Goal: Transaction & Acquisition: Purchase product/service

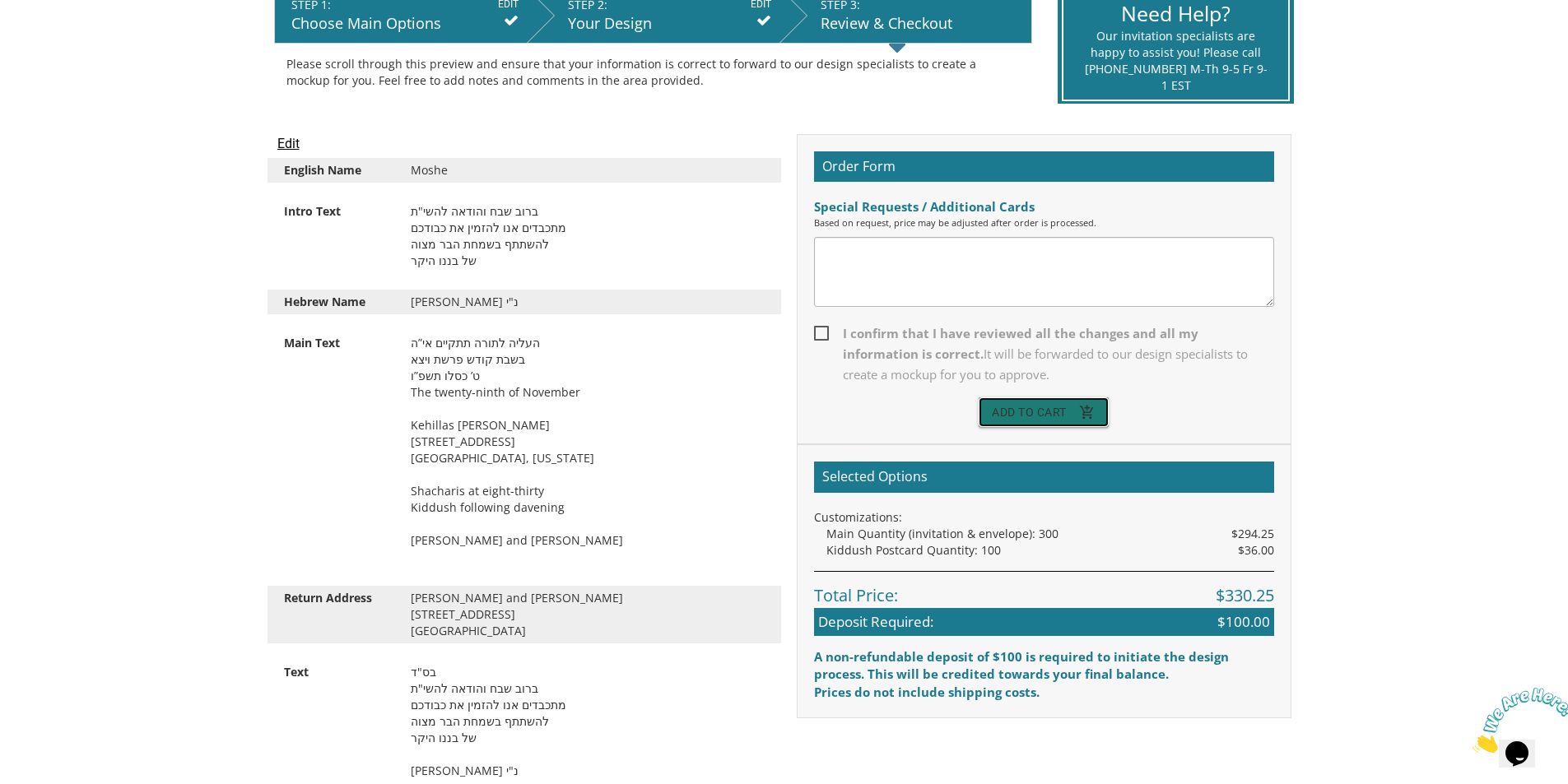
scroll to position [330, 0]
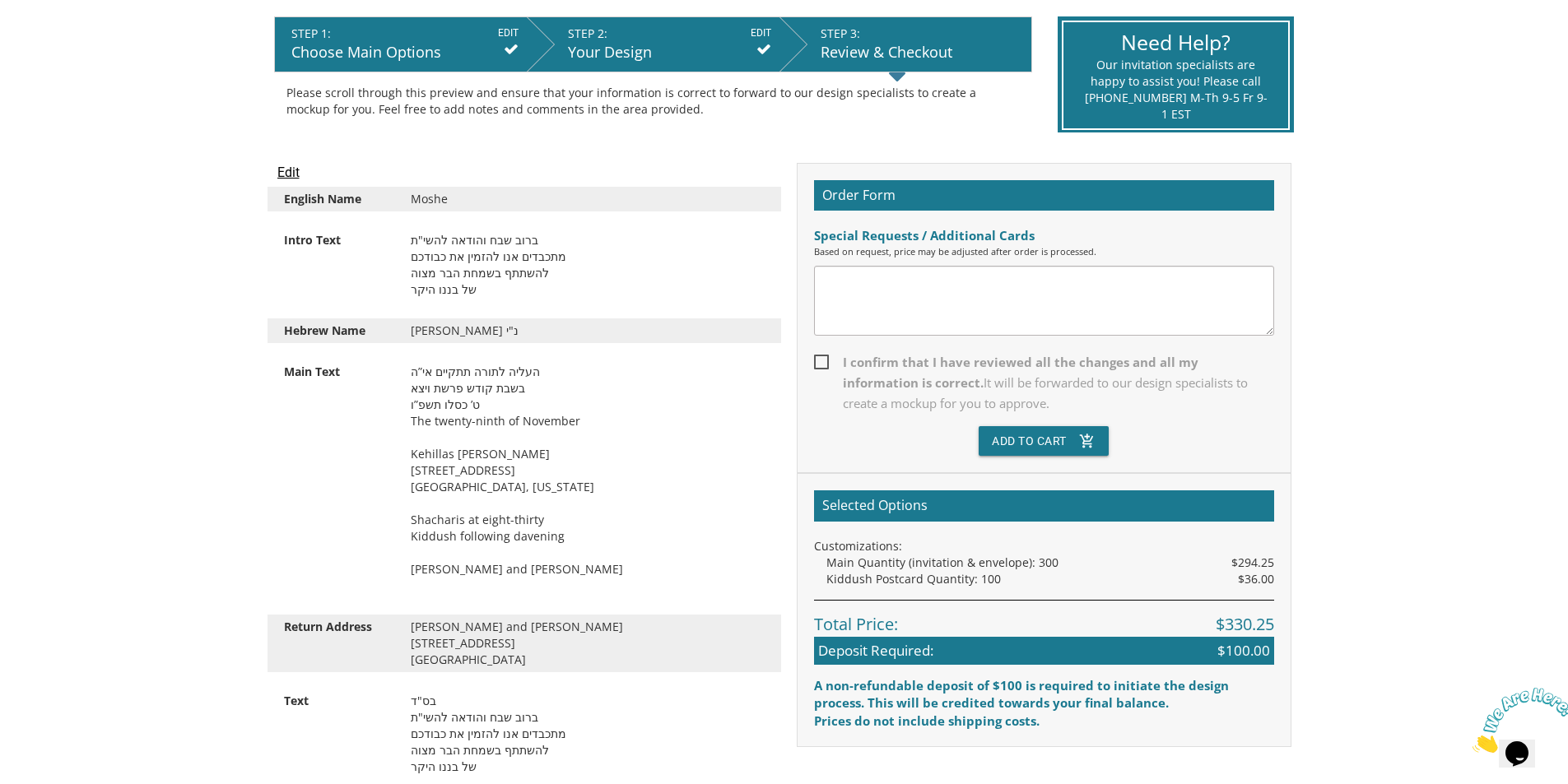
click at [482, 486] on div "העליה לתורה תתקיים אי”ה בשבת קודש פרשת ויצא ט’ כסלו תשפ”ו The twenty-ninth of N…" at bounding box center [587, 479] width 378 height 231
click at [454, 456] on div "העליה לתורה תתקיים אי”ה בשבת קודש פרשת ויצא ט’ כסלו תשפ”ו The twenty-ninth of N…" at bounding box center [587, 479] width 378 height 231
click at [499, 412] on div "העליה לתורה תתקיים אי”ה בשבת קודש פרשת ויצא ט’ כסלו תשפ”ו The twenty-ninth of N…" at bounding box center [587, 479] width 378 height 231
click at [481, 408] on div "העליה לתורה תתקיים אי”ה בשבת קודש פרשת ויצא ט’ כסלו תשפ”ו The twenty-ninth of N…" at bounding box center [587, 479] width 378 height 231
click at [473, 408] on div "העליה לתורה תתקיים אי”ה בשבת קודש פרשת ויצא ט’ כסלו תשפ”ו The twenty-ninth of N…" at bounding box center [587, 479] width 378 height 231
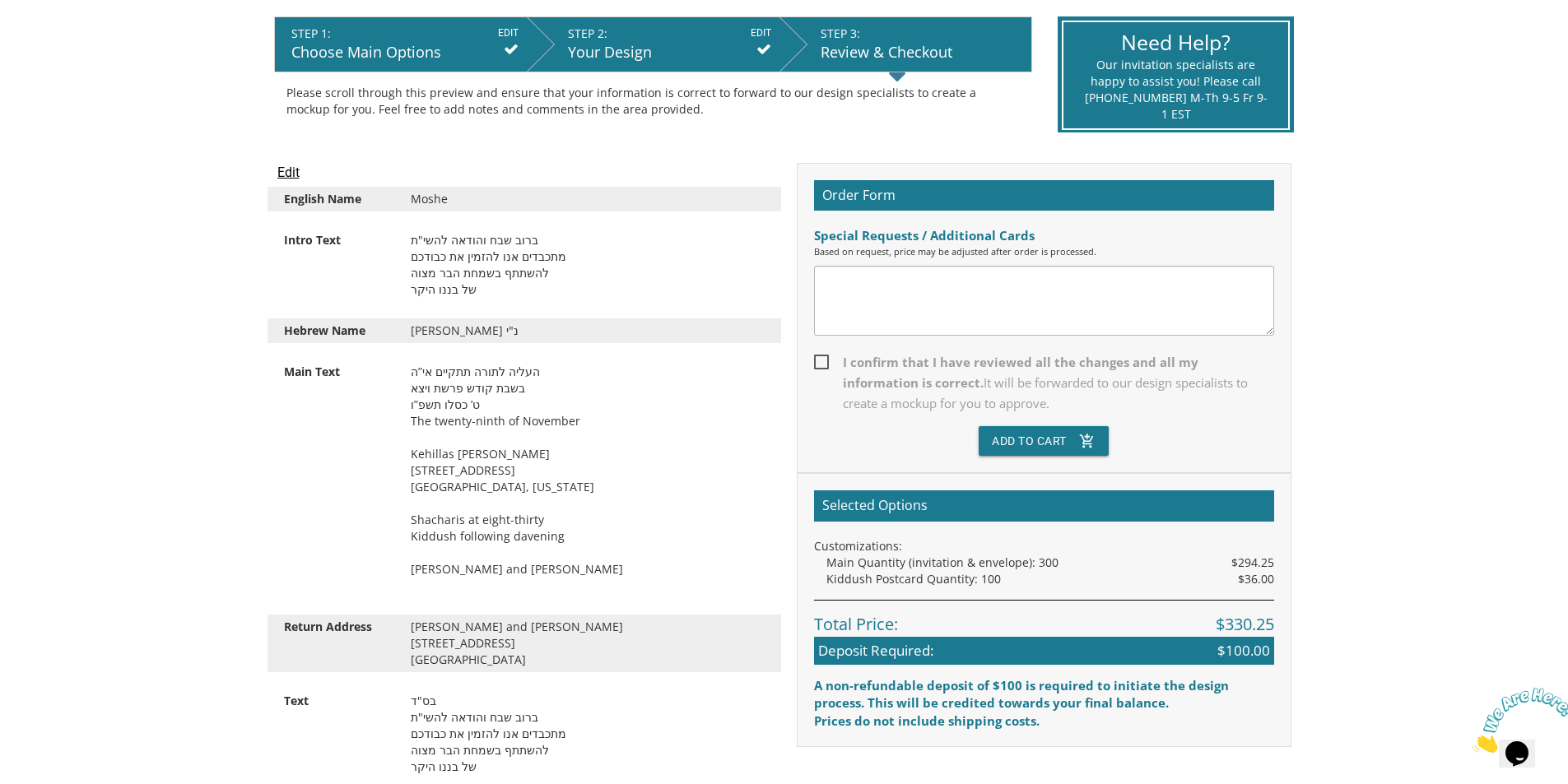
click at [291, 171] on input "Edit" at bounding box center [288, 172] width 22 height 20
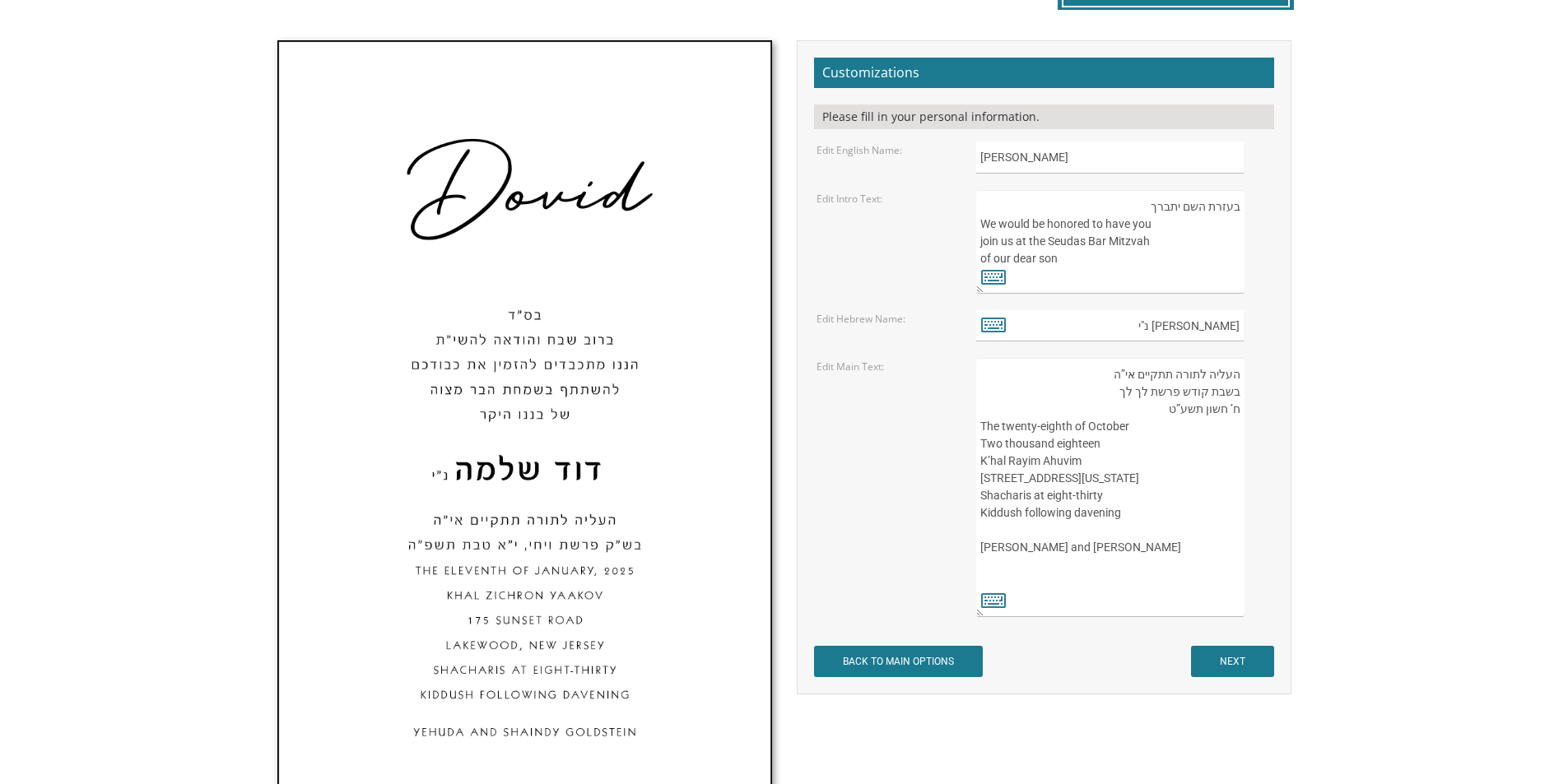
scroll to position [244, 0]
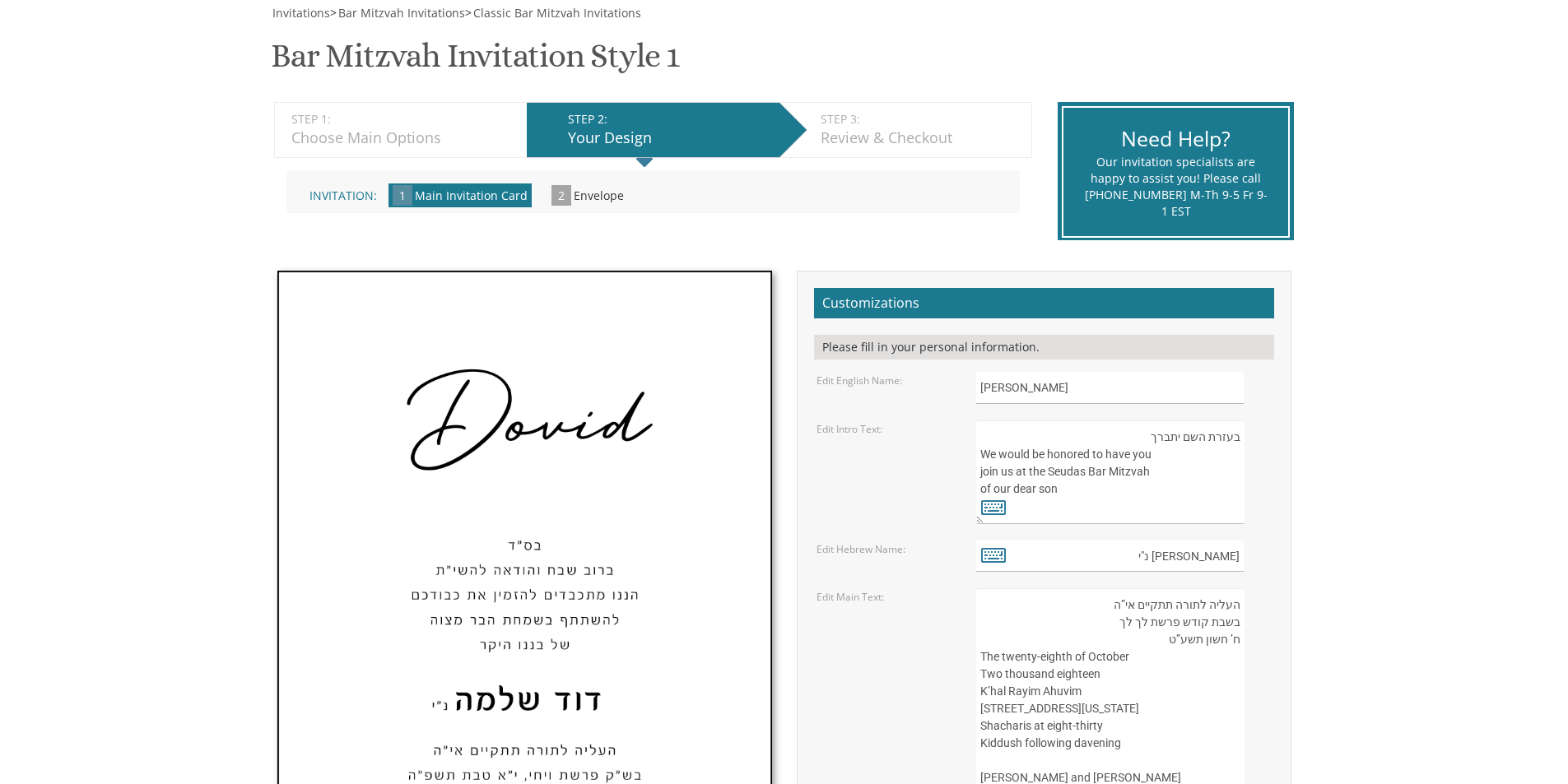
click at [868, 145] on div "Review & Checkout" at bounding box center [921, 138] width 203 height 21
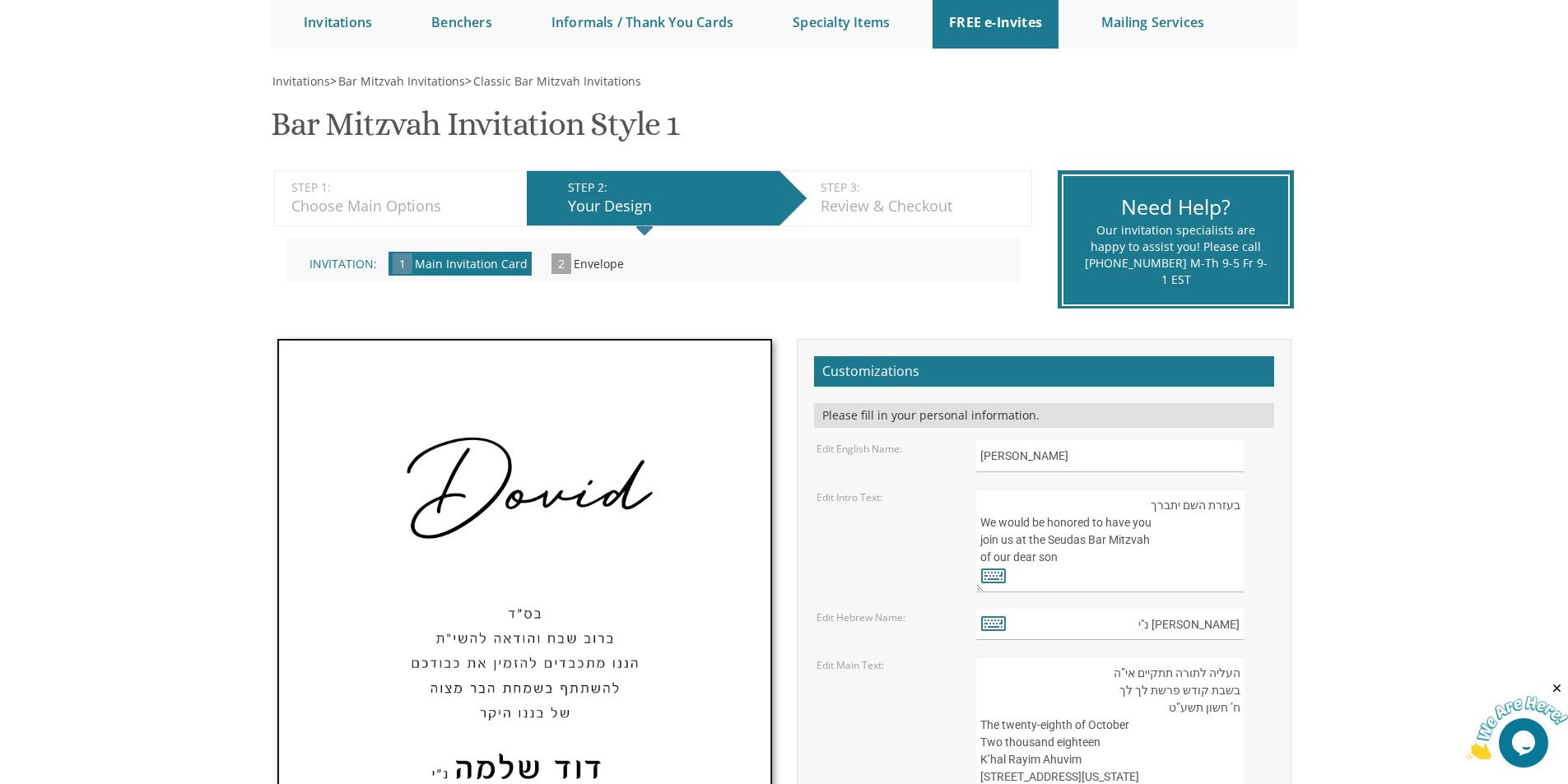
scroll to position [0, 0]
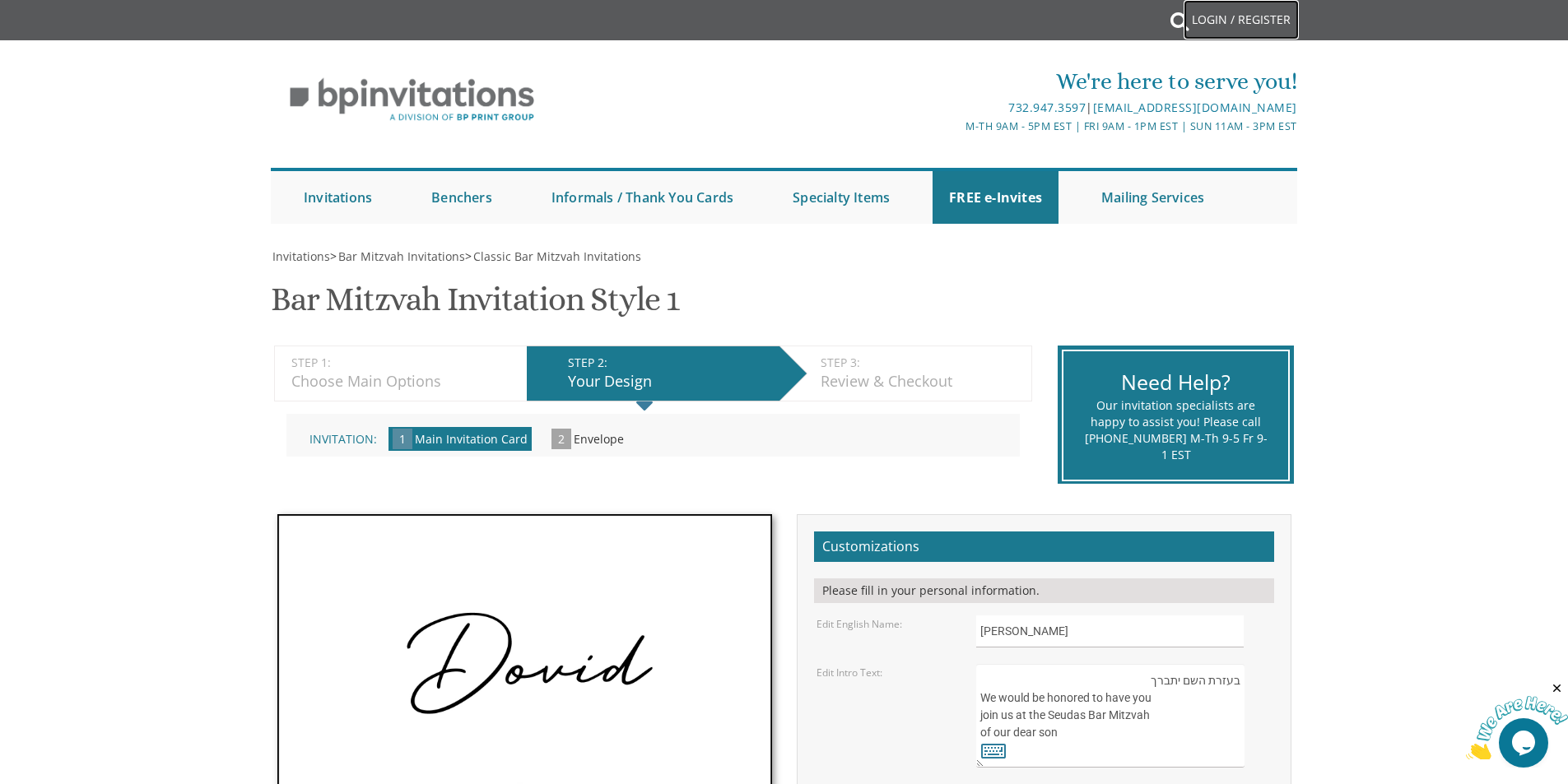
click at [1222, 23] on link "Login / Register" at bounding box center [1240, 19] width 115 height 39
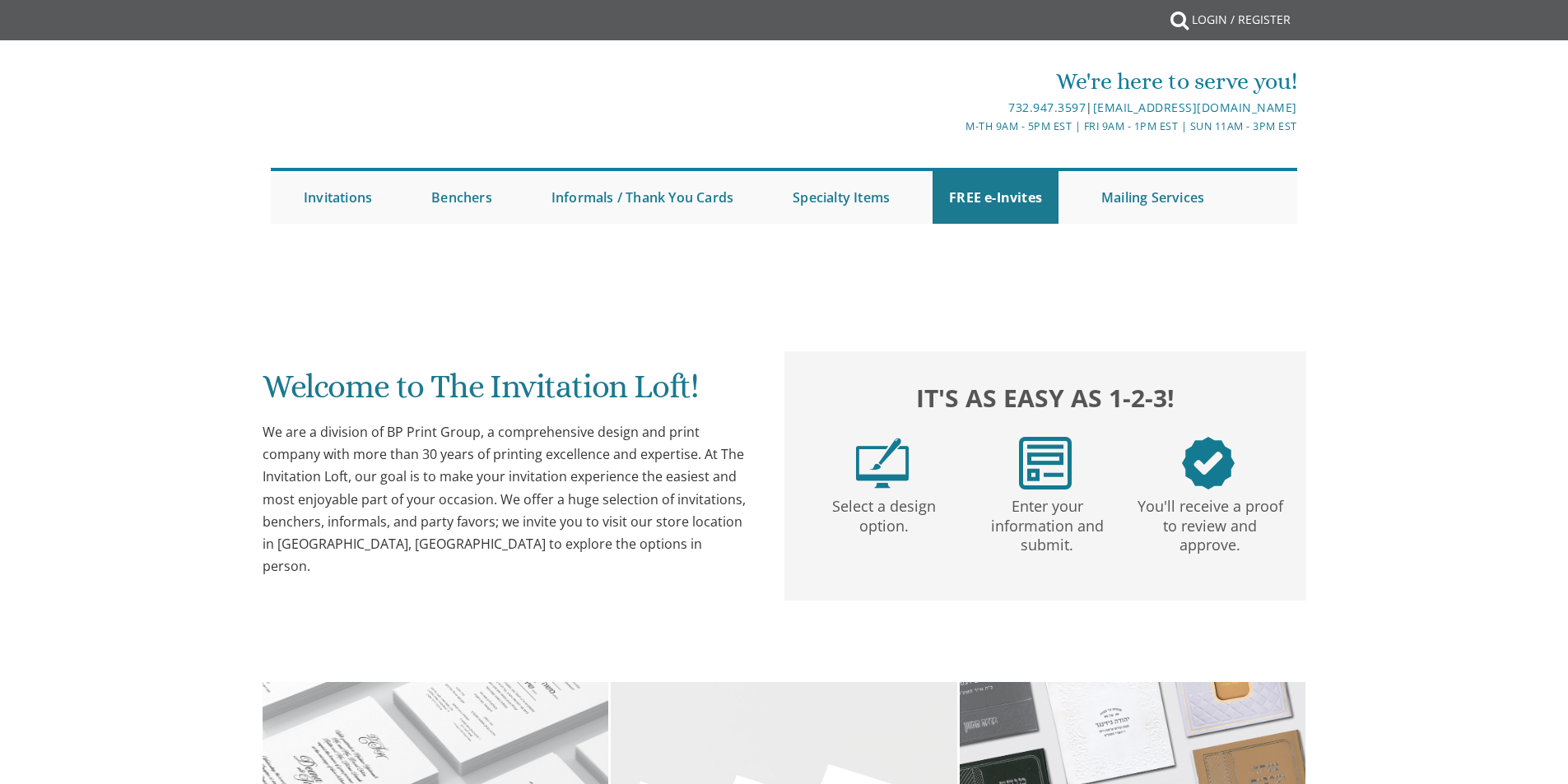
click at [1221, 19] on link "Login / Register" at bounding box center [1240, 19] width 115 height 39
click at [1240, 21] on link "Login / Register" at bounding box center [1240, 19] width 115 height 39
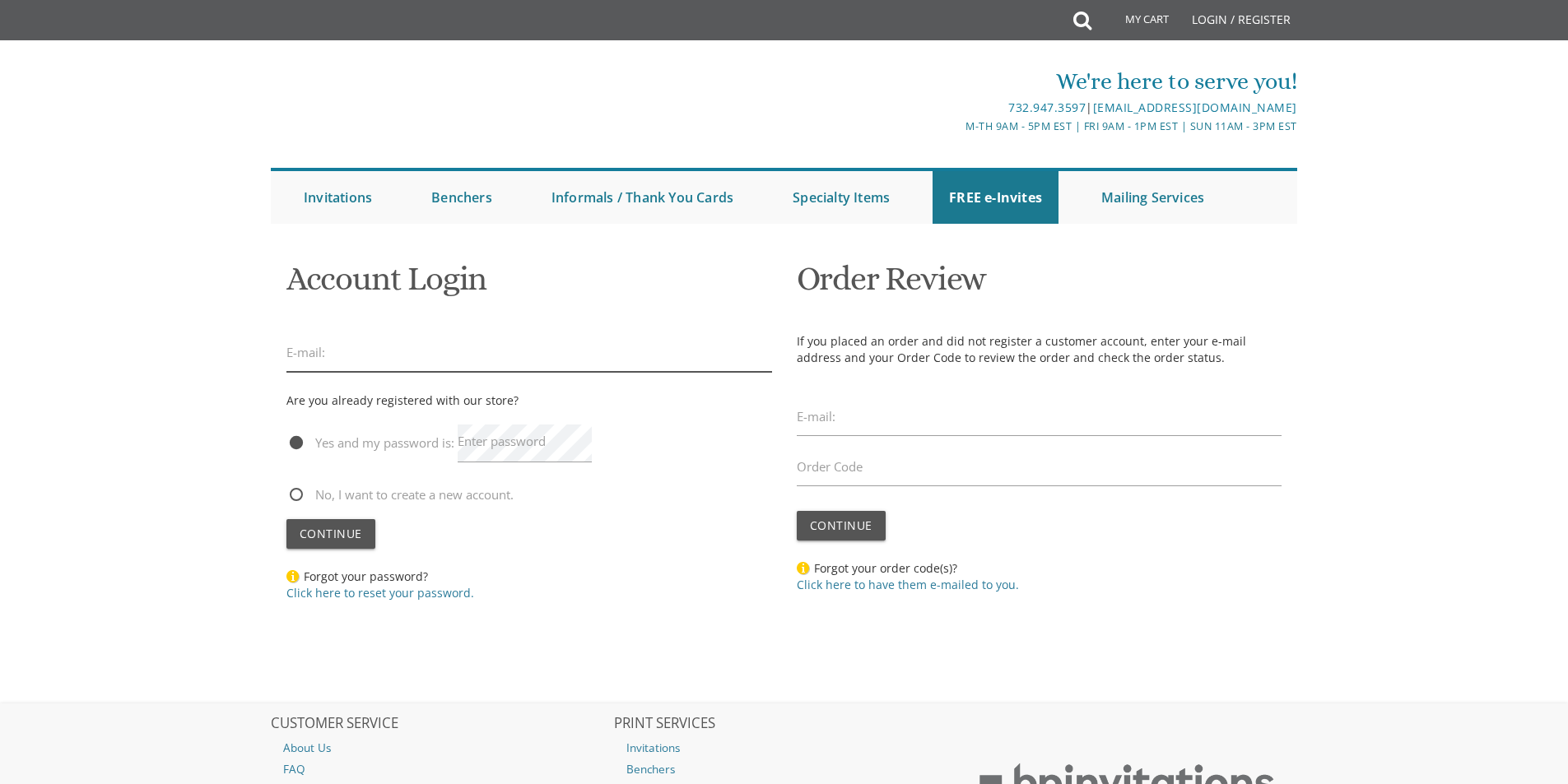
click at [422, 360] on input "email" at bounding box center [530, 353] width 486 height 38
type input "meiraportnoy@gmail.com"
click at [287, 519] on button "Continue" at bounding box center [331, 533] width 89 height 30
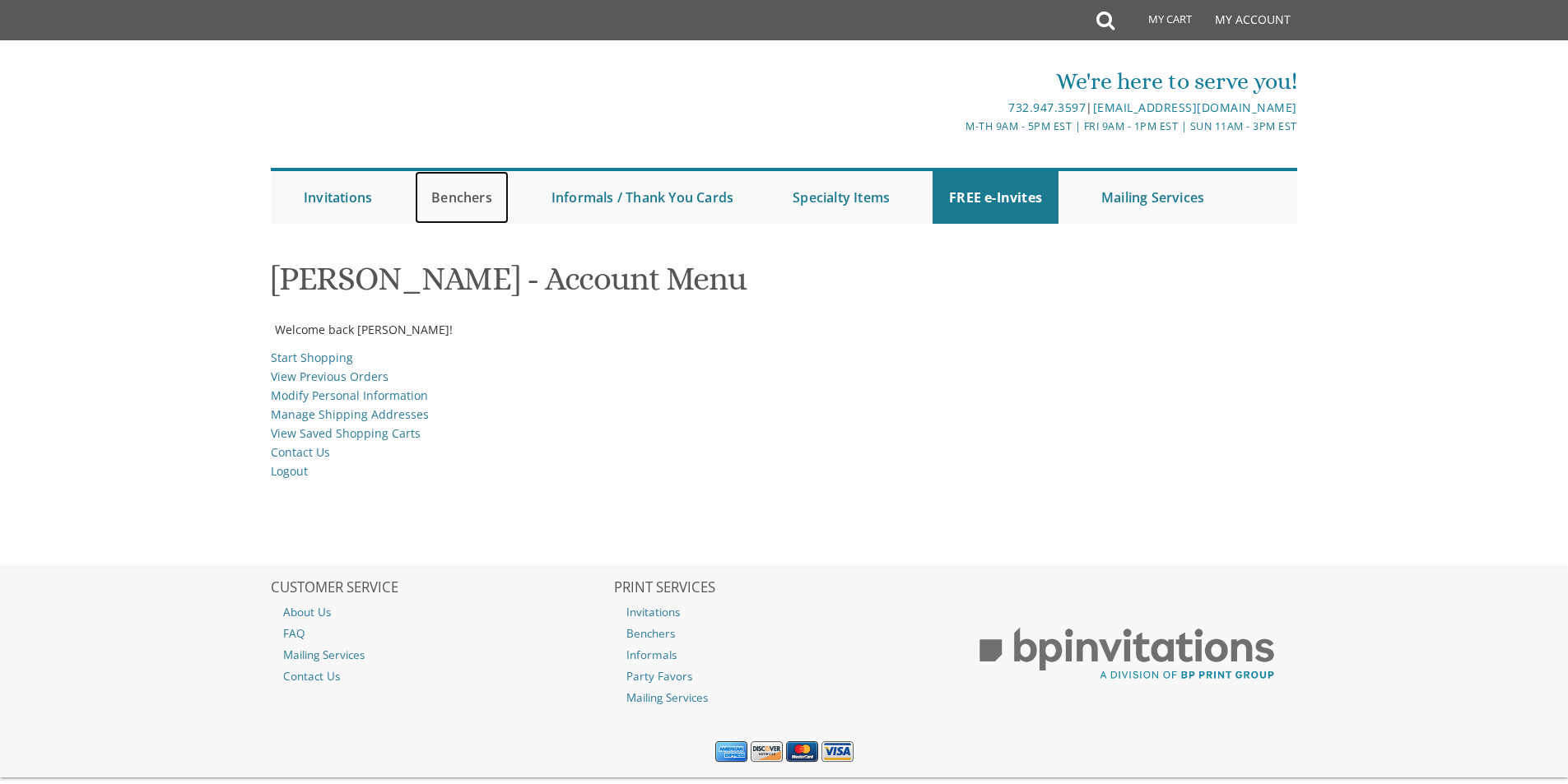
click at [451, 206] on link "Benchers" at bounding box center [461, 197] width 93 height 52
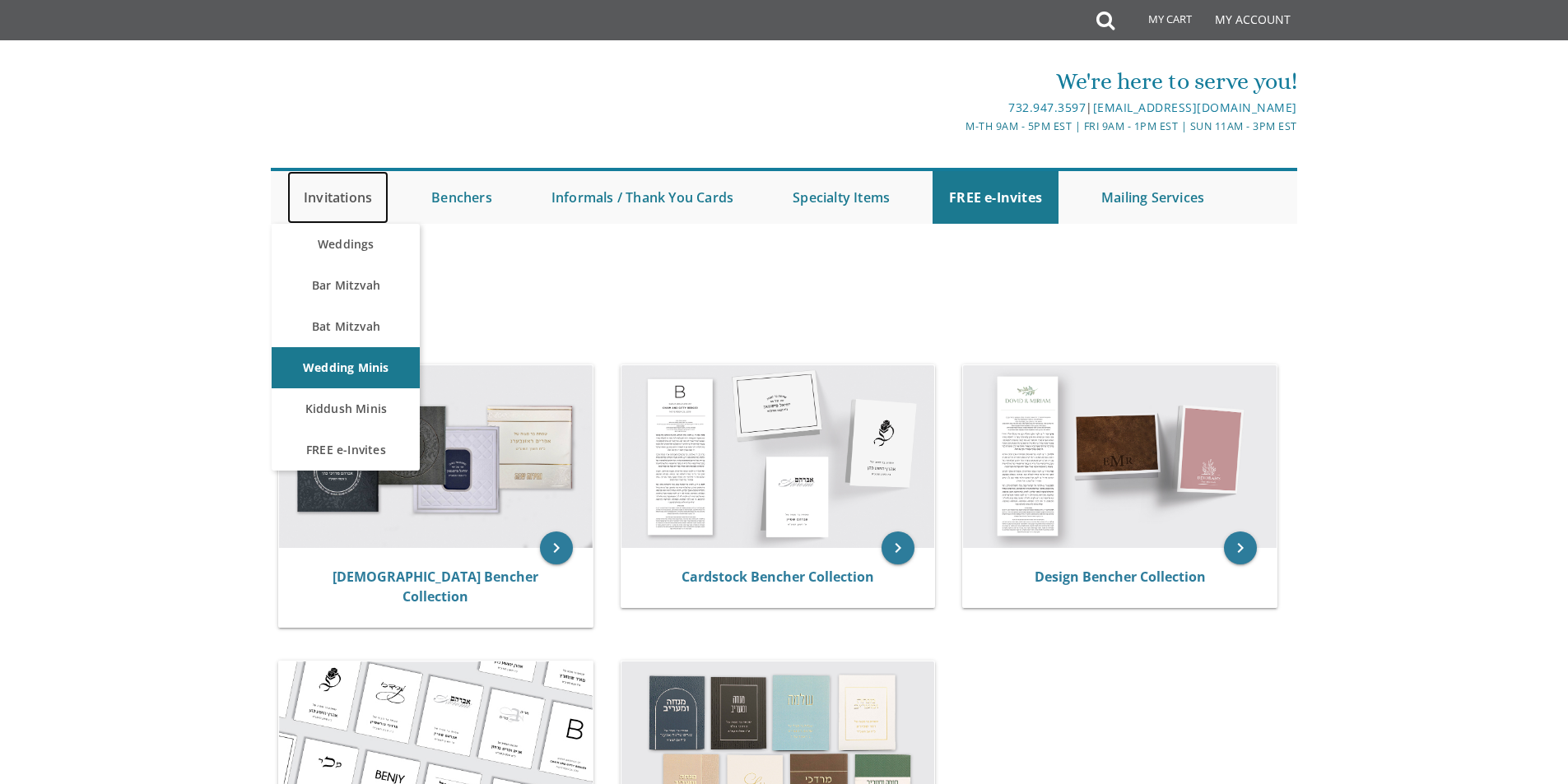
click at [349, 199] on link "Invitations" at bounding box center [338, 197] width 101 height 52
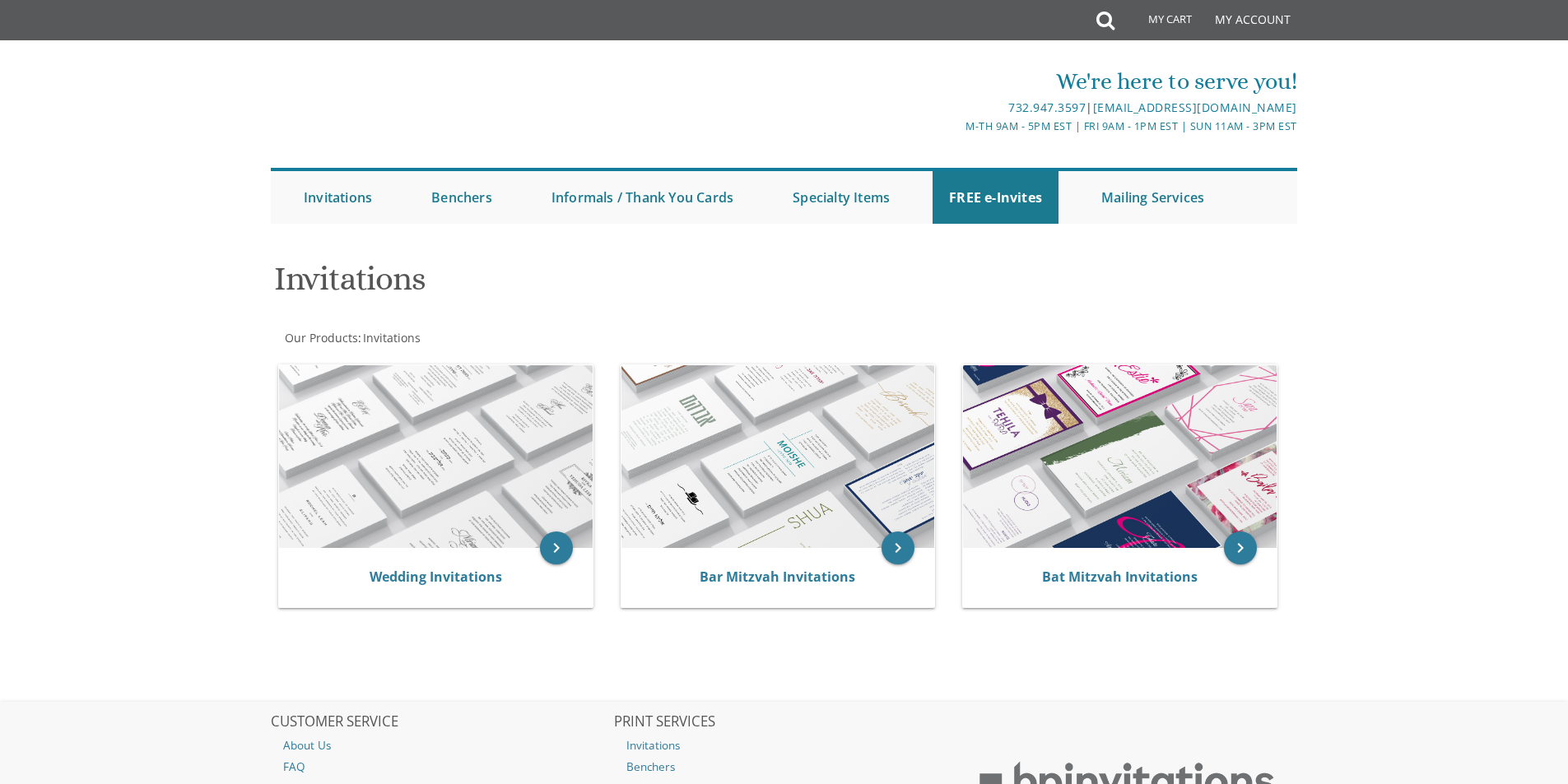
click at [346, 281] on h1 "Invitations" at bounding box center [610, 285] width 672 height 49
click at [426, 488] on img at bounding box center [435, 457] width 313 height 183
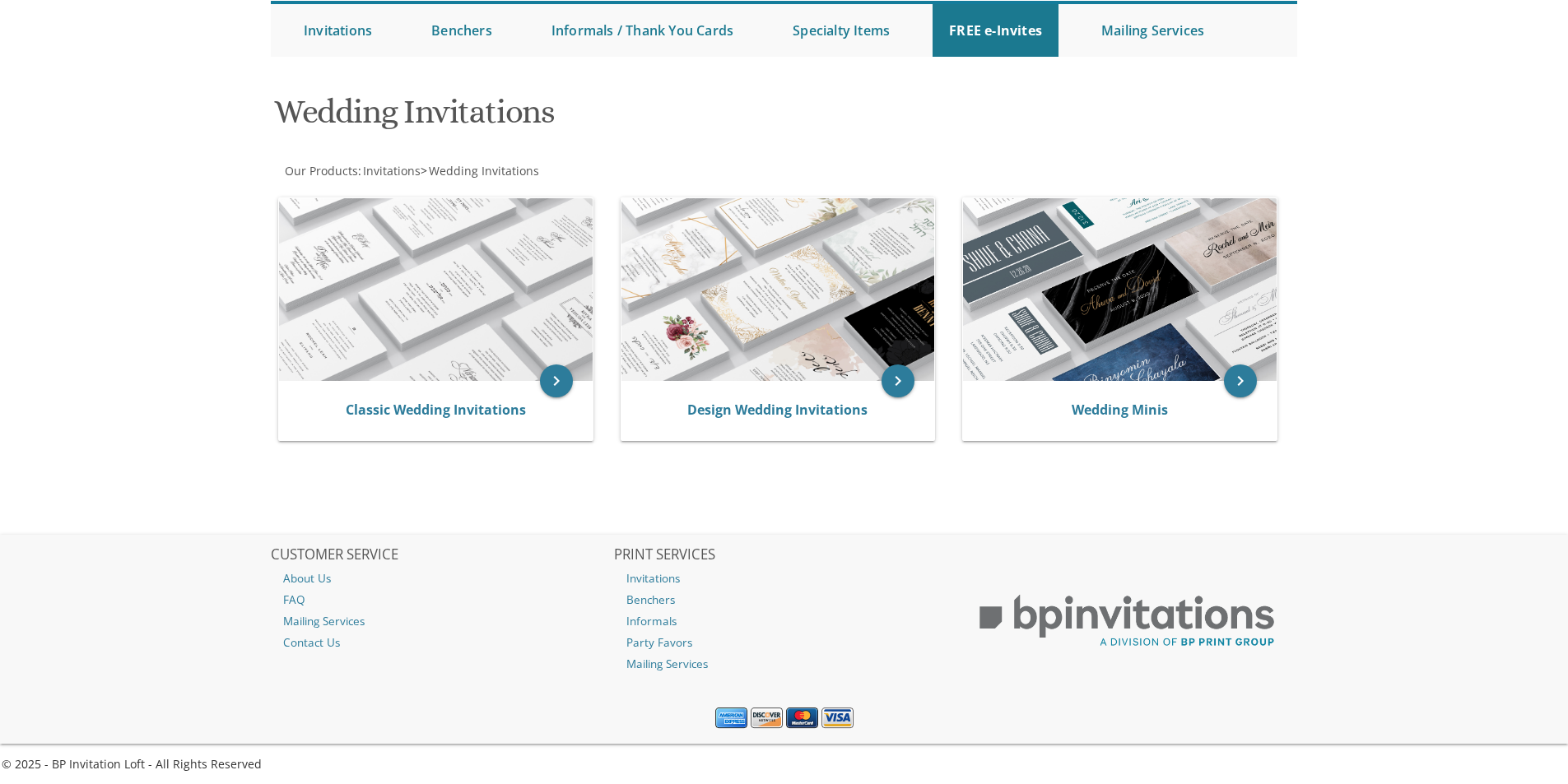
scroll to position [172, 0]
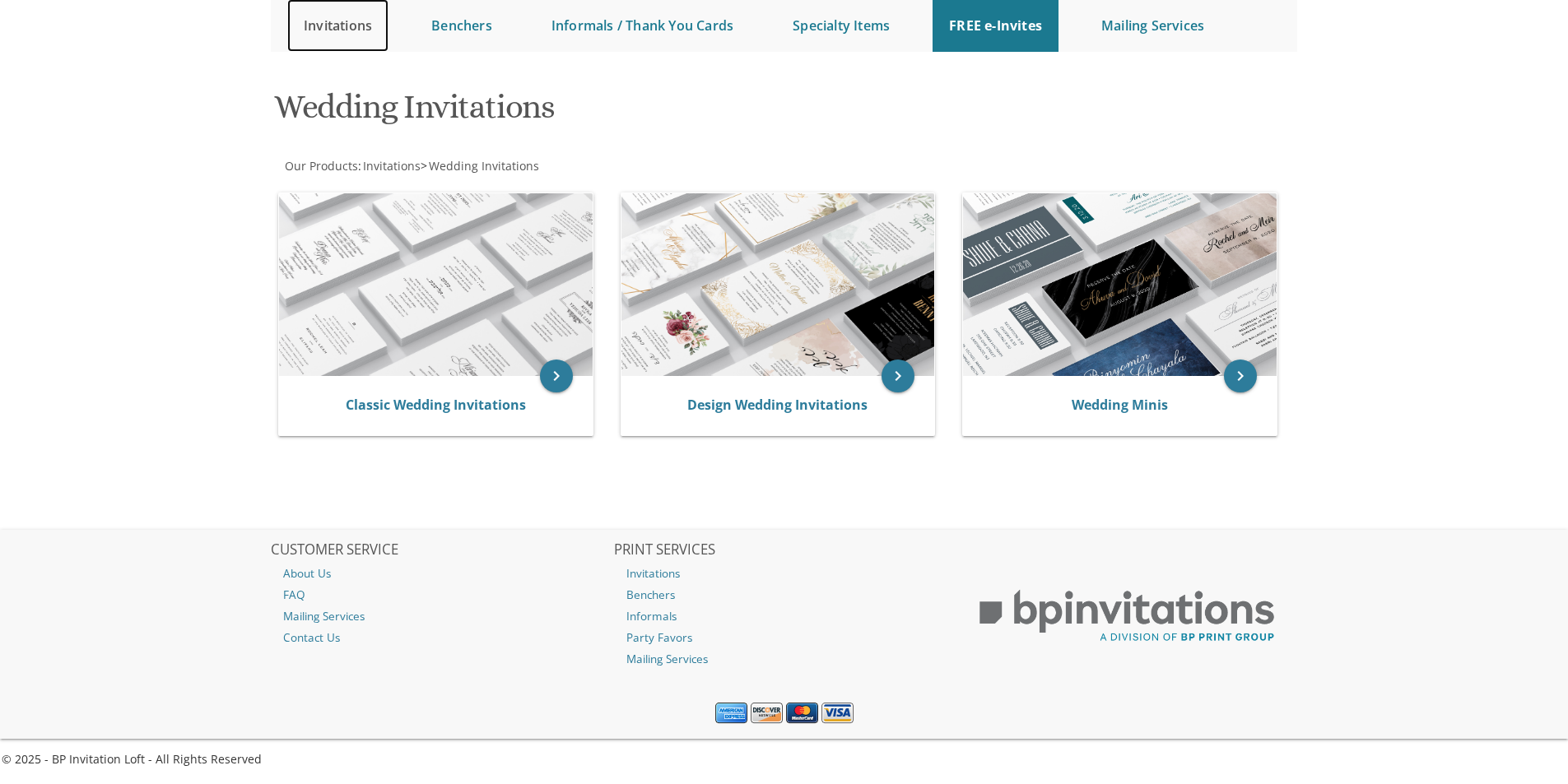
click at [344, 32] on link "Invitations" at bounding box center [338, 25] width 101 height 52
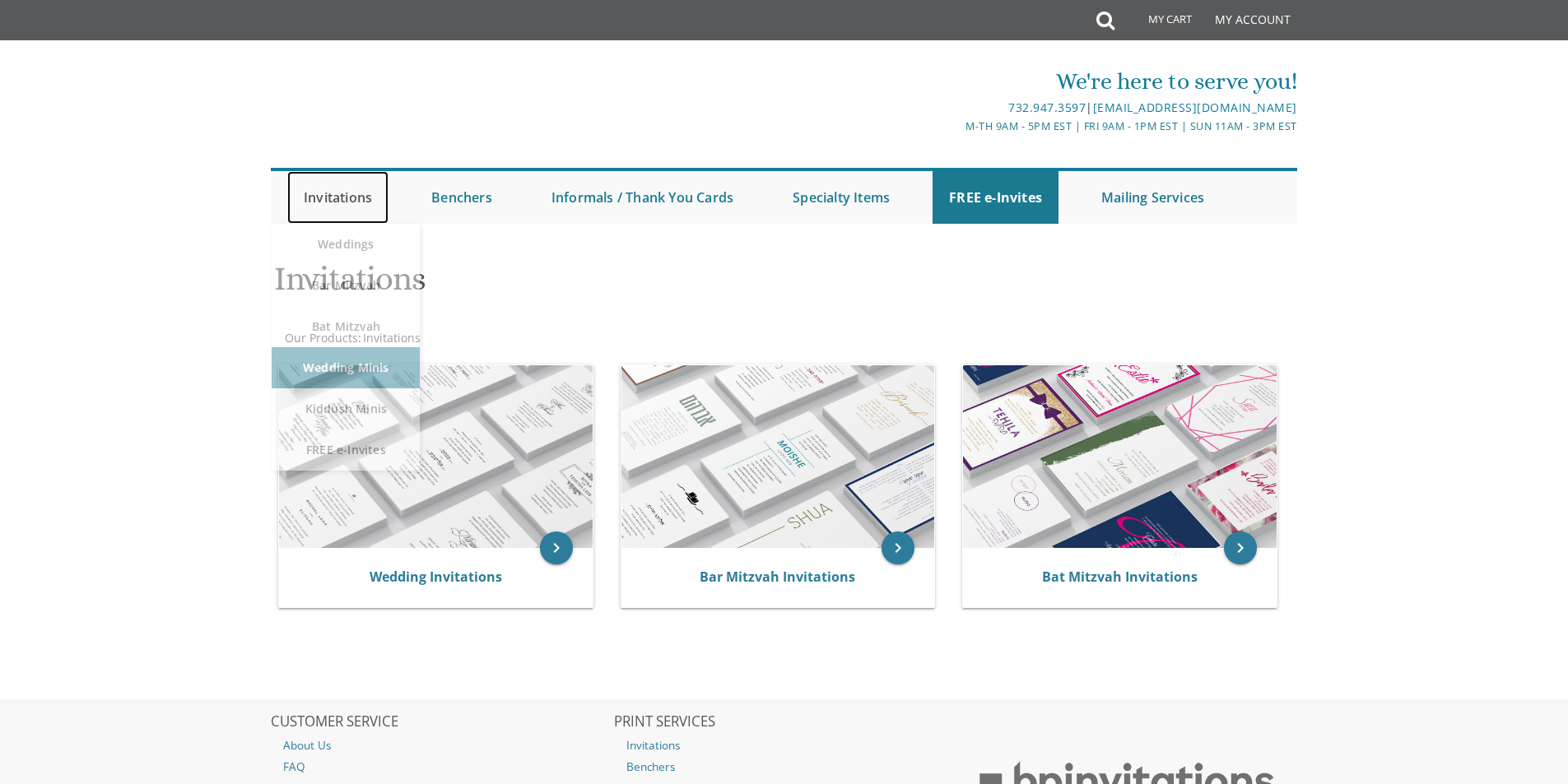
click at [342, 199] on link "Invitations" at bounding box center [338, 197] width 101 height 52
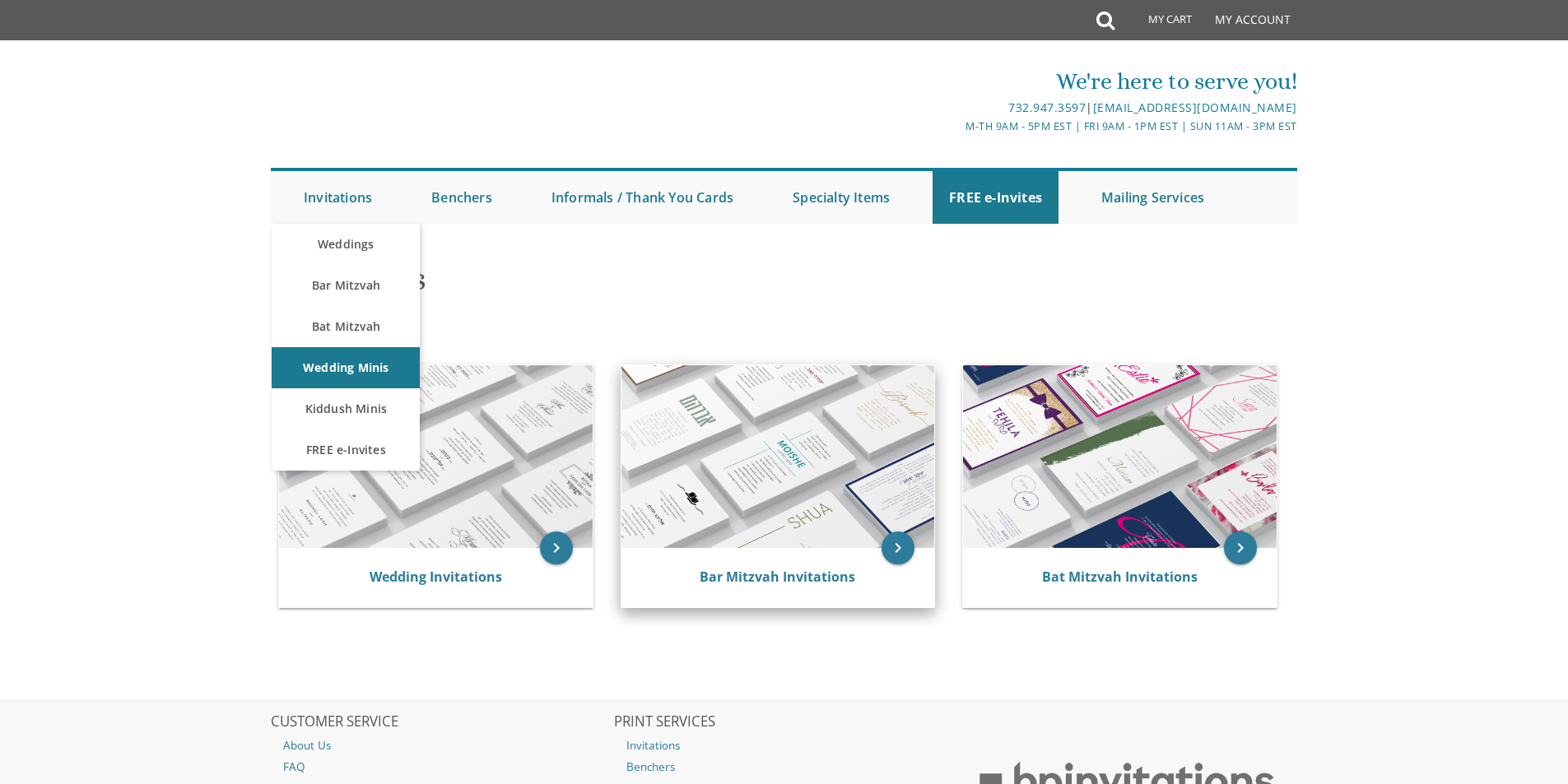
click at [759, 563] on div "Bar Mitzvah Invitations" at bounding box center [777, 577] width 313 height 59
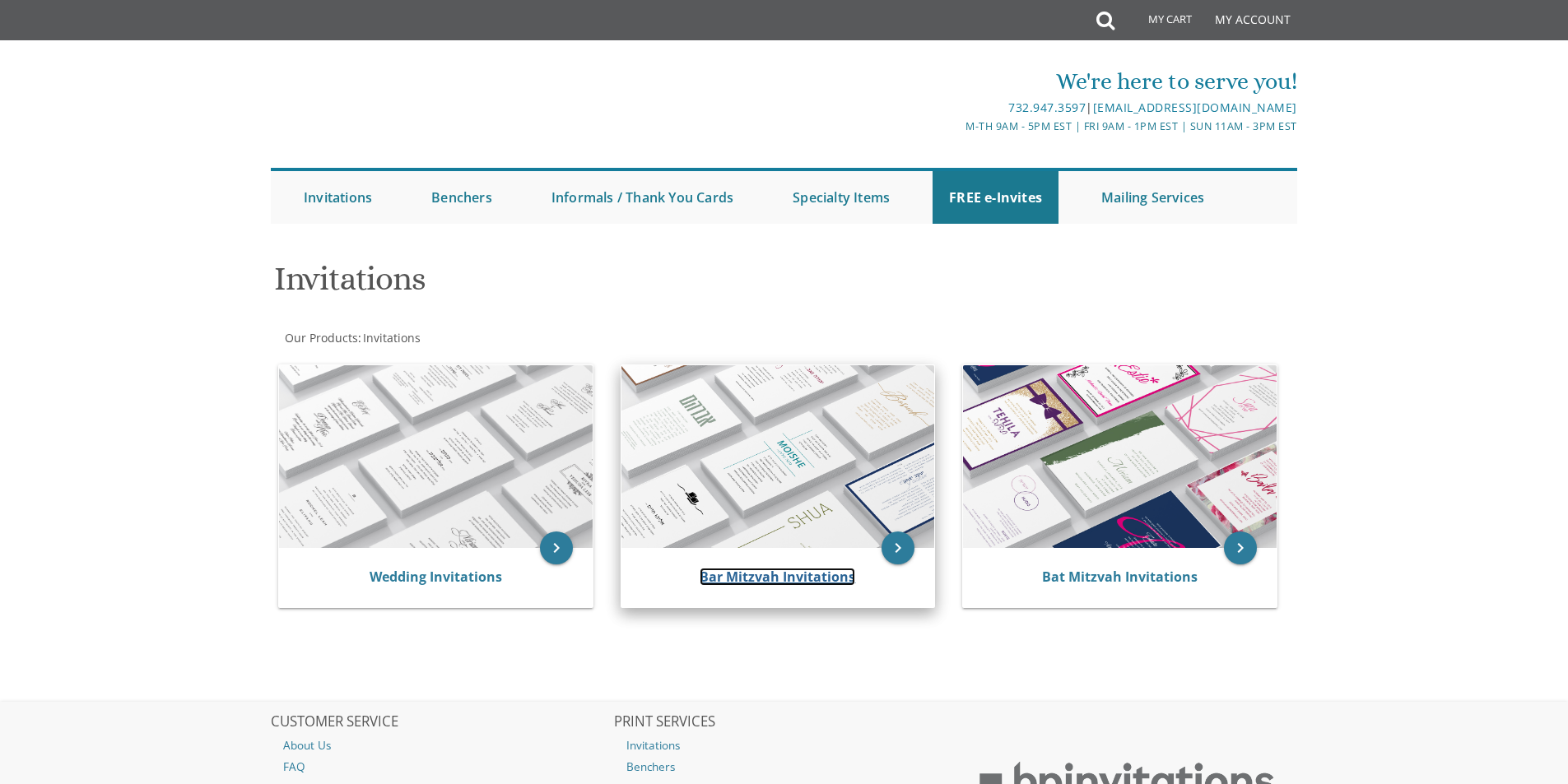
click at [793, 576] on link "Bar Mitzvah Invitations" at bounding box center [776, 576] width 155 height 18
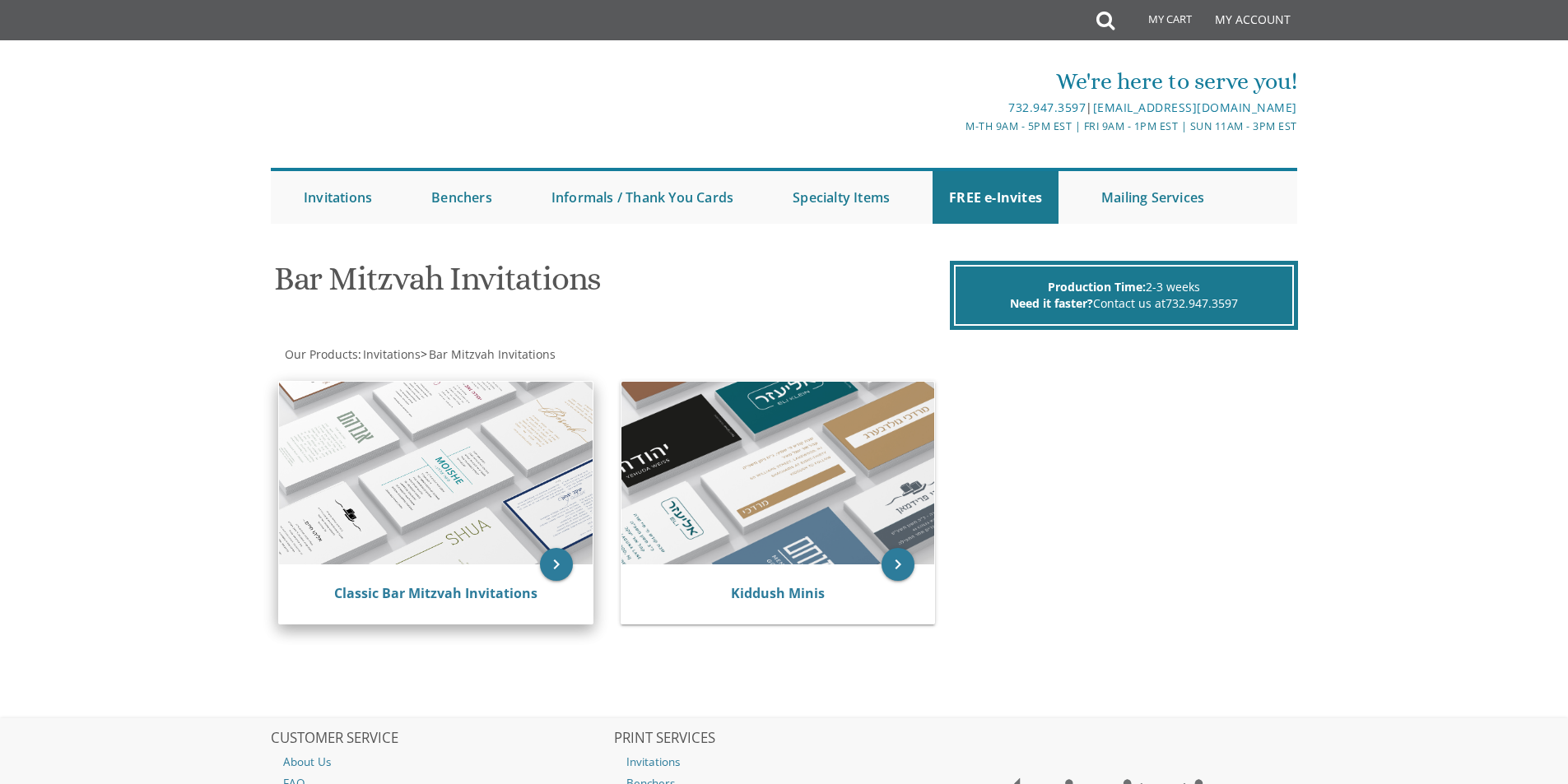
click at [474, 511] on img at bounding box center [435, 473] width 313 height 183
click at [458, 587] on link "Classic Bar Mitzvah Invitations" at bounding box center [435, 593] width 203 height 18
click at [556, 563] on icon "keyboard_arrow_right" at bounding box center [556, 564] width 33 height 33
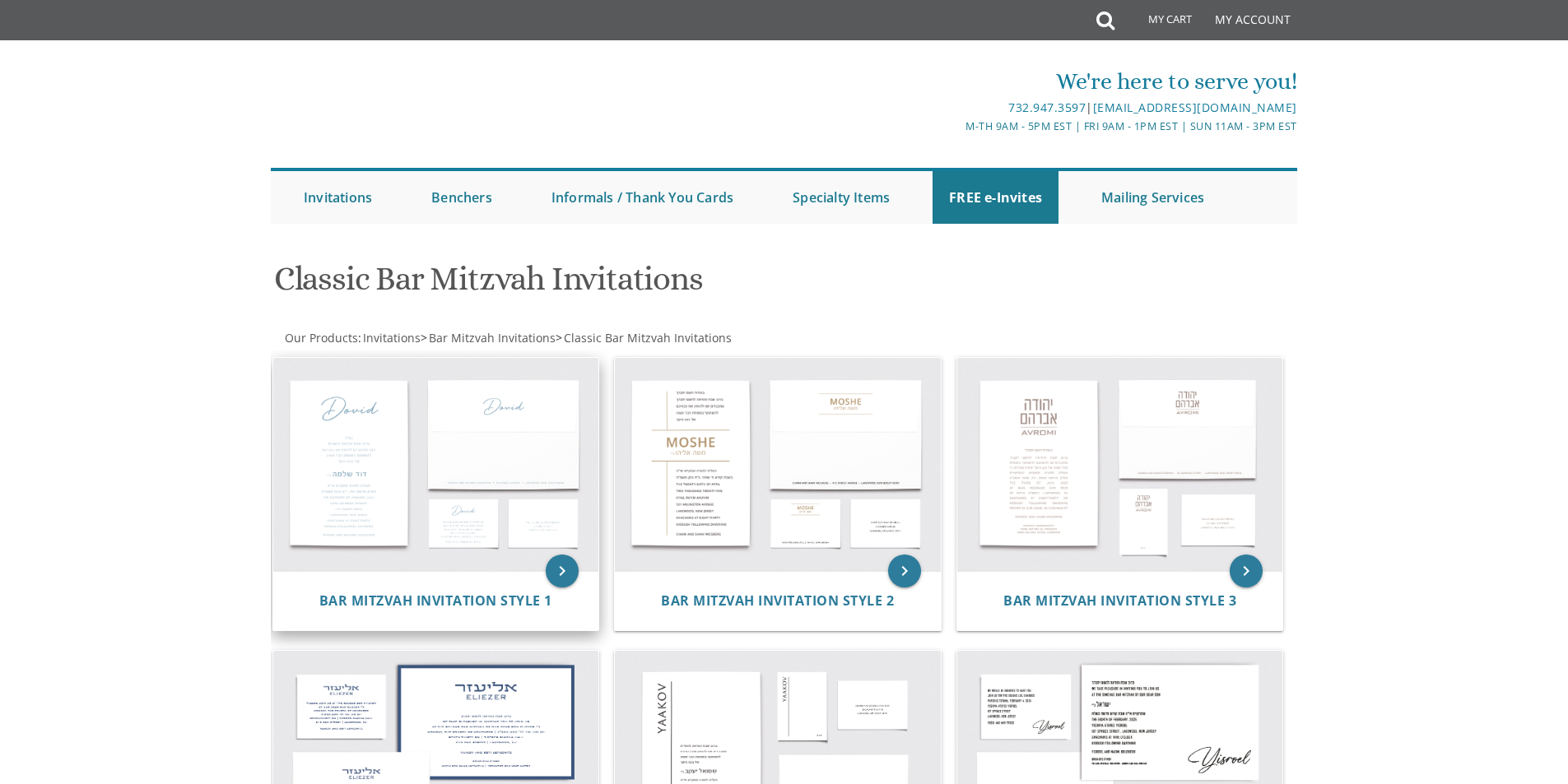
click at [516, 484] on img at bounding box center [436, 465] width 326 height 214
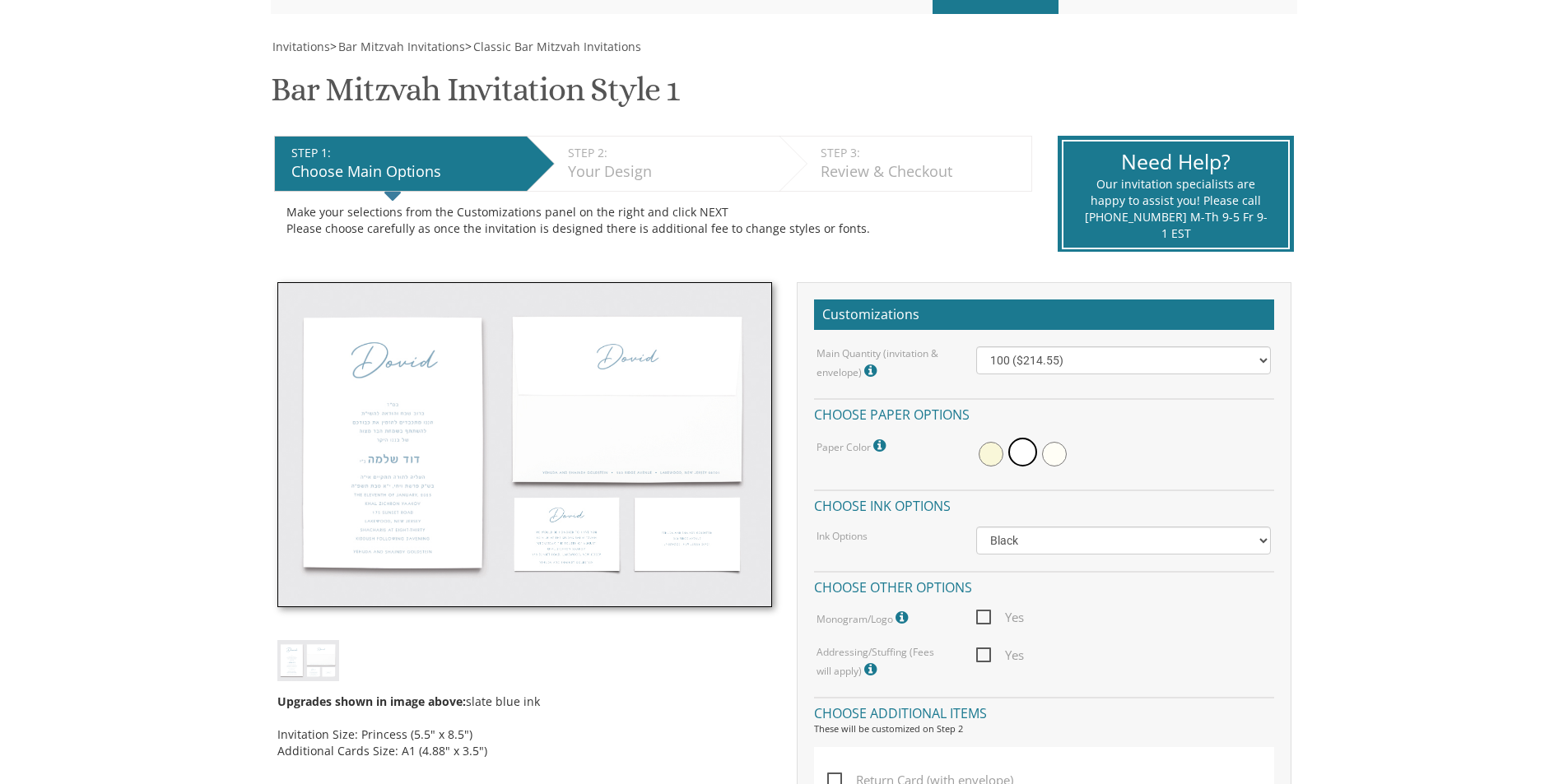
scroll to position [247, 0]
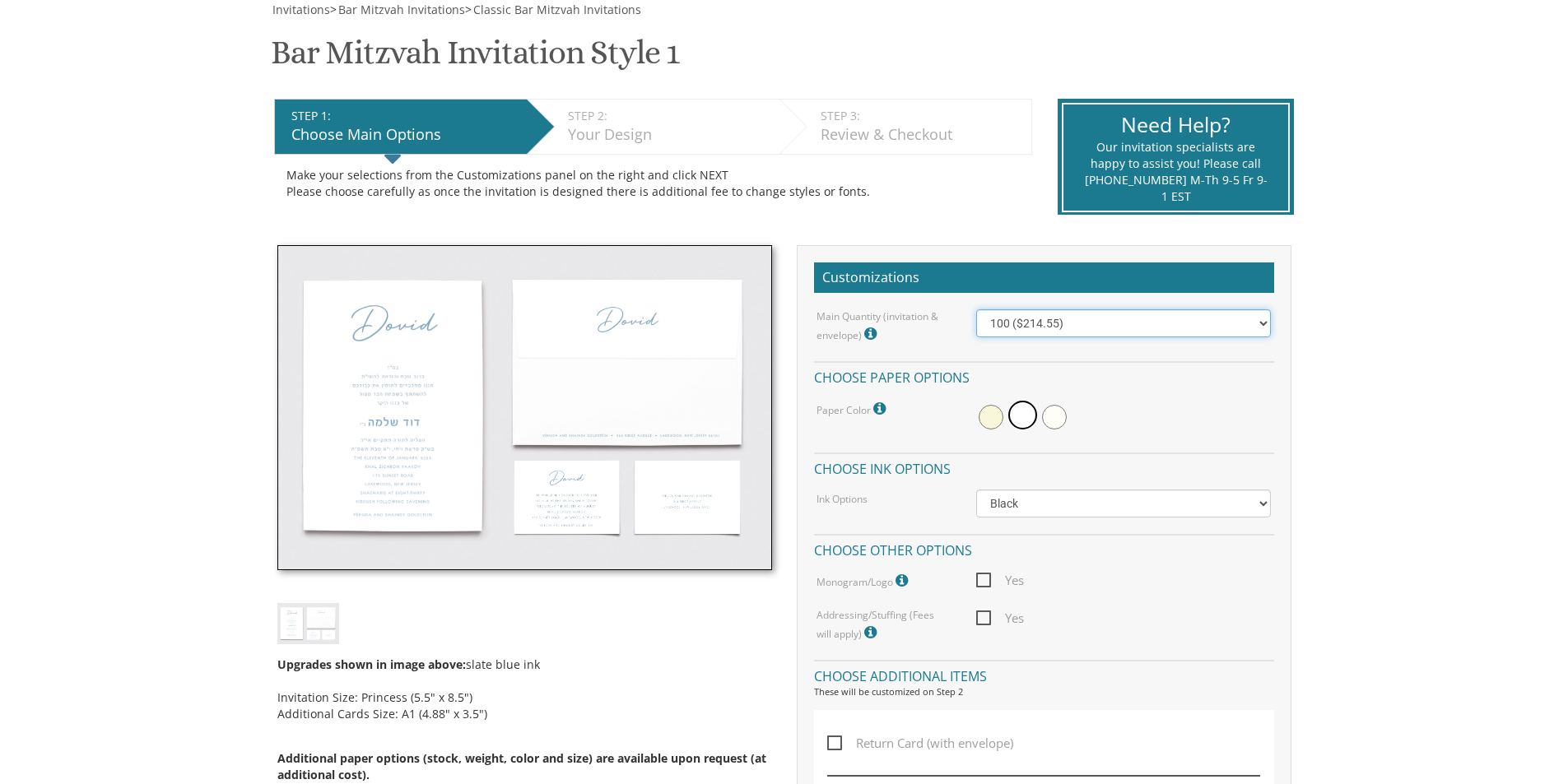
click at [1043, 329] on select "100 ($214.55) 200 ($254.60) 300 ($294.25) 400 ($333.55) 500 ($373.90) 600 ($413…" at bounding box center [1123, 323] width 294 height 28
select select "300"
click at [976, 310] on select "100 ($214.55) 200 ($254.60) 300 ($294.25) 400 ($333.55) 500 ($373.90) 600 ($413…" at bounding box center [1123, 323] width 294 height 28
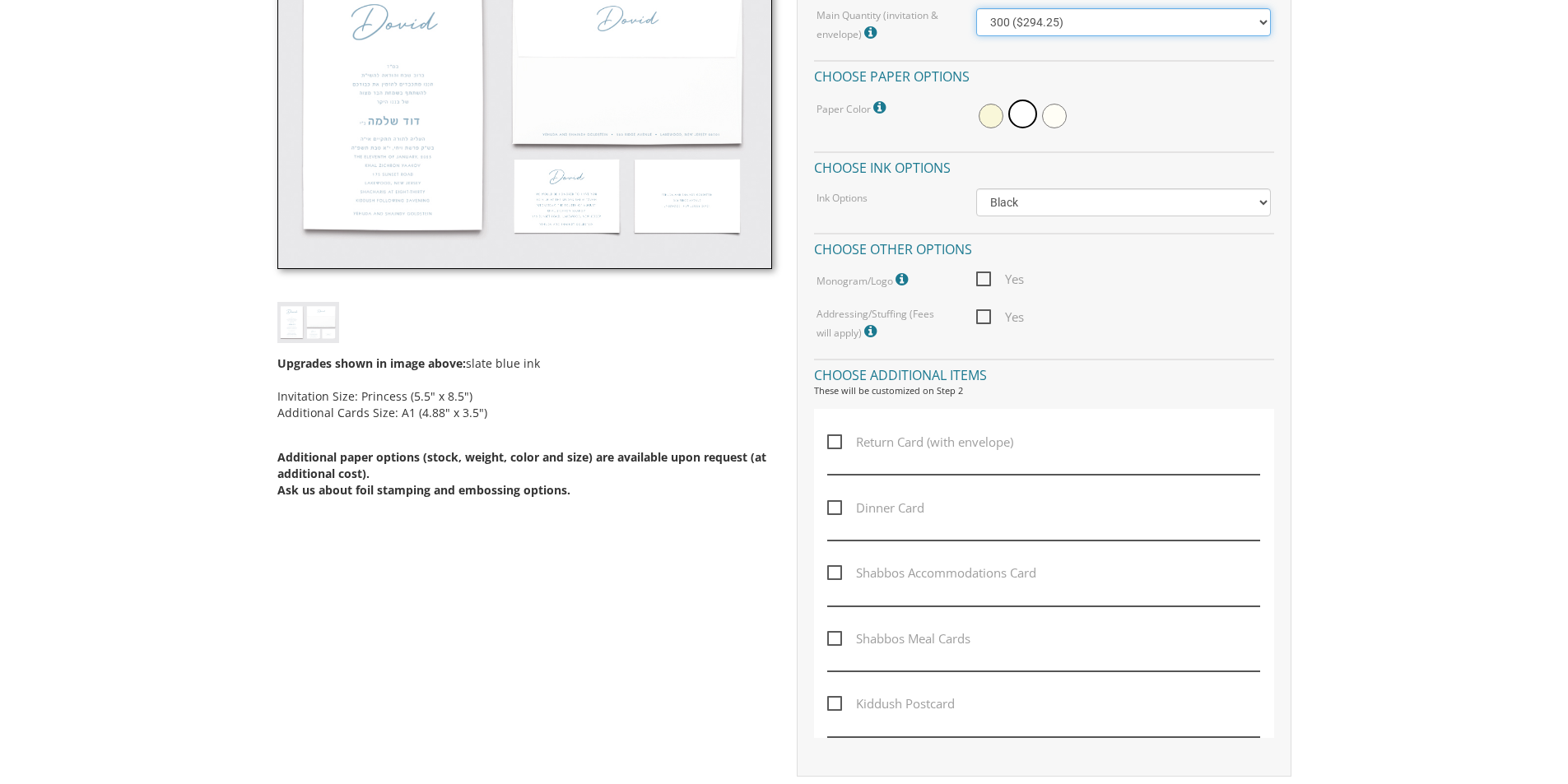
scroll to position [576, 0]
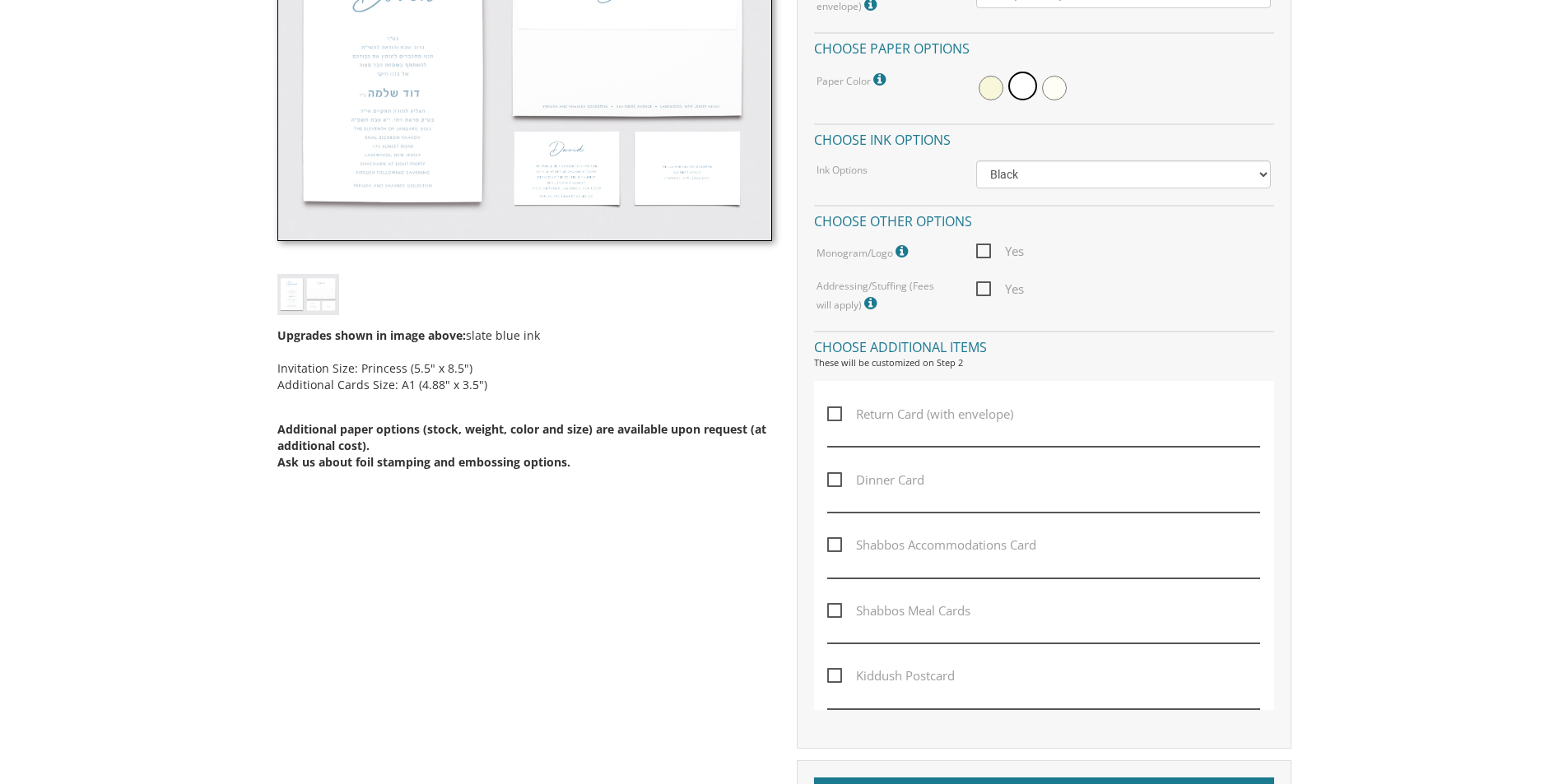
click at [832, 674] on span "Kiddush Postcard" at bounding box center [891, 676] width 128 height 21
click at [832, 674] on input "Kiddush Postcard" at bounding box center [832, 673] width 10 height 10
checkbox input "true"
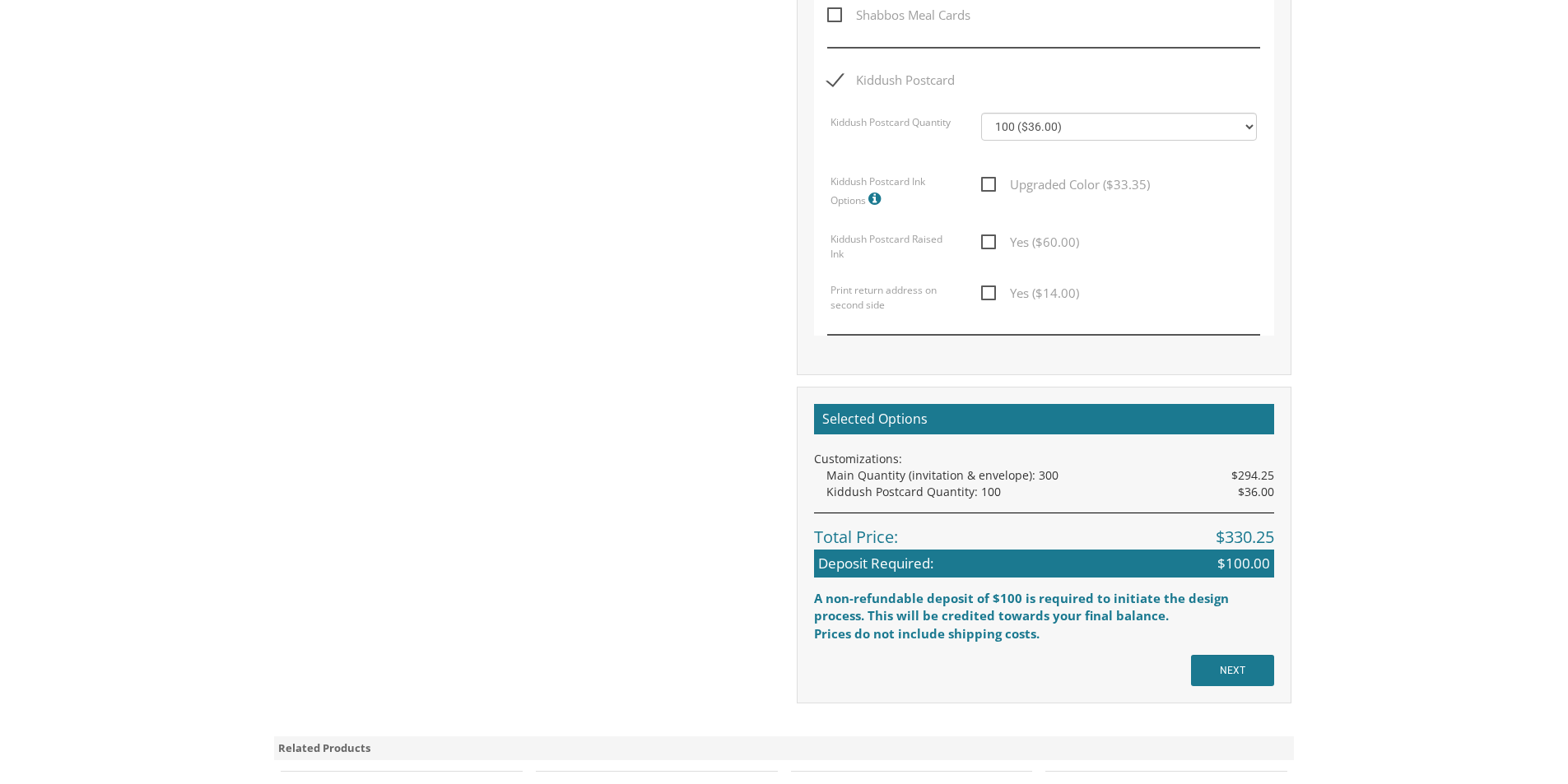
scroll to position [1235, 0]
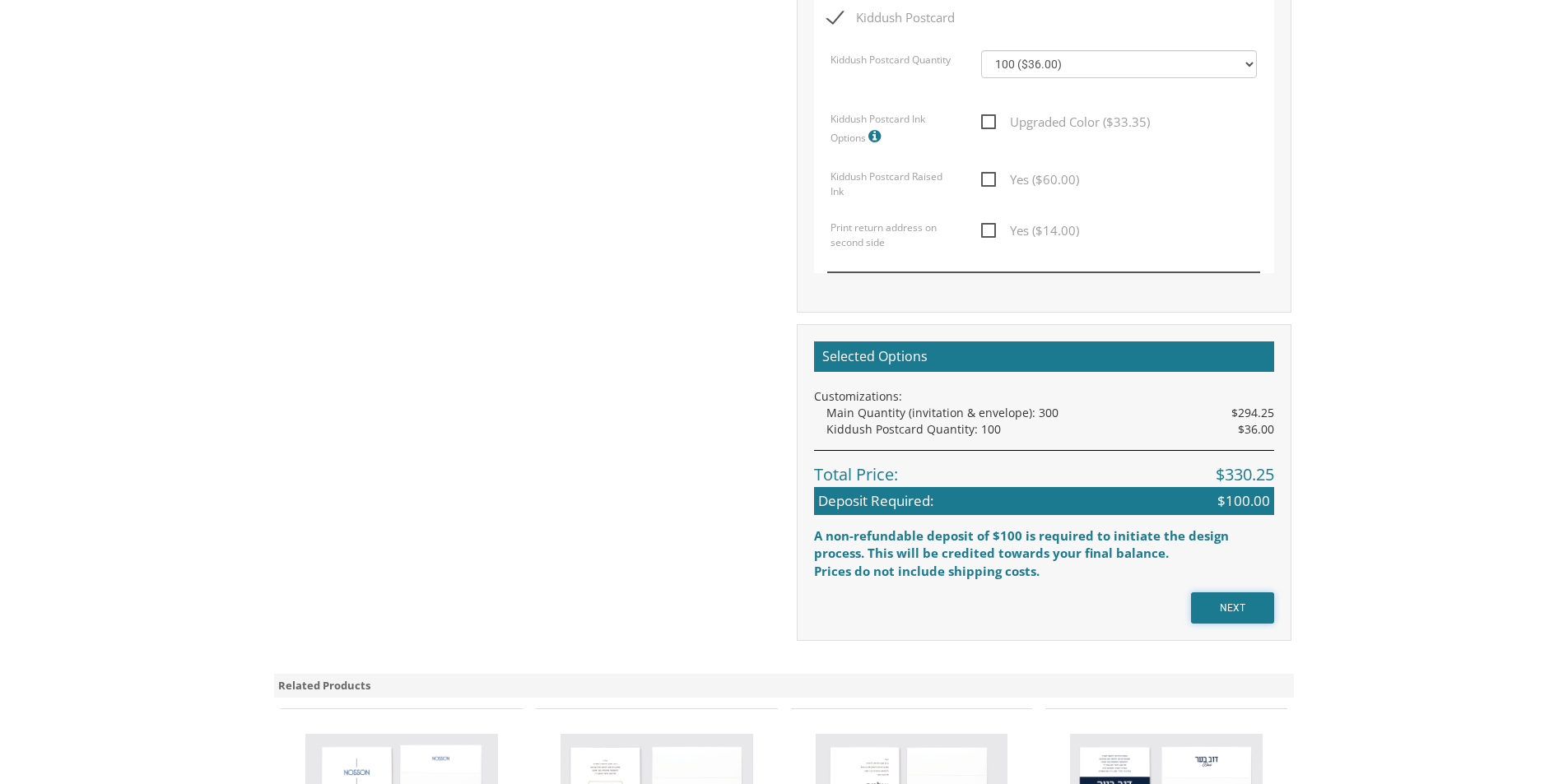
click at [1224, 608] on input "NEXT" at bounding box center [1232, 608] width 83 height 31
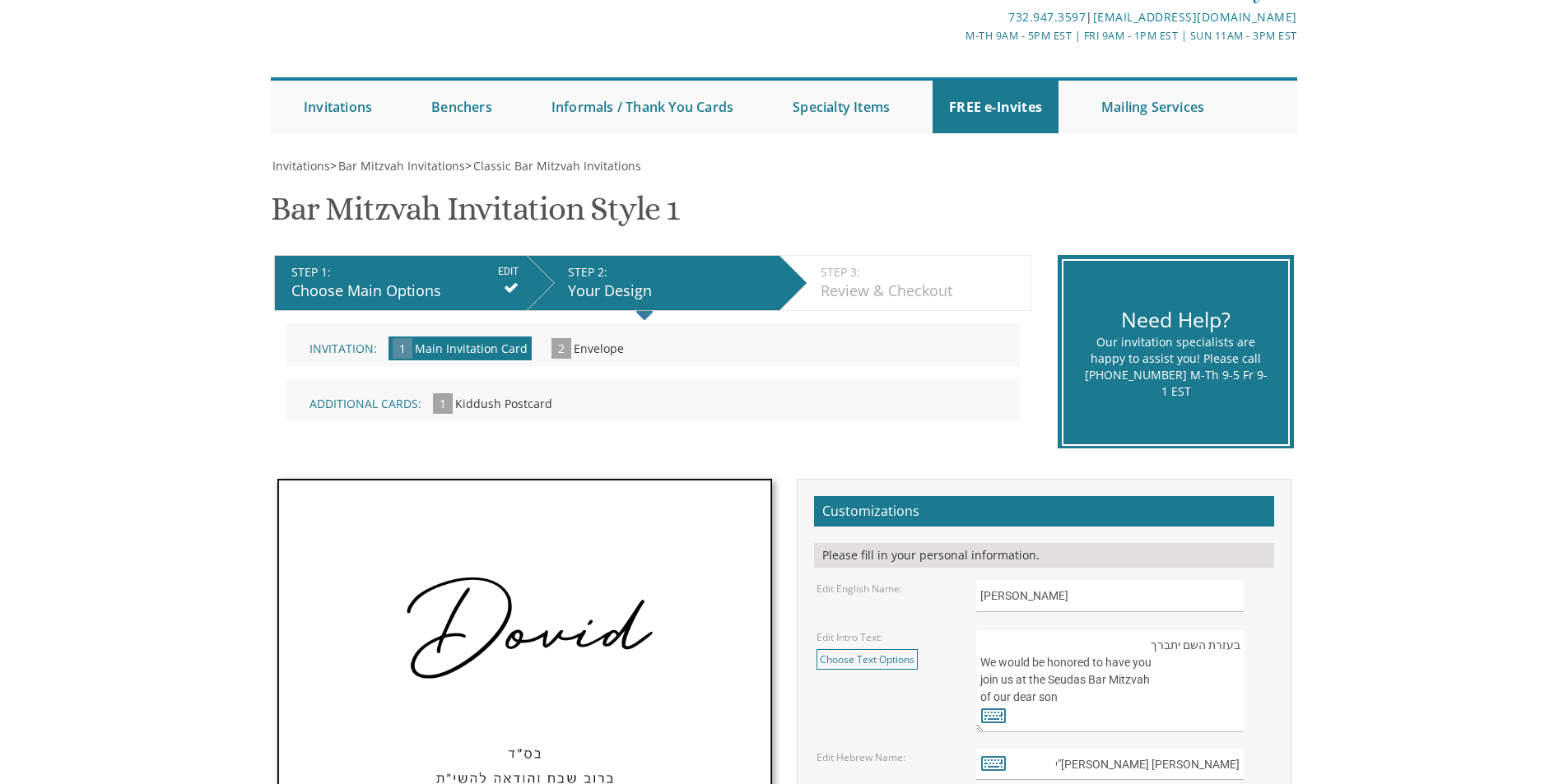
scroll to position [412, 0]
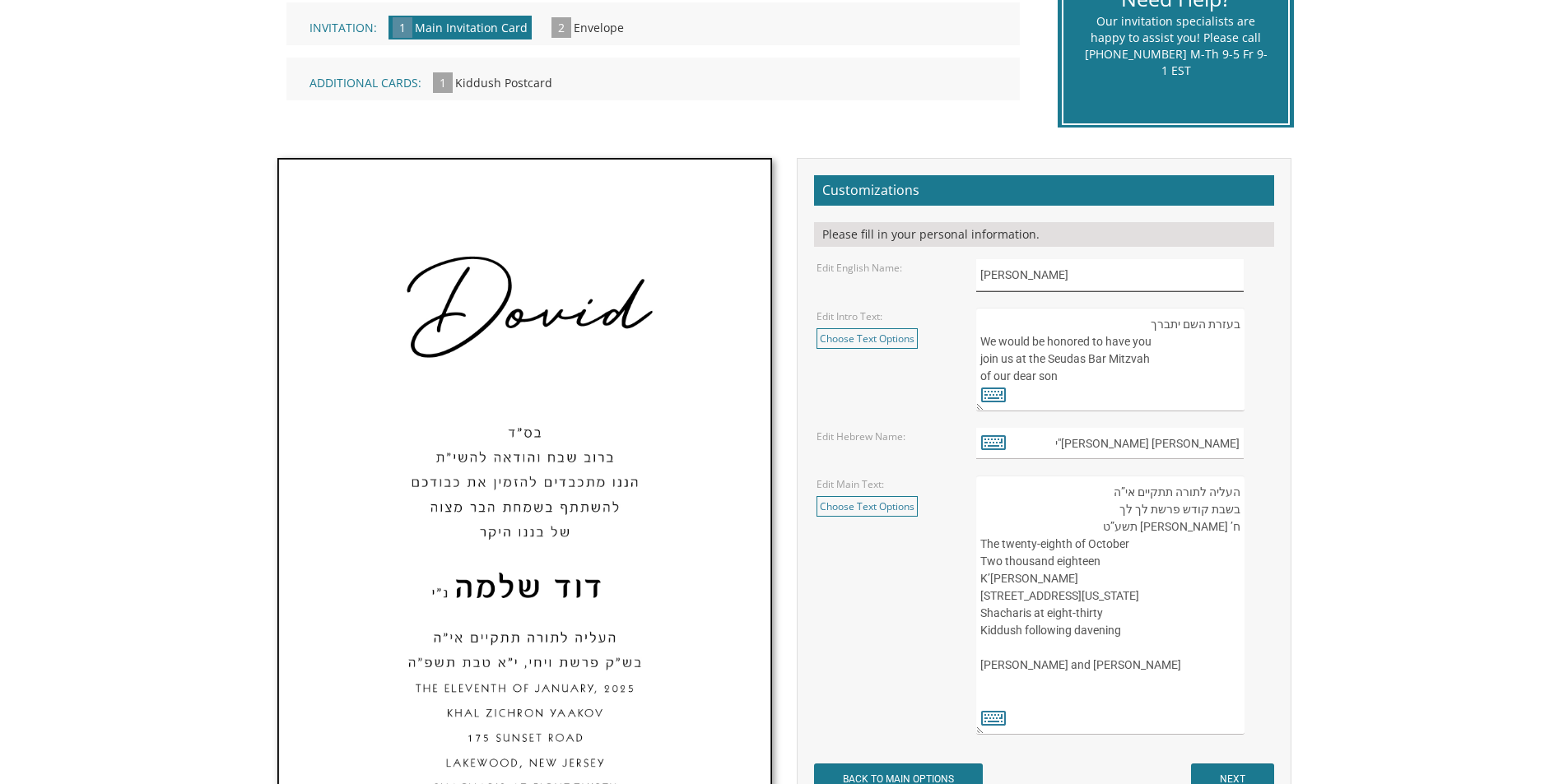
click at [1026, 275] on input "Dovid" at bounding box center [1110, 275] width 268 height 32
type input "Moshe"
drag, startPoint x: 1196, startPoint y: 444, endPoint x: 1216, endPoint y: 443, distance: 20.0
click at [1216, 443] on input "דוד שלמה נ"י" at bounding box center [1110, 444] width 268 height 32
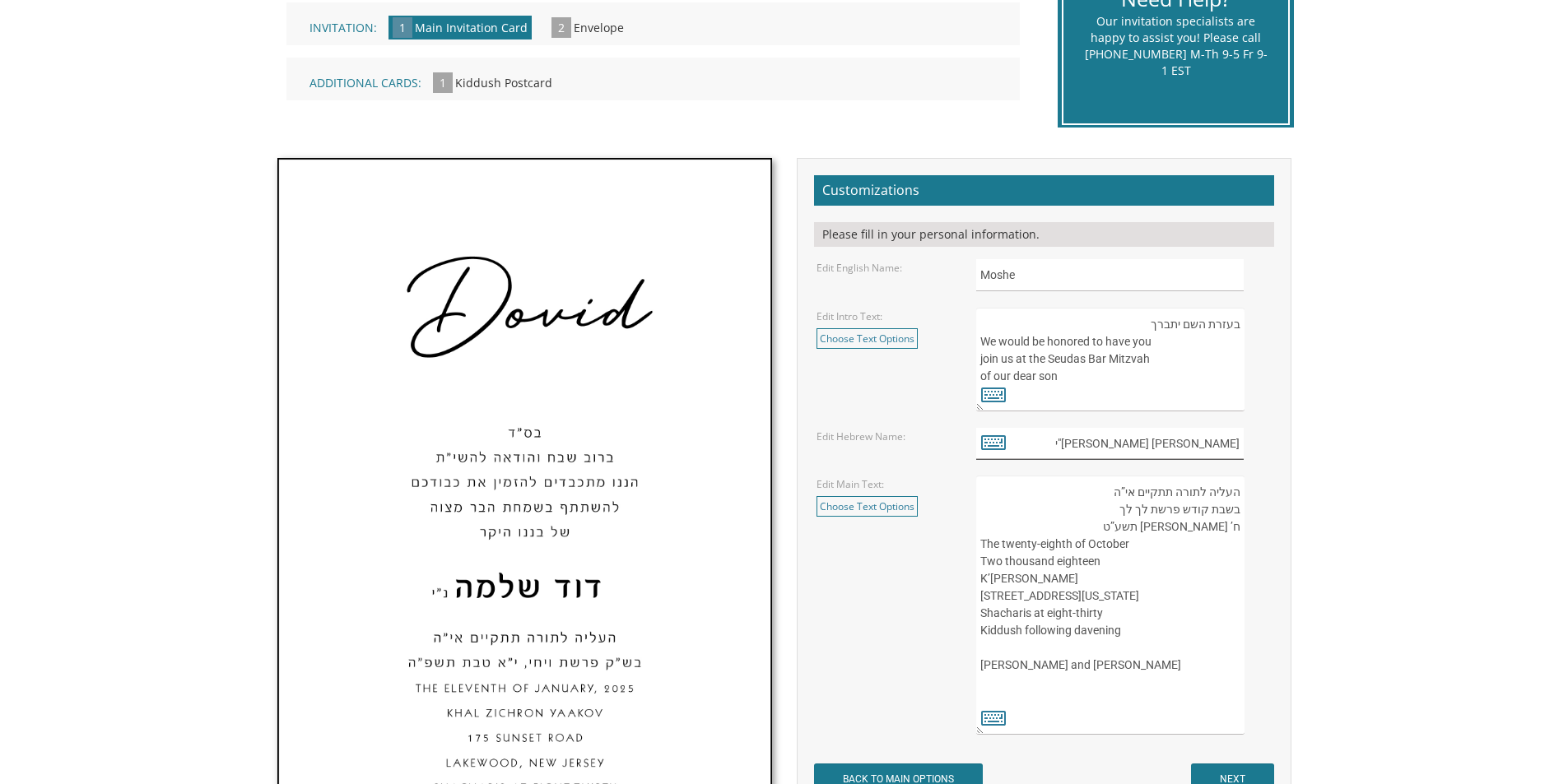
drag, startPoint x: 1236, startPoint y: 443, endPoint x: 1206, endPoint y: 443, distance: 30.0
click at [1206, 443] on input "דוד שלמה נ"י" at bounding box center [1110, 444] width 268 height 32
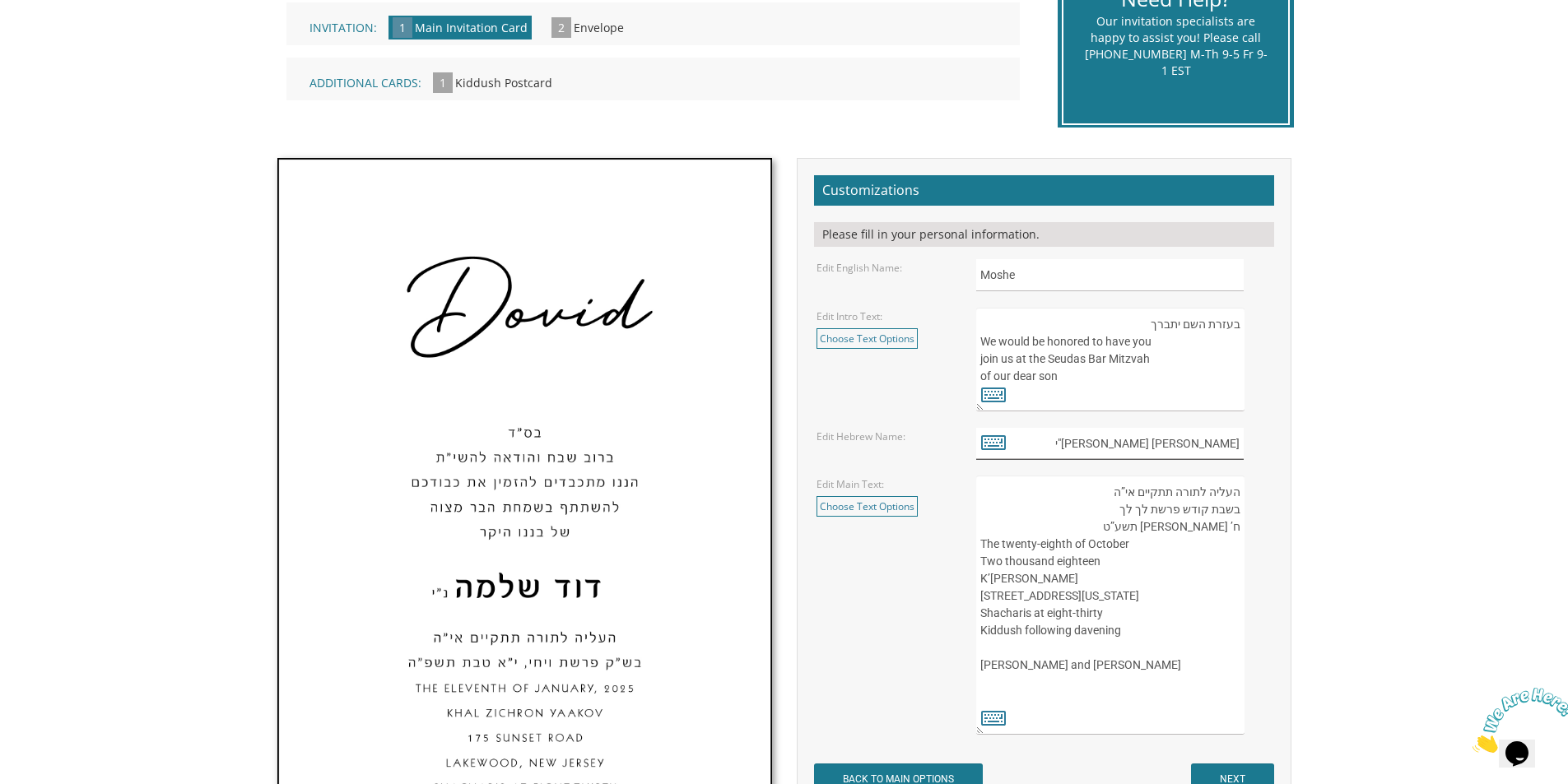
click at [1200, 443] on input "דוד שלמה נ"י" at bounding box center [1110, 444] width 268 height 32
drag, startPoint x: 1195, startPoint y: 443, endPoint x: 1237, endPoint y: 443, distance: 42.0
click at [1237, 443] on input "דוד שלמה נ"י" at bounding box center [1110, 444] width 268 height 32
type input "נ"י"
click at [995, 447] on icon at bounding box center [994, 442] width 25 height 23
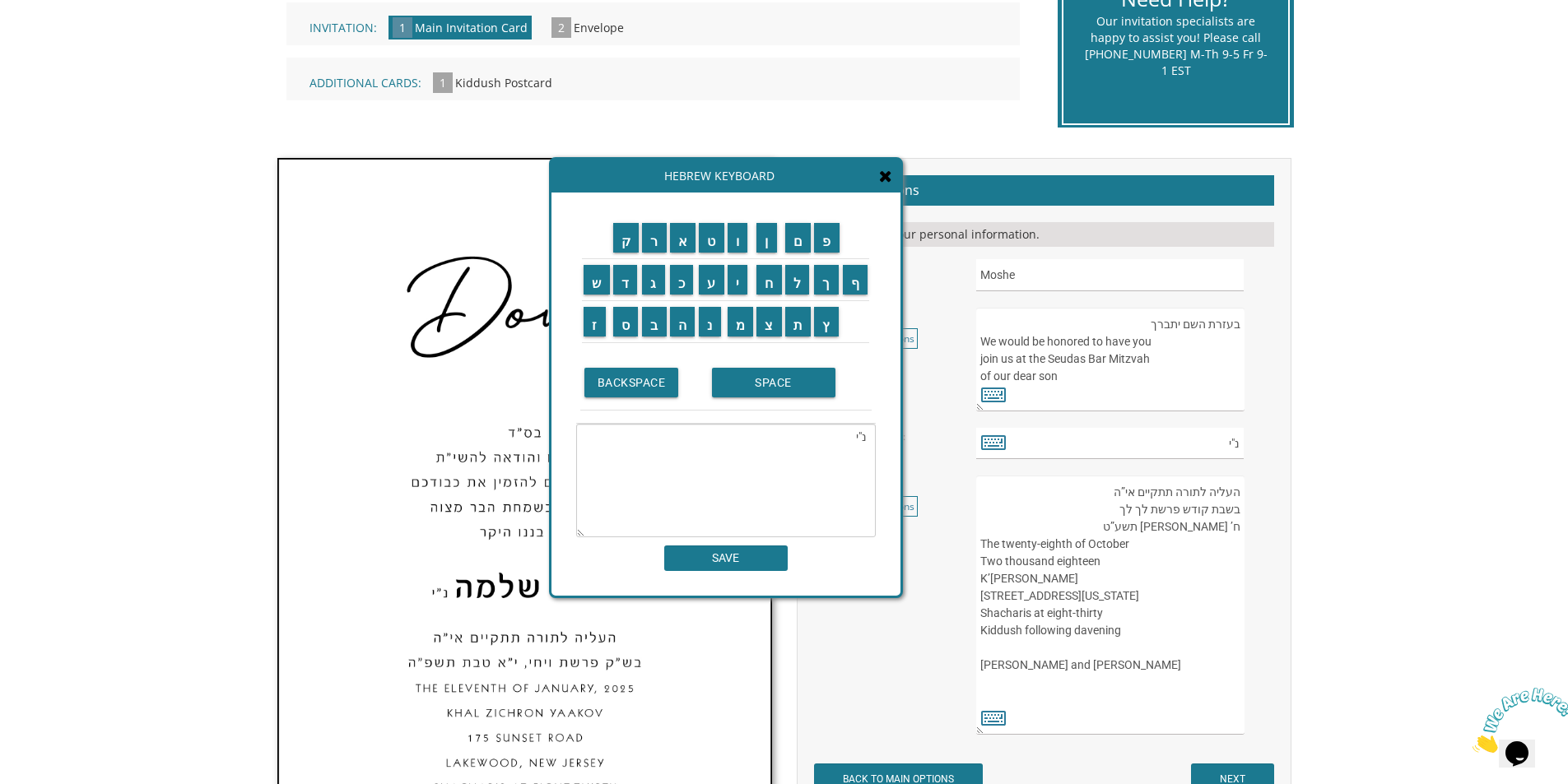
click at [744, 336] on td "מ" at bounding box center [740, 321] width 30 height 42
click at [595, 288] on input "ש" at bounding box center [597, 279] width 27 height 30
click at [678, 331] on input "ה" at bounding box center [682, 321] width 26 height 30
click at [657, 388] on input "BACKSPACE" at bounding box center [631, 382] width 94 height 30
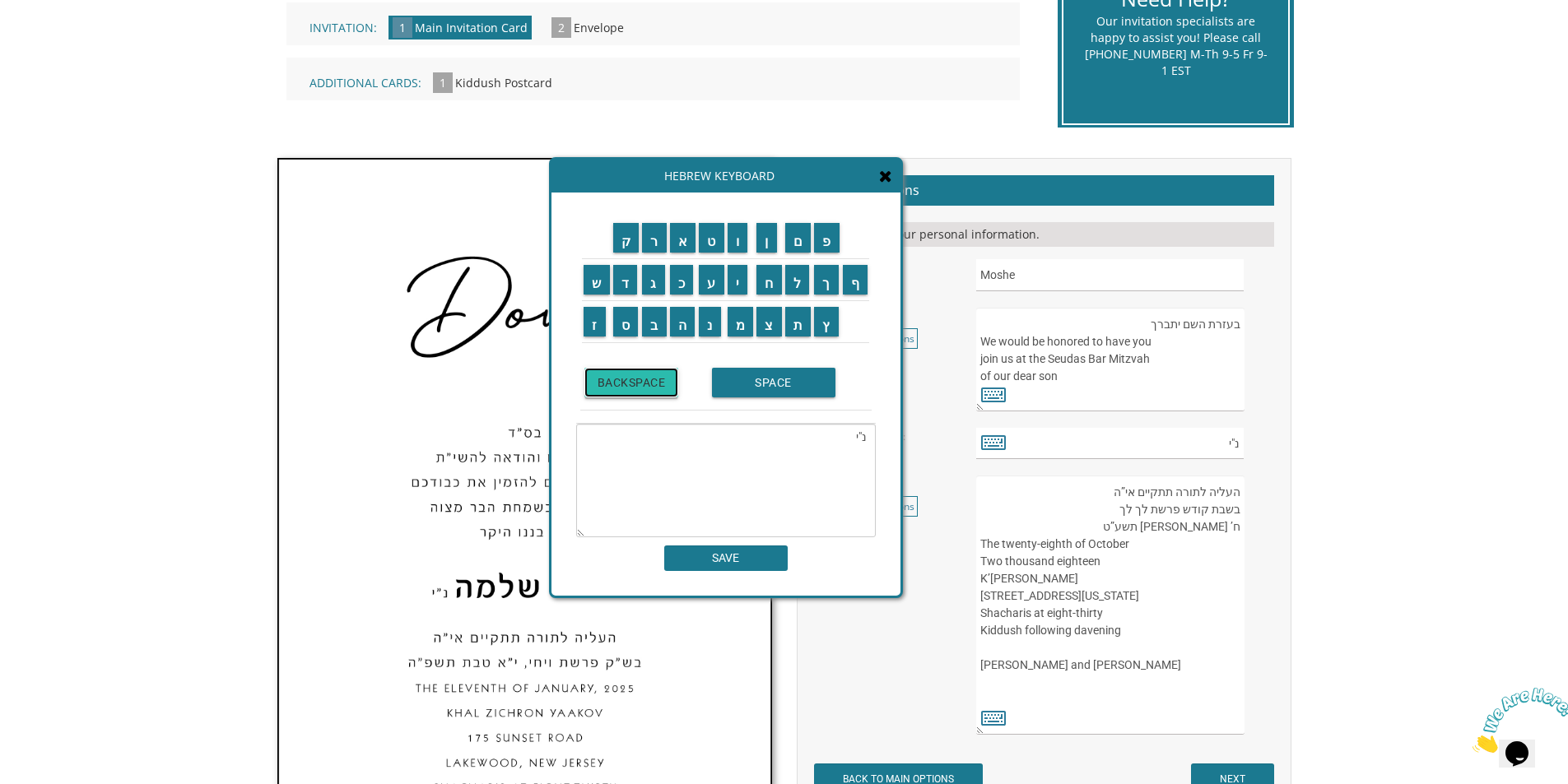
click at [657, 388] on input "BACKSPACE" at bounding box center [631, 382] width 94 height 30
click at [656, 387] on input "BACKSPACE" at bounding box center [631, 382] width 94 height 30
type textarea "נ"
click at [656, 387] on input "BACKSPACE" at bounding box center [631, 382] width 94 height 30
click at [656, 386] on input "BACKSPACE" at bounding box center [631, 382] width 94 height 30
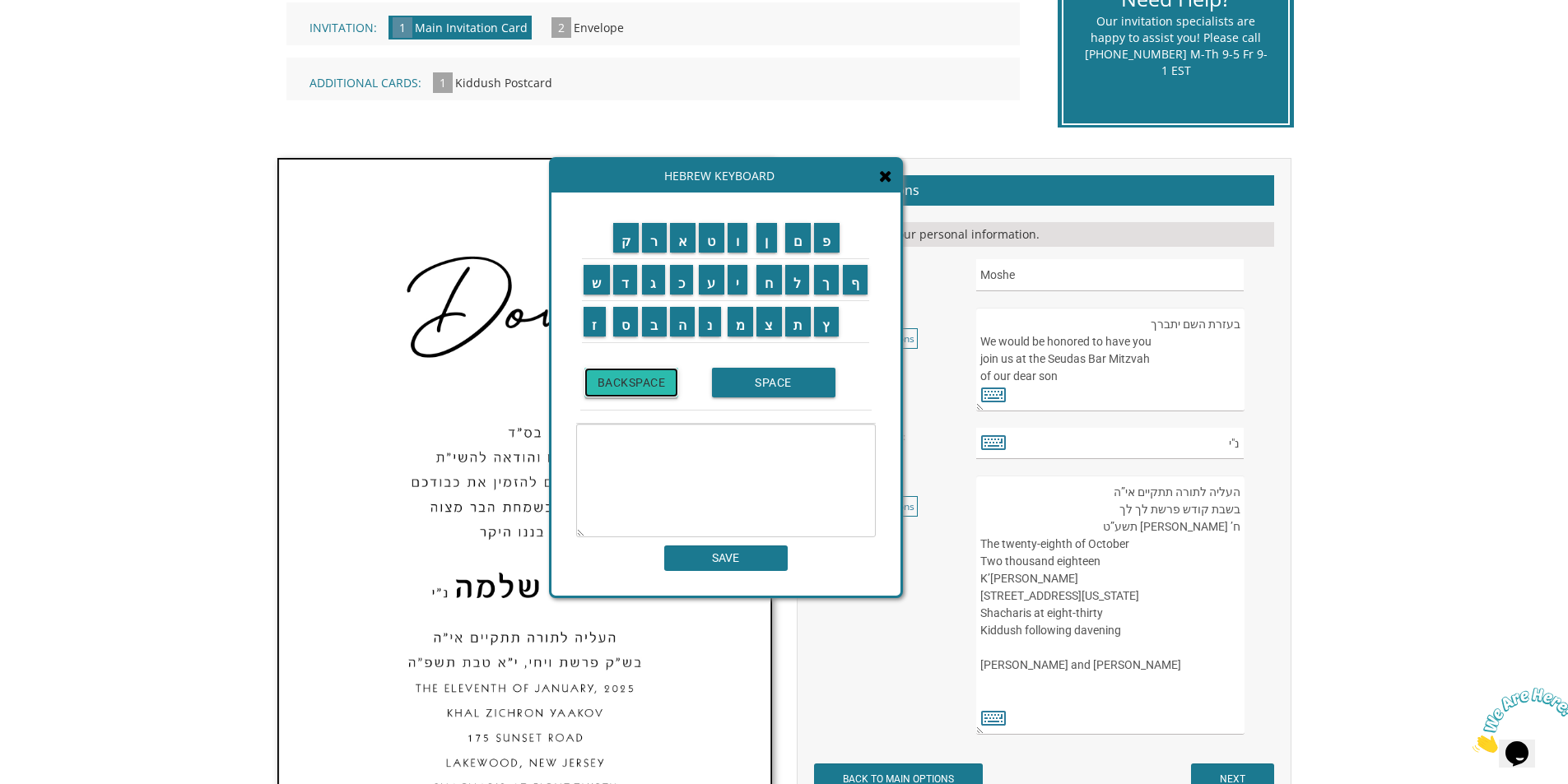
click at [656, 386] on input "BACKSPACE" at bounding box center [631, 382] width 94 height 30
drag, startPoint x: 727, startPoint y: 335, endPoint x: 743, endPoint y: 335, distance: 16.0
click at [732, 335] on td "מ" at bounding box center [740, 321] width 30 height 42
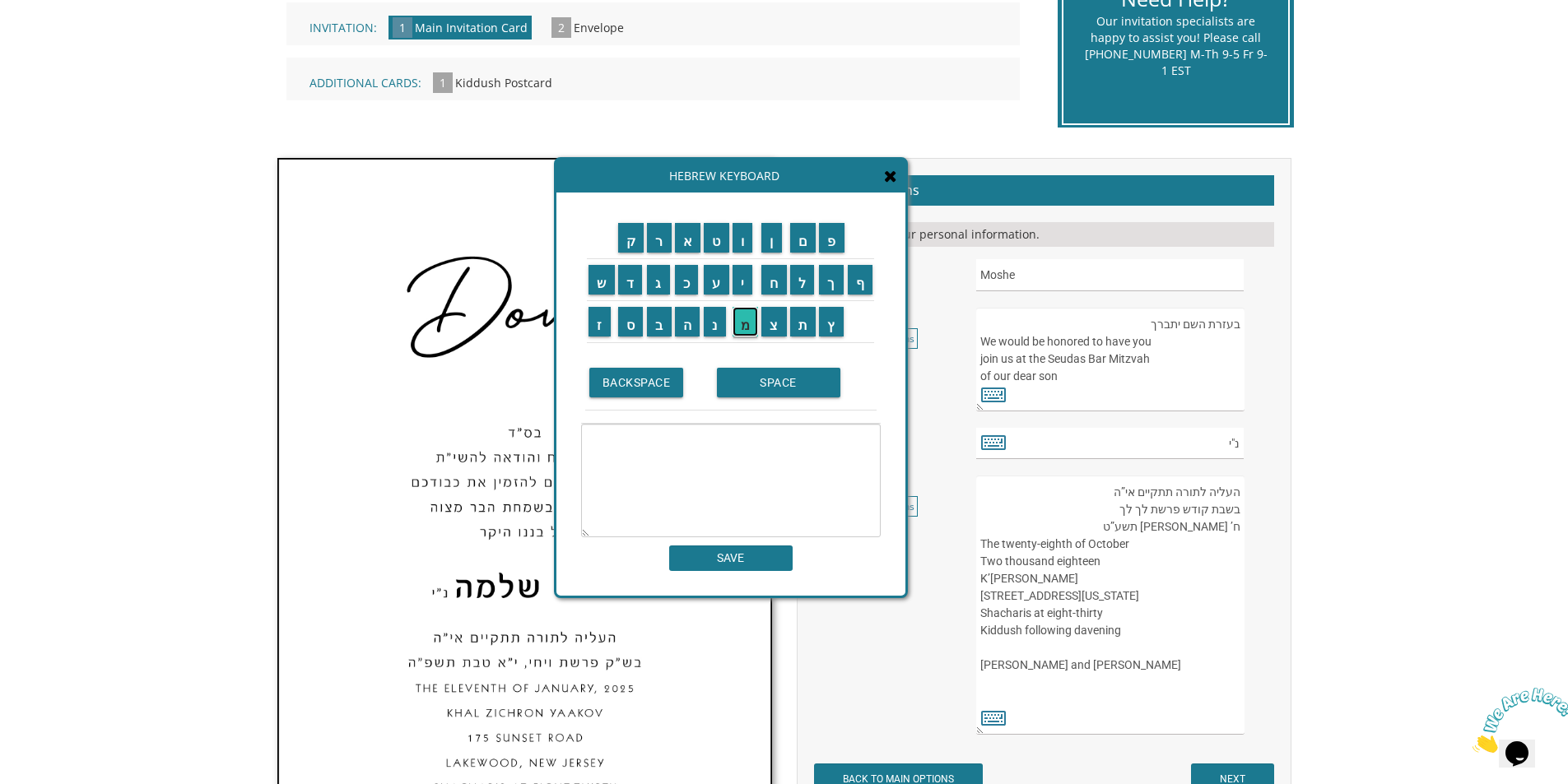
click at [738, 329] on input "מ" at bounding box center [746, 321] width 27 height 30
type textarea "מ"
click at [668, 394] on input "BACKSPACE" at bounding box center [636, 382] width 94 height 30
click at [667, 394] on input "BACKSPACE" at bounding box center [636, 382] width 94 height 30
click at [664, 393] on input "BACKSPACE" at bounding box center [636, 382] width 94 height 30
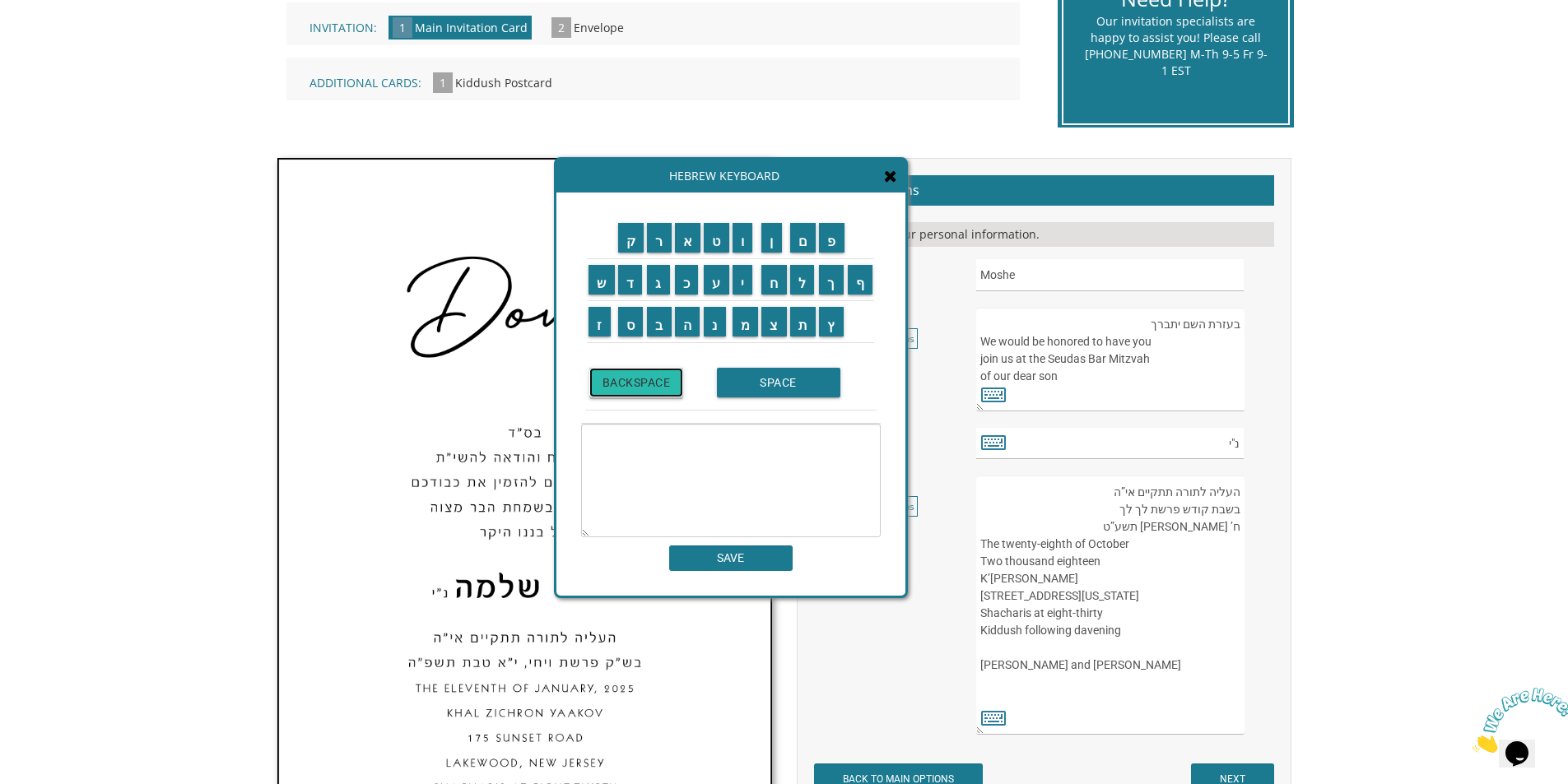
click at [663, 393] on input "BACKSPACE" at bounding box center [636, 382] width 94 height 30
click at [746, 335] on input "מ" at bounding box center [746, 321] width 27 height 30
click at [596, 281] on input "ש" at bounding box center [602, 279] width 27 height 30
click at [683, 333] on input "ה" at bounding box center [687, 321] width 26 height 30
click at [745, 289] on input "י" at bounding box center [743, 279] width 21 height 30
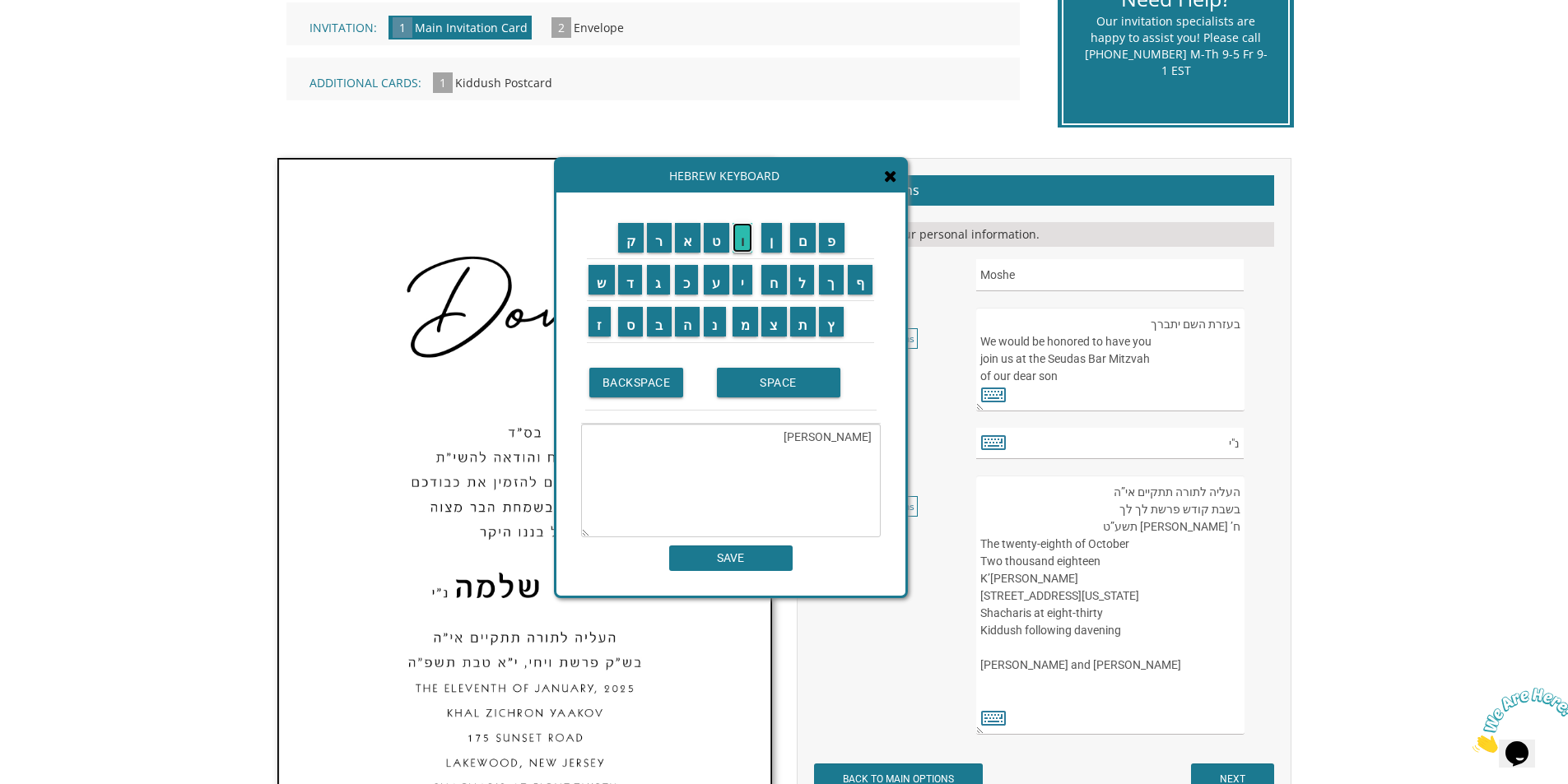
click at [741, 248] on input "ו" at bounding box center [743, 237] width 21 height 30
click at [632, 325] on input "ס" at bounding box center [631, 321] width 26 height 30
click at [862, 288] on input "ף" at bounding box center [860, 279] width 26 height 30
click at [713, 334] on input "נ" at bounding box center [714, 321] width 22 height 30
click at [750, 291] on input "י" at bounding box center [743, 279] width 21 height 30
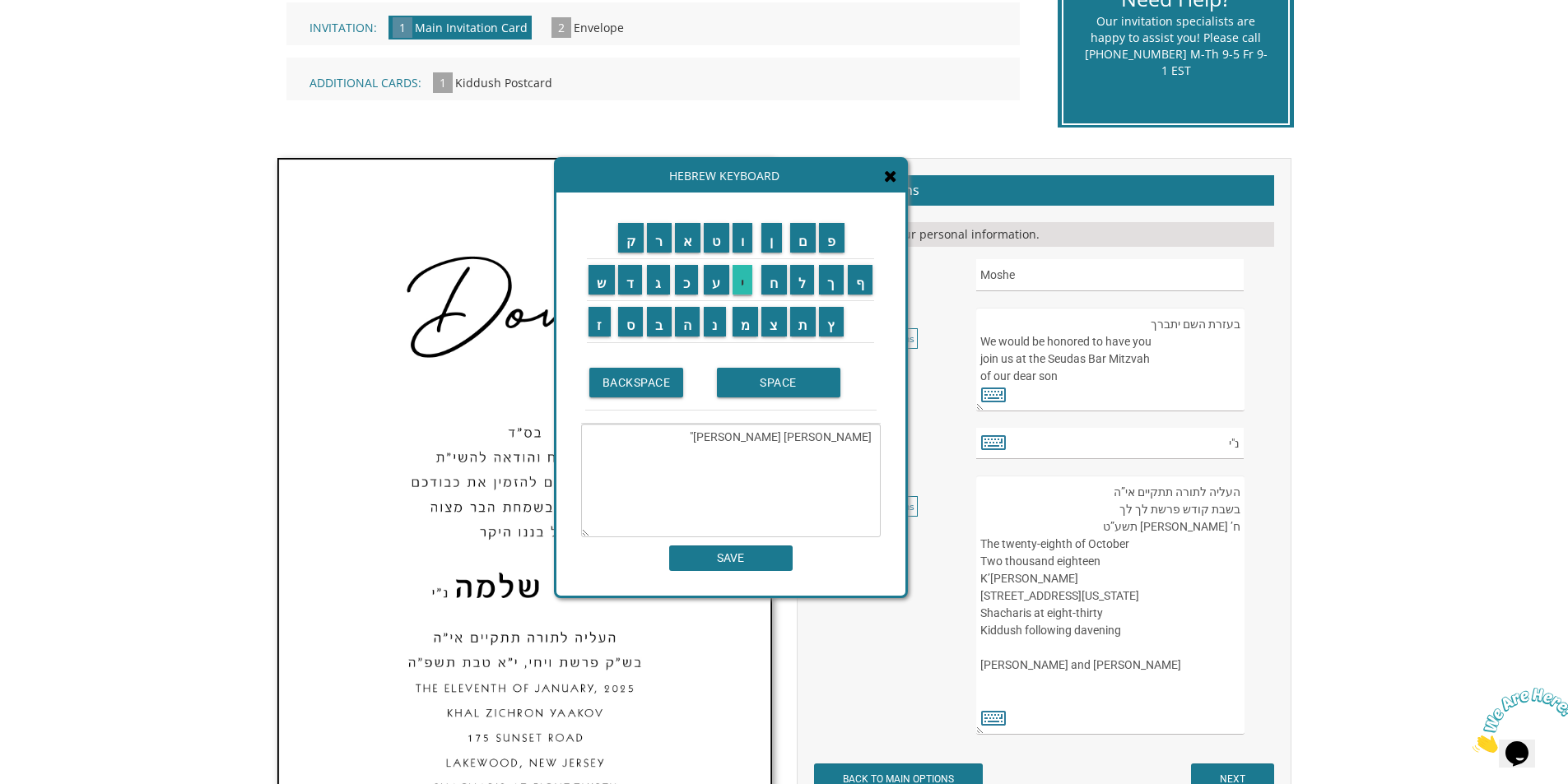
type textarea "[PERSON_NAME] [PERSON_NAME]"י"
click at [735, 567] on input "SAVE" at bounding box center [731, 558] width 124 height 26
type input "משה יוסף נ"י"
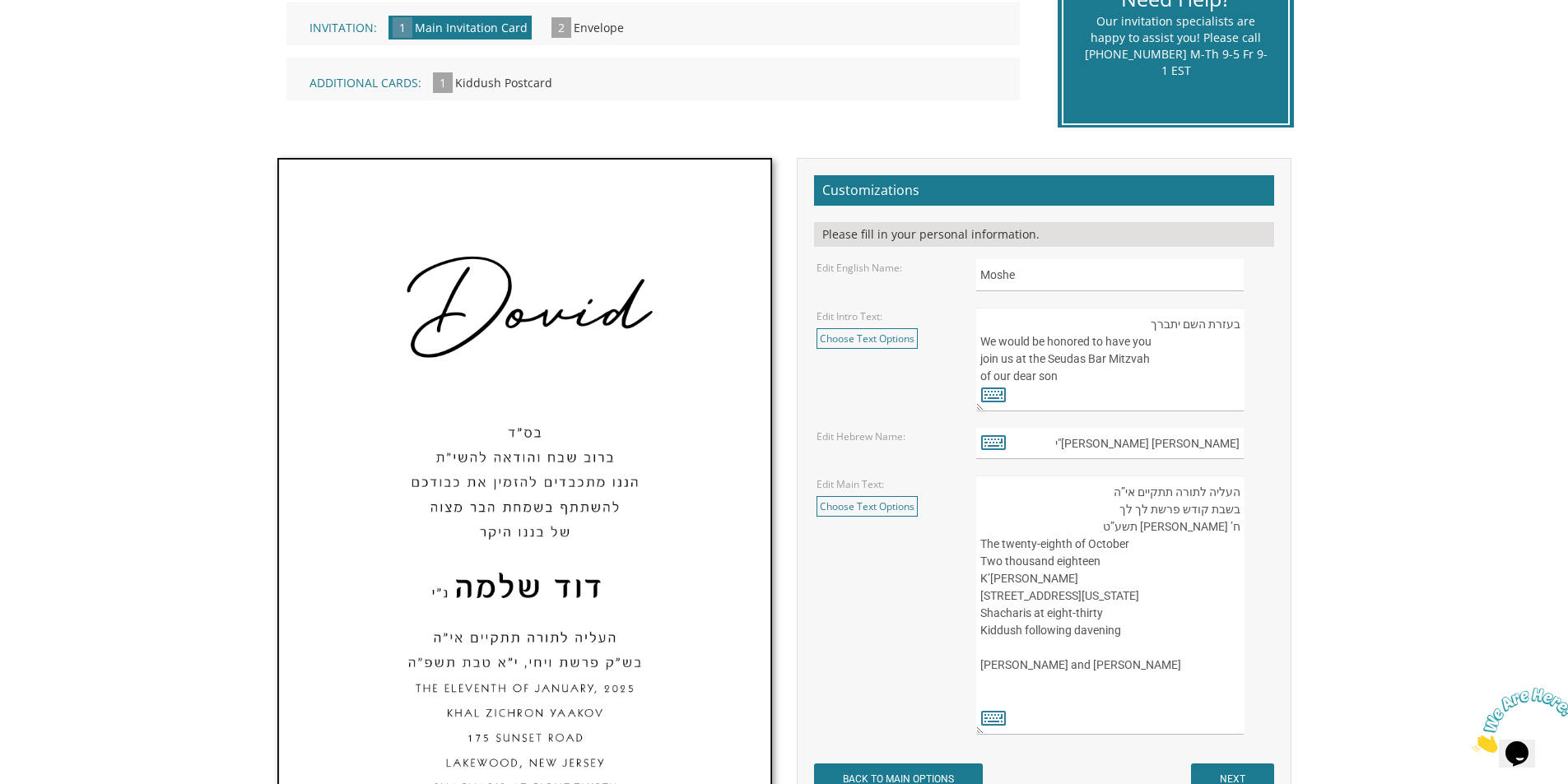
click at [1055, 360] on textarea "בעזרת השם יתברך We would be honored to have you join us at the Seudas Bar Mitzv…" at bounding box center [1110, 359] width 268 height 104
type textarea "בעזרת השם יתברך We would be honored to have you join us at the Bar Mitzvah of o…"
drag, startPoint x: 1144, startPoint y: 513, endPoint x: 1105, endPoint y: 513, distance: 39.0
click at [1105, 513] on textarea "העליה לתורה תתקיים אי”ה בשבת קודש פרשת לך לך ח’ חשון תשע”ט The twenty-eighth of…" at bounding box center [1110, 605] width 268 height 259
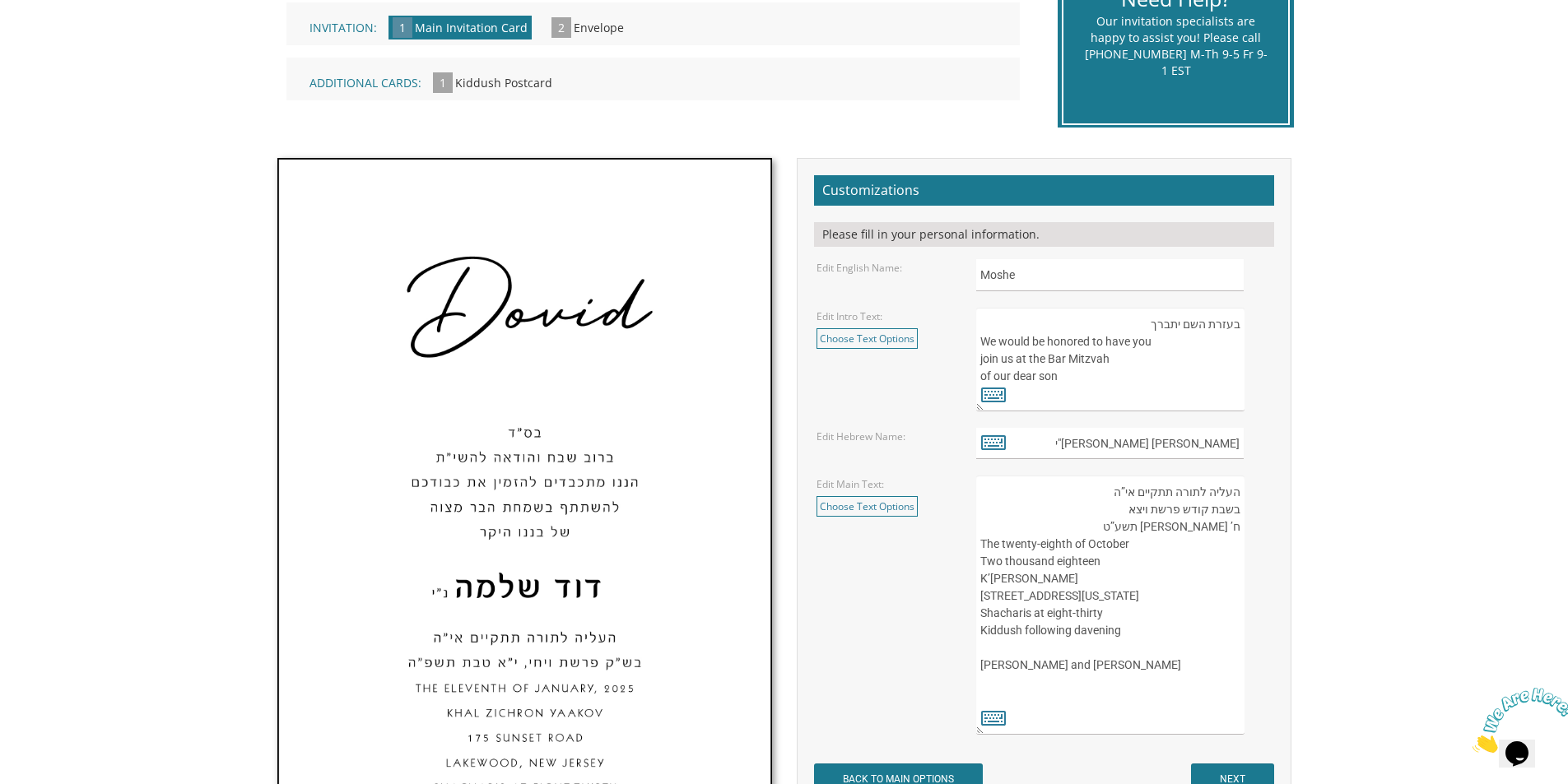
click at [1236, 530] on textarea "העליה לתורה תתקיים אי”ה בשבת קודש פרשת לך לך ח’ חשון תשע”ט The twenty-eighth of…" at bounding box center [1110, 605] width 268 height 259
drag, startPoint x: 1223, startPoint y: 533, endPoint x: 1204, endPoint y: 533, distance: 19.0
click at [1204, 533] on textarea "העליה לתורה תתקיים אי”ה בשבת קודש פרשת לך לך ח’ חשון תשע”ט The twenty-eighth of…" at bounding box center [1110, 605] width 268 height 259
click at [1177, 532] on textarea "העליה לתורה תתקיים אי”ה בשבת קודש פרשת לך לך ח’ חשון תשע”ט The twenty-eighth of…" at bounding box center [1110, 605] width 268 height 259
click at [1167, 533] on textarea "העליה לתורה תתקיים אי”ה בשבת קודש פרשת לך לך ח’ חשון תשע”ט The twenty-eighth of…" at bounding box center [1110, 605] width 268 height 259
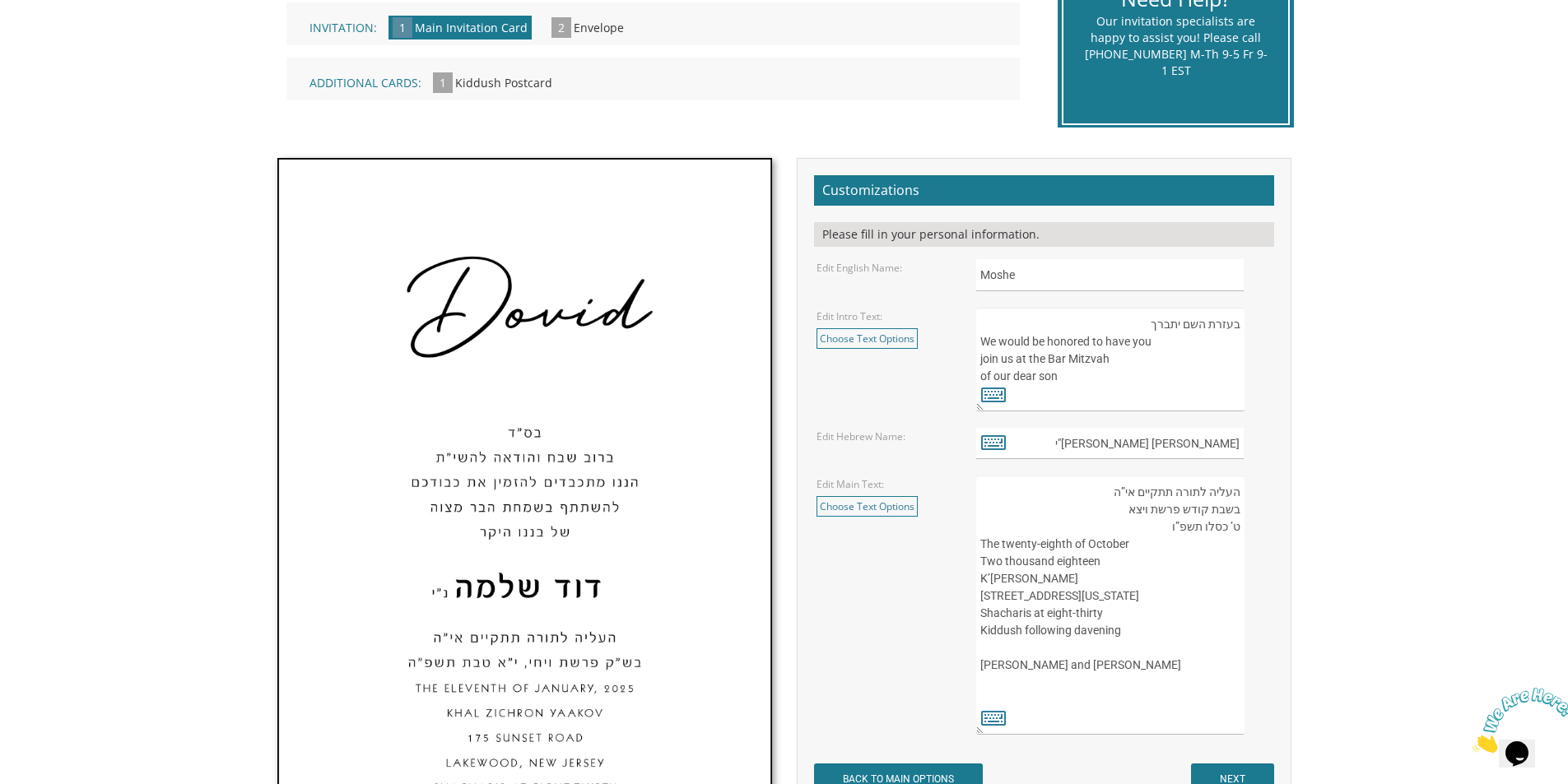
drag, startPoint x: 1004, startPoint y: 546, endPoint x: 1131, endPoint y: 544, distance: 127.0
click at [1131, 544] on textarea "העליה לתורה תתקיים אי”ה בשבת קודש פרשת לך לך ח’ חשון תשע”ט The twenty-eighth of…" at bounding box center [1110, 605] width 268 height 259
click at [1044, 549] on textarea "העליה לתורה תתקיים אי”ה בשבת קודש פרשת לך לך ח’ חשון תשע”ט The twenty-eighth of…" at bounding box center [1110, 605] width 268 height 259
drag, startPoint x: 1113, startPoint y: 562, endPoint x: 982, endPoint y: 569, distance: 131.2
click at [982, 569] on textarea "העליה לתורה תתקיים אי”ה בשבת קודש פרשת לך לך ח’ חשון תשע”ט The twenty-eighth of…" at bounding box center [1110, 605] width 268 height 259
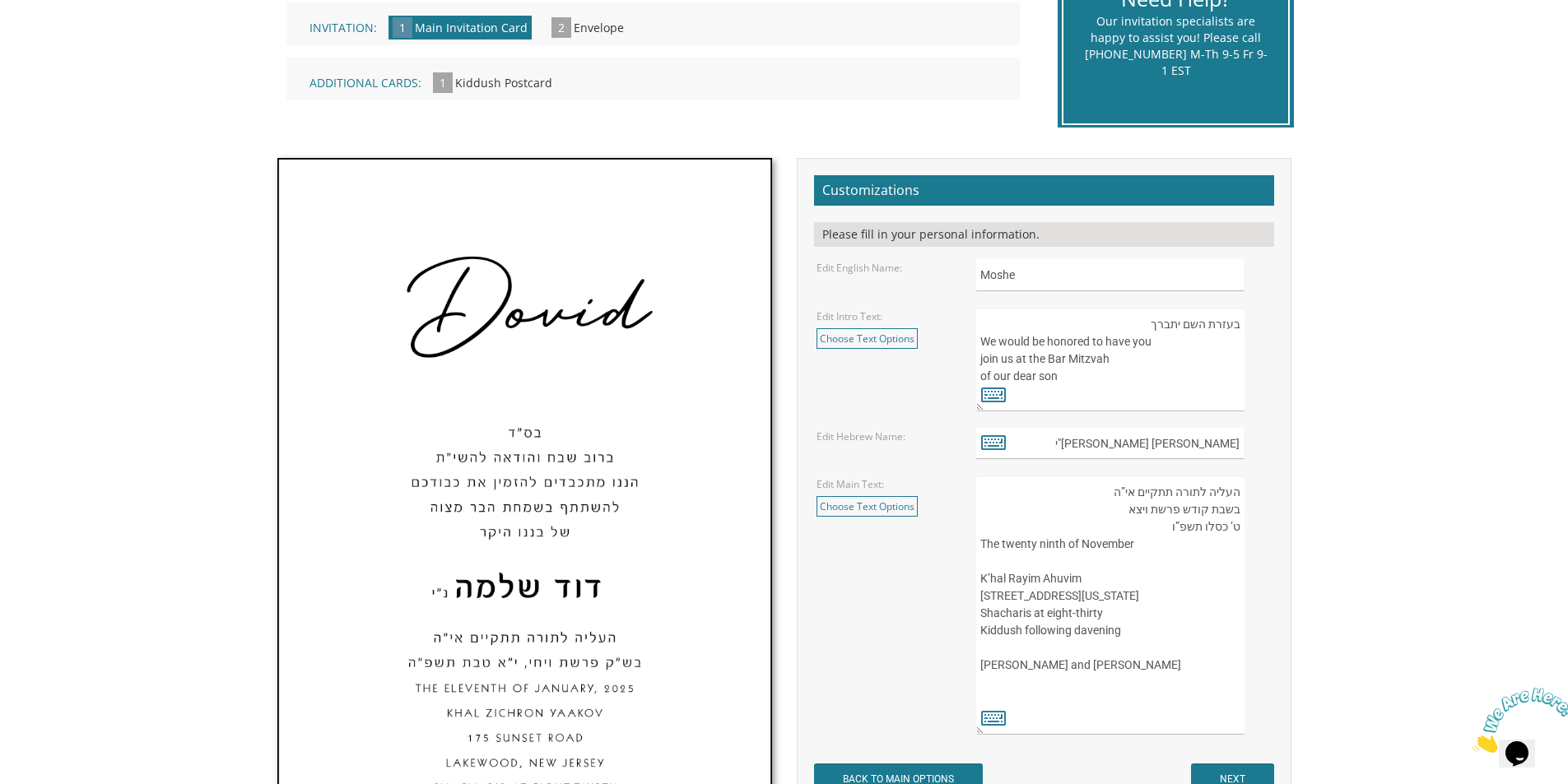
drag, startPoint x: 1083, startPoint y: 583, endPoint x: 981, endPoint y: 584, distance: 102.0
click at [981, 584] on textarea "העליה לתורה תתקיים אי”ה בשבת קודש פרשת לך לך ח’ חשון תשע”ט The twenty-eighth of…" at bounding box center [1110, 605] width 268 height 259
drag, startPoint x: 1069, startPoint y: 595, endPoint x: 980, endPoint y: 594, distance: 89.0
click at [980, 594] on textarea "העליה לתורה תתקיים אי”ה בשבת קודש פרשת לך לך ח’ חשון תשע”ט The twenty-eighth of…" at bounding box center [1110, 605] width 268 height 259
paste textarea "6603 Pimlico R"
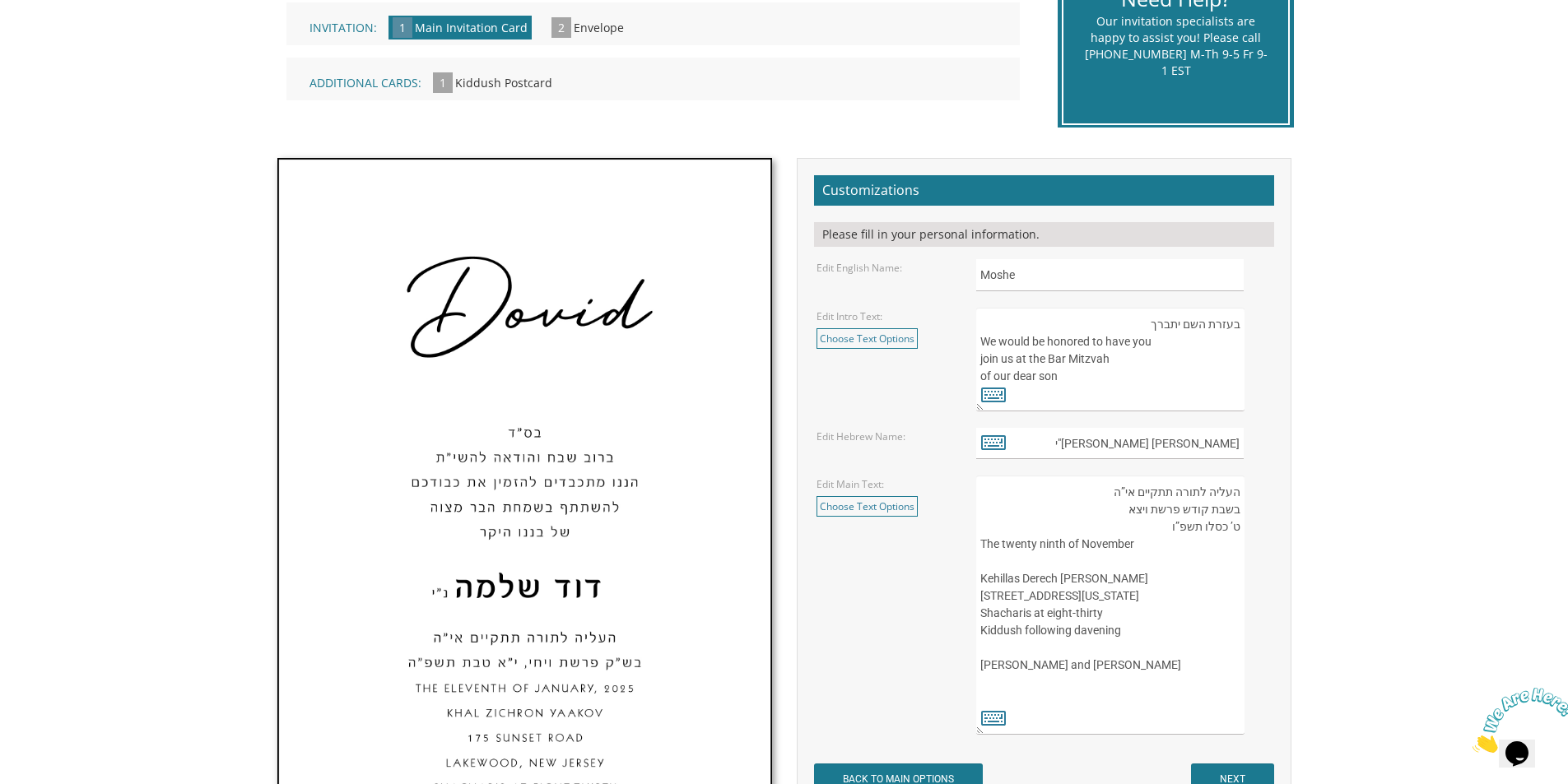
click at [1003, 615] on textarea "העליה לתורה תתקיים אי”ה בשבת קודש פרשת לך לך ח’ חשון תשע”ט The twenty-eighth of…" at bounding box center [1110, 605] width 268 height 259
drag, startPoint x: 1039, startPoint y: 613, endPoint x: 1093, endPoint y: 613, distance: 54.0
click at [1093, 613] on textarea "העליה לתורה תתקיים אי”ה בשבת קודש פרשת לך לך ח’ חשון תשע”ט The twenty-eighth of…" at bounding box center [1110, 605] width 268 height 259
click at [1009, 704] on textarea "העליה לתורה תתקיים אי”ה בשבת קודש פרשת לך לך ח’ חשון תשע”ט The twenty-eighth of…" at bounding box center [1110, 605] width 268 height 259
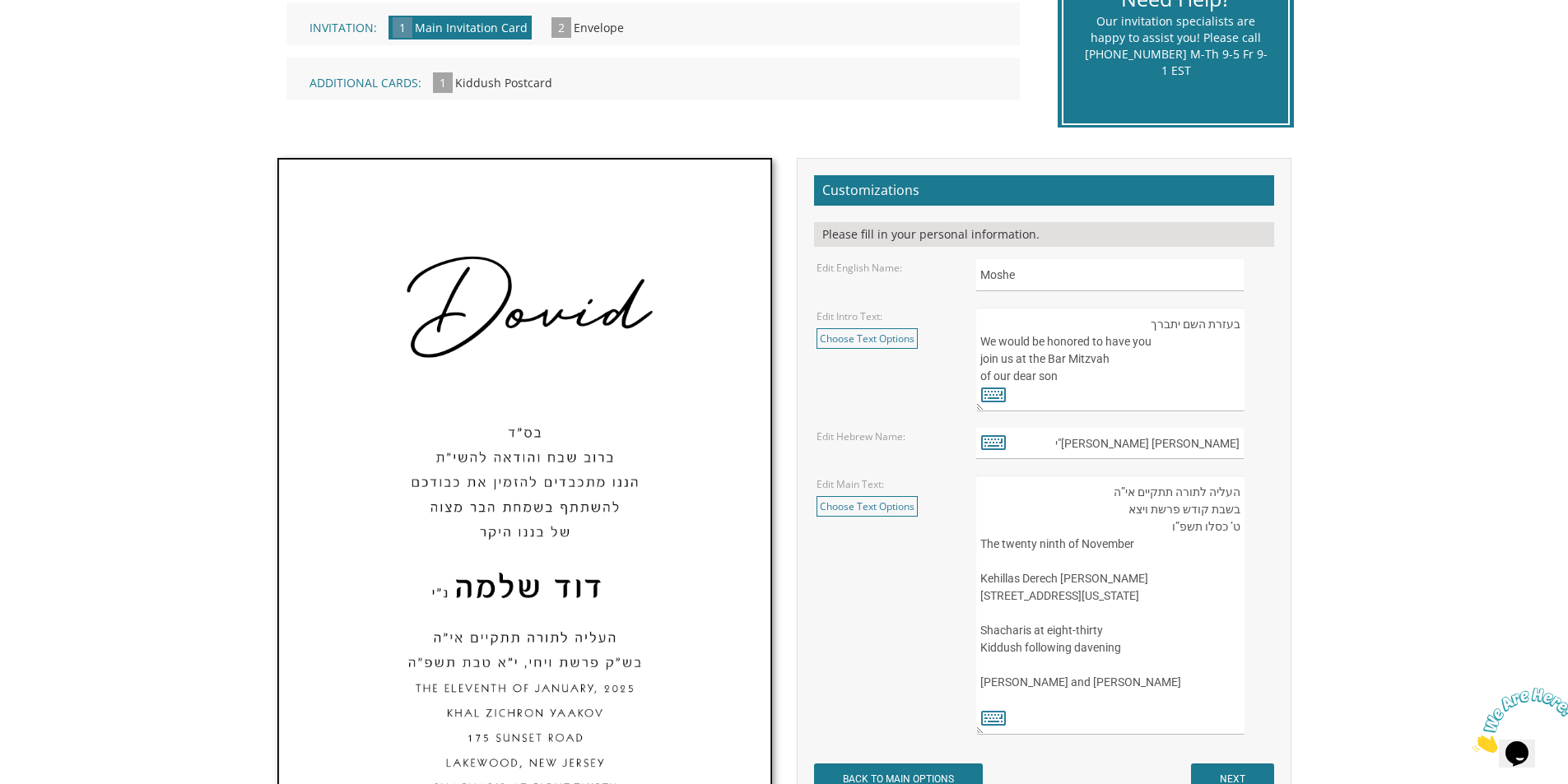
click at [1009, 704] on textarea "העליה לתורה תתקיים אי”ה בשבת קודש פרשת לך לך ח’ חשון תשע”ט The twenty-eighth of…" at bounding box center [1110, 605] width 268 height 259
click at [1052, 697] on textarea "העליה לתורה תתקיים אי”ה בשבת קודש פרשת לך לך ח’ חשון תשע”ט The twenty-eighth of…" at bounding box center [1110, 605] width 268 height 259
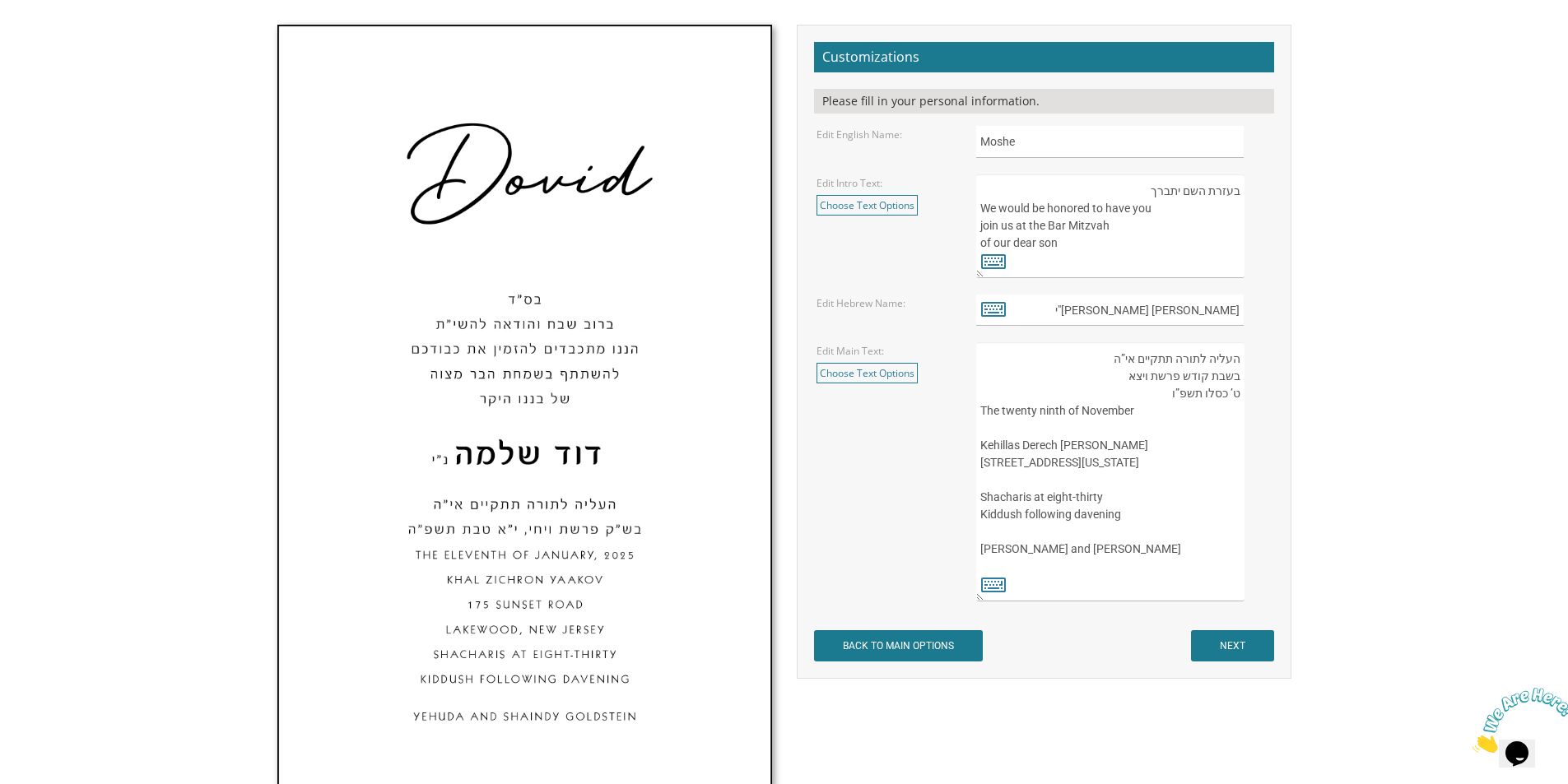
scroll to position [576, 0]
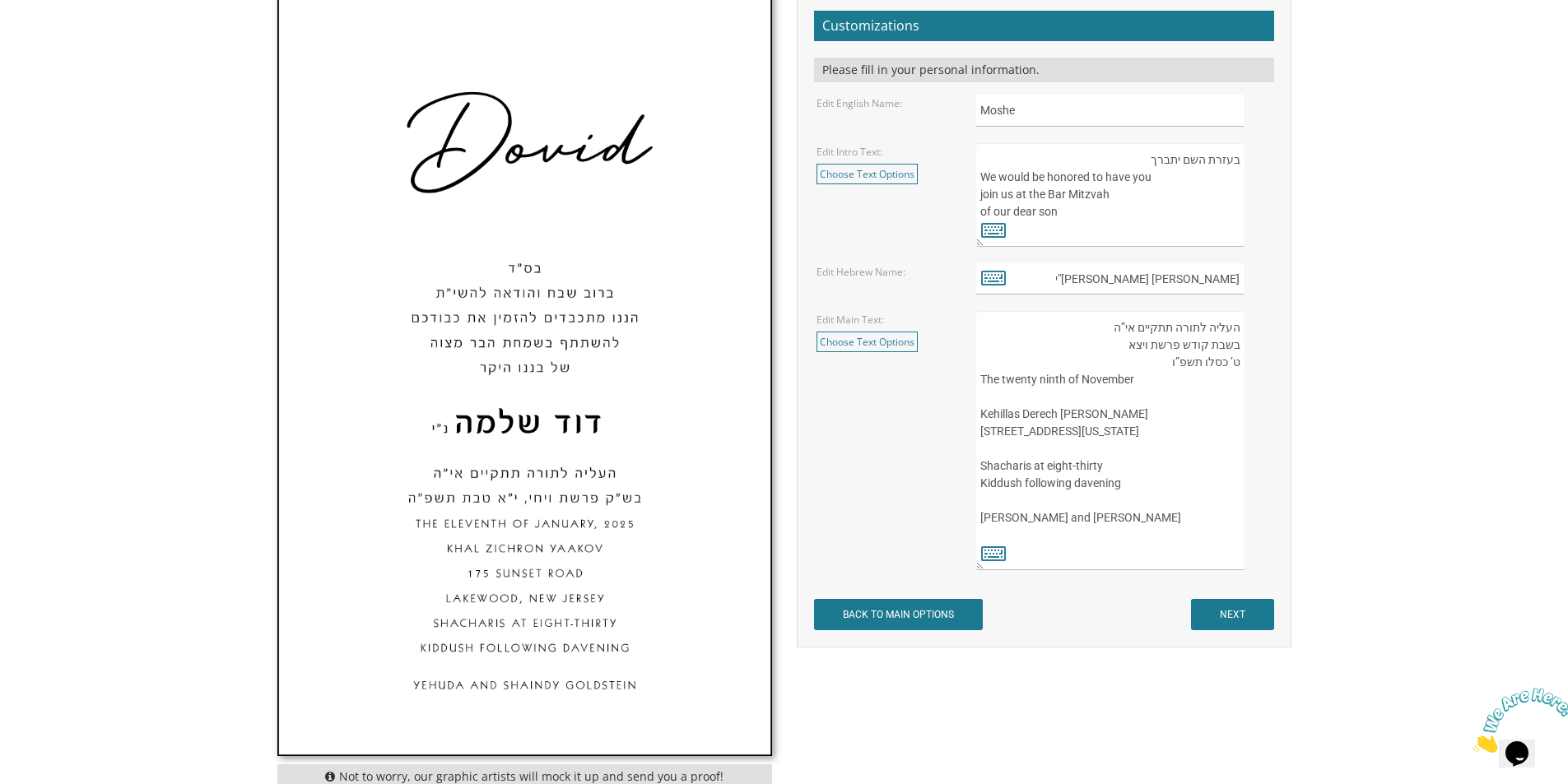
type textarea "העליה לתורה תתקיים אי”ה בשבת קודש פרשת ויצא ט’ כסלו תשפ”ו The twenty ninth of N…"
click at [1242, 628] on input "NEXT" at bounding box center [1232, 614] width 83 height 31
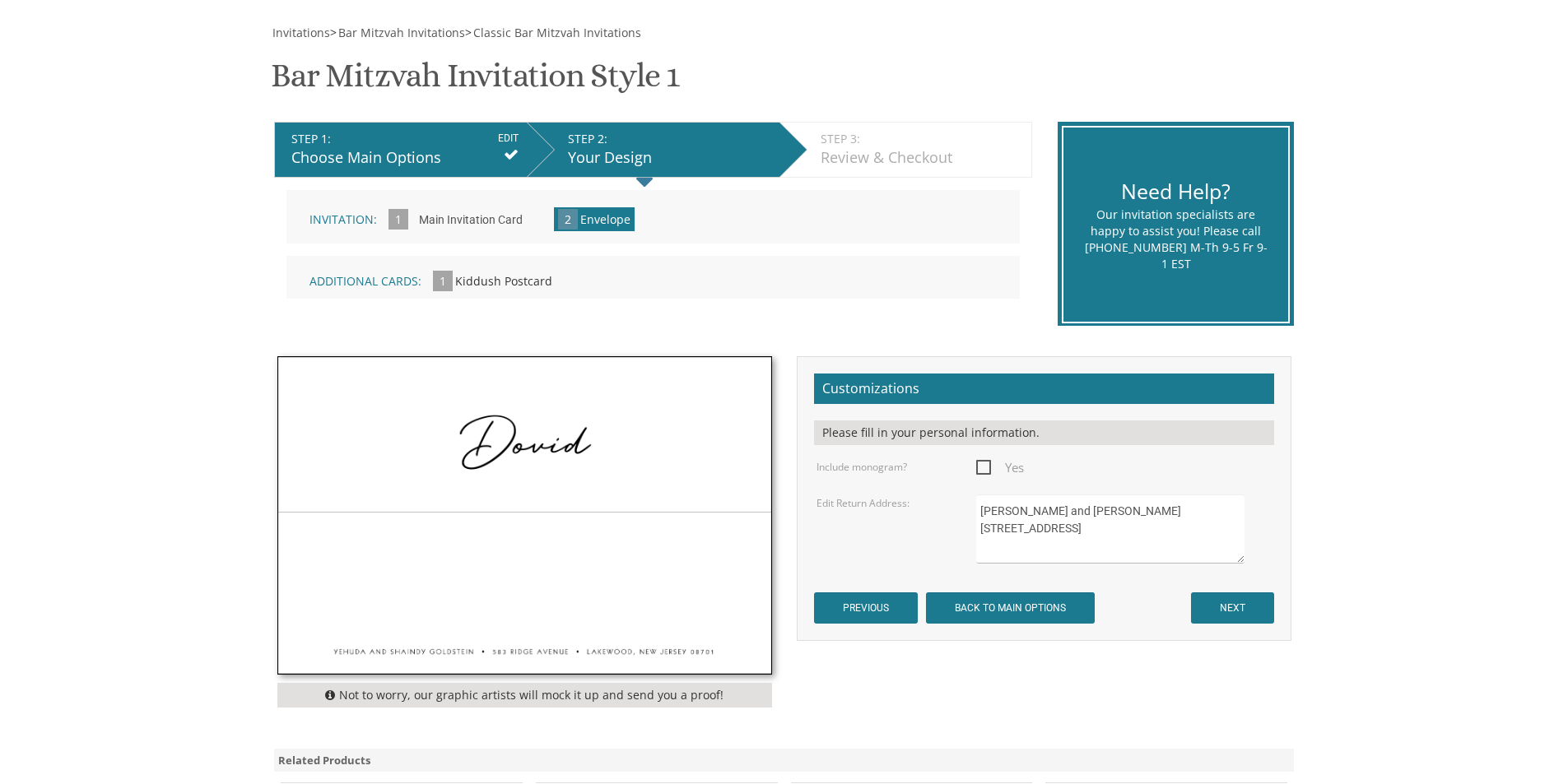
scroll to position [247, 0]
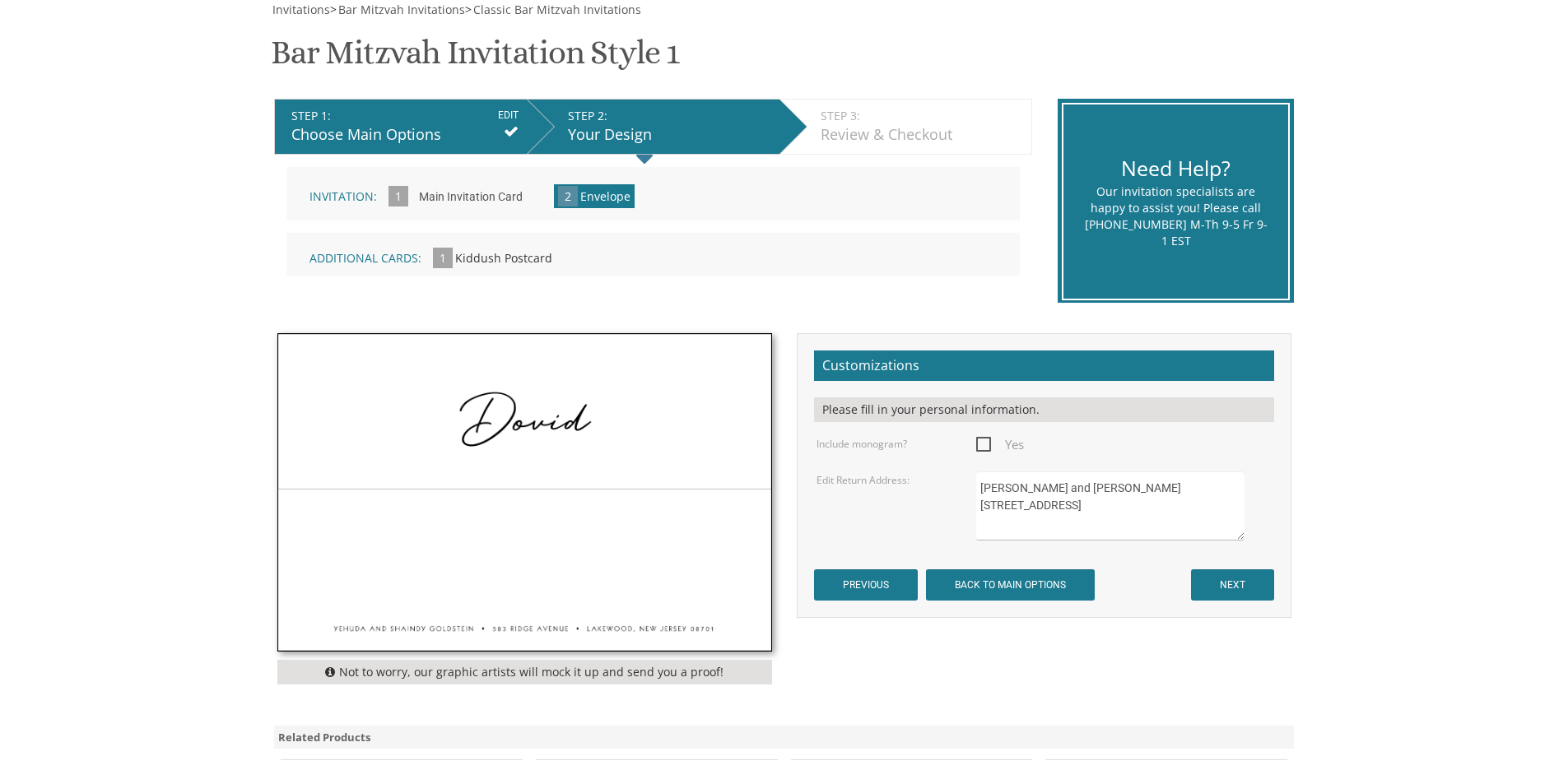
click at [1007, 489] on textarea "Yehuda and Shaindy Goldstein 583 Ridge Avenue Lakewood, NJ 08701" at bounding box center [1110, 506] width 268 height 70
drag, startPoint x: 1112, startPoint y: 515, endPoint x: 889, endPoint y: 457, distance: 230.4
click at [889, 457] on form "Customizations Please fill in your personal information. Include monogram? Yes …" at bounding box center [1043, 475] width 460 height 251
click at [1158, 493] on textarea "Yehuda and Shaindy Goldstein 583 Ridge Avenue Lakewood, NJ 08701" at bounding box center [1110, 506] width 268 height 70
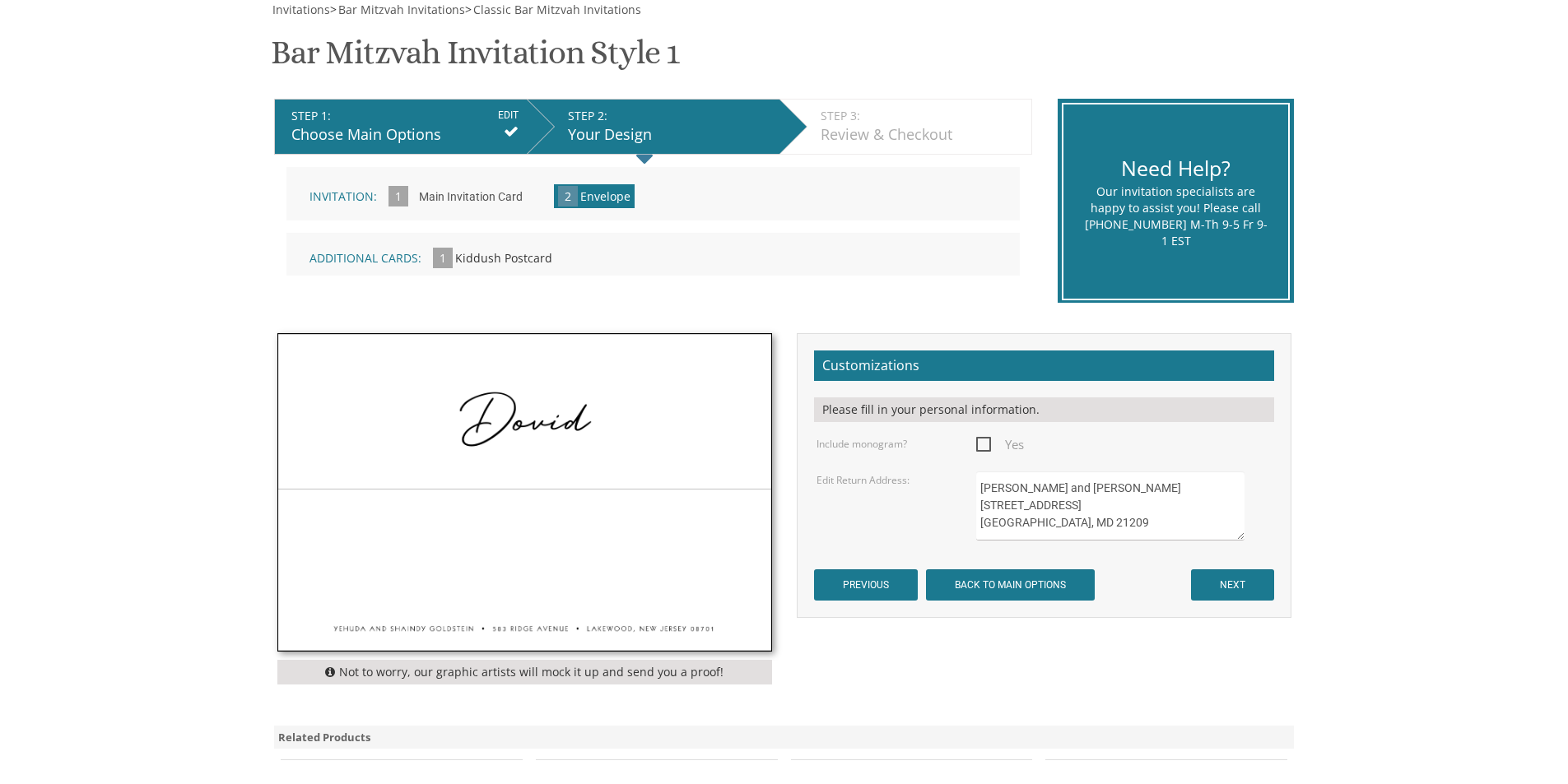
type textarea "Elie and Meira Portnoy 6611 Pebble Brook Rd. Baltimore, MD 21209"
click at [1237, 579] on input "NEXT" at bounding box center [1232, 585] width 83 height 31
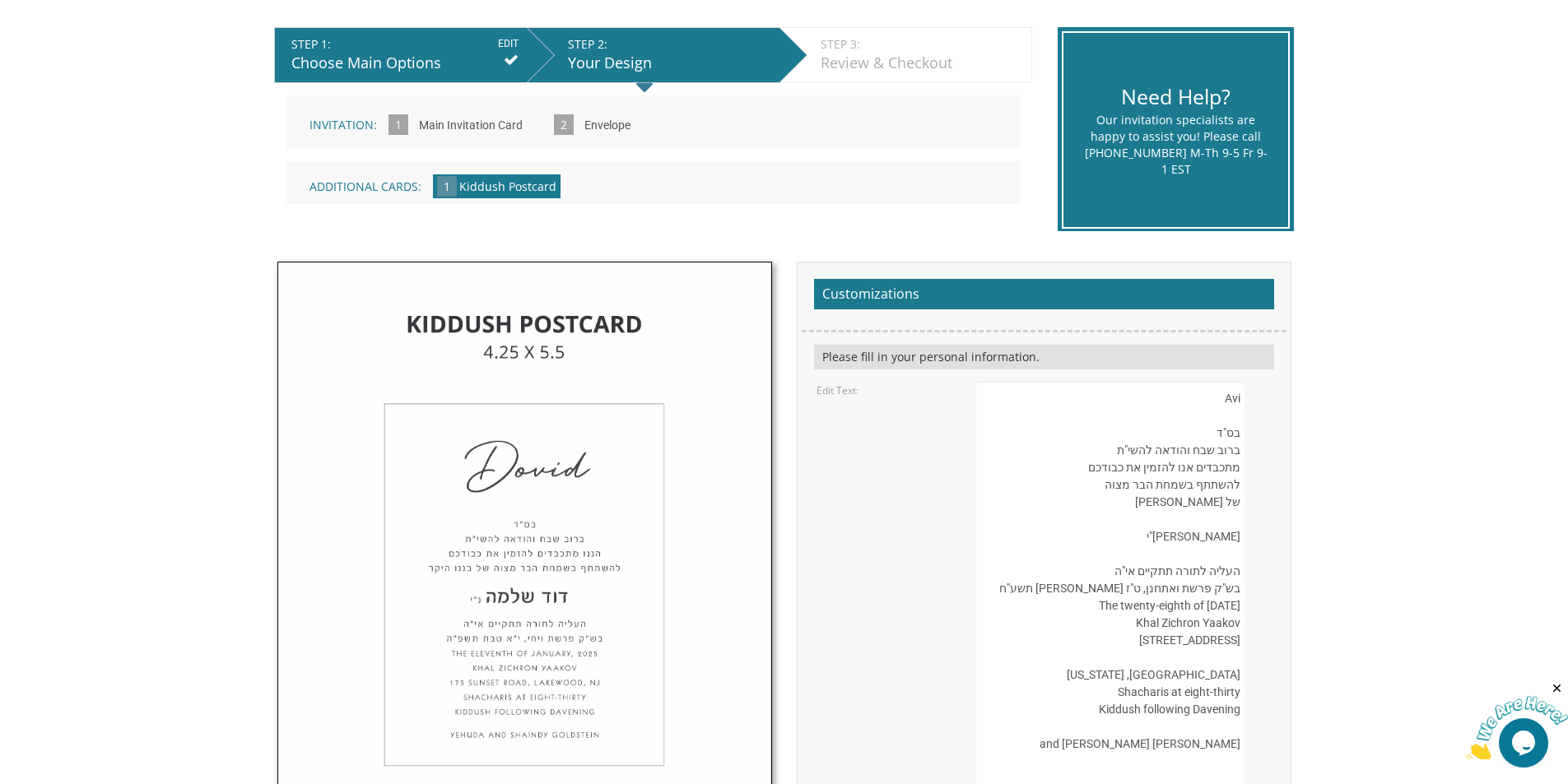
scroll to position [330, 0]
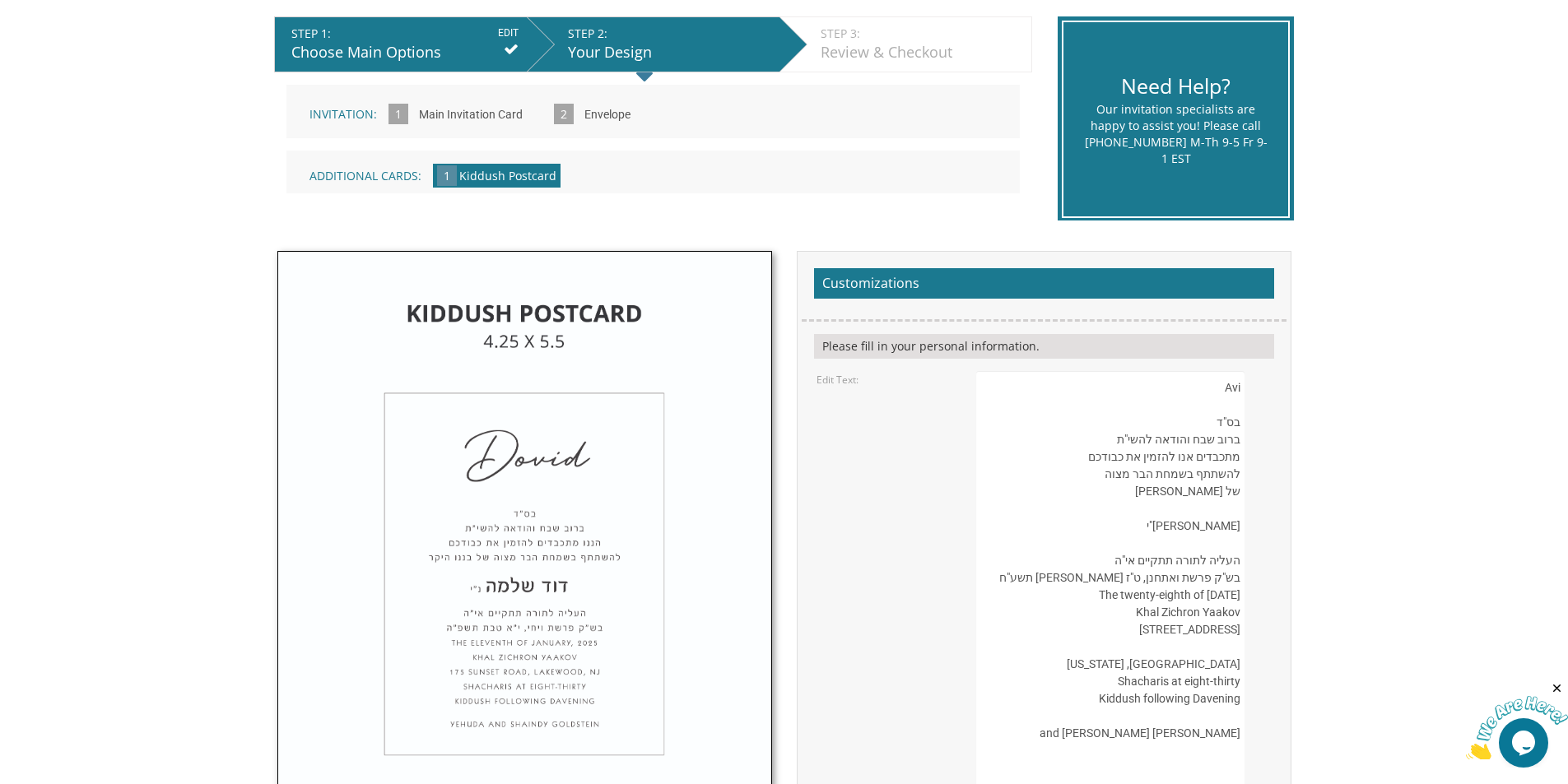
click at [1169, 474] on textarea "Avi בס"ד ברוב שבח והודאה להשי"ת מתכבדים אנו להזמין את כבודכם להשתתף בשמחת הבר מ…" at bounding box center [1110, 631] width 268 height 518
click at [1216, 526] on textarea "Avi בס"ד ברוב שבח והודאה להשי"ת מתכבדים אנו להזמין את כבודכם להשתתף בשמחת הבר מ…" at bounding box center [1110, 631] width 268 height 518
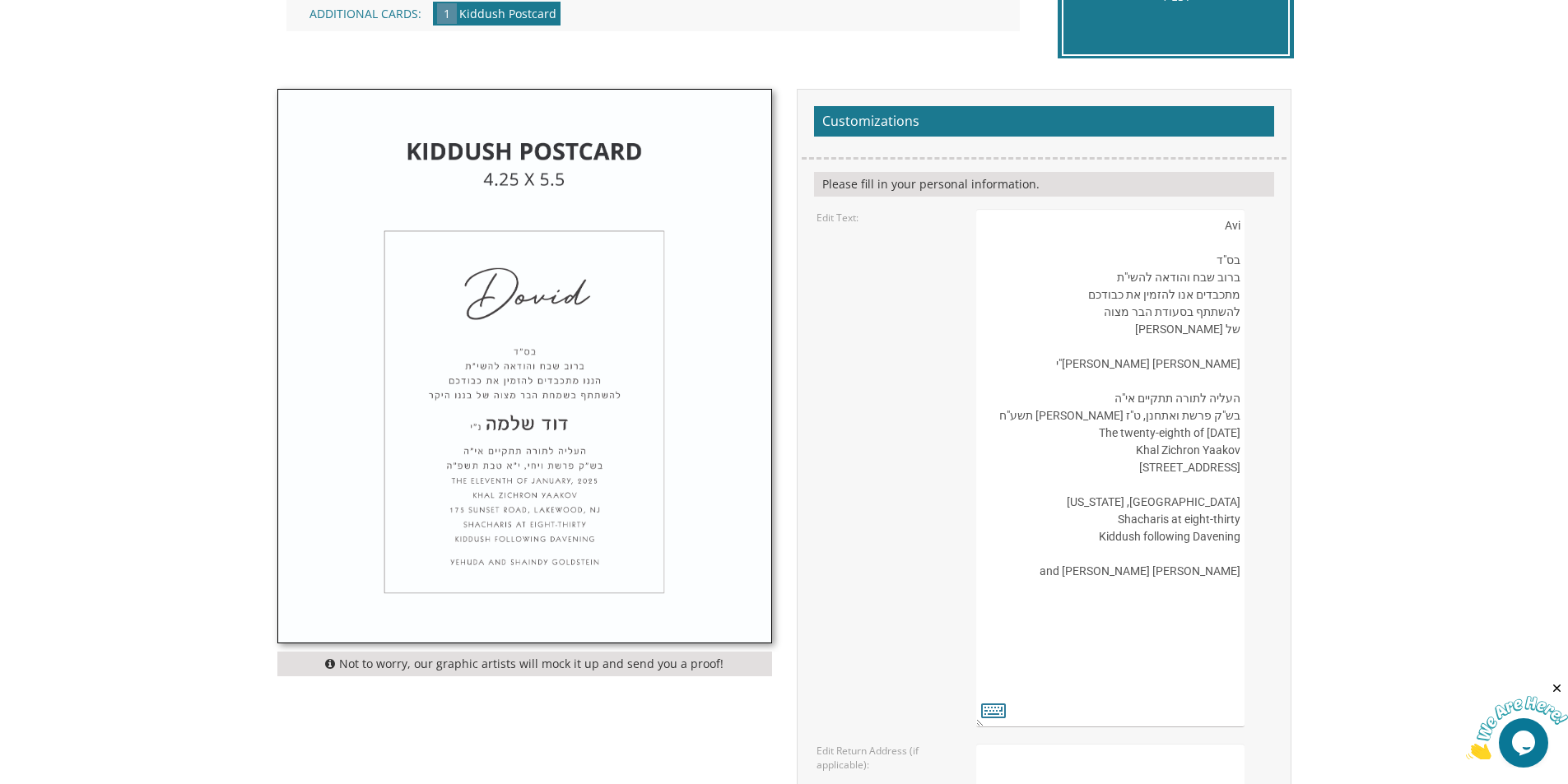
scroll to position [493, 0]
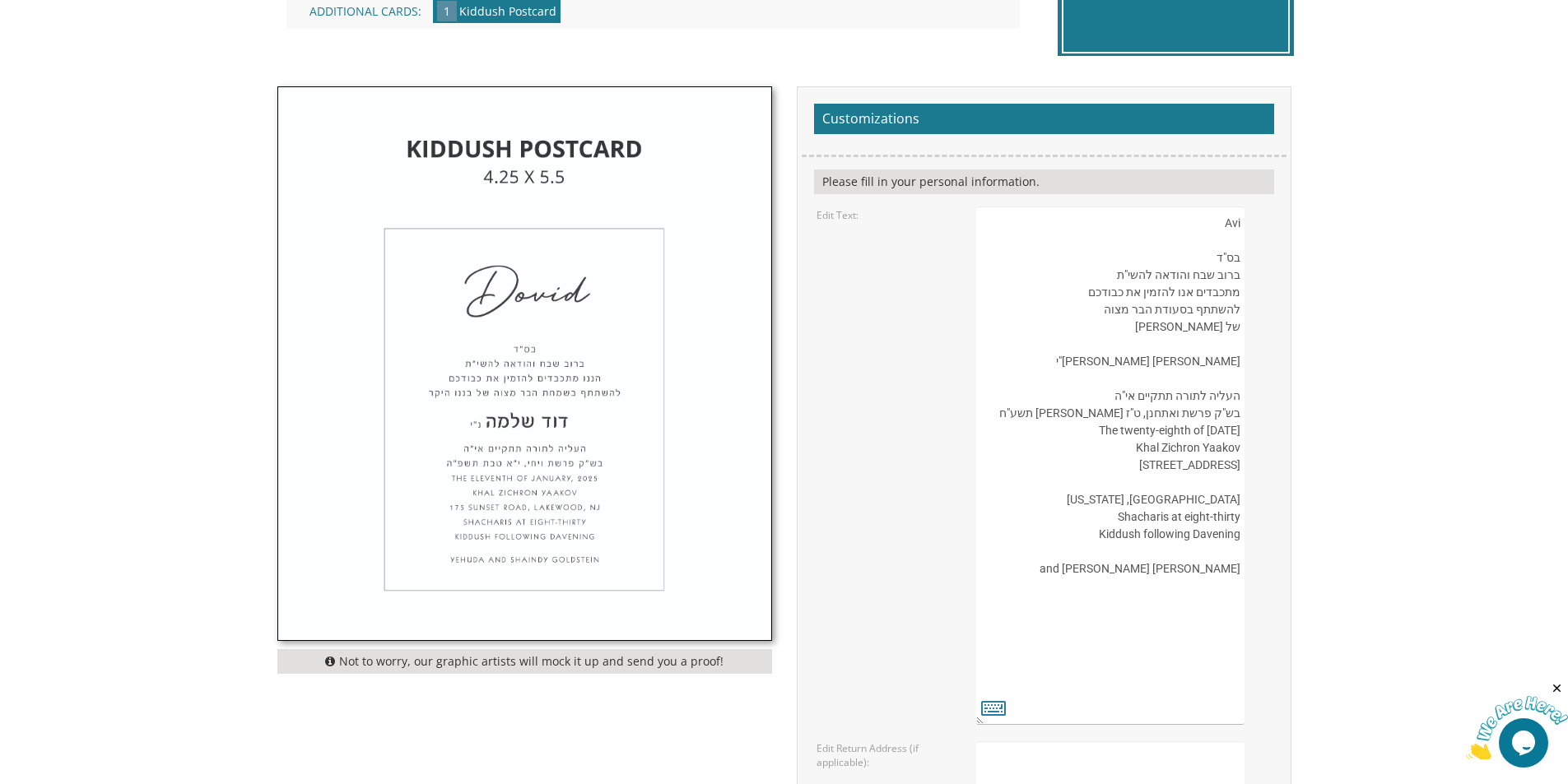
drag, startPoint x: 1239, startPoint y: 465, endPoint x: 1236, endPoint y: 400, distance: 65.1
click at [1236, 400] on textarea "Avi בס"ד ברוב שבח והודאה להשי"ת מתכבדים אנו להזמין את כבודכם להשתתף בשמחת הבר מ…" at bounding box center [1110, 466] width 268 height 518
drag, startPoint x: 1155, startPoint y: 396, endPoint x: 1241, endPoint y: 396, distance: 86.0
click at [1241, 396] on textarea "Avi בס"ד ברוב שבח והודאה להשי"ת מתכבדים אנו להזמין את כבודכם להשתתף בשמחת הבר מ…" at bounding box center [1110, 466] width 268 height 518
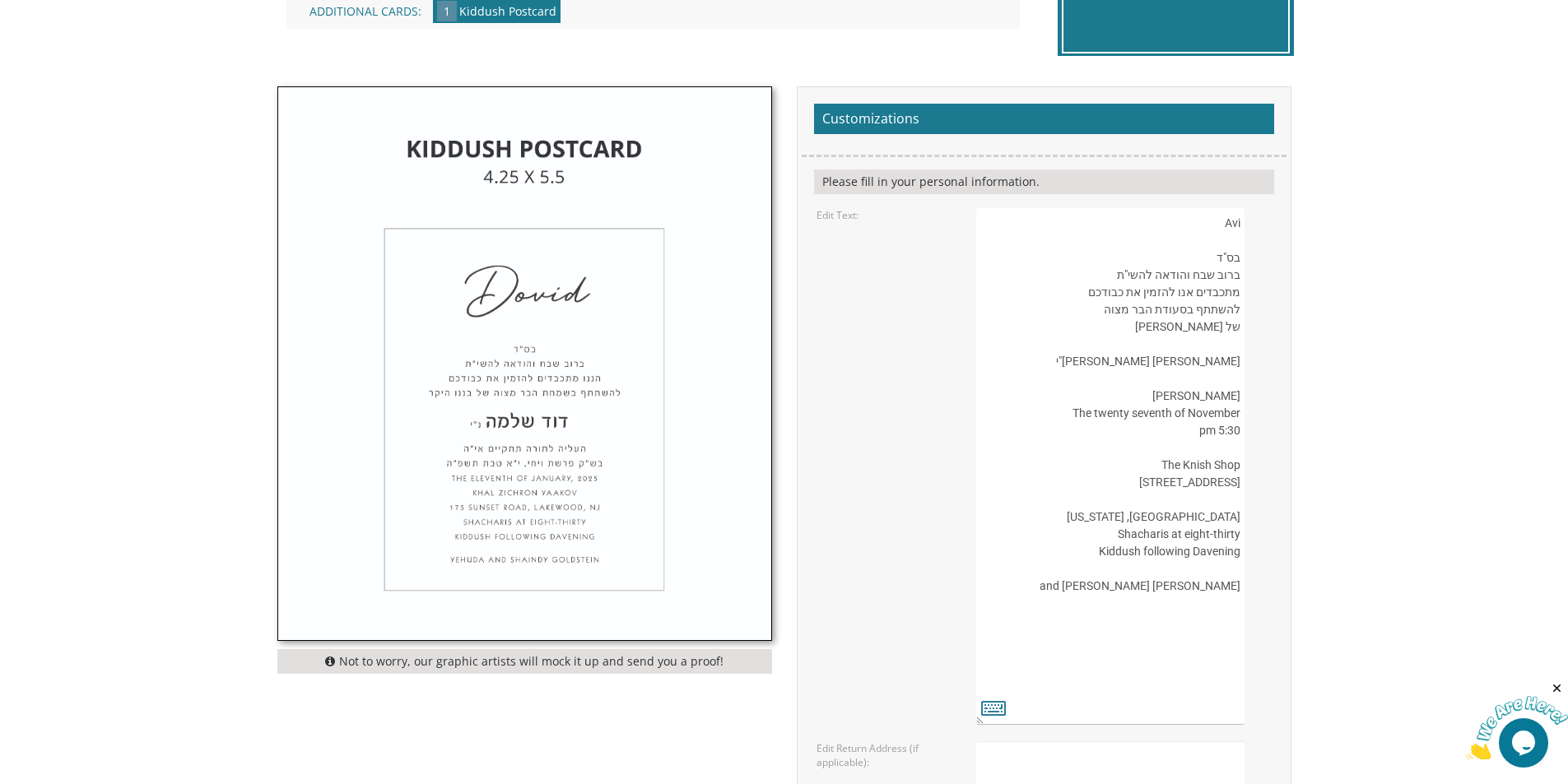
drag, startPoint x: 1128, startPoint y: 535, endPoint x: 1224, endPoint y: 566, distance: 100.9
click at [1224, 566] on textarea "Avi בס"ד ברוב שבח והודאה להשי"ת מתכבדים אנו להזמין את כבודכם להשתתף בשמחת הבר מ…" at bounding box center [1110, 466] width 268 height 518
click at [1228, 572] on textarea "Avi בס"ד ברוב שבח והודאה להשי"ת מתכבדים אנו להזמין את כבודכם להשתתף בשמחת הבר מ…" at bounding box center [1110, 466] width 268 height 518
drag, startPoint x: 1238, startPoint y: 573, endPoint x: 1128, endPoint y: 533, distance: 117.0
click at [1128, 533] on textarea "Avi בס"ד ברוב שבח והודאה להשי"ת מתכבדים אנו להזמין את כבודכם להשתתף בשמחת הבר מ…" at bounding box center [1110, 466] width 268 height 518
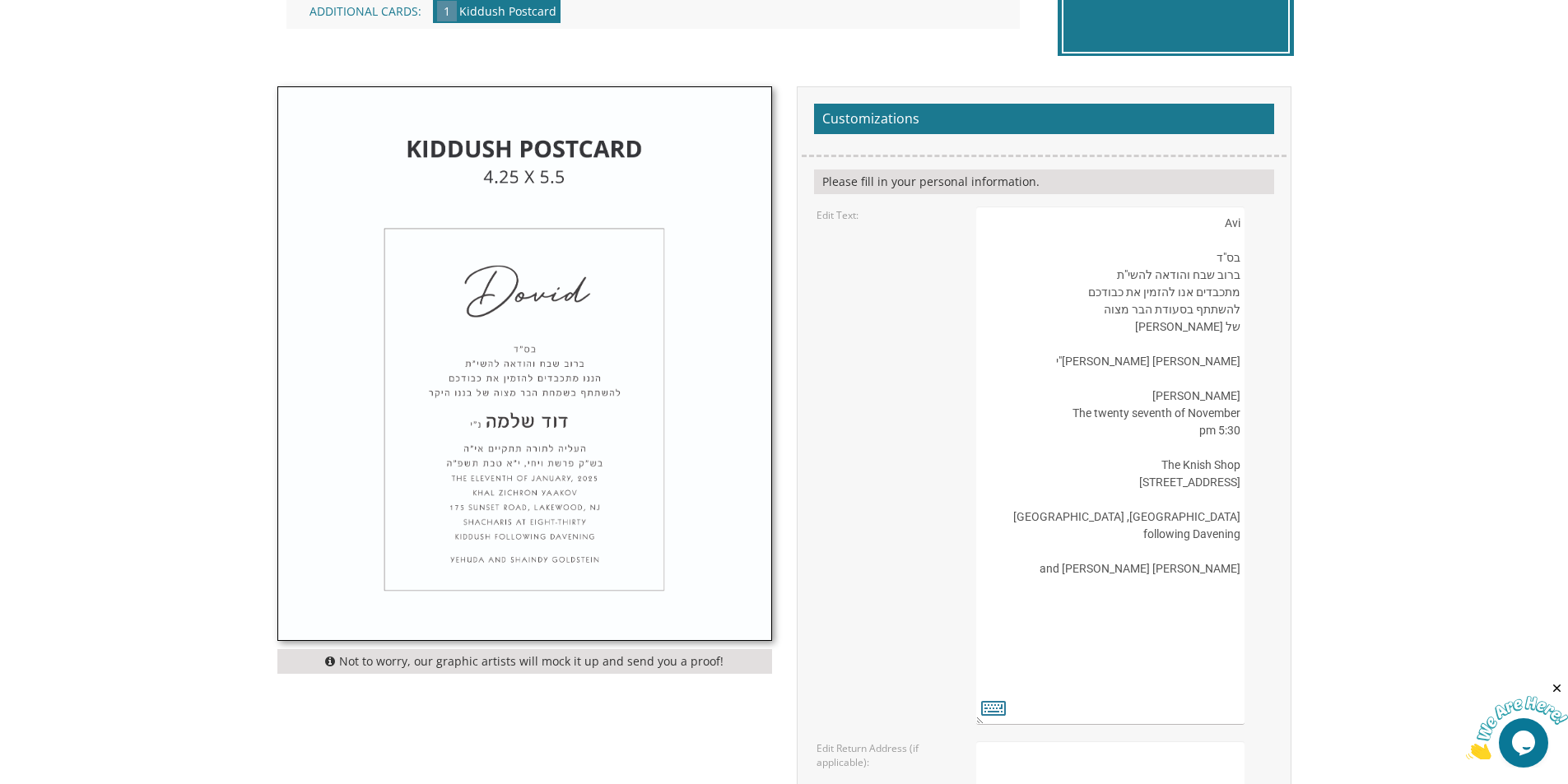
drag, startPoint x: 1018, startPoint y: 534, endPoint x: 1231, endPoint y: 555, distance: 214.0
click at [1231, 555] on textarea "Avi בס"ד ברוב שבח והודאה להשי"ת מתכבדים אנו להזמין את כבודכם להשתתף בשמחת הבר מ…" at bounding box center [1110, 466] width 268 height 518
drag, startPoint x: 1237, startPoint y: 534, endPoint x: 1030, endPoint y: 536, distance: 207.0
click at [1030, 536] on textarea "Avi בס"ד ברוב שבח והודאה להשי"ת מתכבדים אנו להזמין את כבודכם להשתתף בשמחת הבר מ…" at bounding box center [1110, 466] width 268 height 518
click at [1124, 567] on textarea "Avi בס"ד ברוב שבח והודאה להשי"ת מתכבדים אנו להזמין את כבודכם להשתתף בשמחת הבר מ…" at bounding box center [1110, 466] width 268 height 518
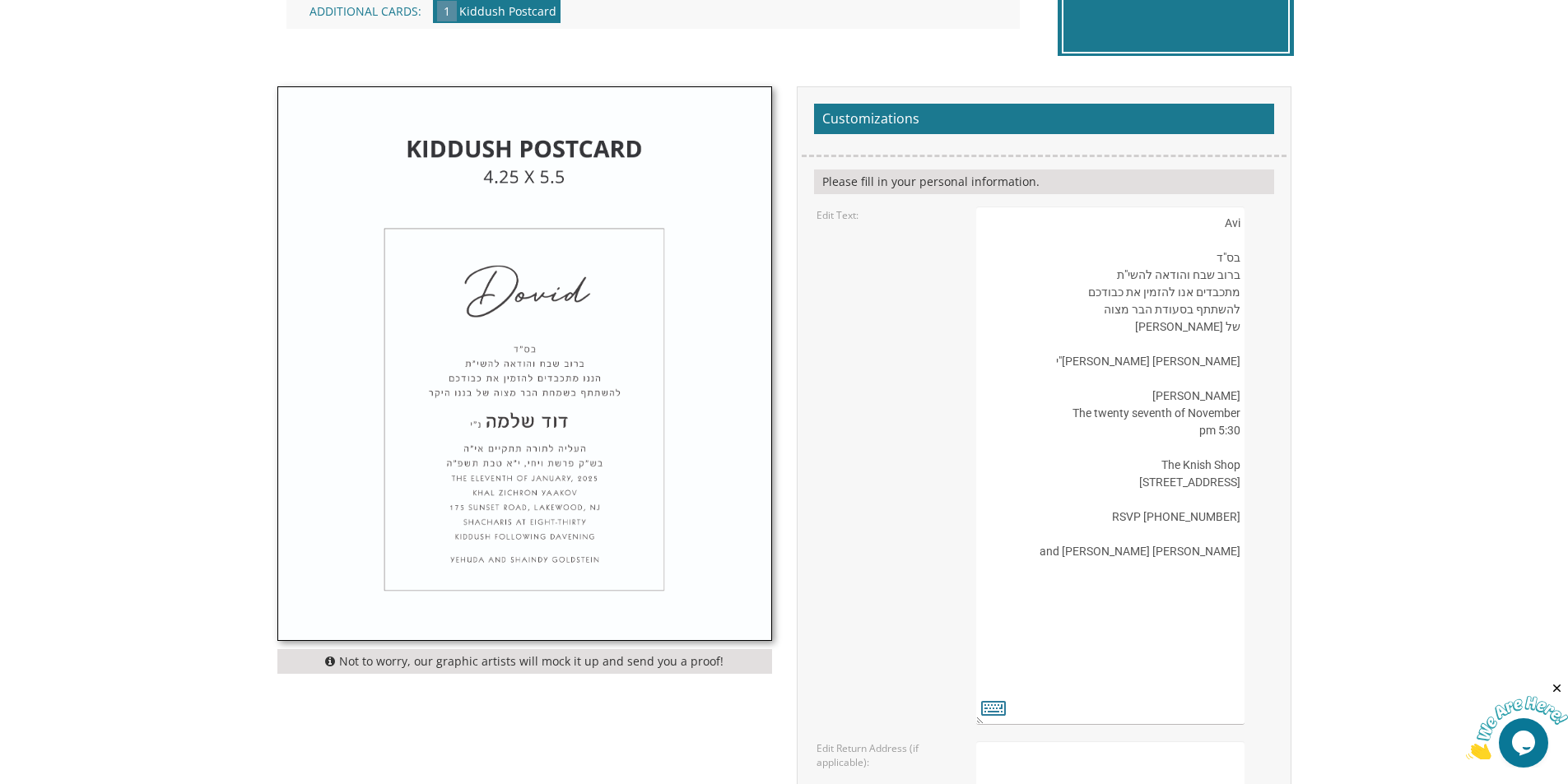
click at [1124, 567] on textarea "Avi בס"ד ברוב שבח והודאה להשי"ת מתכבדים אנו להזמין את כבודכם להשתתף בשמחת הבר מ…" at bounding box center [1110, 466] width 268 height 518
click at [1192, 571] on textarea "Avi בס"ד ברוב שבח והודאה להשי"ת מתכבדים אנו להזמין את כבודכם להשתתף בשמחת הבר מ…" at bounding box center [1110, 466] width 268 height 518
click at [1233, 227] on textarea "Avi בס"ד ברוב שבח והודאה להשי"ת מתכבדים אנו להזמין את כבודכם להשתתף בשמחת הבר מ…" at bounding box center [1110, 466] width 268 height 518
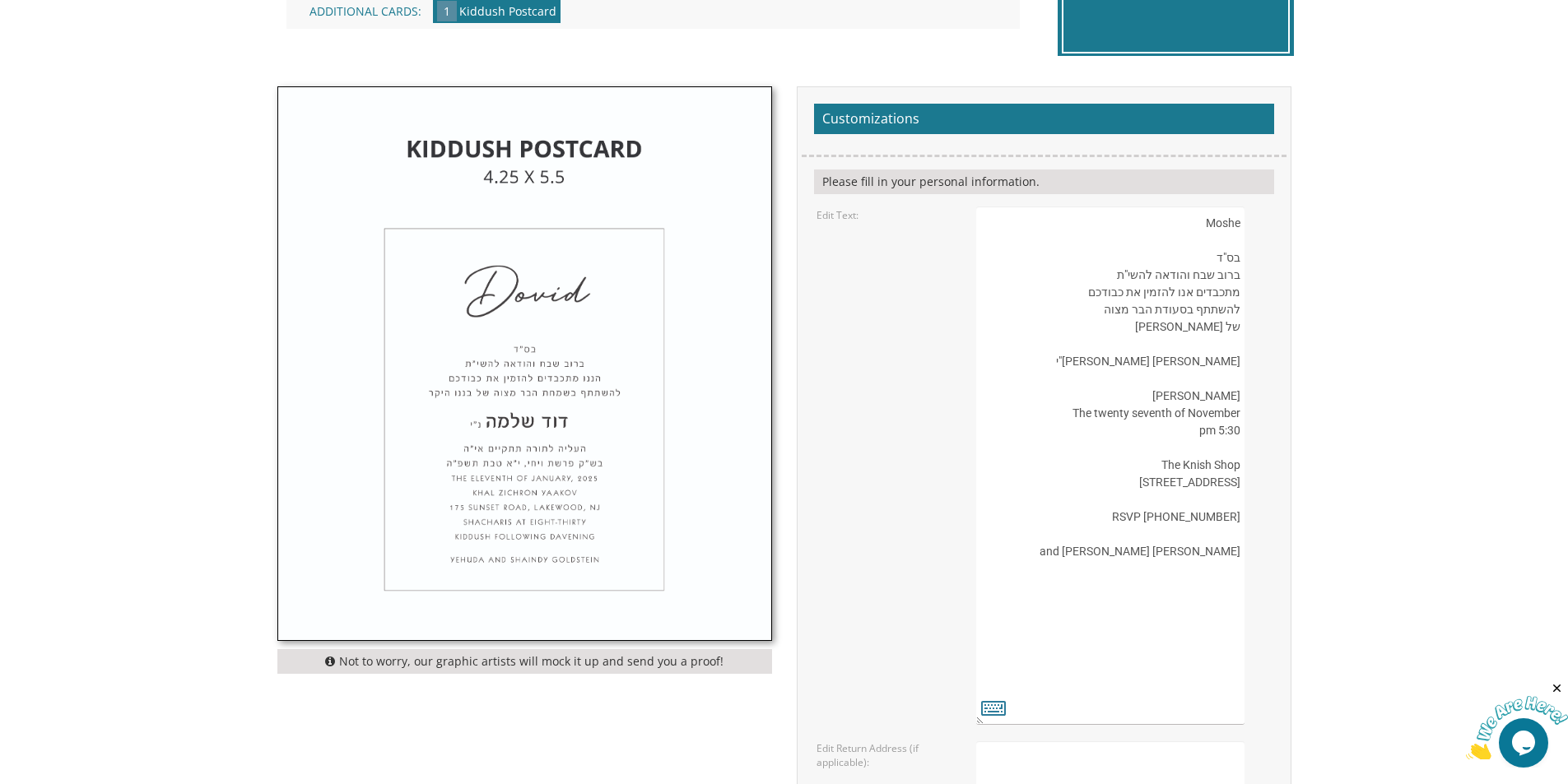
click at [1196, 373] on textarea "Avi בס"ד ברוב שבח והודאה להשי"ת מתכבדים אנו להזמין את כבודכם להשתתף בשמחת הבר מ…" at bounding box center [1110, 466] width 268 height 518
click at [1173, 447] on textarea "Avi בס"ד ברוב שבח והודאה להשי"ת מתכבדים אנו להזמין את כבודכם להשתתף בשמחת הבר מ…" at bounding box center [1110, 466] width 268 height 518
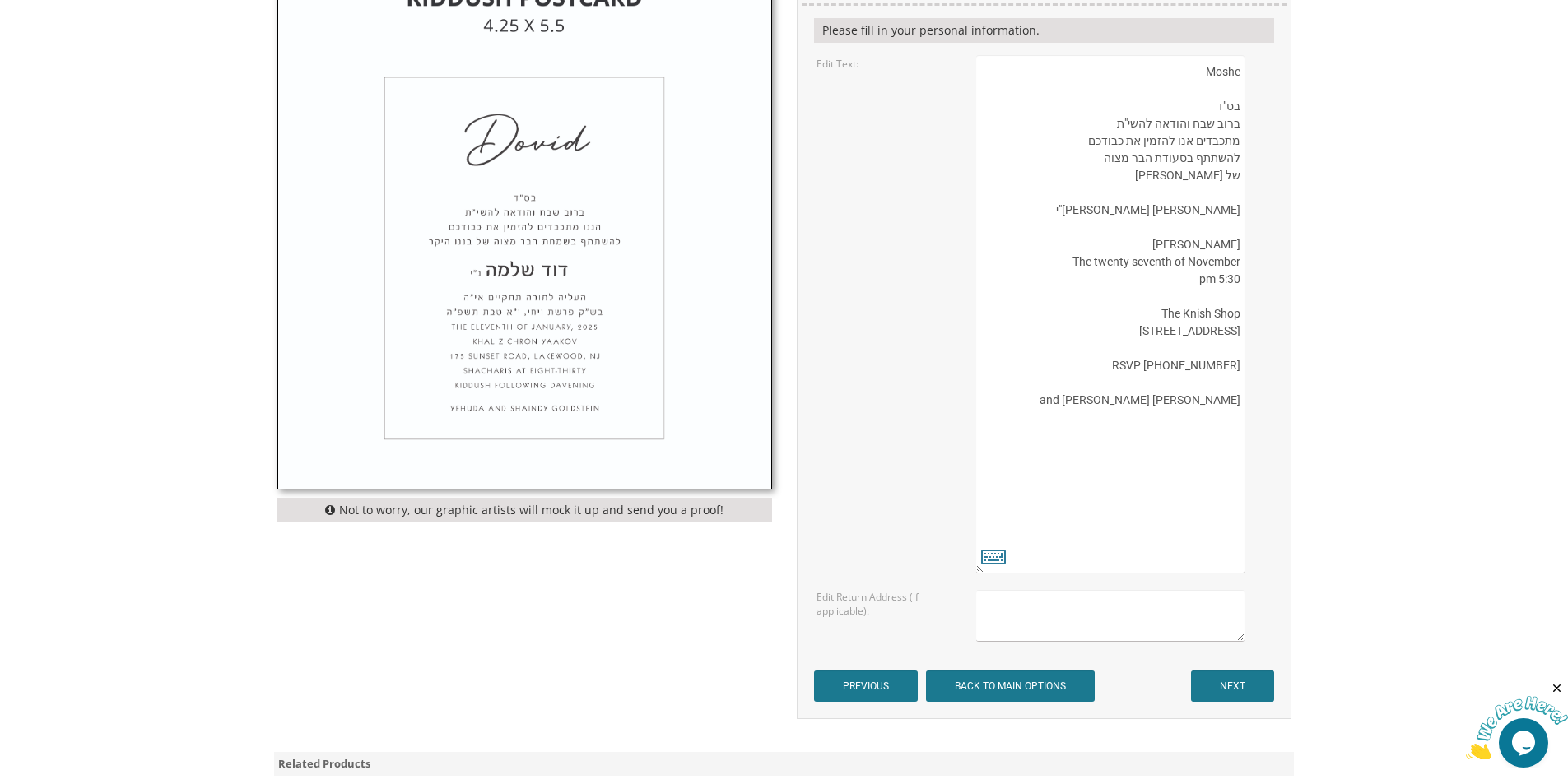
scroll to position [741, 0]
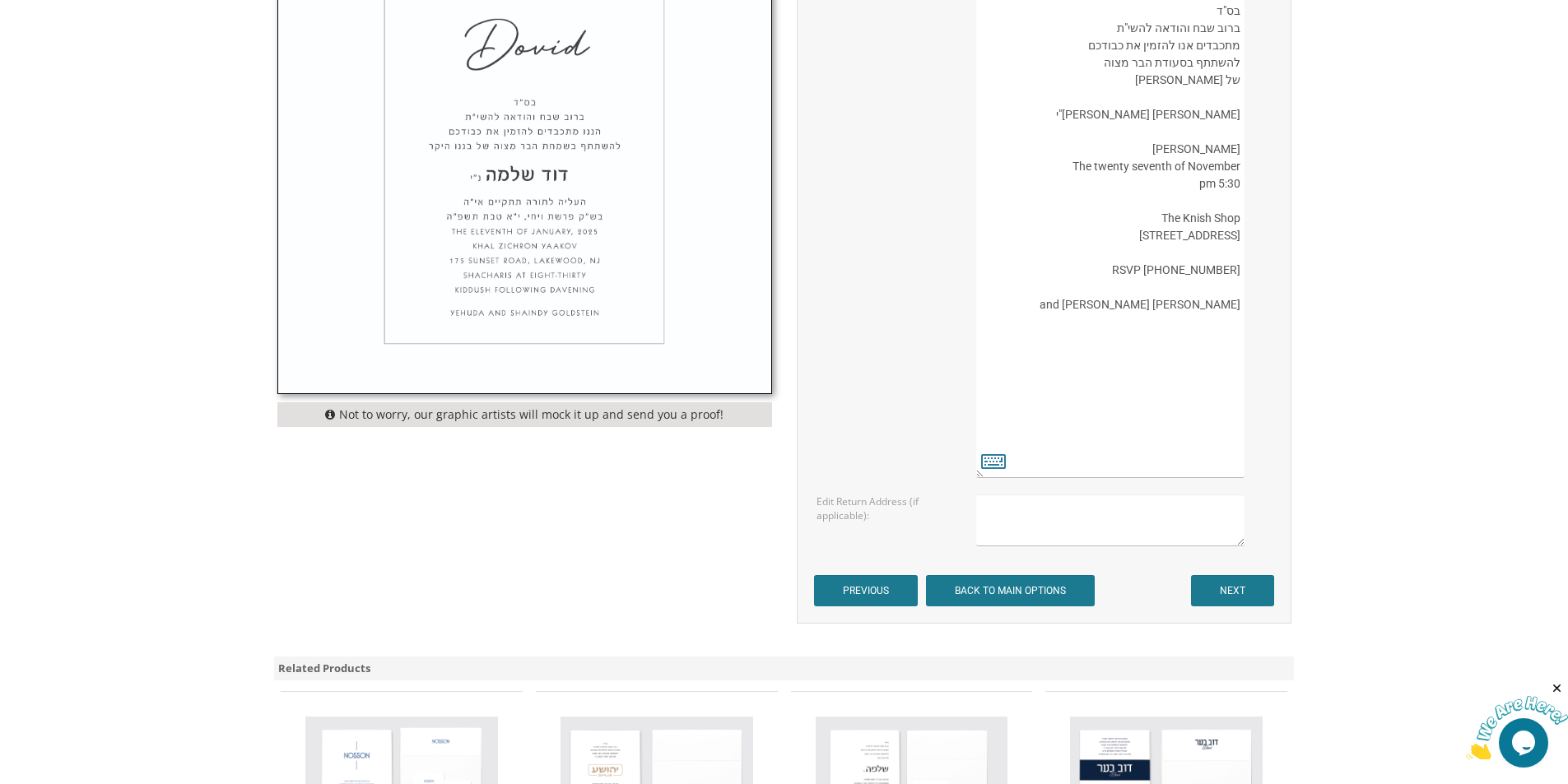
type textarea "Moshe בס"ד ברוב שבח והודאה להשי"ת מתכבדים אנו להזמין את כבודכם להשתתף בסעודת הב…"
click at [1233, 591] on input "NEXT" at bounding box center [1232, 591] width 83 height 31
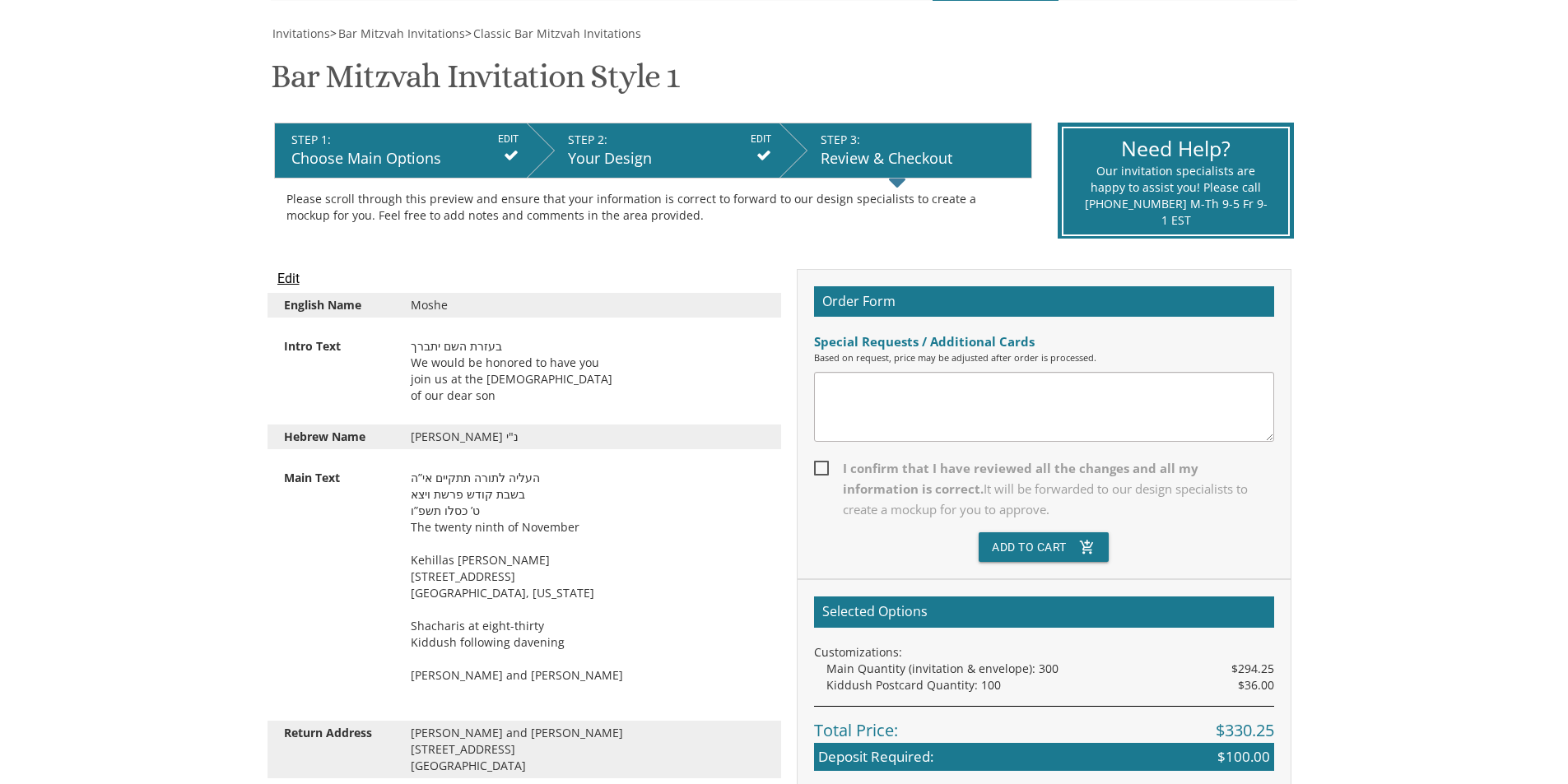
scroll to position [330, 0]
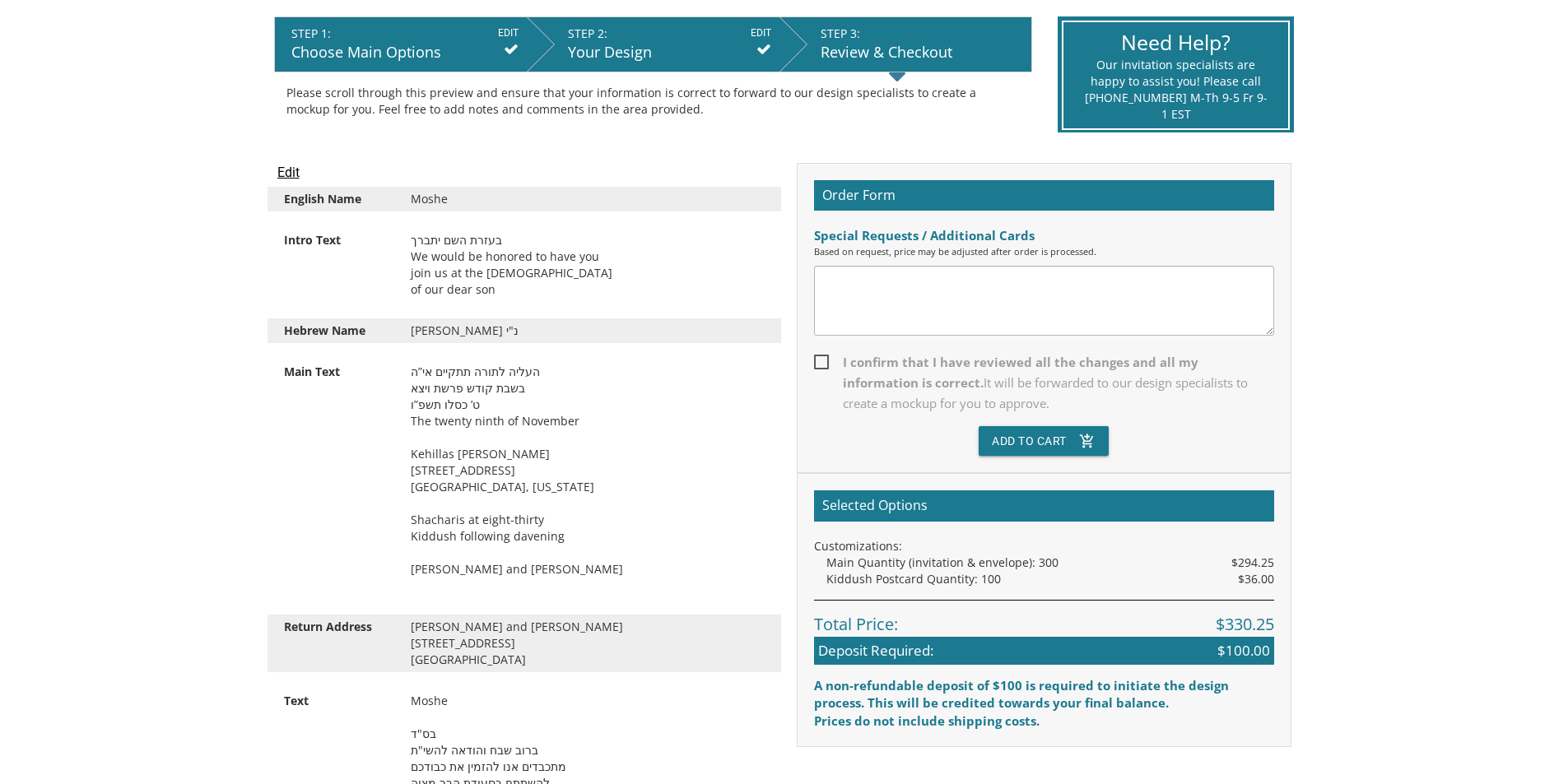
click at [507, 238] on div "בעזרת השם יתברך We would be honored to have you join us at the Bar Mitzvah of o…" at bounding box center [587, 265] width 378 height 66
click at [293, 178] on input "Edit" at bounding box center [288, 172] width 22 height 20
click at [280, 175] on input "Edit" at bounding box center [288, 172] width 22 height 20
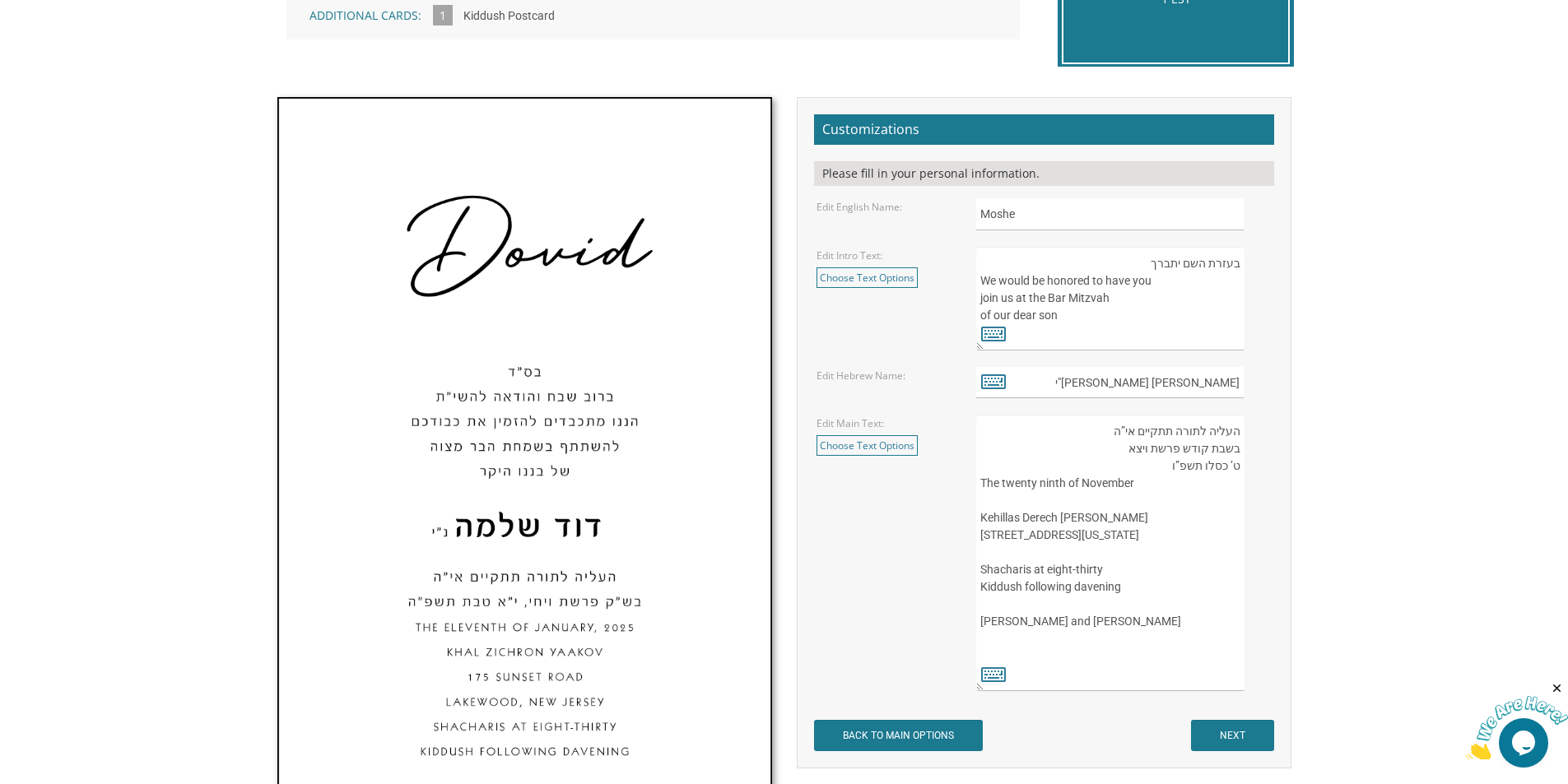
click at [1148, 264] on textarea "בעזרת השם יתברך We would be honored to have you join us at the Bar Mitzvah of o…" at bounding box center [1110, 298] width 268 height 104
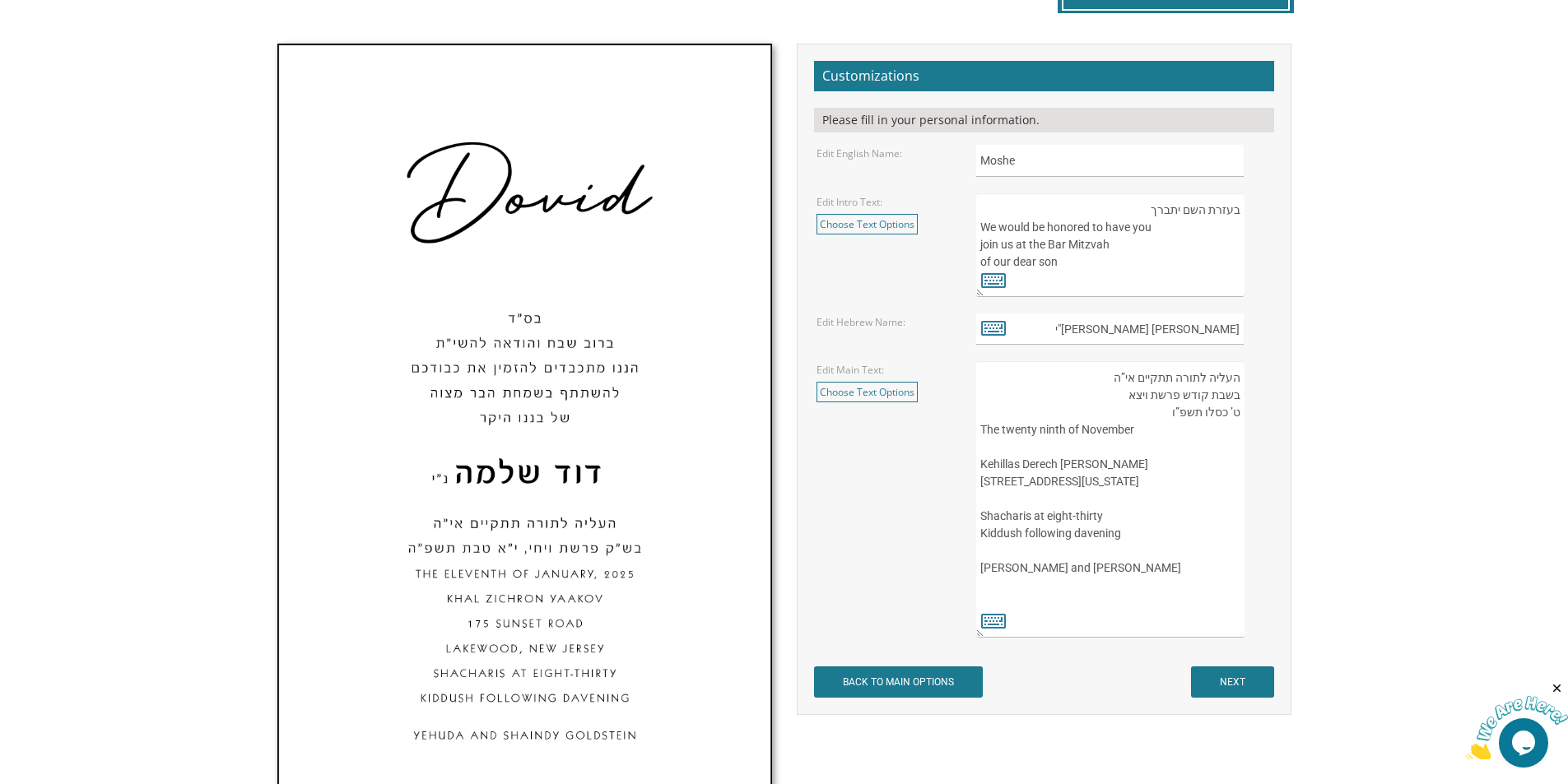
scroll to position [576, 0]
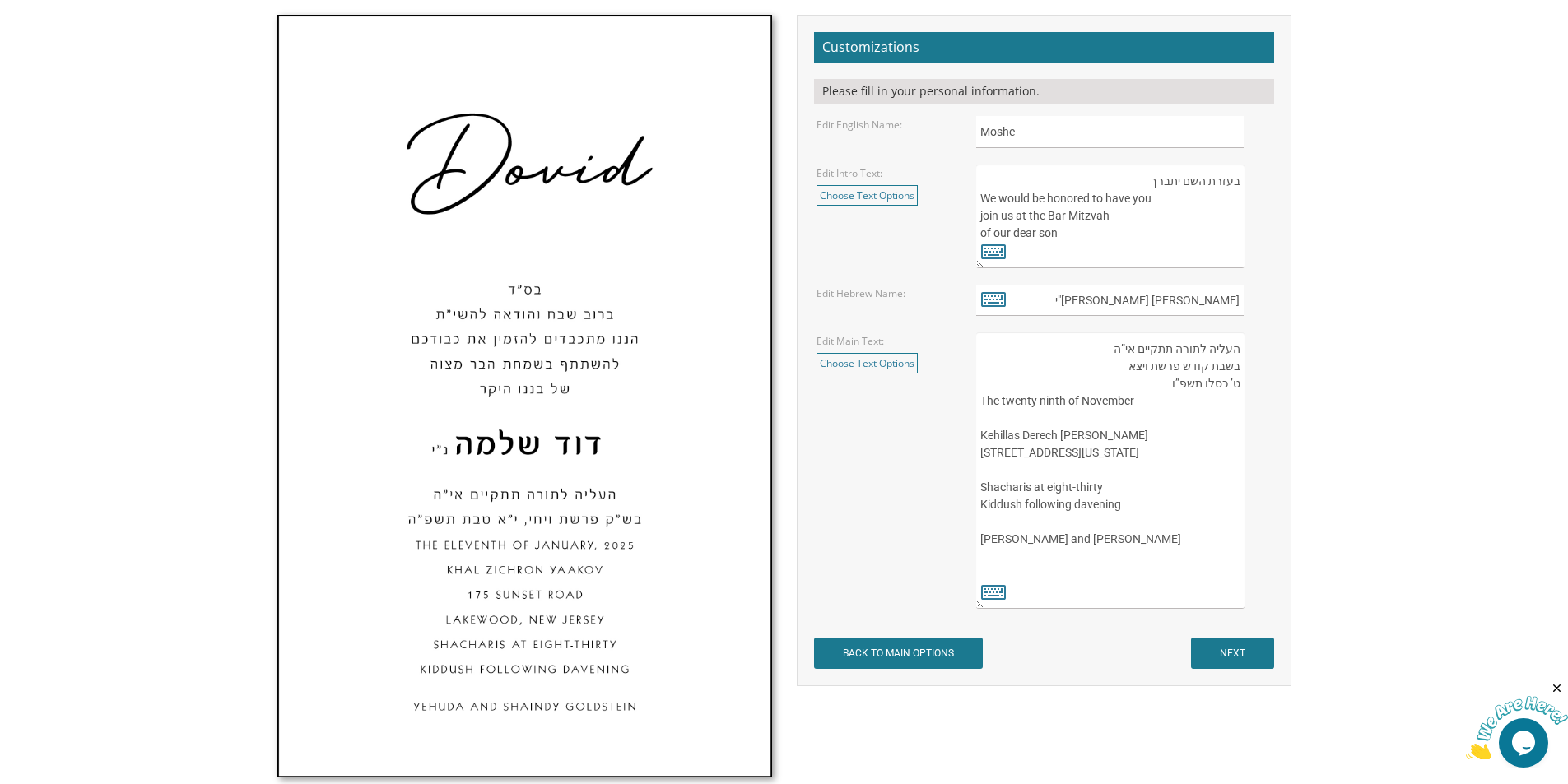
drag, startPoint x: 1148, startPoint y: 180, endPoint x: 1238, endPoint y: 182, distance: 90.0
click at [1238, 182] on textarea "בעזרת השם יתברך We would be honored to have you join us at the Bar Mitzvah of o…" at bounding box center [1110, 216] width 268 height 104
click at [1200, 183] on textarea "בעזרת השם יתברך We would be honored to have you join us at the Bar Mitzvah of o…" at bounding box center [1110, 216] width 268 height 104
click at [1167, 178] on textarea "בעזרת השם יתברך We would be honored to have you join us at the Bar Mitzvah of o…" at bounding box center [1110, 216] width 268 height 104
type textarea "בשבח והודאה להשם יתבר We would be honored to have you join us at the Bar Mitzva…"
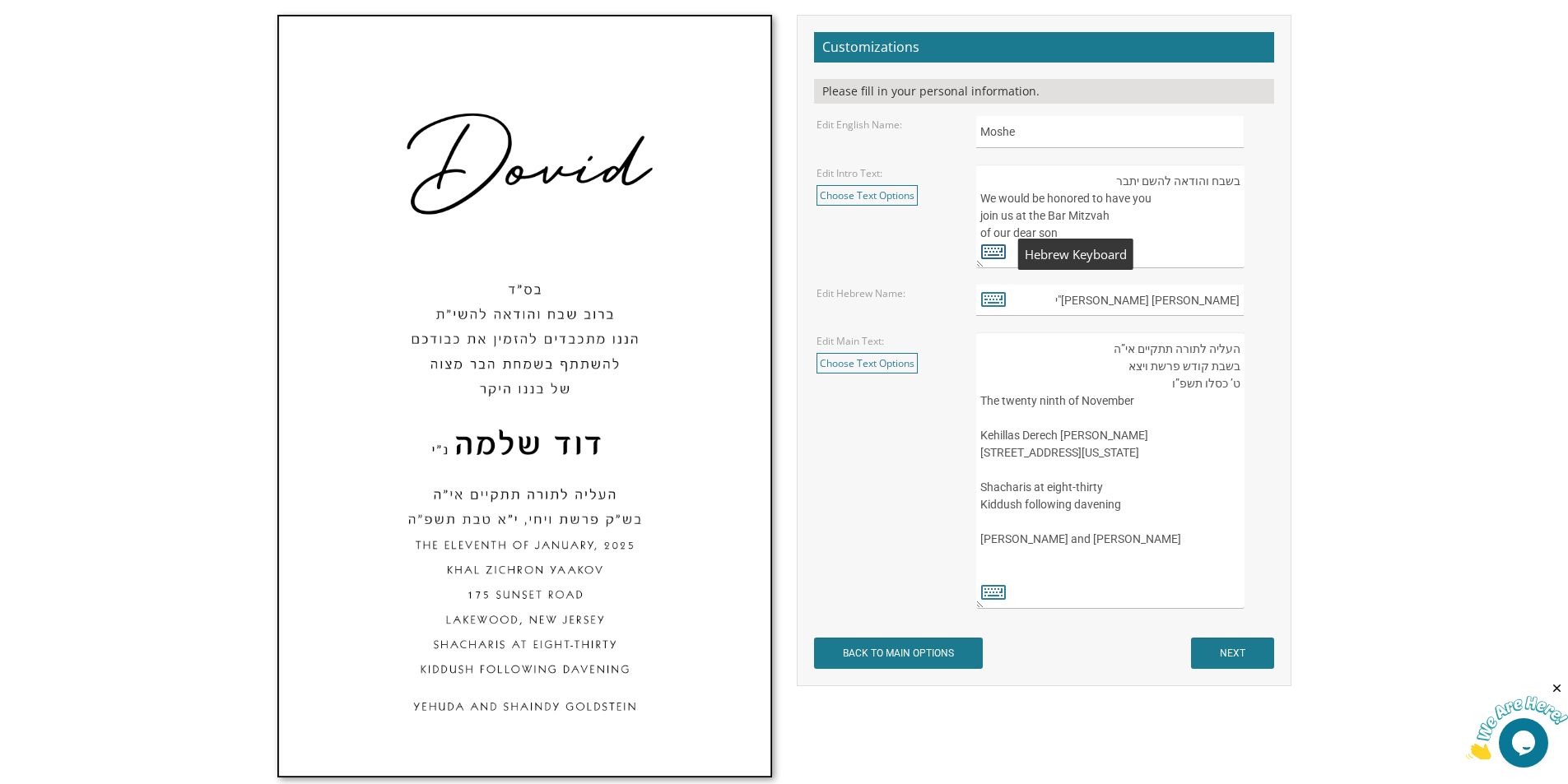
click at [995, 257] on icon at bounding box center [994, 251] width 25 height 23
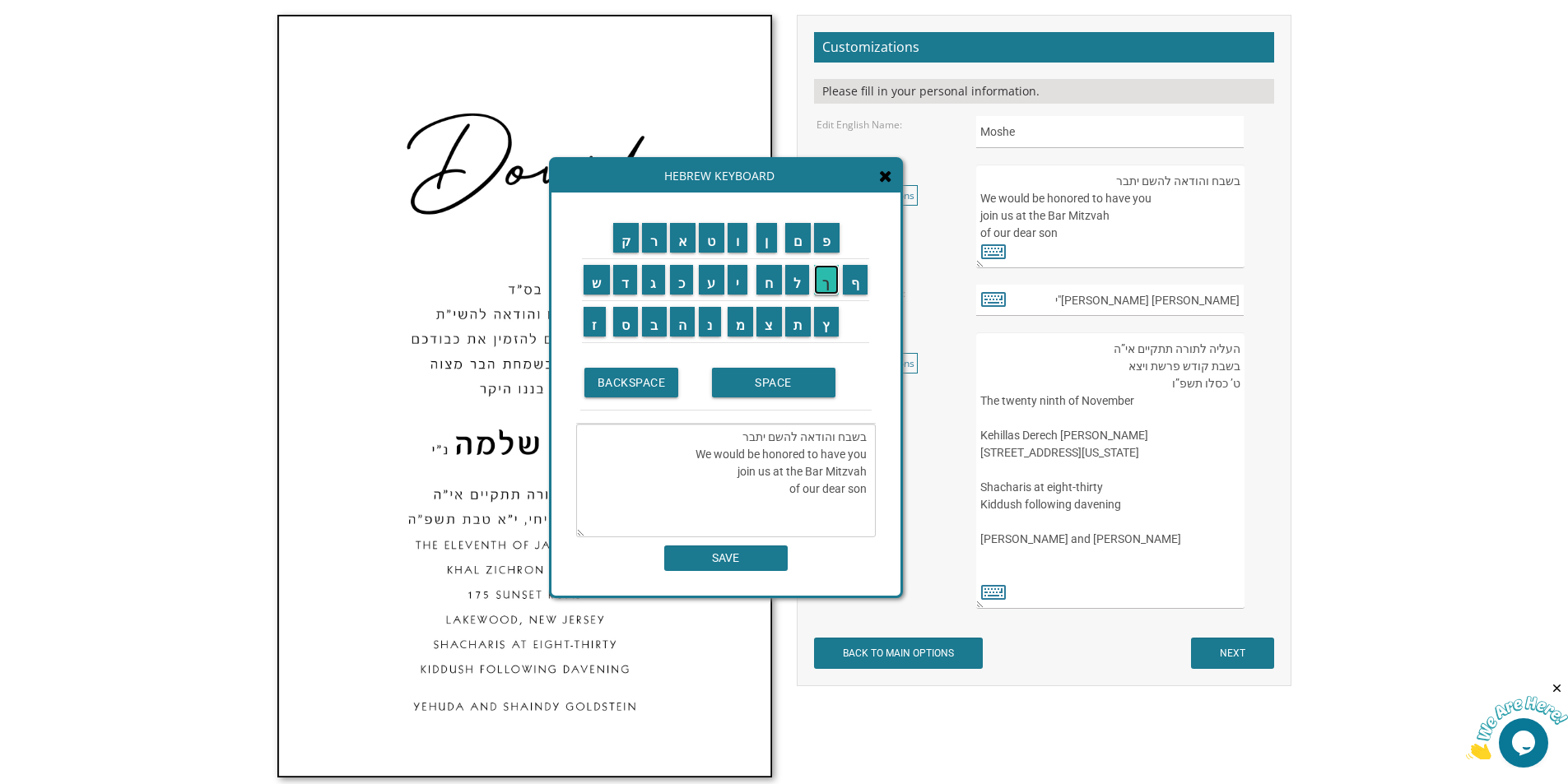
click at [829, 289] on input "ך" at bounding box center [826, 279] width 25 height 30
type textarea "בשבח והודאה להשם יתבר We would be honored to have you join us at the Bar Mitzva…"
click at [888, 185] on span at bounding box center [886, 176] width 13 height 18
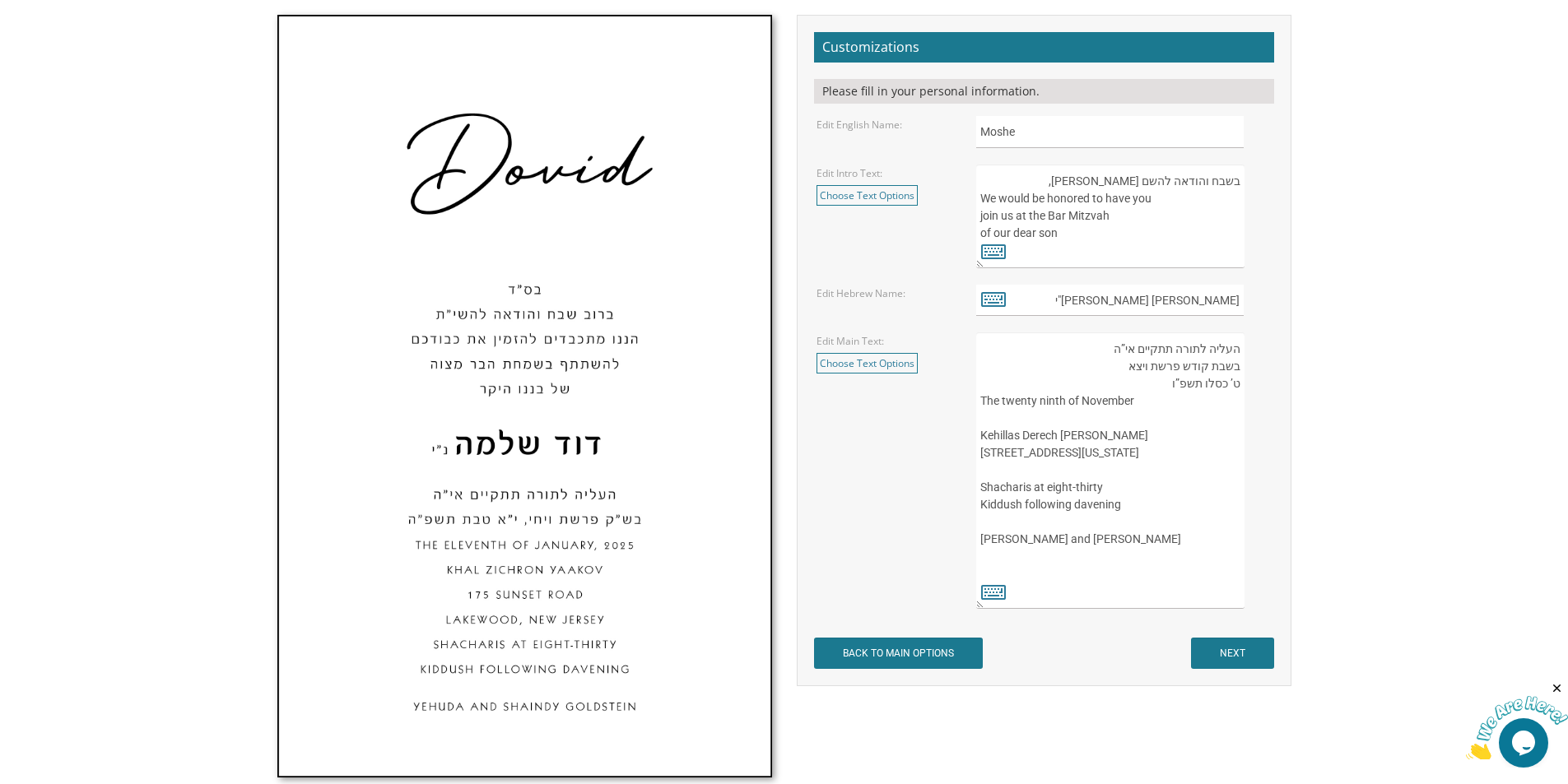
click at [1106, 185] on textarea "בעזרת השם יתברך We would be honored to have you join us at the Bar Mitzvah of o…" at bounding box center [1110, 216] width 268 height 104
drag, startPoint x: 1049, startPoint y: 247, endPoint x: 1055, endPoint y: 267, distance: 20.9
click at [1055, 267] on textarea "בעזרת השם יתברך We would be honored to have you join us at the Bar Mitzvah of o…" at bounding box center [1110, 216] width 268 height 104
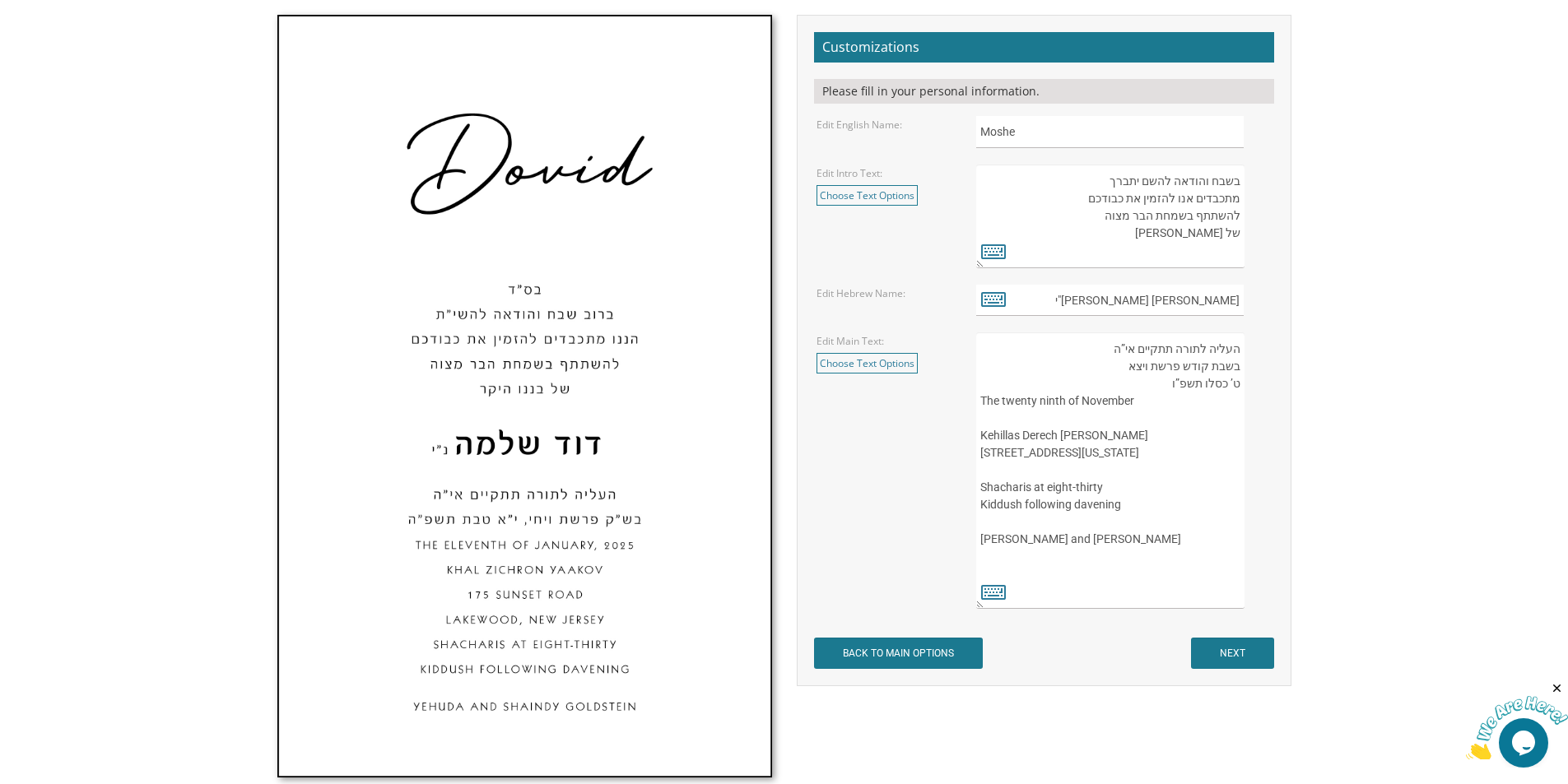
type textarea "בשבח והודאה להשם יתברך מתכבדים אנו להזמין את כבודכם להשתתף בשמחת הבר מצוה של בנ…"
click at [1015, 424] on textarea "העליה לתורה תתקיים אי”ה בשבת קודש פרשת ויצא ט’ כסלו תשפ”ו The twenty ninth of N…" at bounding box center [1110, 471] width 268 height 276
click at [986, 406] on textarea "העליה לתורה תתקיים אי”ה בשבת קודש פרשת ויצא ט’ כסלו תשפ”ו The twenty ninth of N…" at bounding box center [1110, 471] width 268 height 276
click at [1207, 401] on textarea "העליה לתורה תתקיים אי”ה בשבת קודש פרשת ויצא ט’ כסלו תשפ”ו The twenty ninth of N…" at bounding box center [1110, 471] width 268 height 276
click at [1218, 401] on textarea "העליה לתורה תתקיים אי”ה בשבת קודש פרשת ויצא ט’ כסלו תשפ”ו The twenty ninth of N…" at bounding box center [1110, 471] width 268 height 276
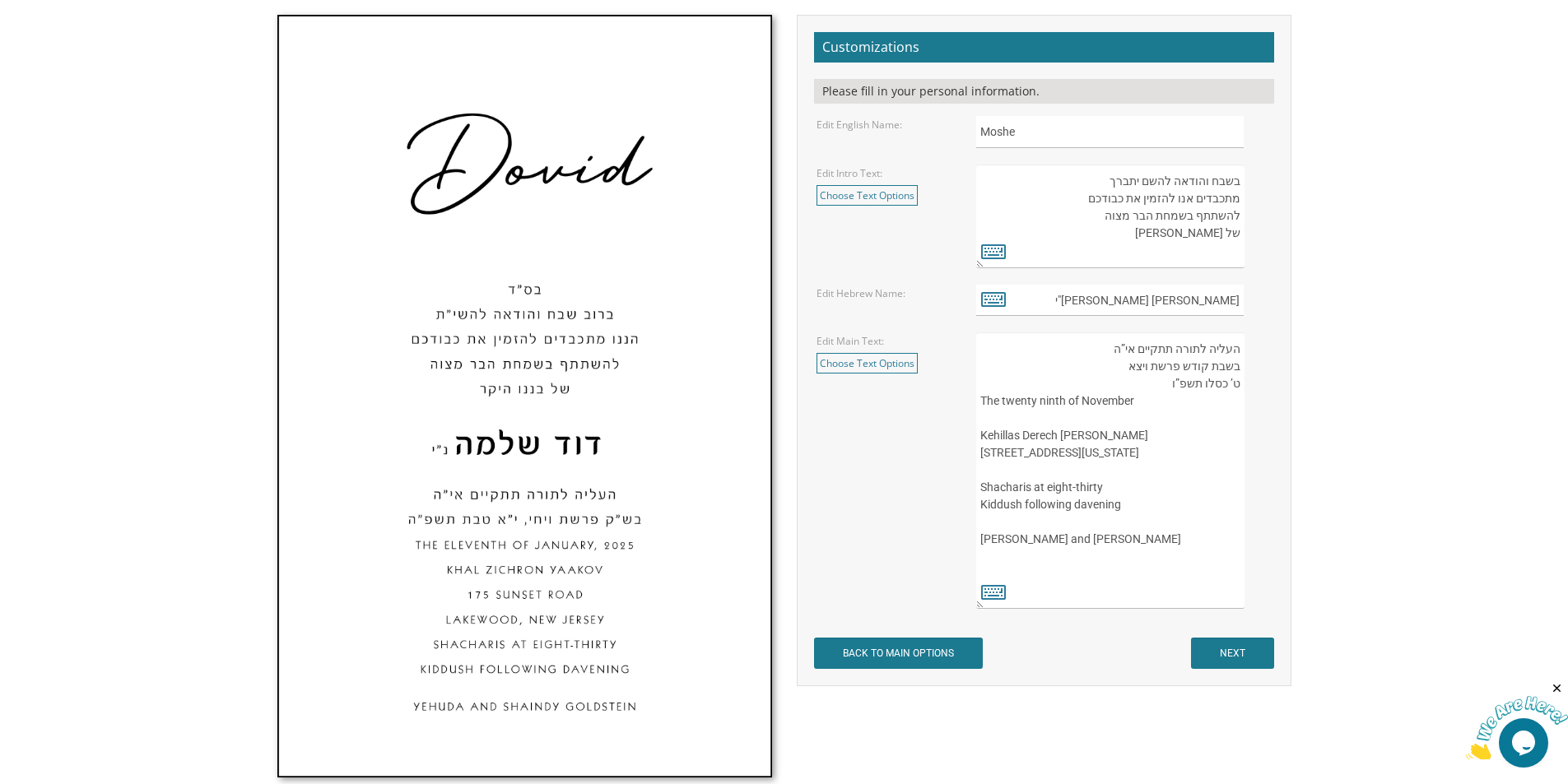
click at [1216, 394] on textarea "העליה לתורה תתקיים אי”ה בשבת קודש פרשת ויצא ט’ כסלו תשפ”ו The twenty ninth of N…" at bounding box center [1110, 471] width 268 height 276
click at [1162, 386] on textarea "העליה לתורה תתקיים אי”ה בשבת קודש פרשת ויצא ט’ כסלו תשפ”ו The twenty ninth of N…" at bounding box center [1110, 471] width 268 height 276
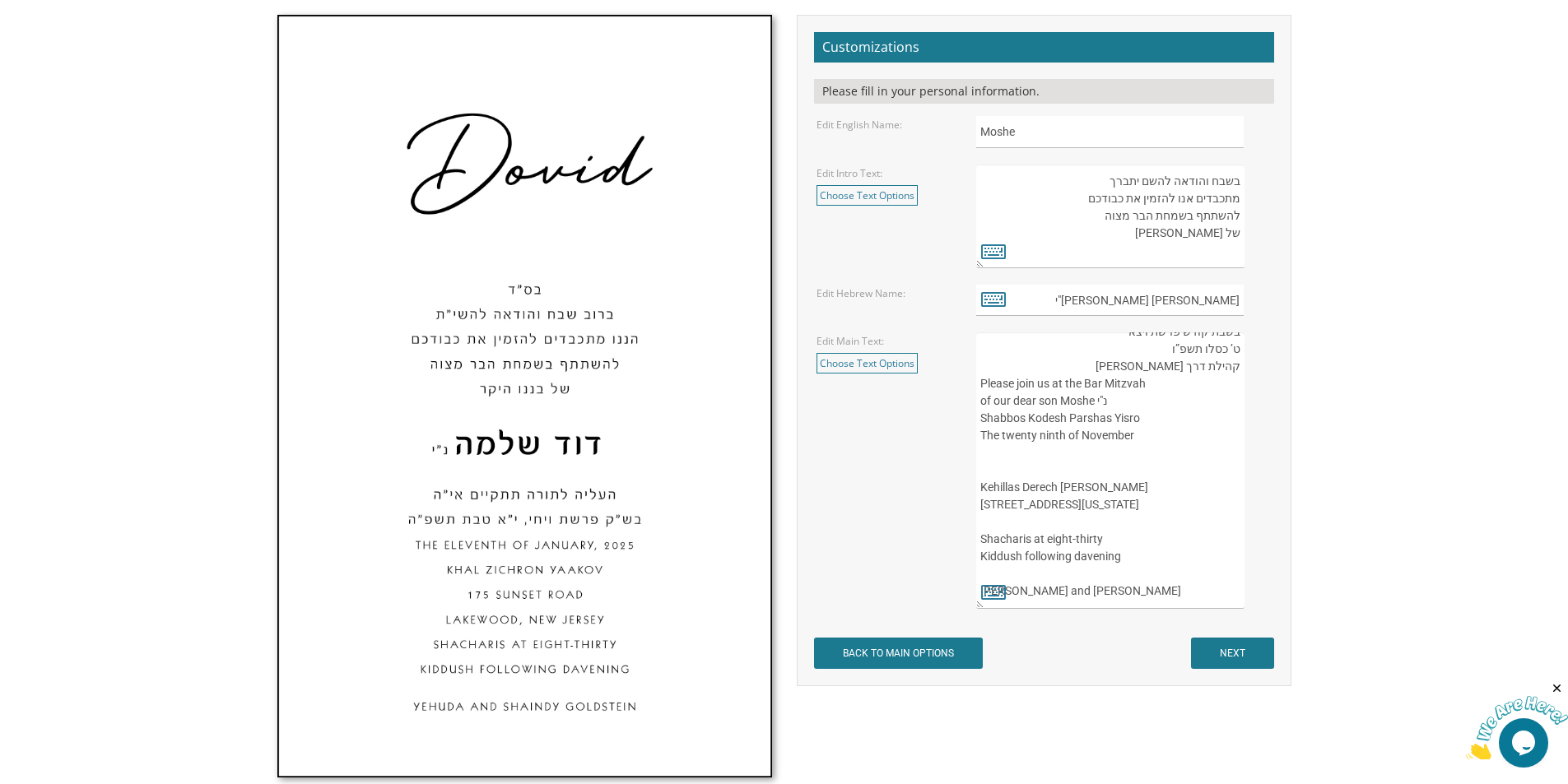
scroll to position [78, 0]
type textarea "העליה לתורה תתקיים אי”ה בשבת קודש פרשת ויצא ט’ כסלו תשפ”ו קהילת דרך חיים Please…"
click at [1246, 656] on input "NEXT" at bounding box center [1232, 653] width 83 height 31
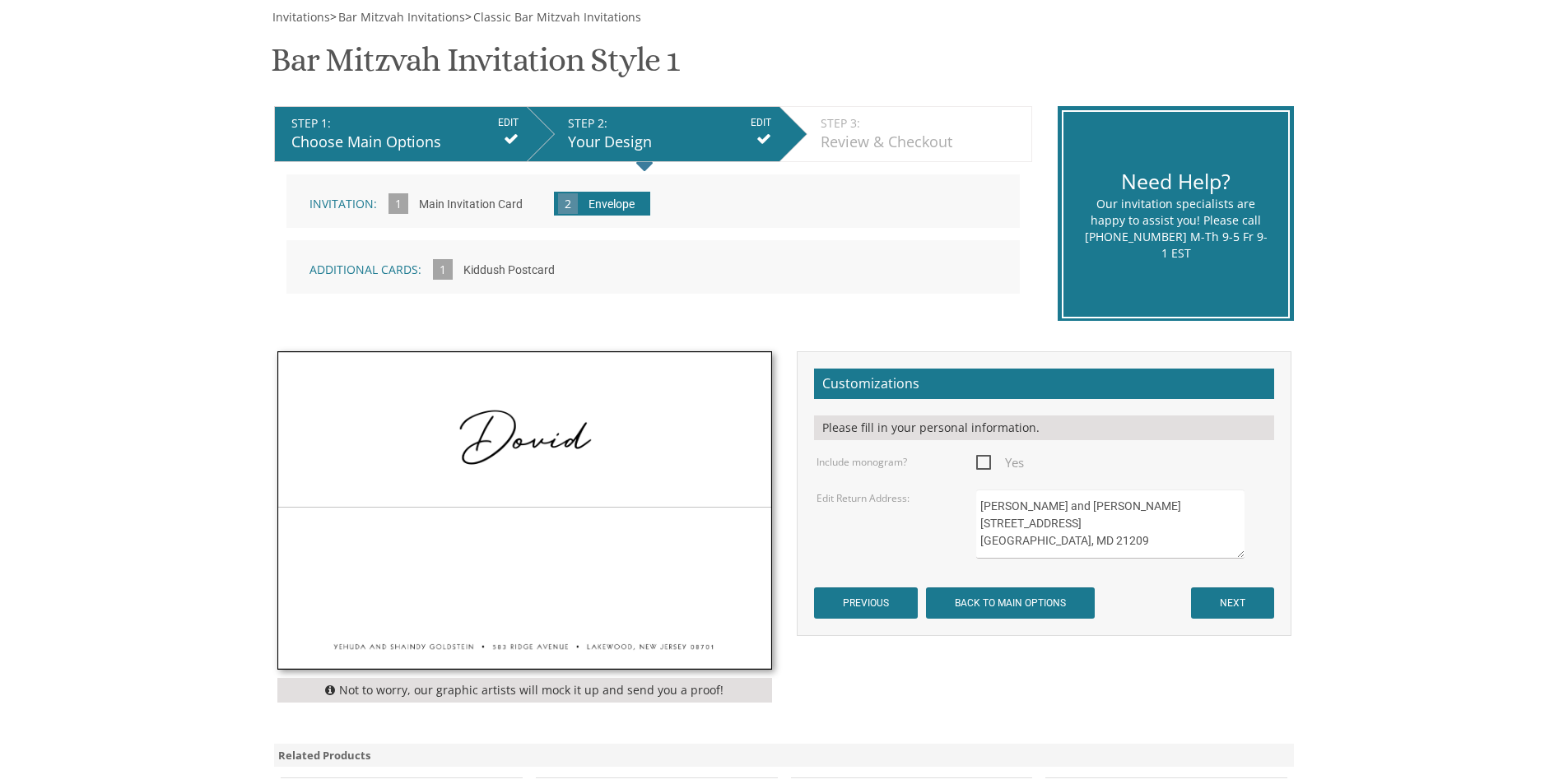
scroll to position [330, 0]
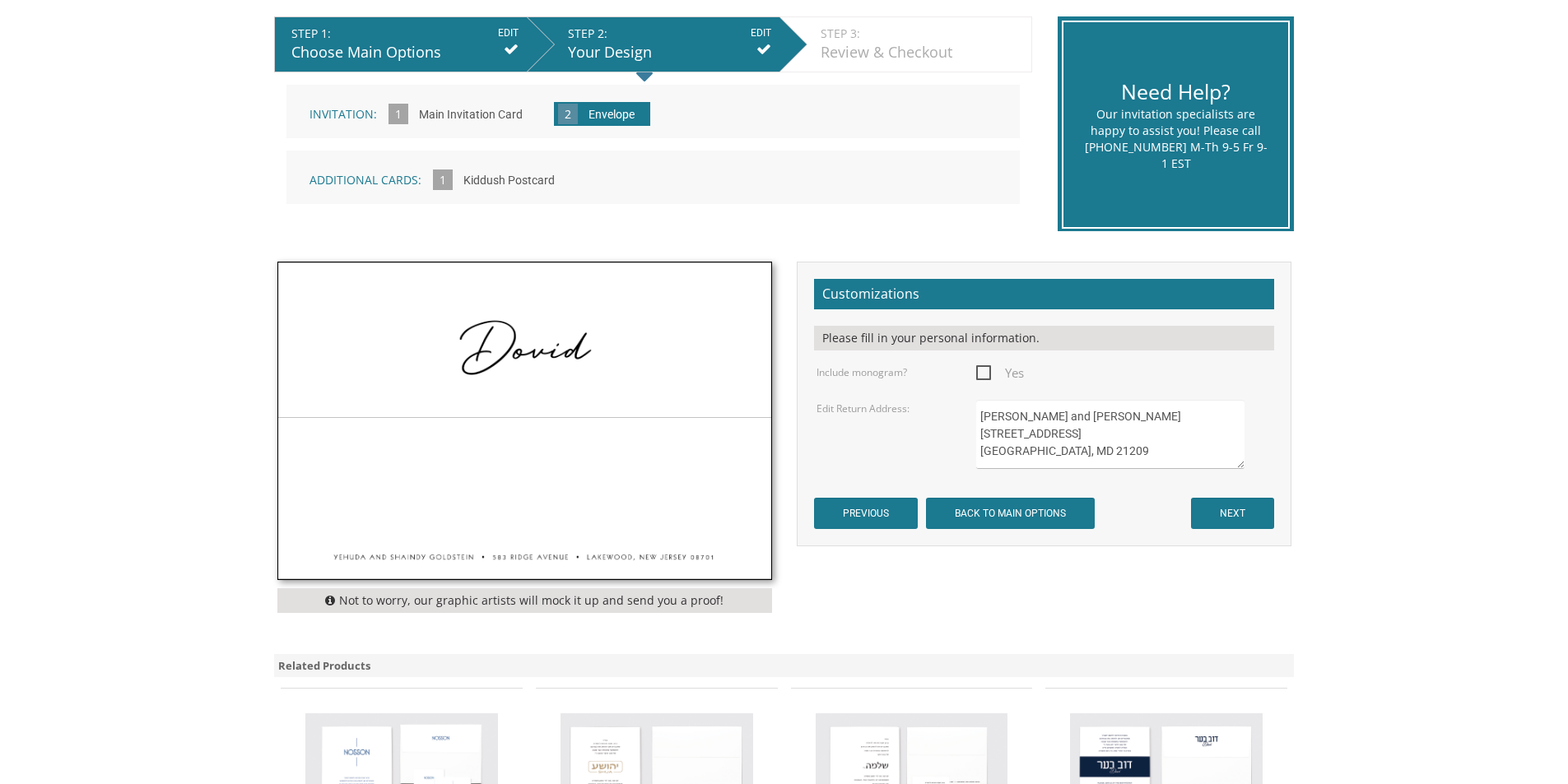
click at [986, 373] on span "Yes" at bounding box center [1000, 373] width 48 height 21
click at [986, 373] on input "Yes" at bounding box center [981, 371] width 10 height 10
checkbox input "true"
click at [1222, 515] on input "NEXT" at bounding box center [1232, 513] width 83 height 31
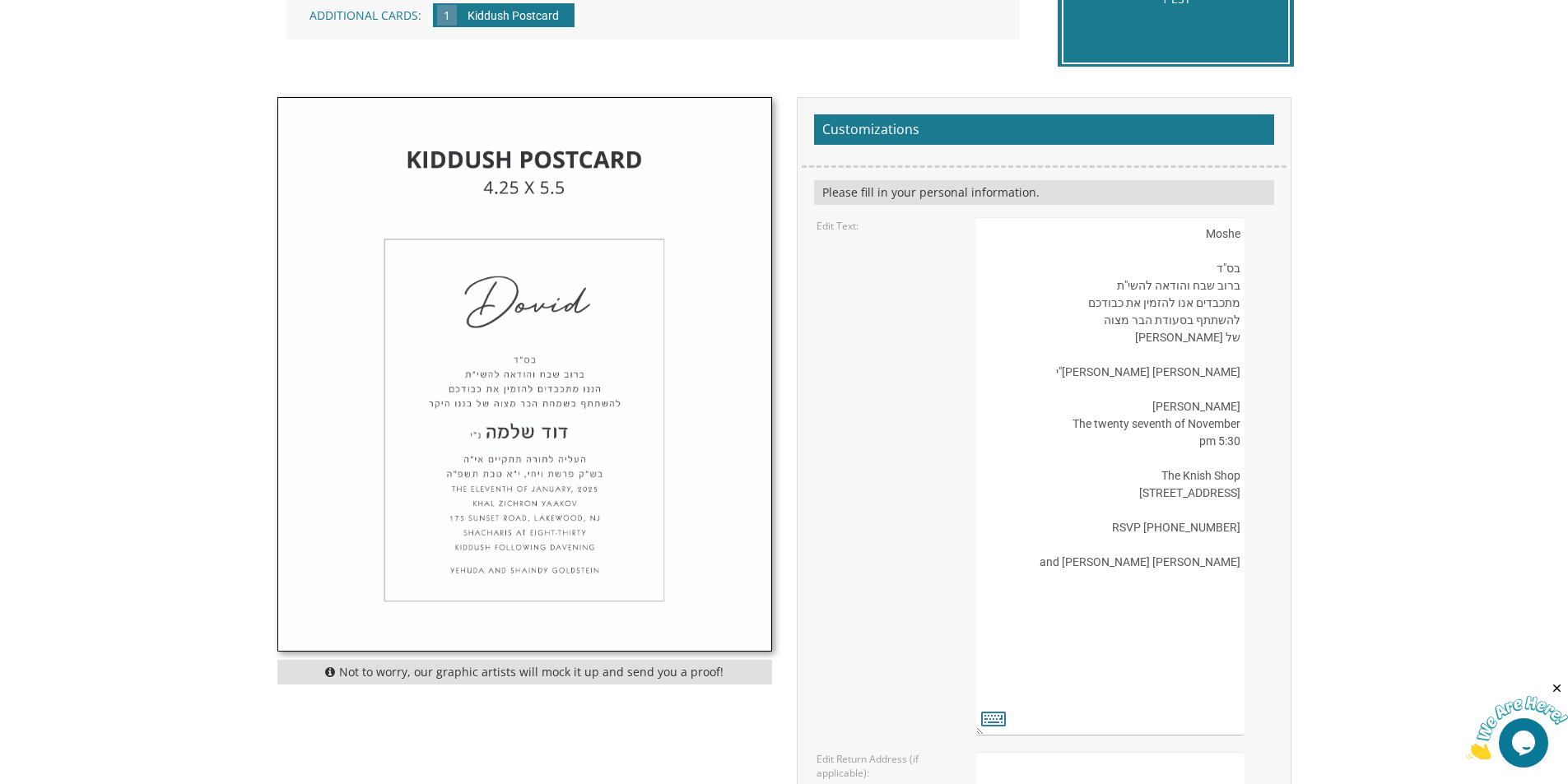
click at [1096, 424] on textarea "Moshe בס"ד ברוב שבח והודאה להשי"ת מתכבדים אנו להזמין את כבודכם להשתתף בסעודת הב…" at bounding box center [1110, 476] width 268 height 518
click at [1134, 429] on textarea "Moshe בס"ד ברוב שבח והודאה להשי"ת מתכבדים אנו להזמין את כבודכם להשתתף בסעודת הב…" at bounding box center [1110, 476] width 268 height 518
click at [1189, 446] on textarea "Moshe בס"ד ברוב שבח והודאה להשי"ת מתכבדים אנו להזמין את כבודכם להשתתף בסעודת הב…" at bounding box center [1110, 476] width 268 height 518
click at [1189, 493] on textarea "Moshe בס"ד ברוב שבח והודאה להשי"ת מתכבדים אנו להזמין את כבודכם להשתתף בסעודת הב…" at bounding box center [1110, 476] width 268 height 518
click at [1193, 517] on textarea "Moshe בס"ד ברוב שבח והודאה להשי"ת מתכבדים אנו להזמין את כבודכם להשתתף בסעודת הב…" at bounding box center [1110, 476] width 268 height 518
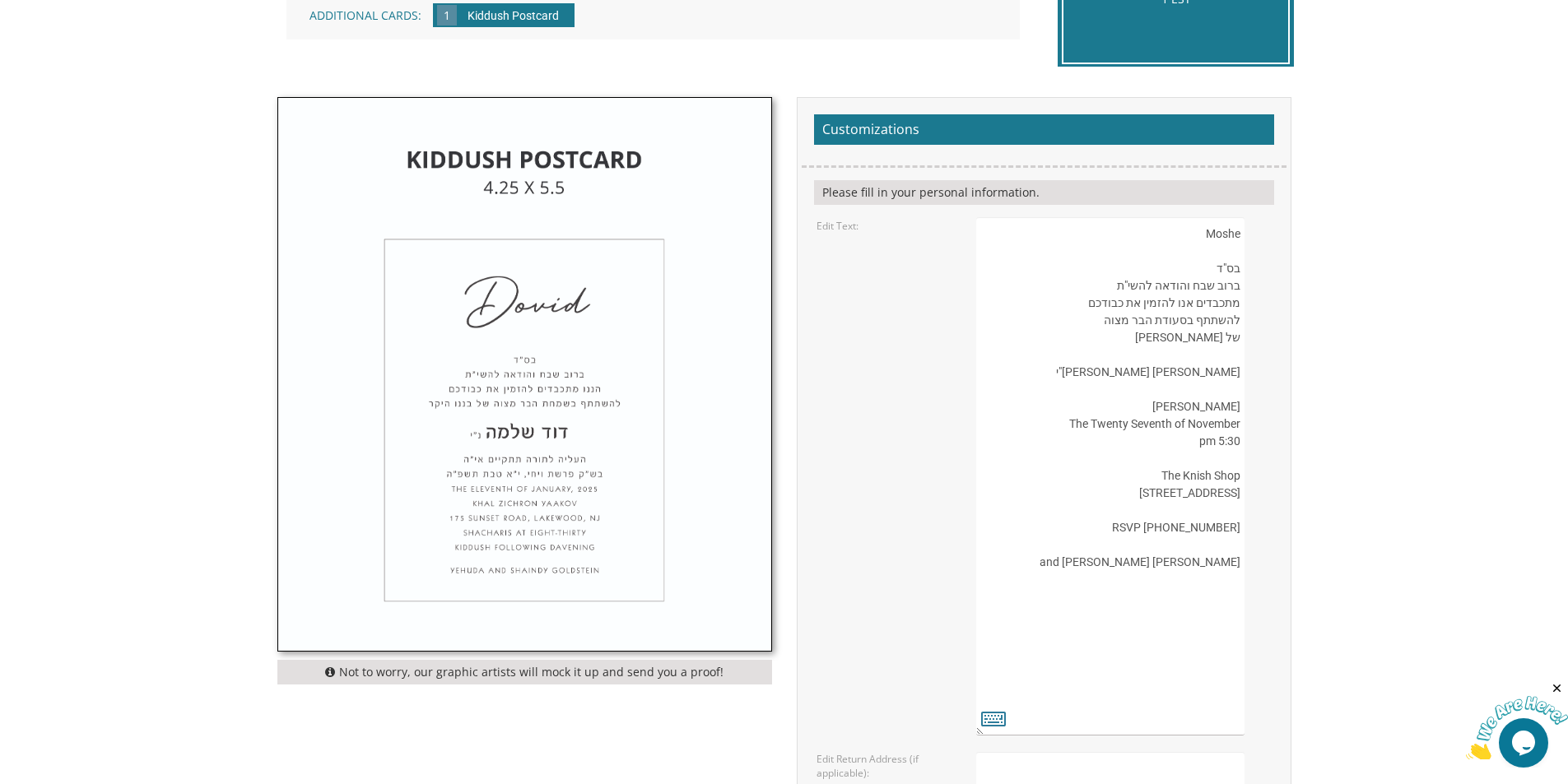
click at [1195, 554] on textarea "Moshe בס"ד ברוב שבח והודאה להשי"ת מתכבדים אנו להזמין את כבודכם להשתתף בסעודת הב…" at bounding box center [1110, 476] width 268 height 518
click at [1195, 579] on textarea "Moshe בס"ד ברוב שבח והודאה להשי"ת מתכבדים אנו להזמין את כבודכם להשתתף בסעודת הב…" at bounding box center [1110, 476] width 268 height 518
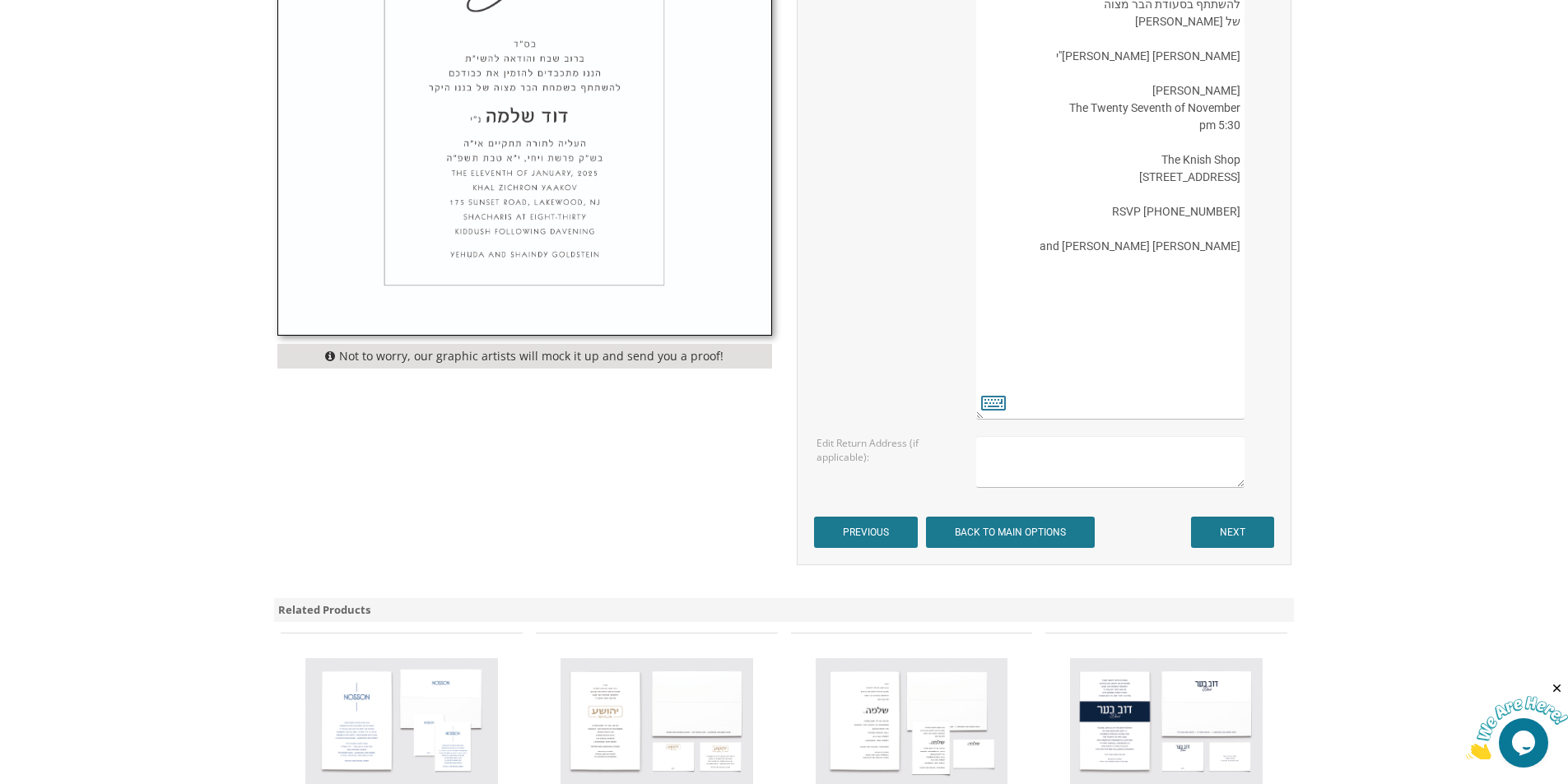
scroll to position [823, 0]
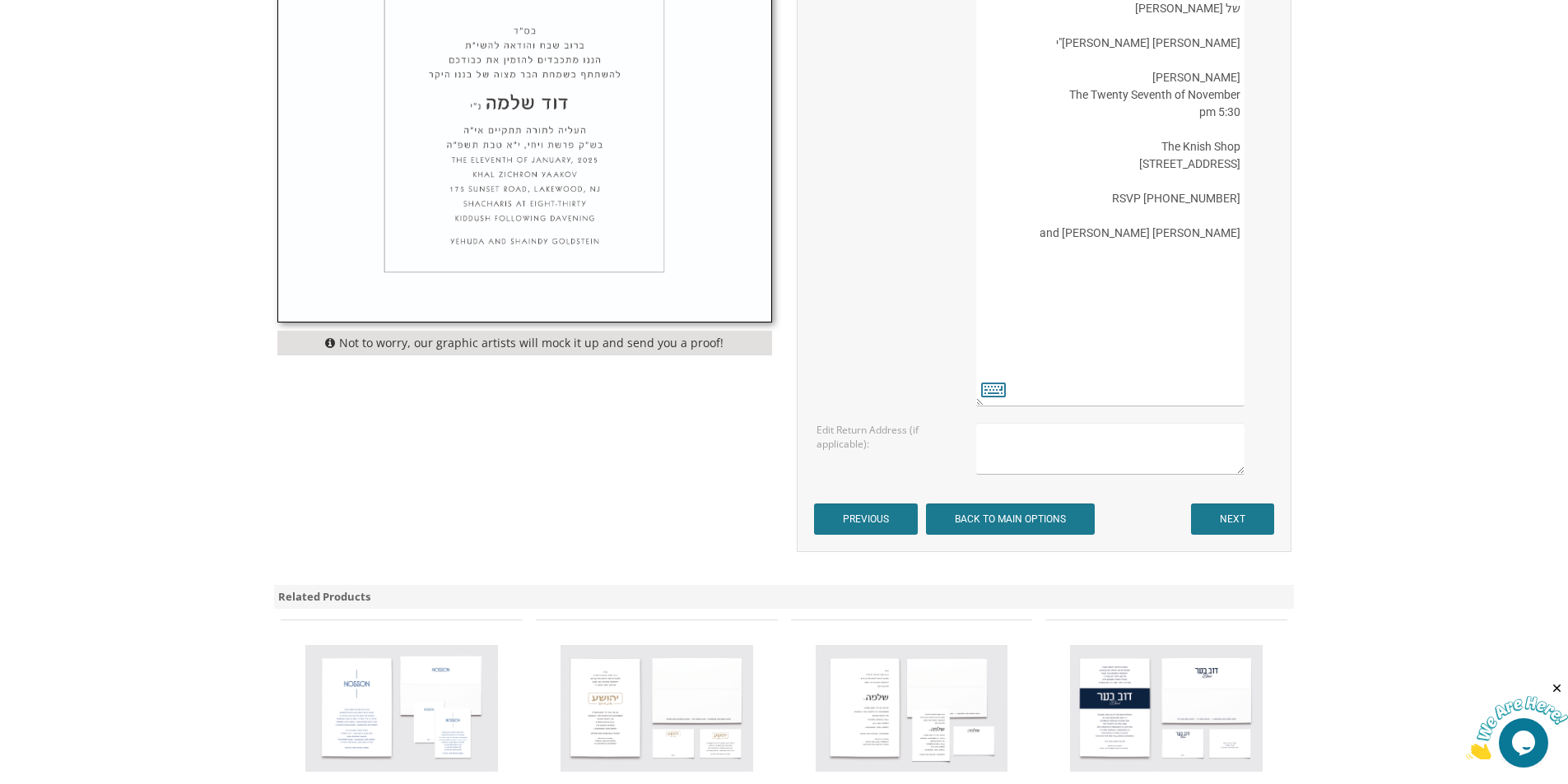
type textarea "Moshe בס"ד ברוב שבח והודאה להשי"ת מתכבדים אנו להזמין את כבודכם להשתתף בסעודת הב…"
click at [1228, 524] on input "NEXT" at bounding box center [1232, 519] width 83 height 31
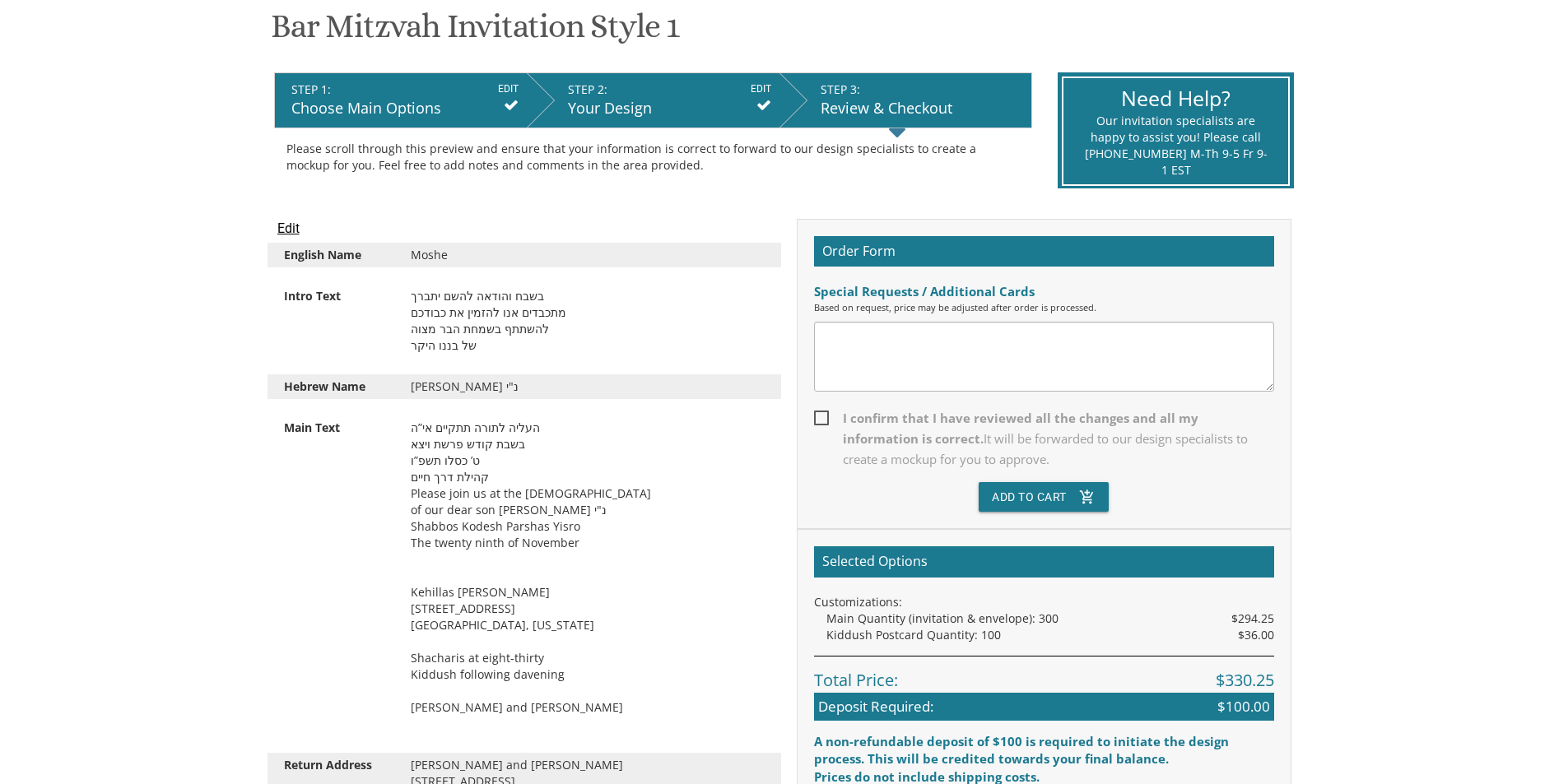
scroll to position [330, 0]
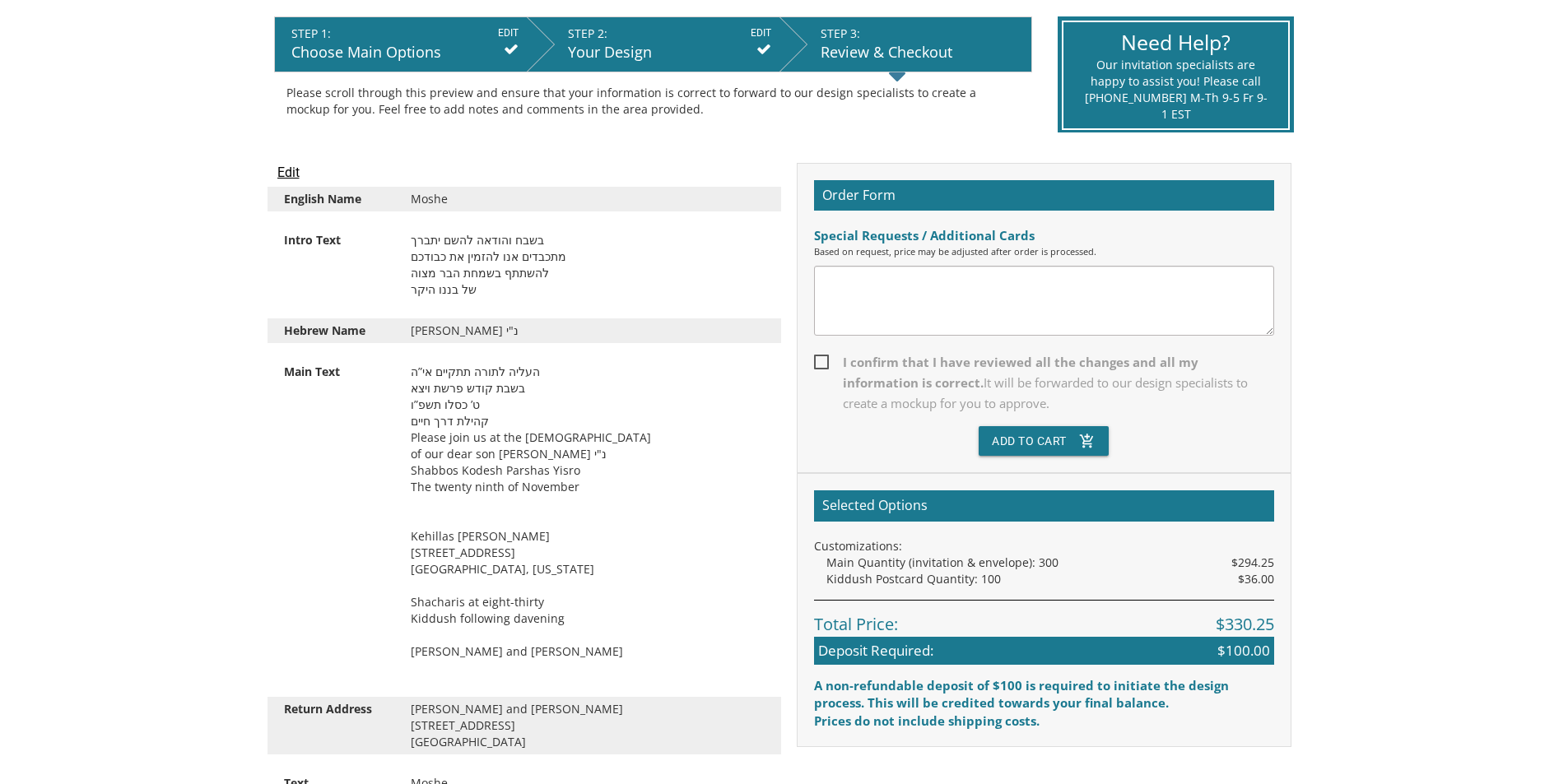
click at [827, 370] on span "I confirm that I have reviewed all the changes and all my information is correc…" at bounding box center [1043, 383] width 460 height 62
click at [825, 366] on input "I confirm that I have reviewed all the changes and all my information is correc…" at bounding box center [818, 360] width 10 height 10
checkbox input "true"
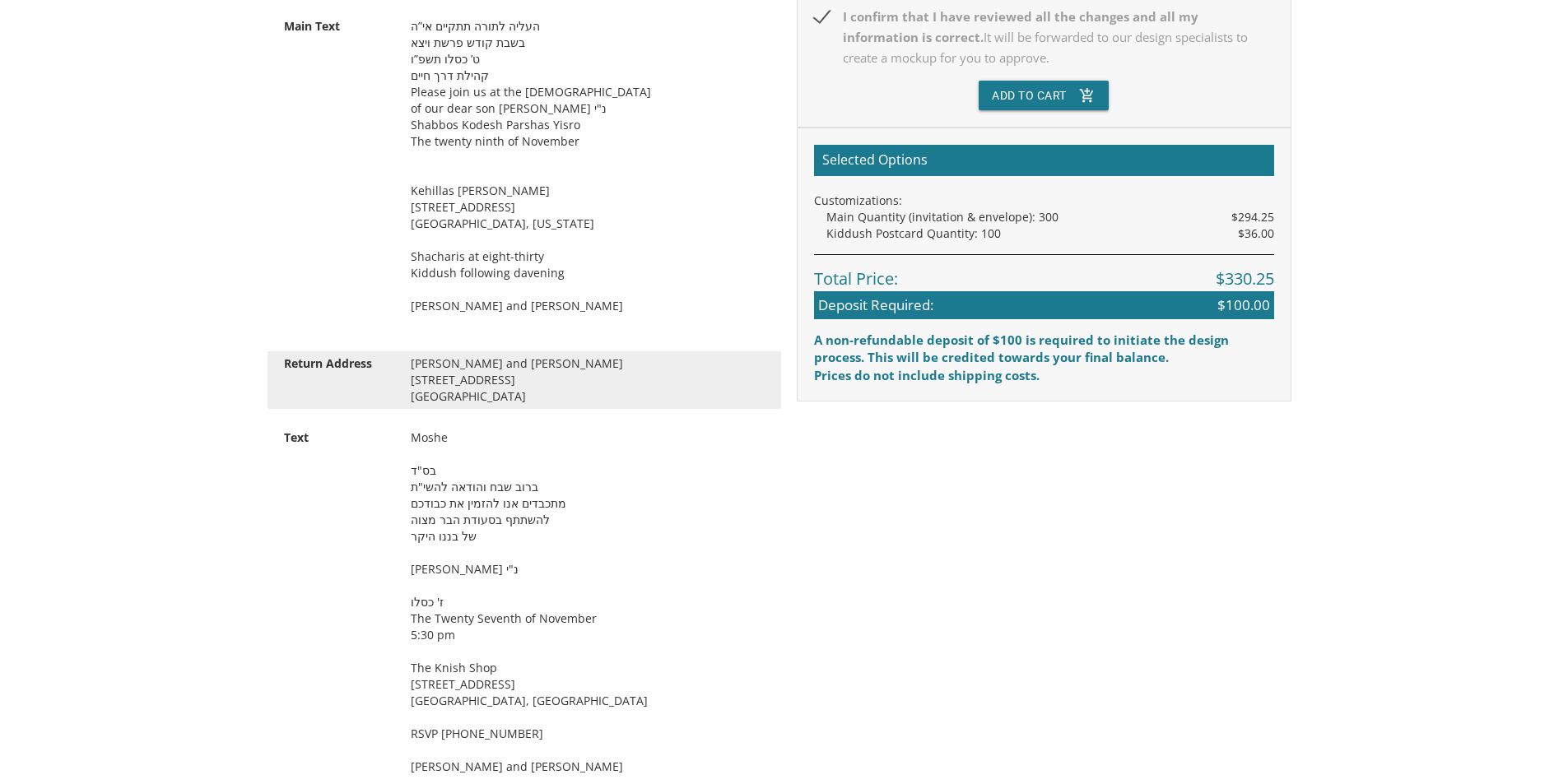
scroll to position [486, 0]
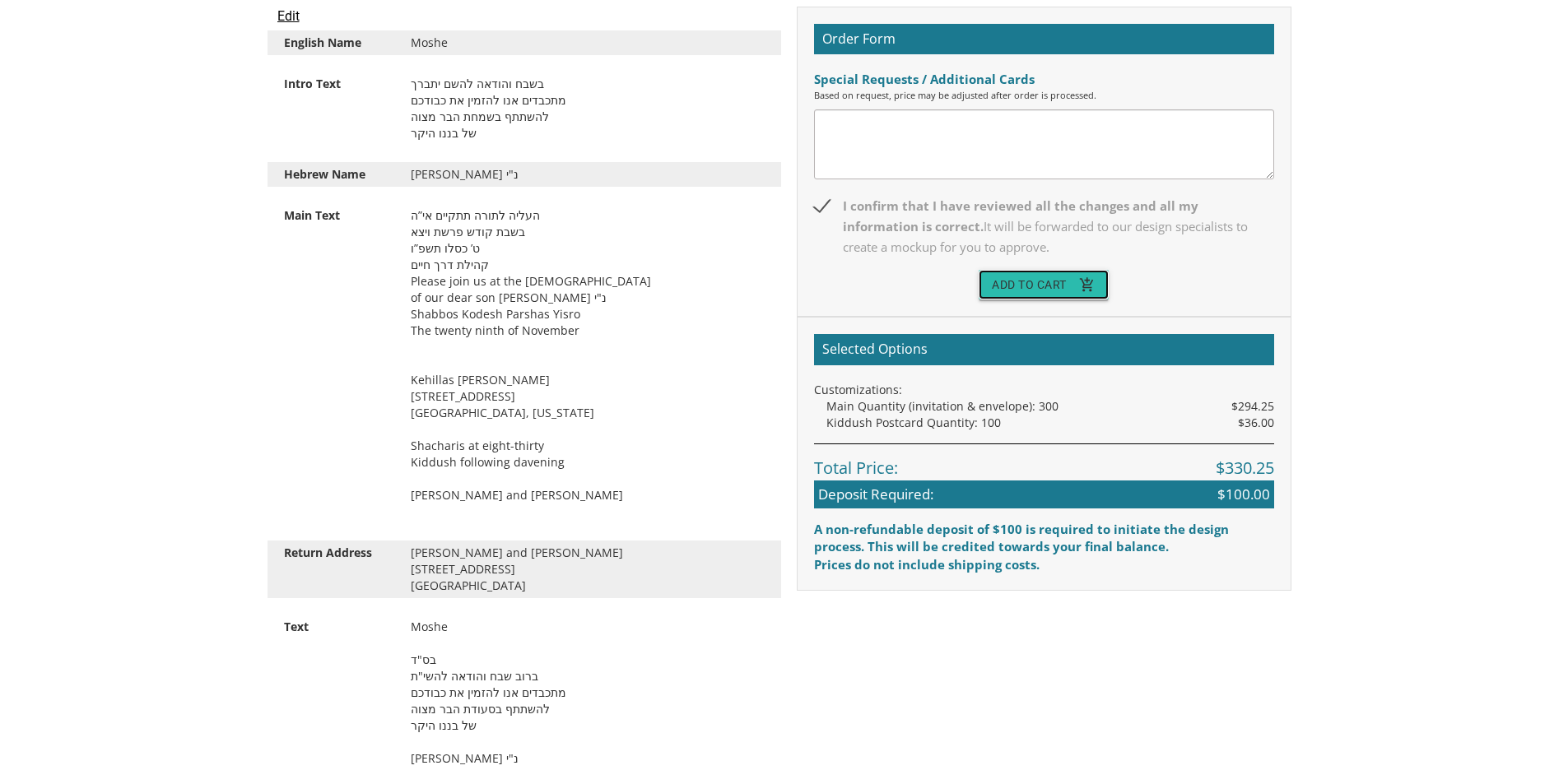
click at [1055, 286] on button "Add To Cart add_shopping_cart" at bounding box center [1043, 284] width 130 height 30
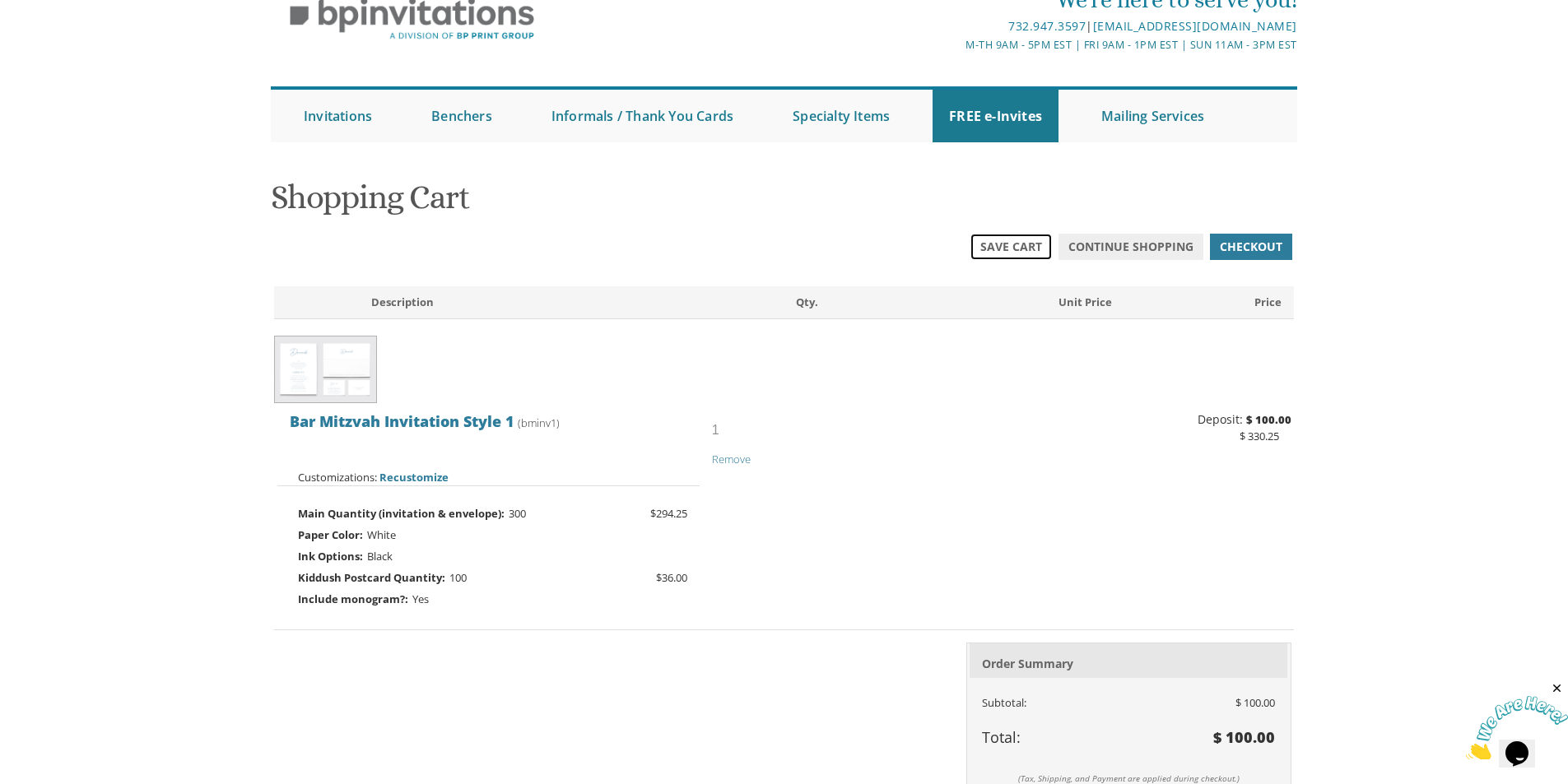
click at [1031, 251] on span "Save Cart" at bounding box center [1011, 247] width 62 height 16
click at [1010, 252] on span "Save Cart" at bounding box center [1011, 247] width 62 height 16
click at [1122, 253] on span "Continue Shopping" at bounding box center [1130, 247] width 125 height 16
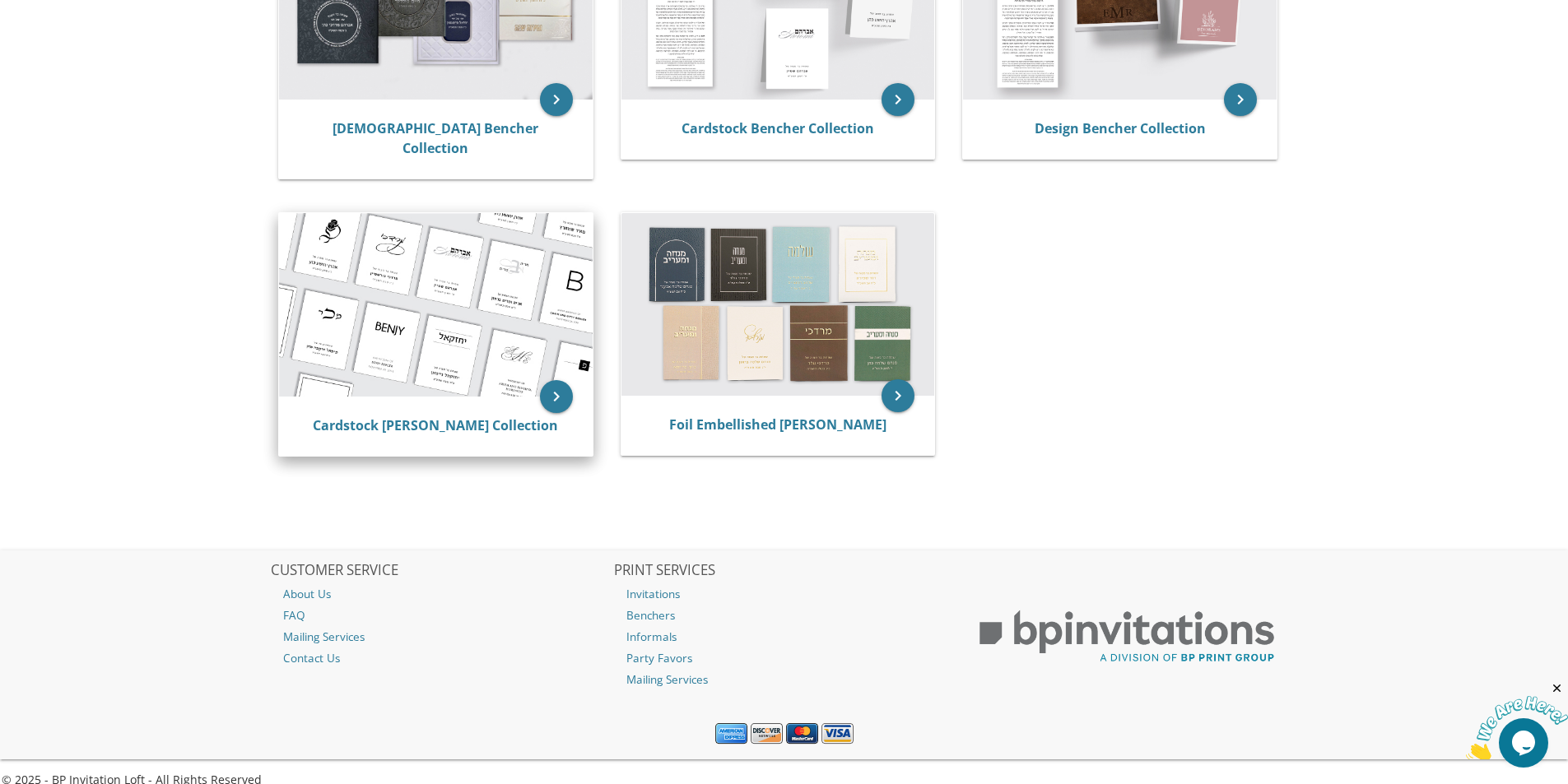
scroll to position [451, 0]
click at [469, 330] on img at bounding box center [435, 304] width 313 height 184
click at [481, 415] on link "Cardstock [PERSON_NAME] Collection" at bounding box center [434, 424] width 245 height 18
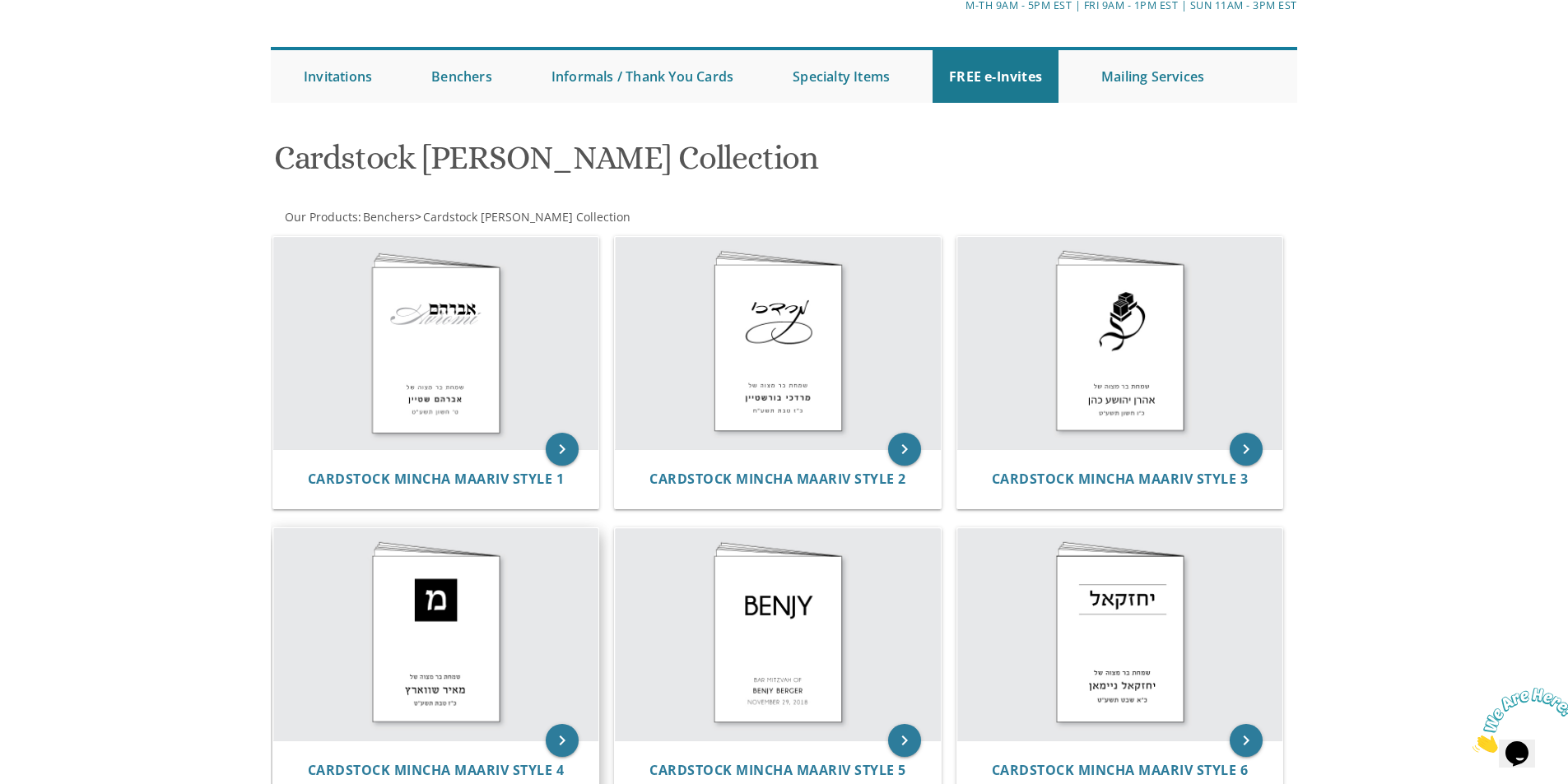
scroll to position [84, 0]
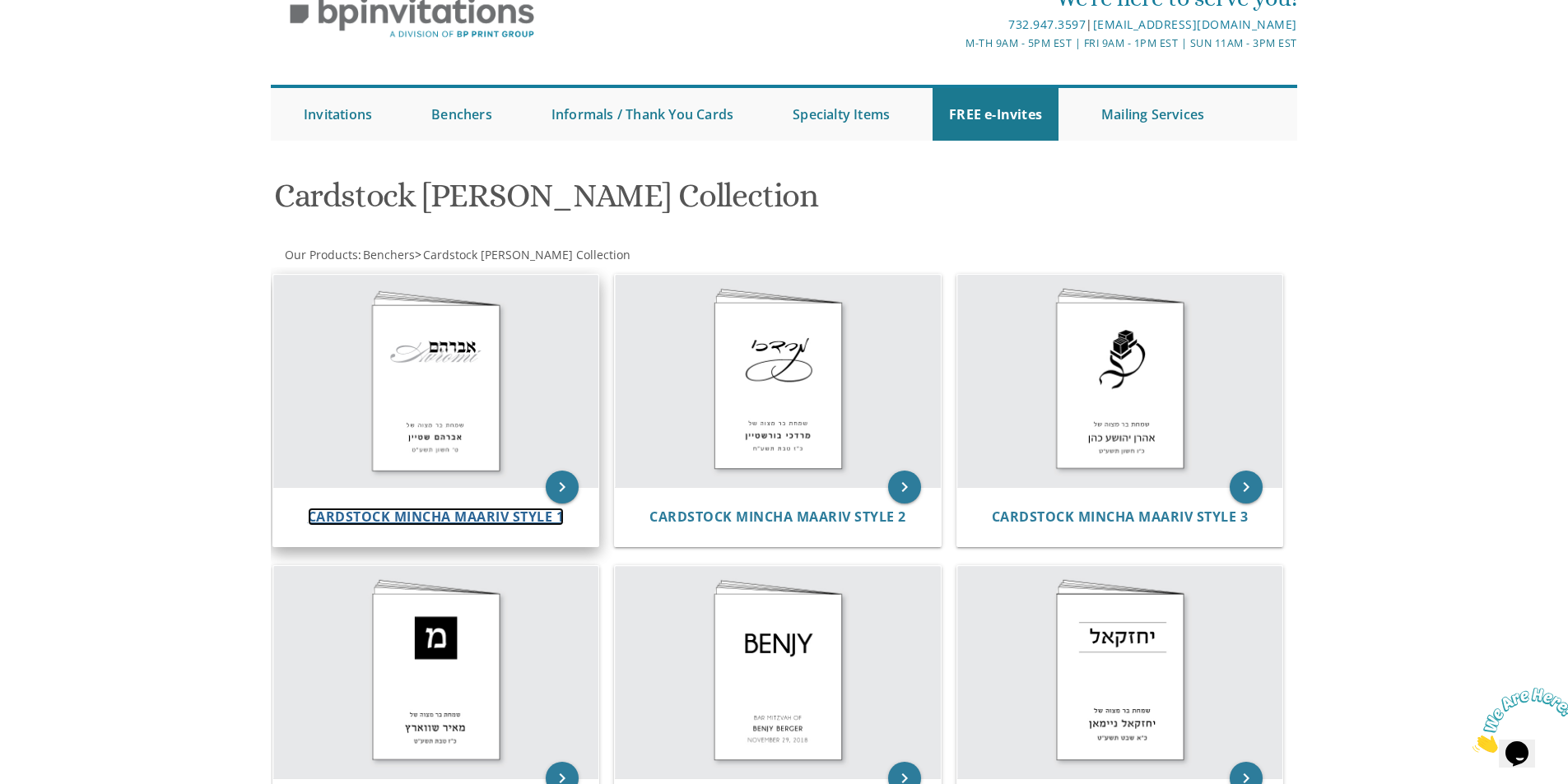
click at [456, 518] on span "Cardstock Mincha Maariv Style 1" at bounding box center [436, 516] width 257 height 18
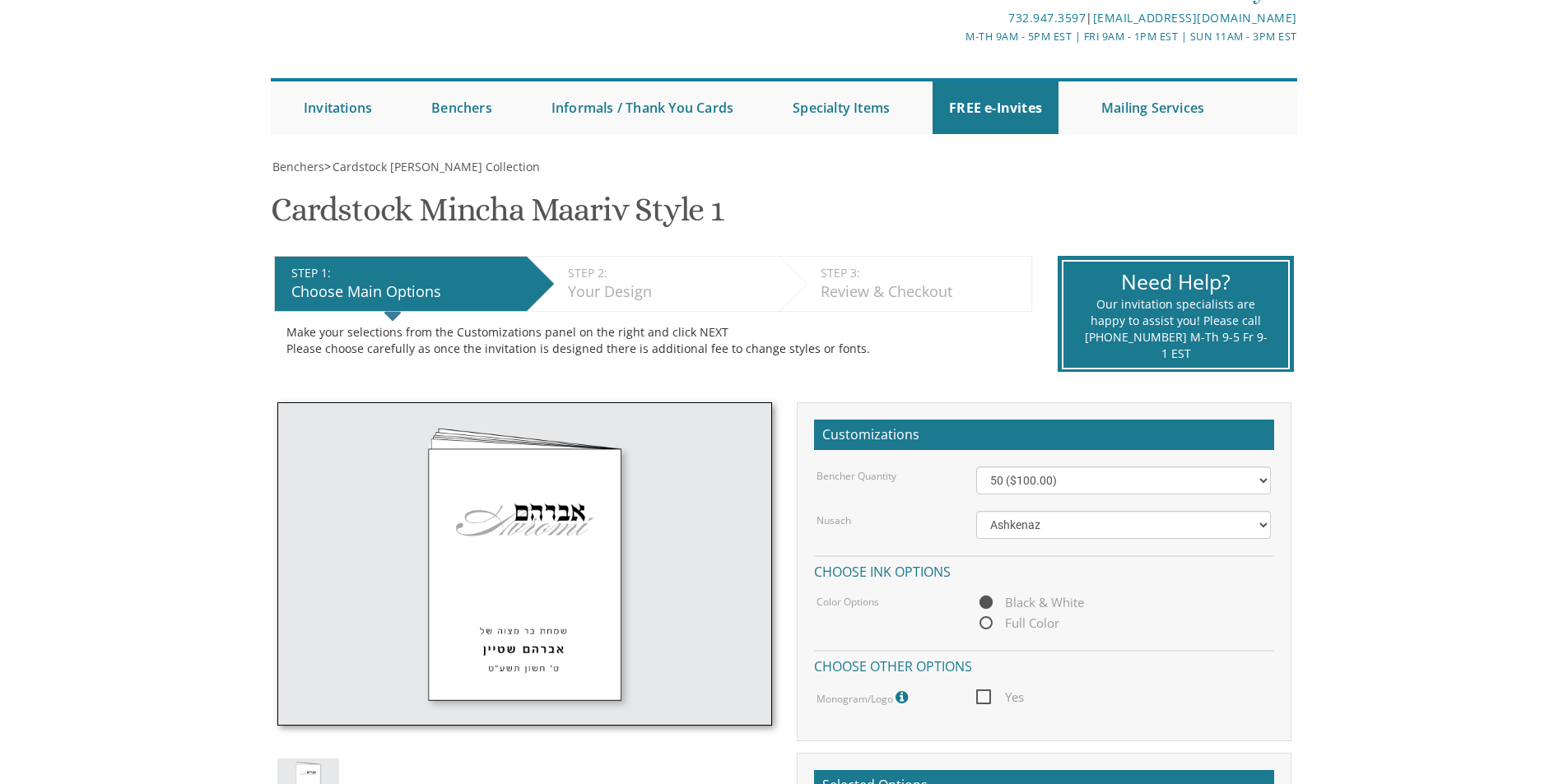
scroll to position [247, 0]
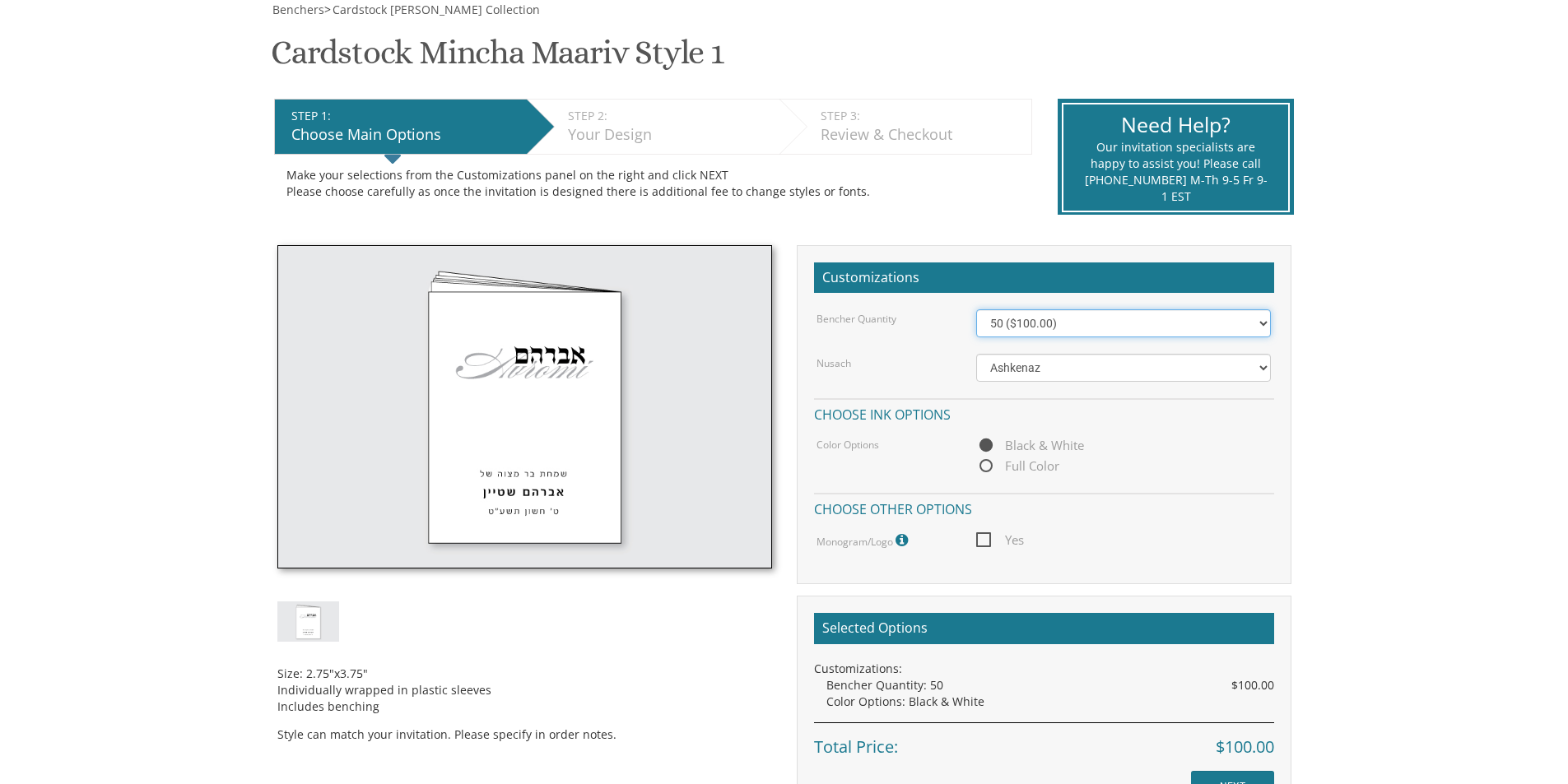
click at [1053, 330] on select "50 ($100.00) 60 ($120.00) 70 ($140.00) 80 ($160.00) 90 ($180.00) 100 ($200.00) …" at bounding box center [1123, 323] width 294 height 28
select select "60"
click at [976, 310] on select "50 ($100.00) 60 ($120.00) 70 ($140.00) 80 ($160.00) 90 ($180.00) 100 ($200.00) …" at bounding box center [1123, 323] width 294 height 28
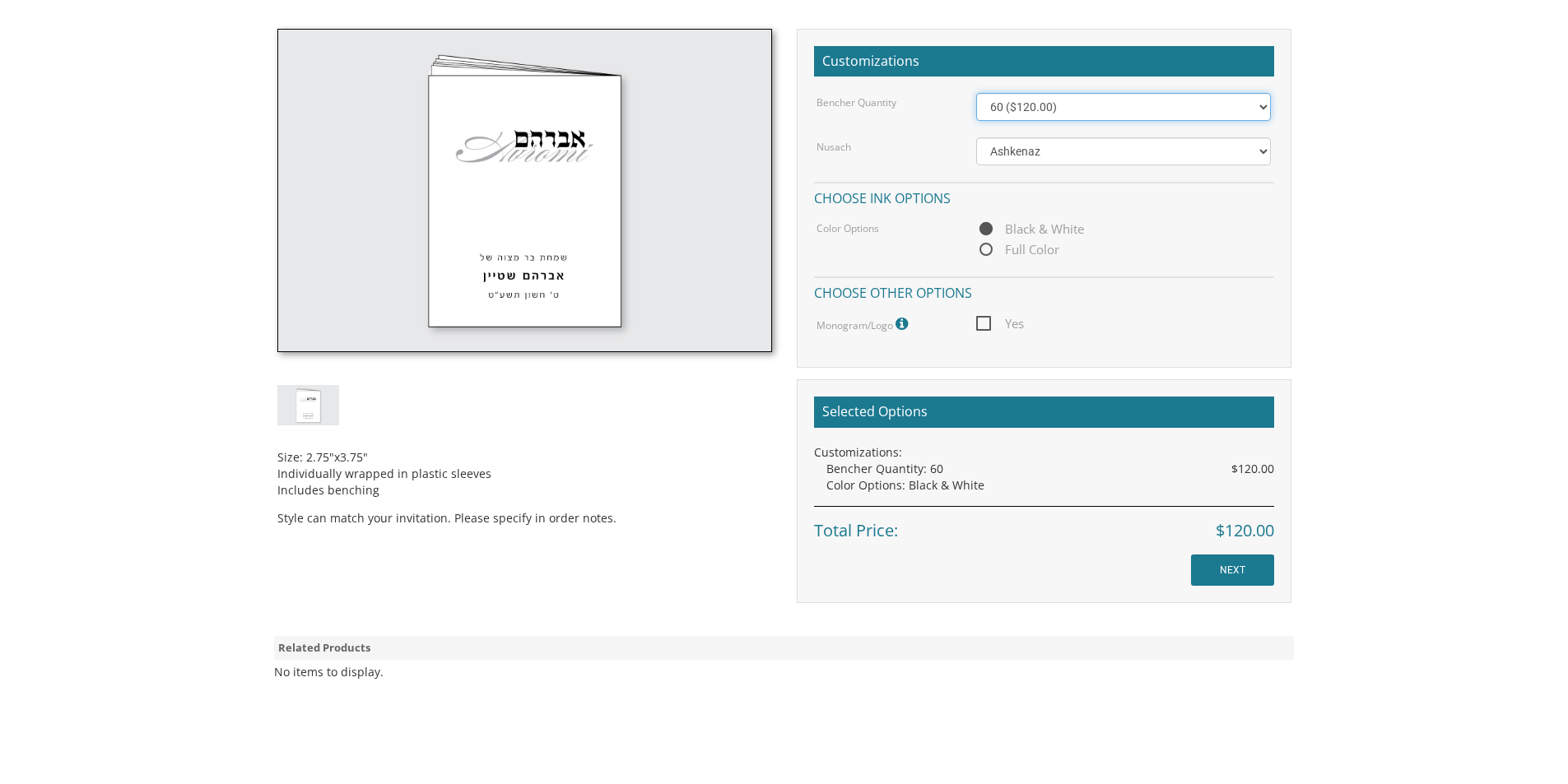
scroll to position [493, 0]
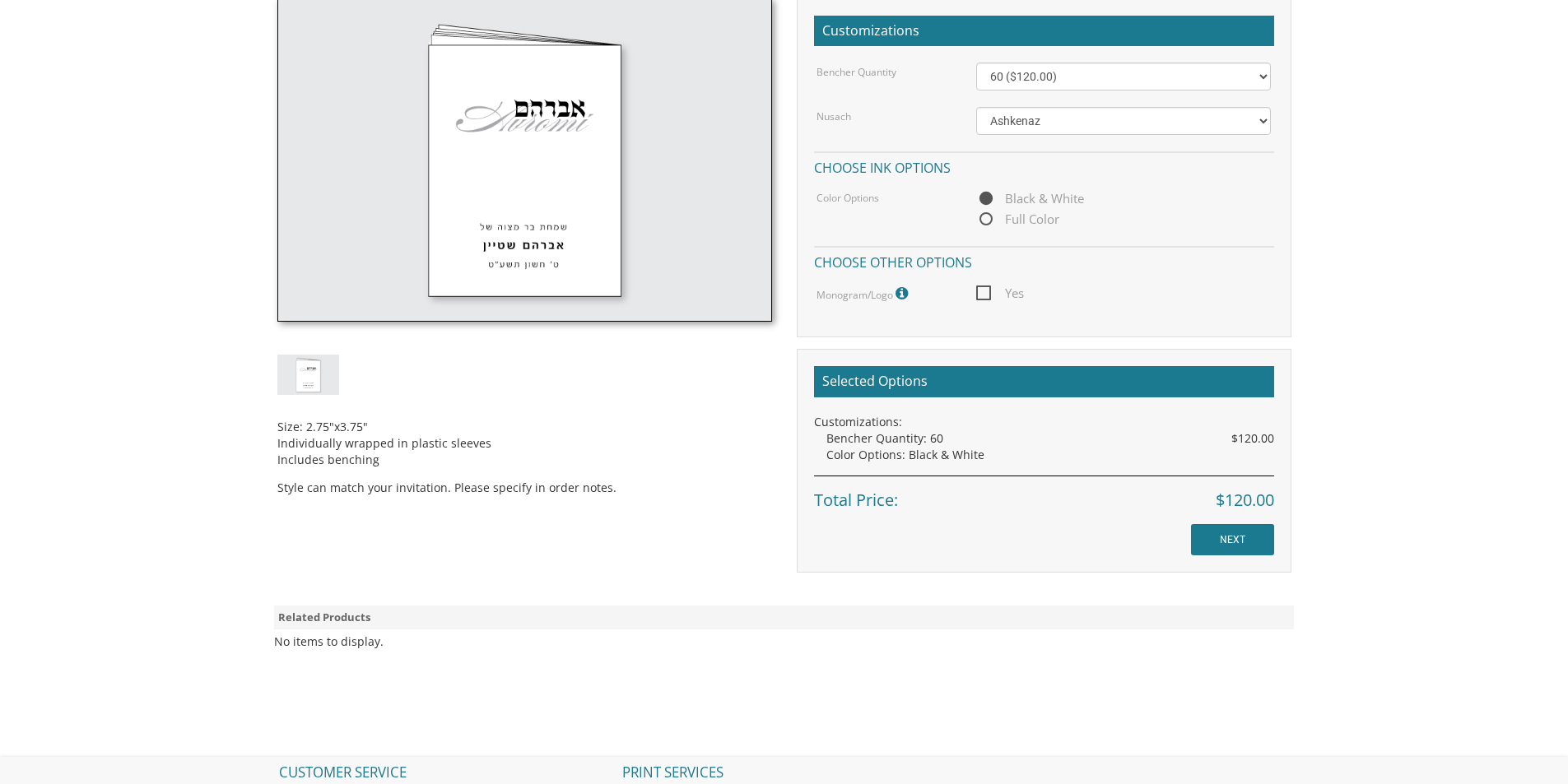
click at [989, 299] on span "Yes" at bounding box center [1000, 293] width 48 height 21
click at [987, 297] on input "Yes" at bounding box center [981, 291] width 10 height 10
checkbox input "true"
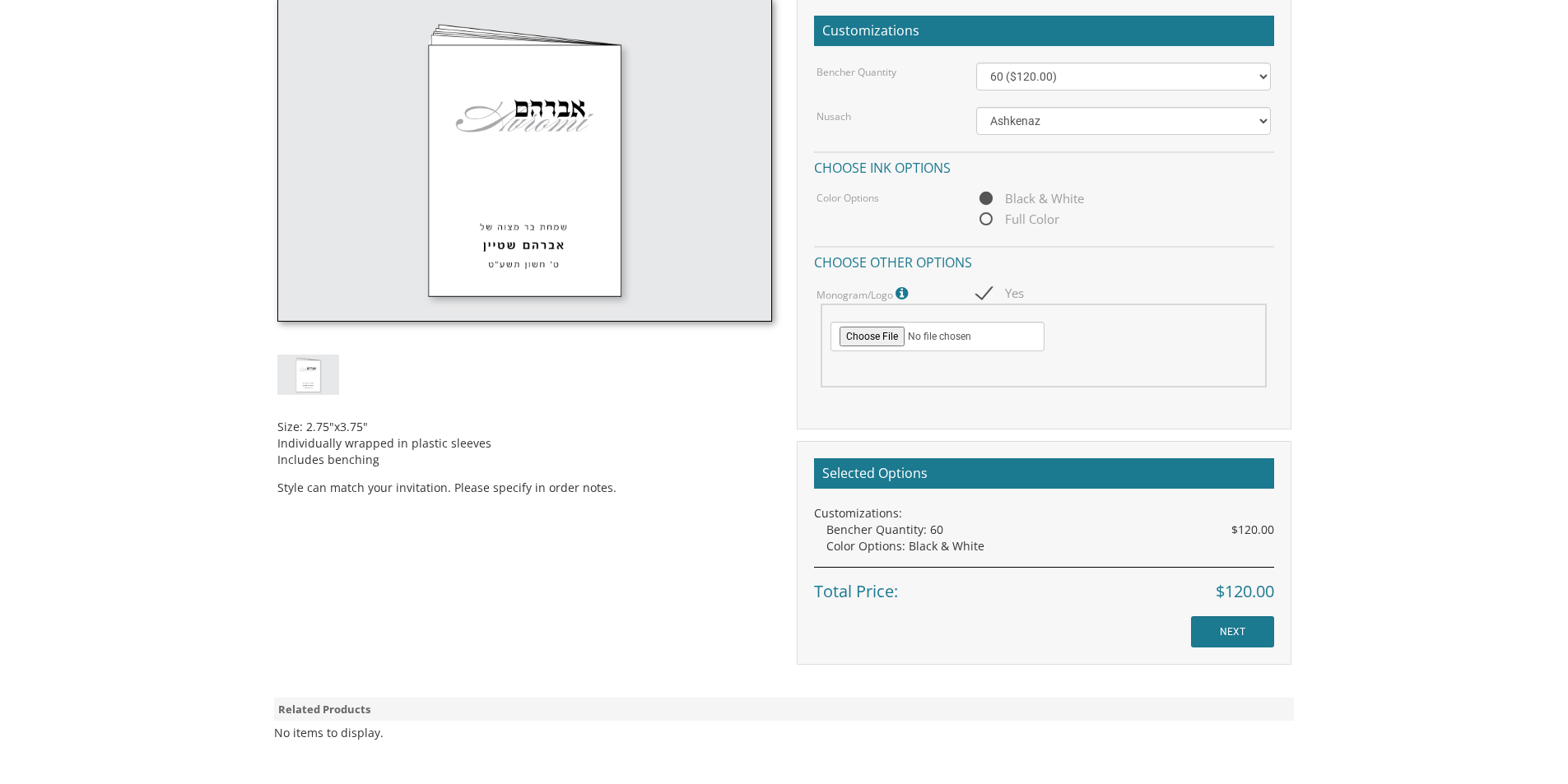
click at [402, 482] on div "Size: 2.75"x3.75" Individually wrapped in plastic sleeves Includes benching Sty…" at bounding box center [524, 446] width 494 height 101
click at [1230, 628] on input "NEXT" at bounding box center [1232, 632] width 83 height 31
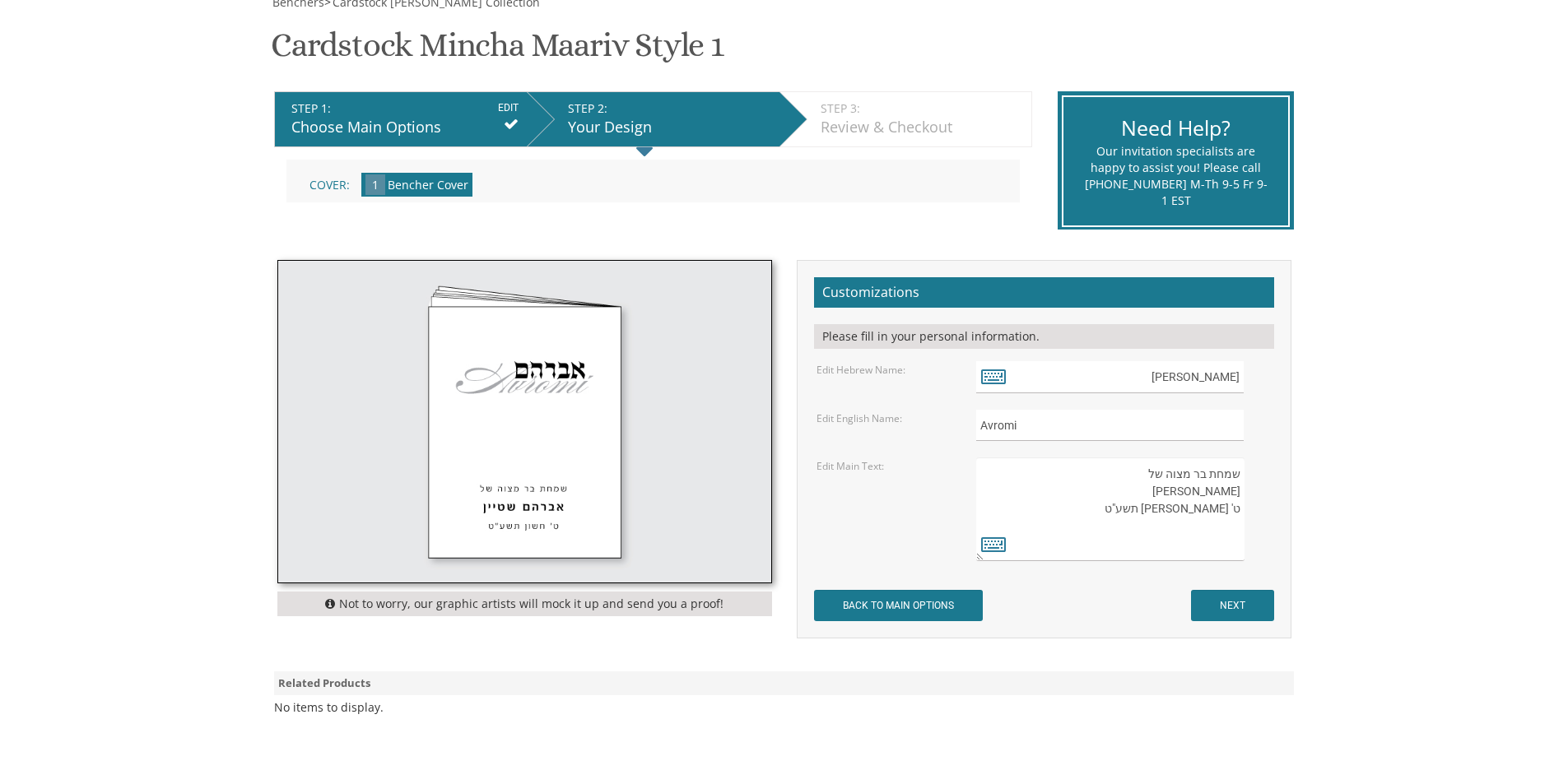
scroll to position [330, 0]
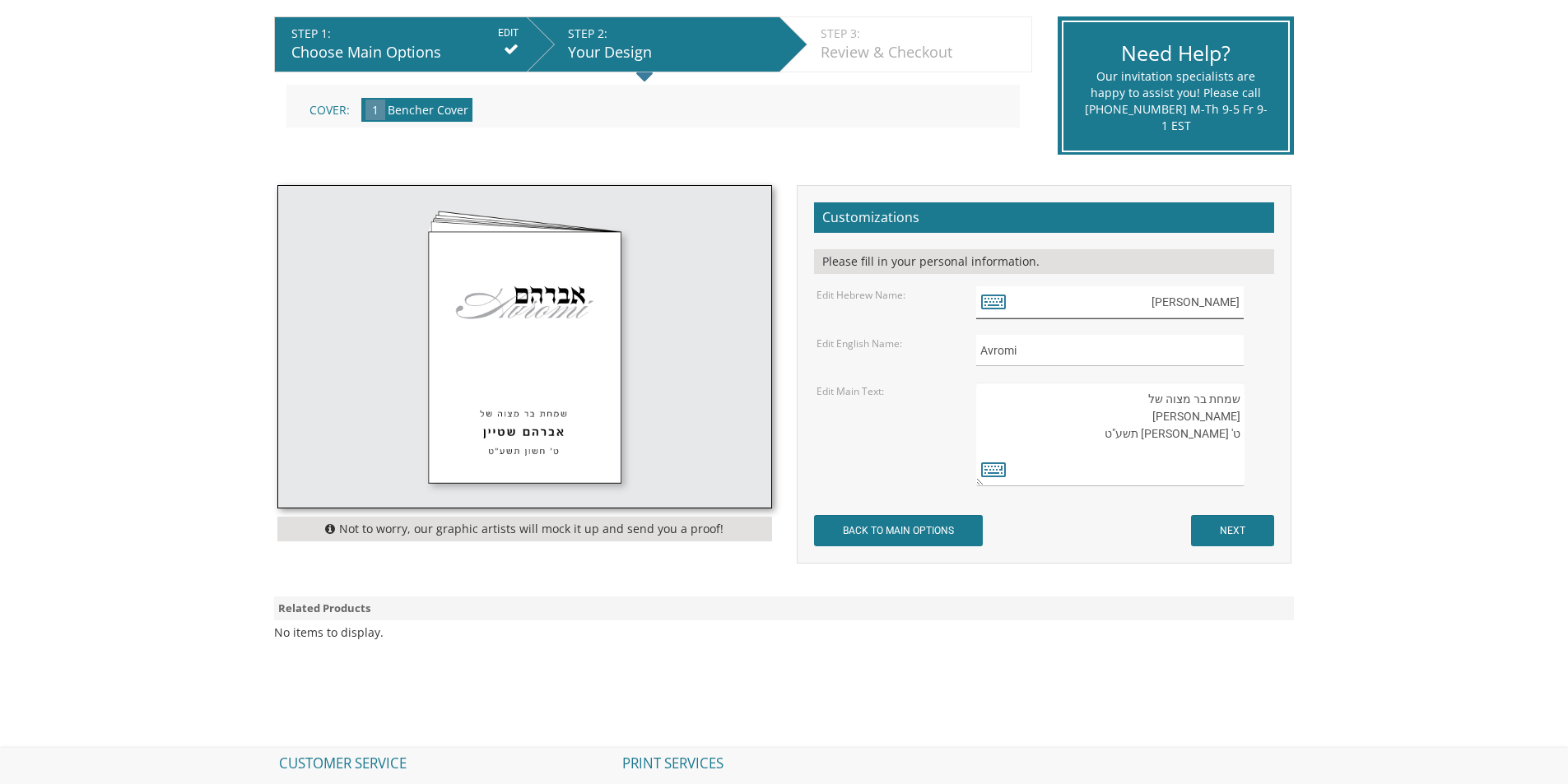
click at [1211, 302] on input "[PERSON_NAME]" at bounding box center [1110, 303] width 268 height 32
type input "[PERSON_NAME]"
click at [1123, 339] on input "Avromi" at bounding box center [1110, 352] width 268 height 32
drag, startPoint x: 1096, startPoint y: 345, endPoint x: 923, endPoint y: 345, distance: 173.0
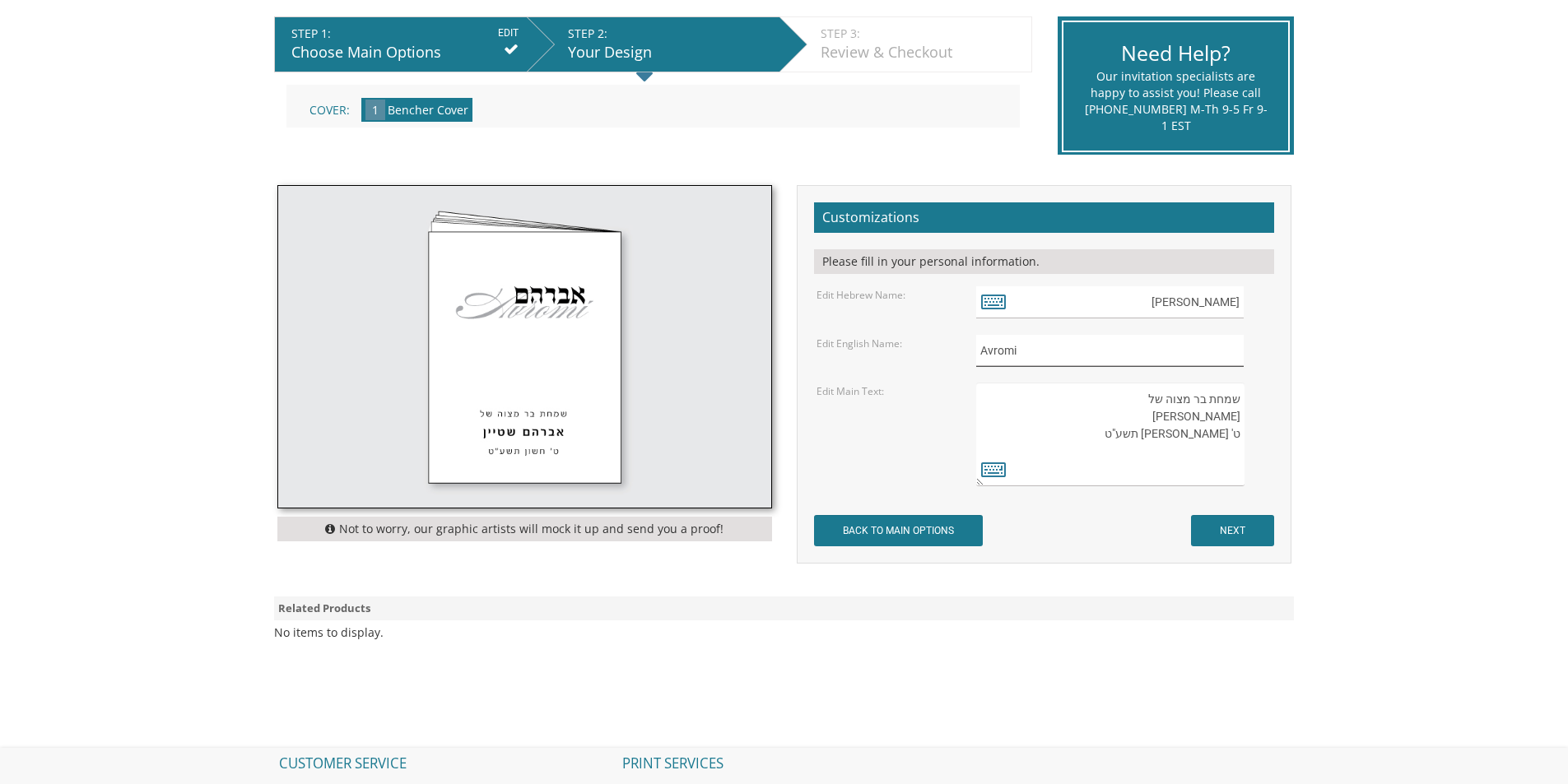
click at [923, 345] on div "Edit English Name: Avromi" at bounding box center [1043, 352] width 479 height 32
type input "Moshe"
drag, startPoint x: 1173, startPoint y: 418, endPoint x: 1241, endPoint y: 419, distance: 68.0
click at [1241, 419] on textarea "שמחת בר מצוה של [PERSON_NAME] ט' [PERSON_NAME] תשע"ט" at bounding box center [1110, 434] width 268 height 104
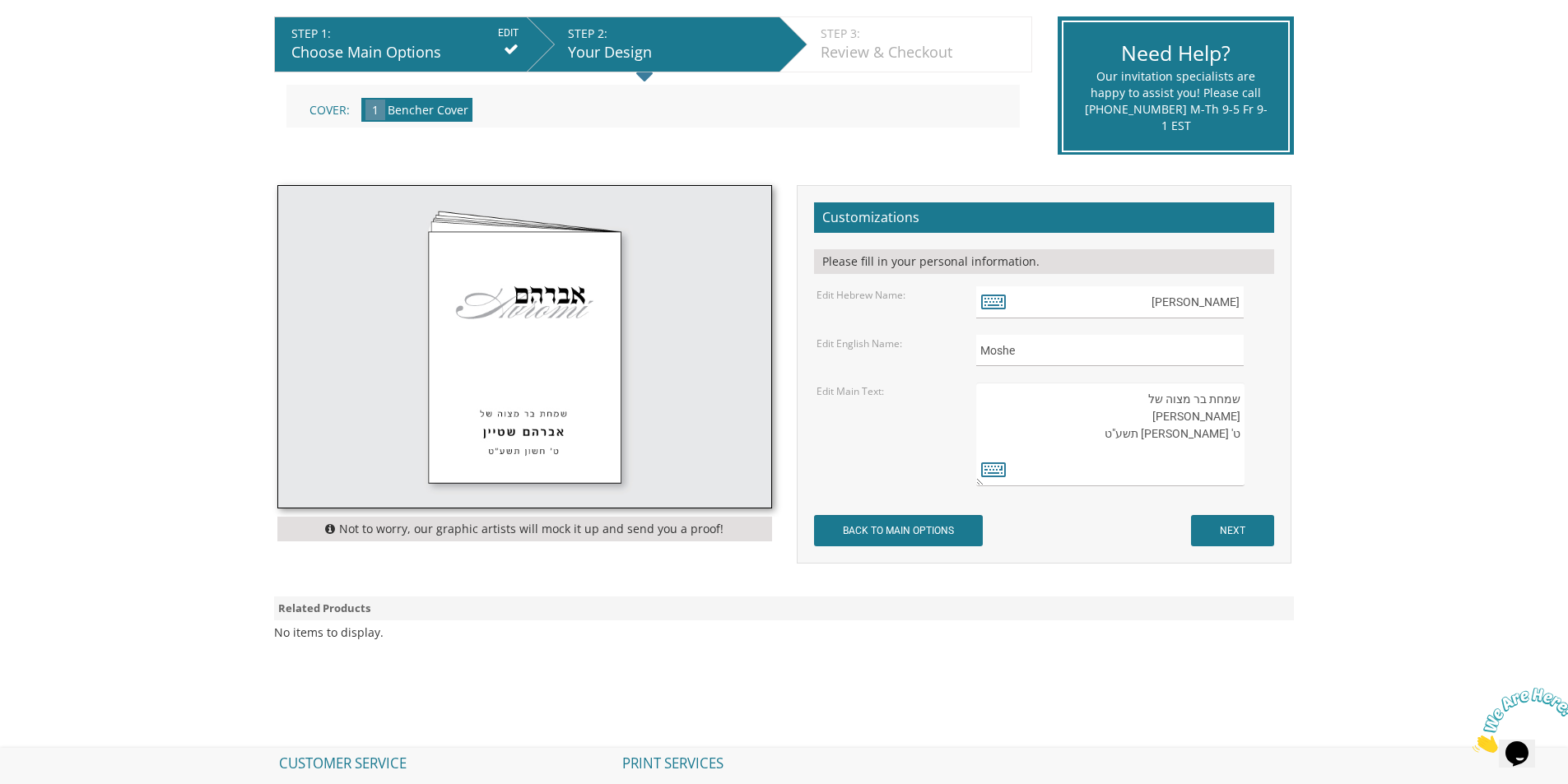
click at [1236, 438] on textarea "שמחת בר מצוה של [PERSON_NAME] ט' [PERSON_NAME] תשע"ט" at bounding box center [1110, 434] width 268 height 104
click at [1238, 440] on textarea "שמחת בר מצוה של [PERSON_NAME] ט' [PERSON_NAME] תשע"ט" at bounding box center [1110, 434] width 268 height 104
click at [1213, 438] on textarea "שמחת בר מצוה של [PERSON_NAME] ט' [PERSON_NAME] תשע"ט" at bounding box center [1110, 434] width 268 height 104
click at [1182, 434] on textarea "שמחת בר מצוה של [PERSON_NAME] ט' [PERSON_NAME] תשע"ט" at bounding box center [1110, 434] width 268 height 104
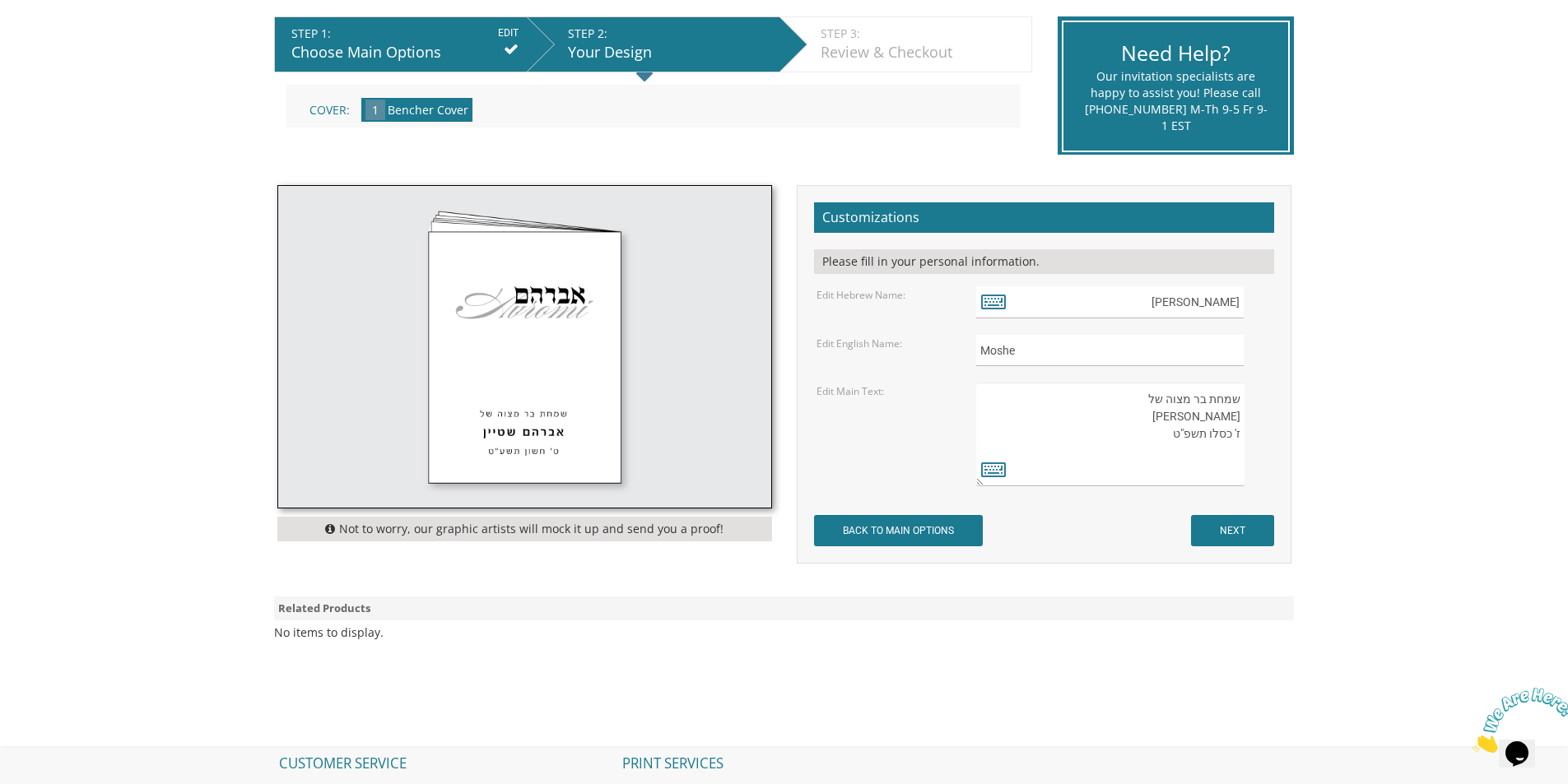
click at [1173, 435] on textarea "שמחת בר מצוה של [PERSON_NAME] ט' [PERSON_NAME] תשע"ט" at bounding box center [1110, 434] width 268 height 104
type textarea "שמחת בר מצוה של [PERSON_NAME] ז' כסלו תשפ"ו"
click at [1238, 527] on input "NEXT" at bounding box center [1232, 531] width 83 height 31
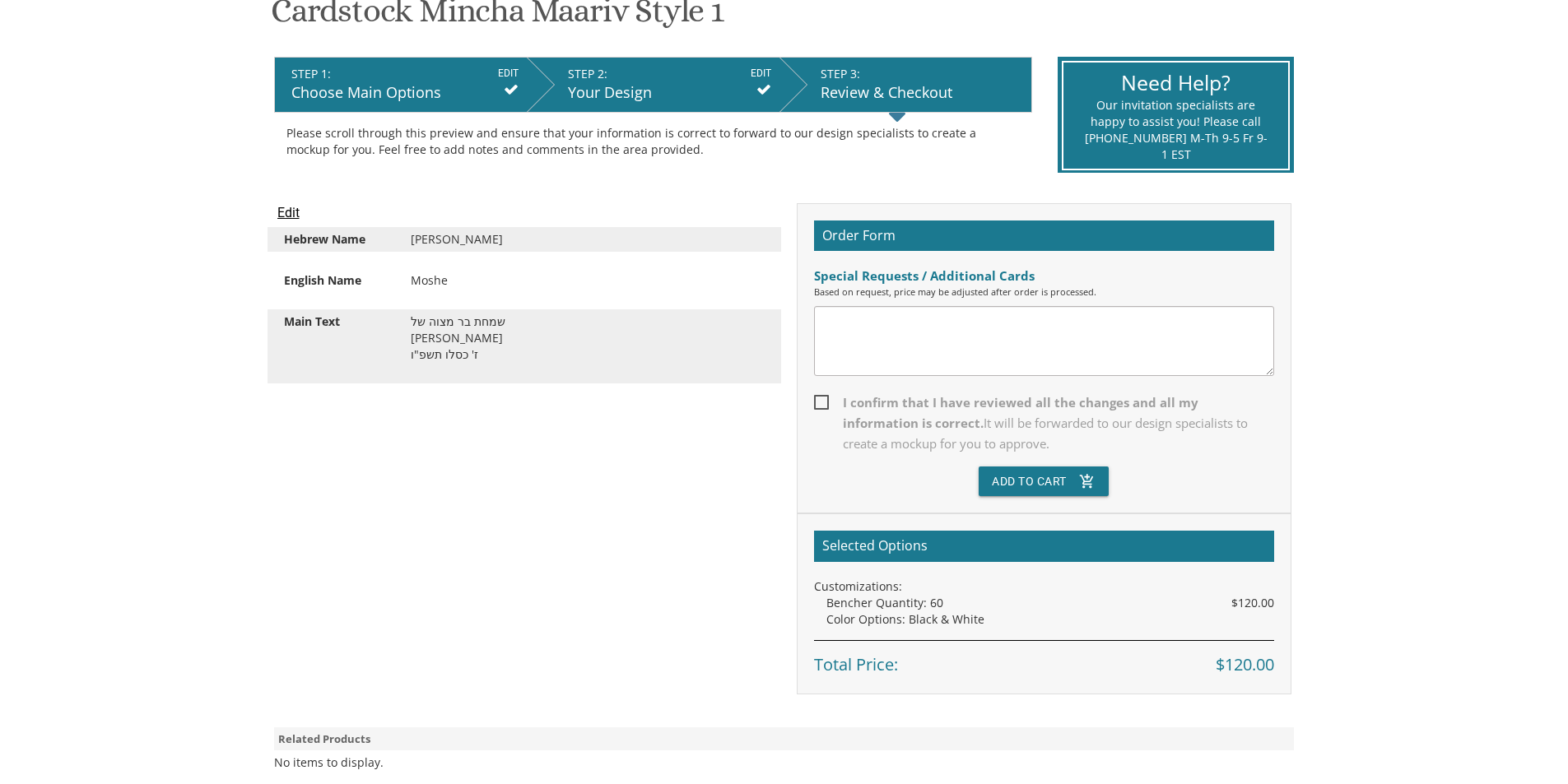
scroll to position [330, 0]
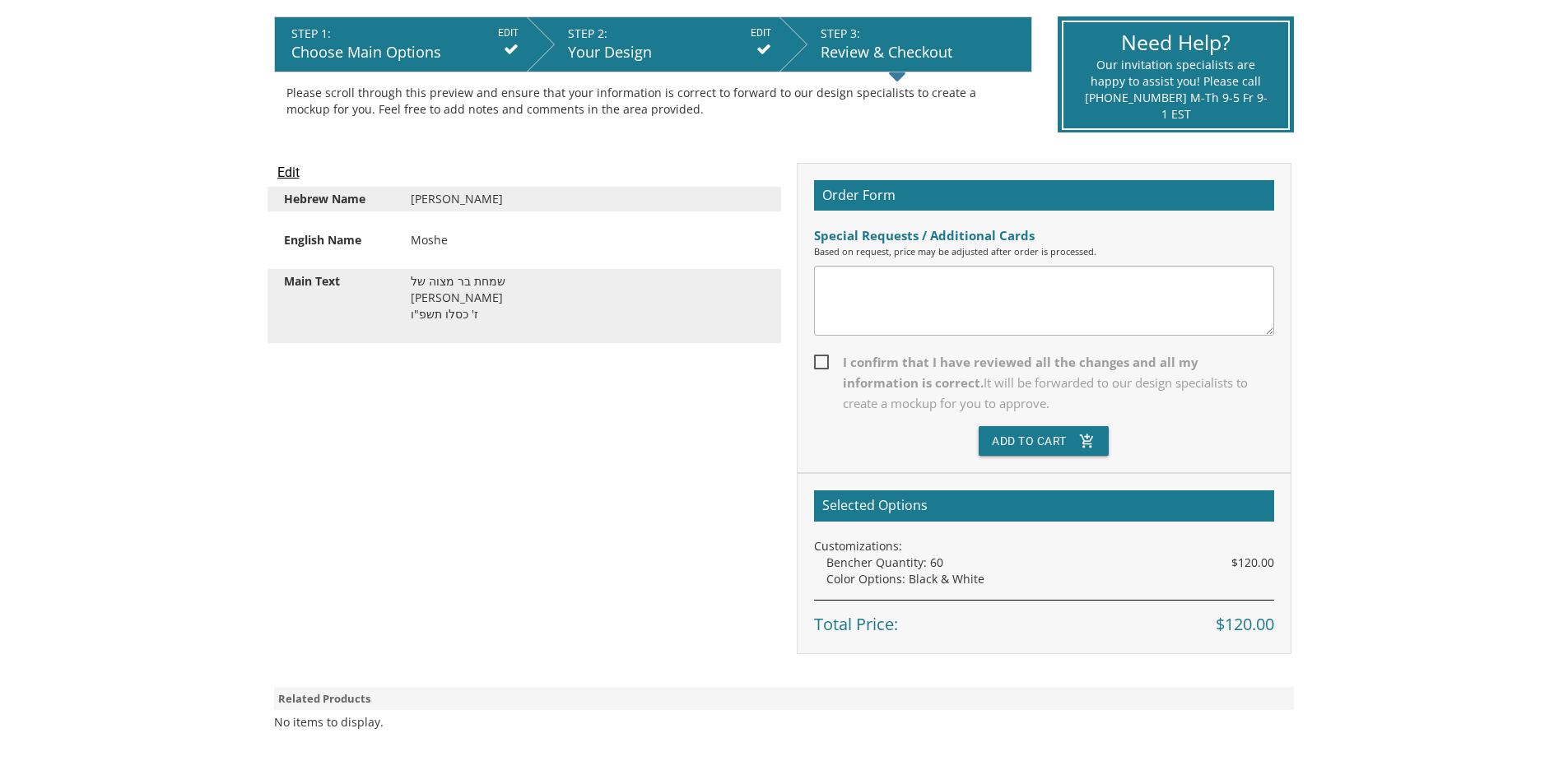
click at [862, 366] on span "I confirm that I have reviewed all the changes and all my information is correc…" at bounding box center [1043, 383] width 460 height 62
click at [825, 366] on input "I confirm that I have reviewed all the changes and all my information is correc…" at bounding box center [818, 360] width 10 height 10
checkbox input "true"
click at [1065, 441] on button "Add To Cart add_shopping_cart" at bounding box center [1043, 441] width 130 height 30
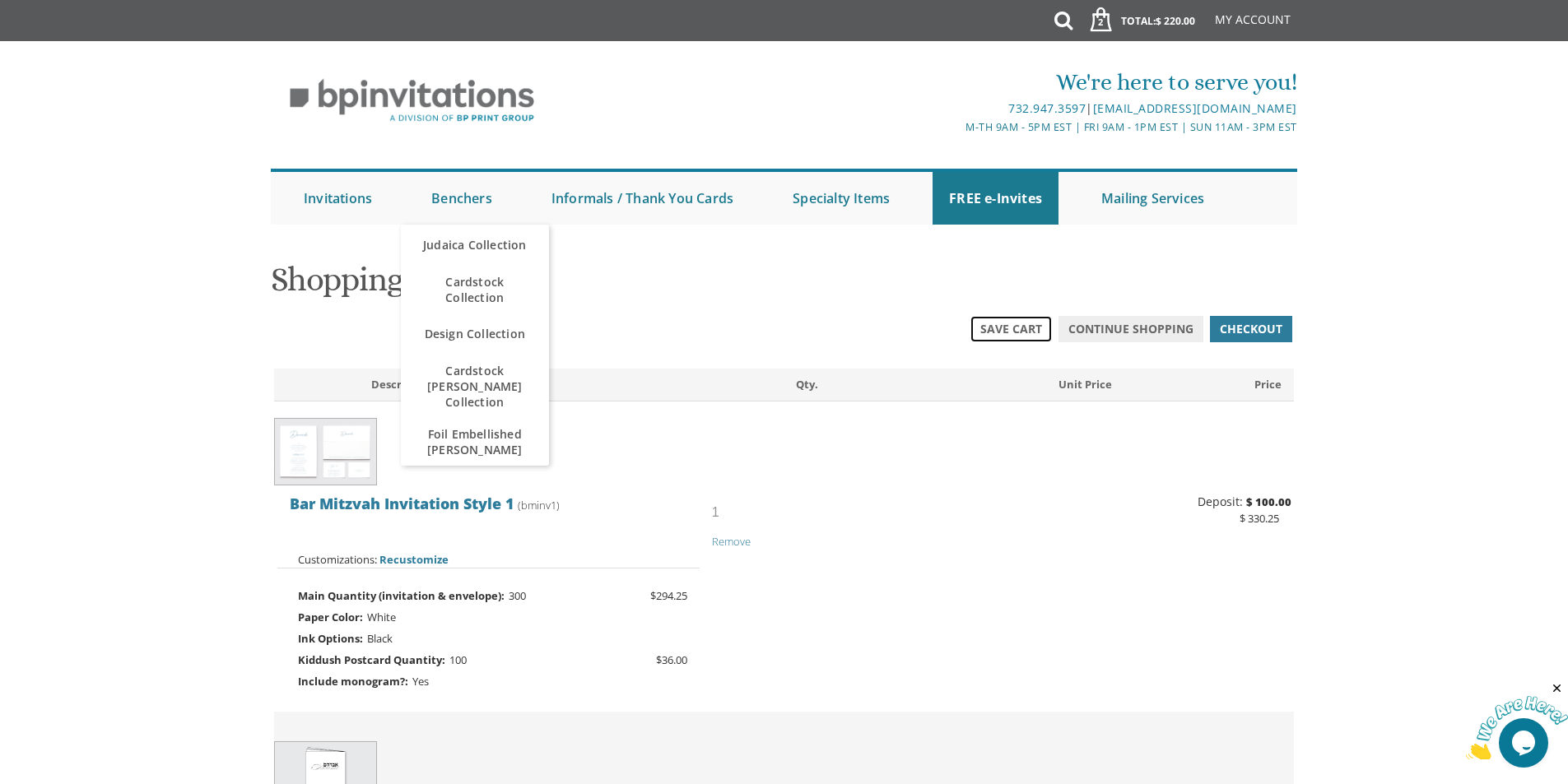
click at [1013, 332] on span "Save Cart" at bounding box center [1011, 329] width 62 height 16
click at [1136, 327] on span "Continue Shopping" at bounding box center [1130, 329] width 125 height 16
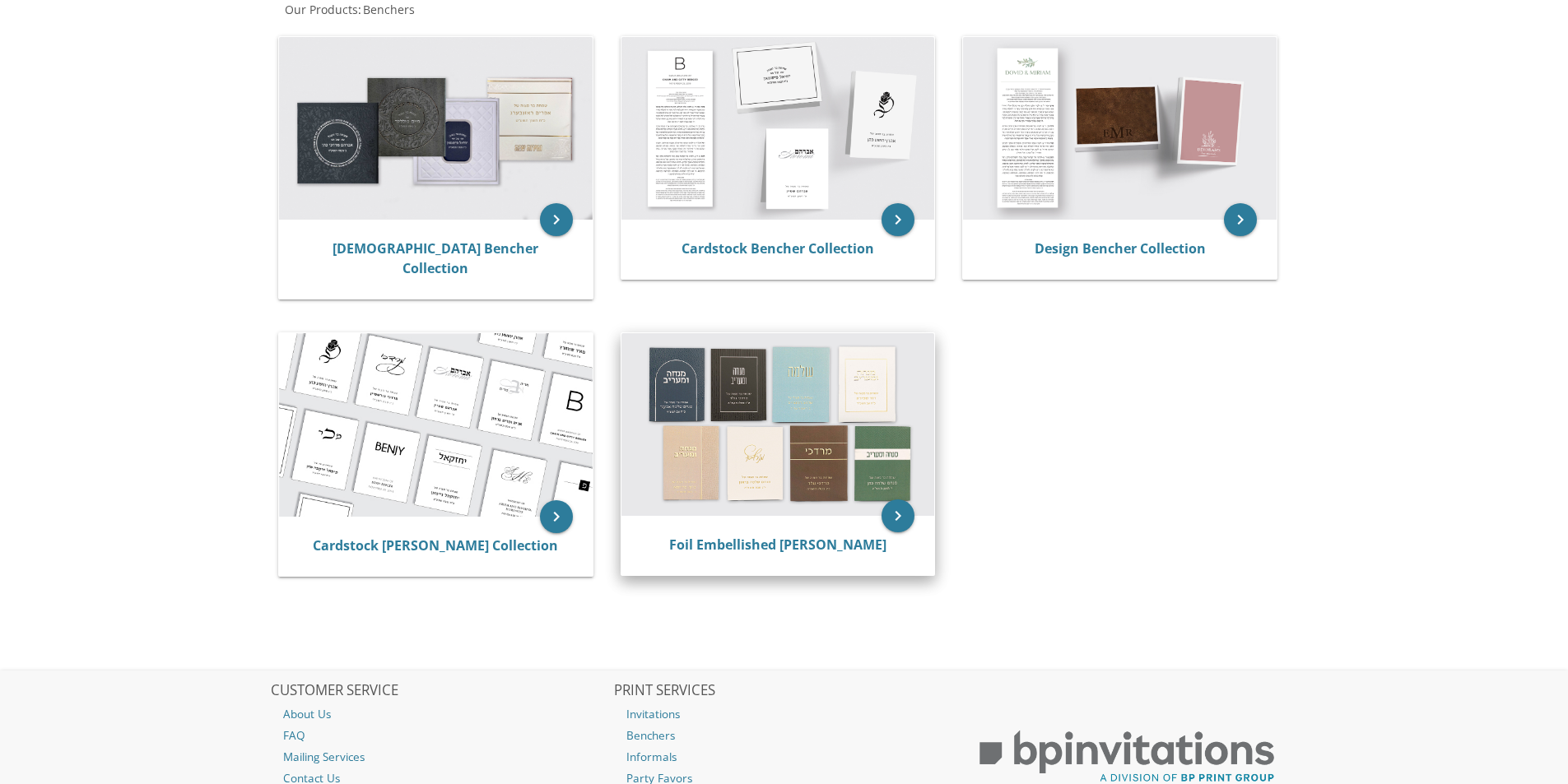
scroll to position [247, 0]
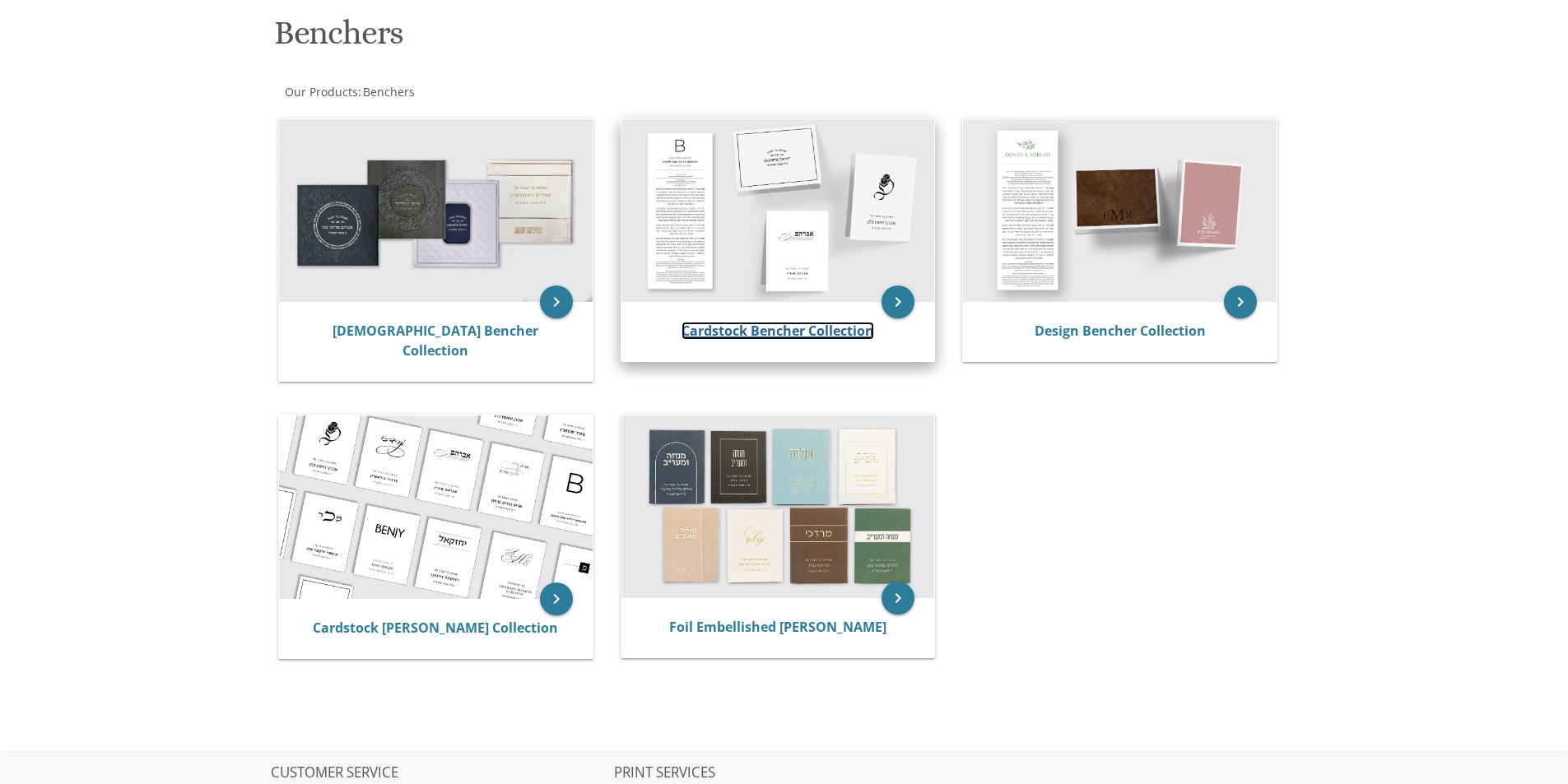
click at [846, 338] on link "Cardstock Bencher Collection" at bounding box center [777, 331] width 192 height 18
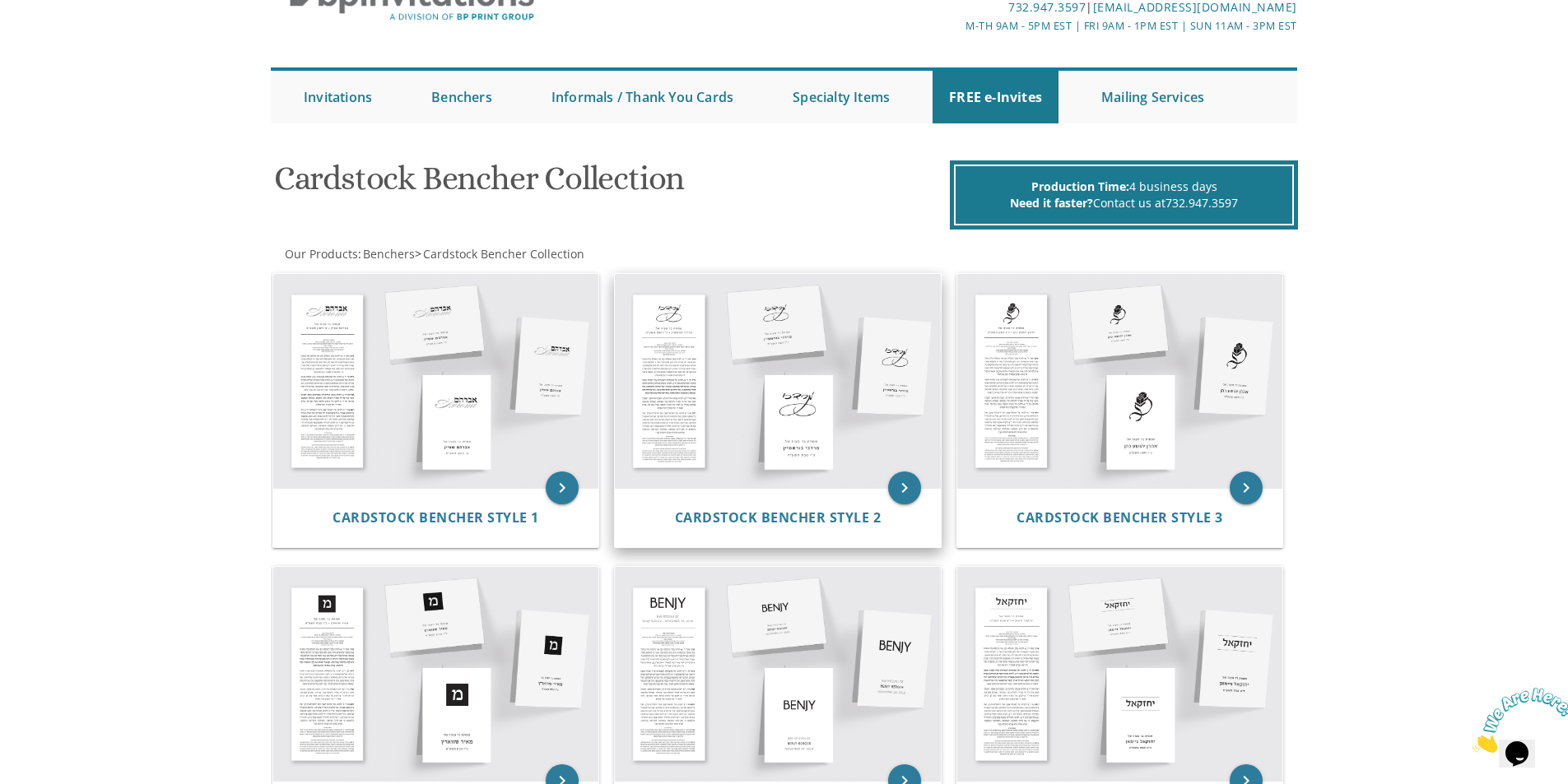
scroll to position [82, 0]
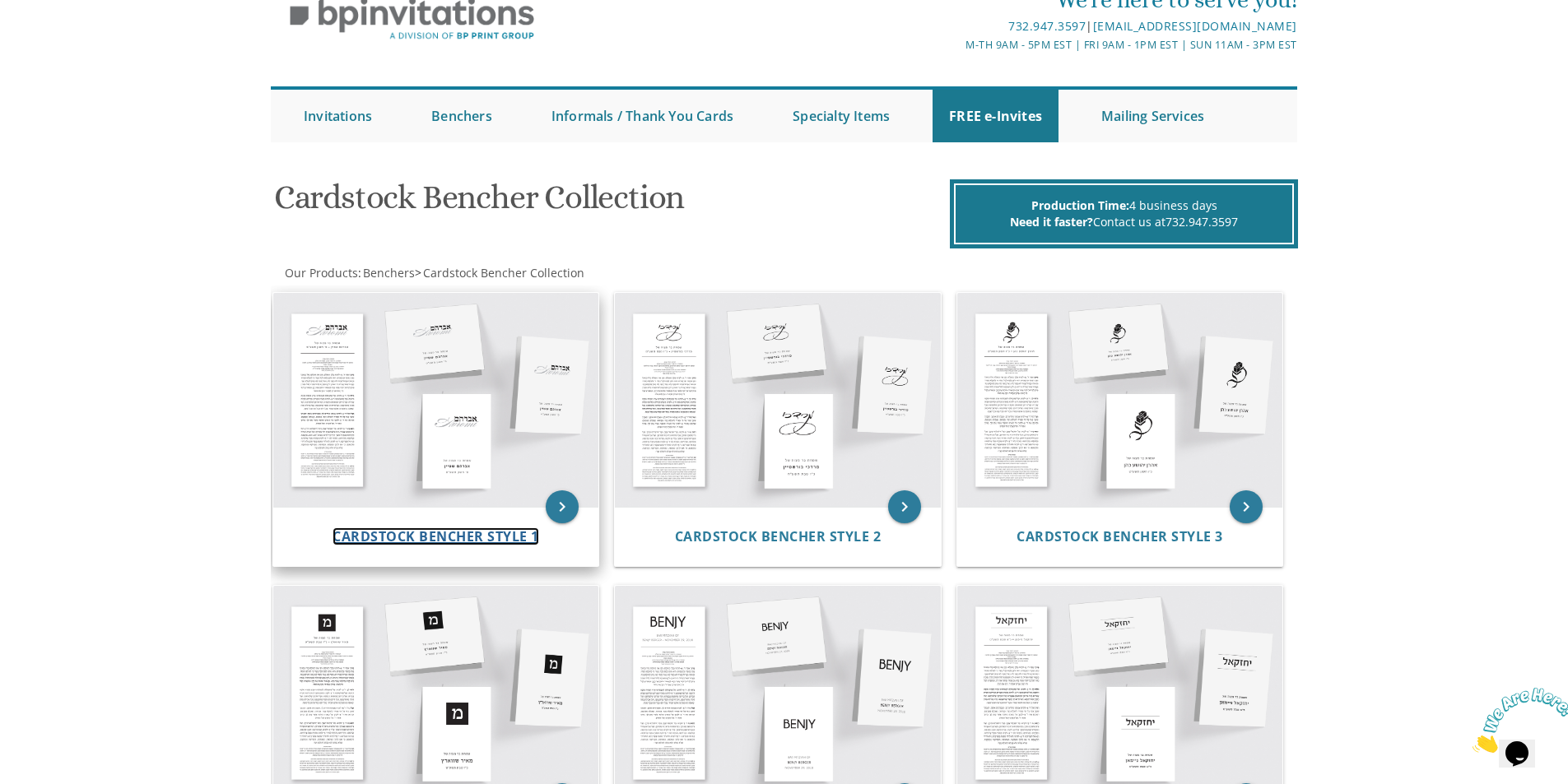
click at [482, 541] on span "Cardstock Bencher Style 1" at bounding box center [435, 536] width 207 height 18
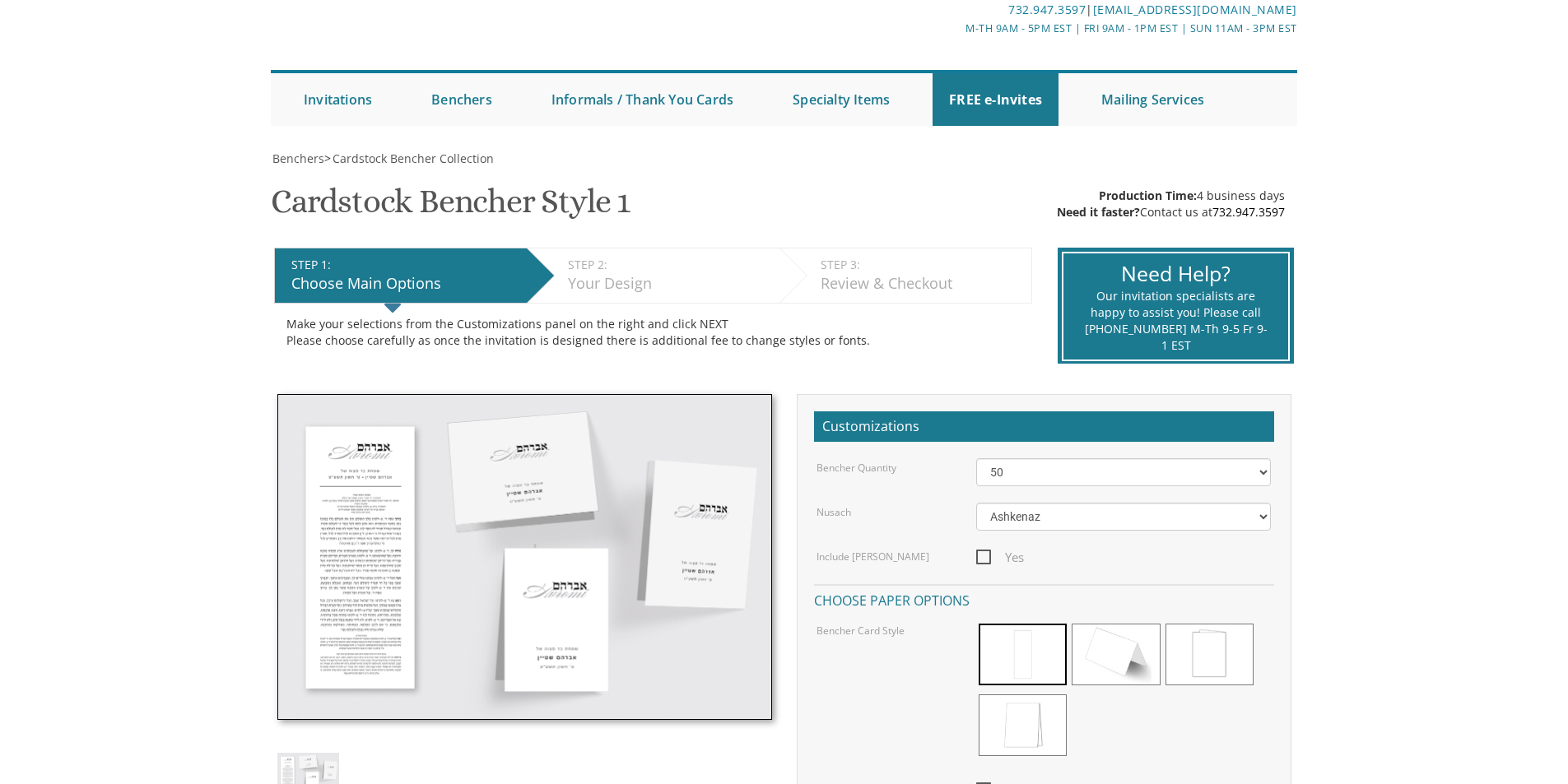
scroll to position [247, 0]
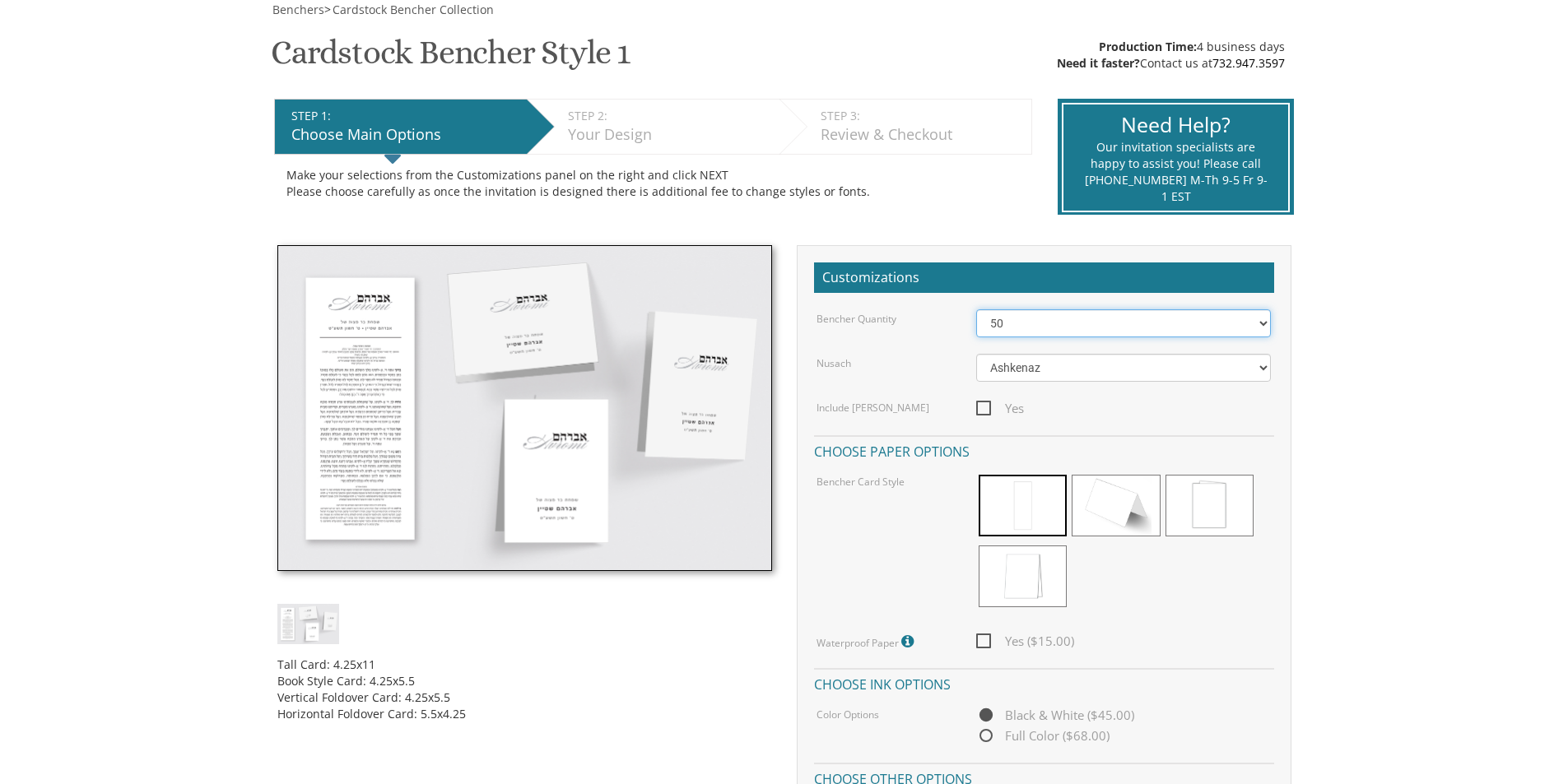
click at [1045, 329] on select "50 60 70 80 90 100 125 150 175 200 225 250 275 300 325 350 375 400 425 450 475 …" at bounding box center [1123, 323] width 294 height 28
click at [976, 310] on select "50 60 70 80 90 100 125 150 175 200 225 250 275 300 325 350 375 400 425 450 475 …" at bounding box center [1123, 323] width 294 height 28
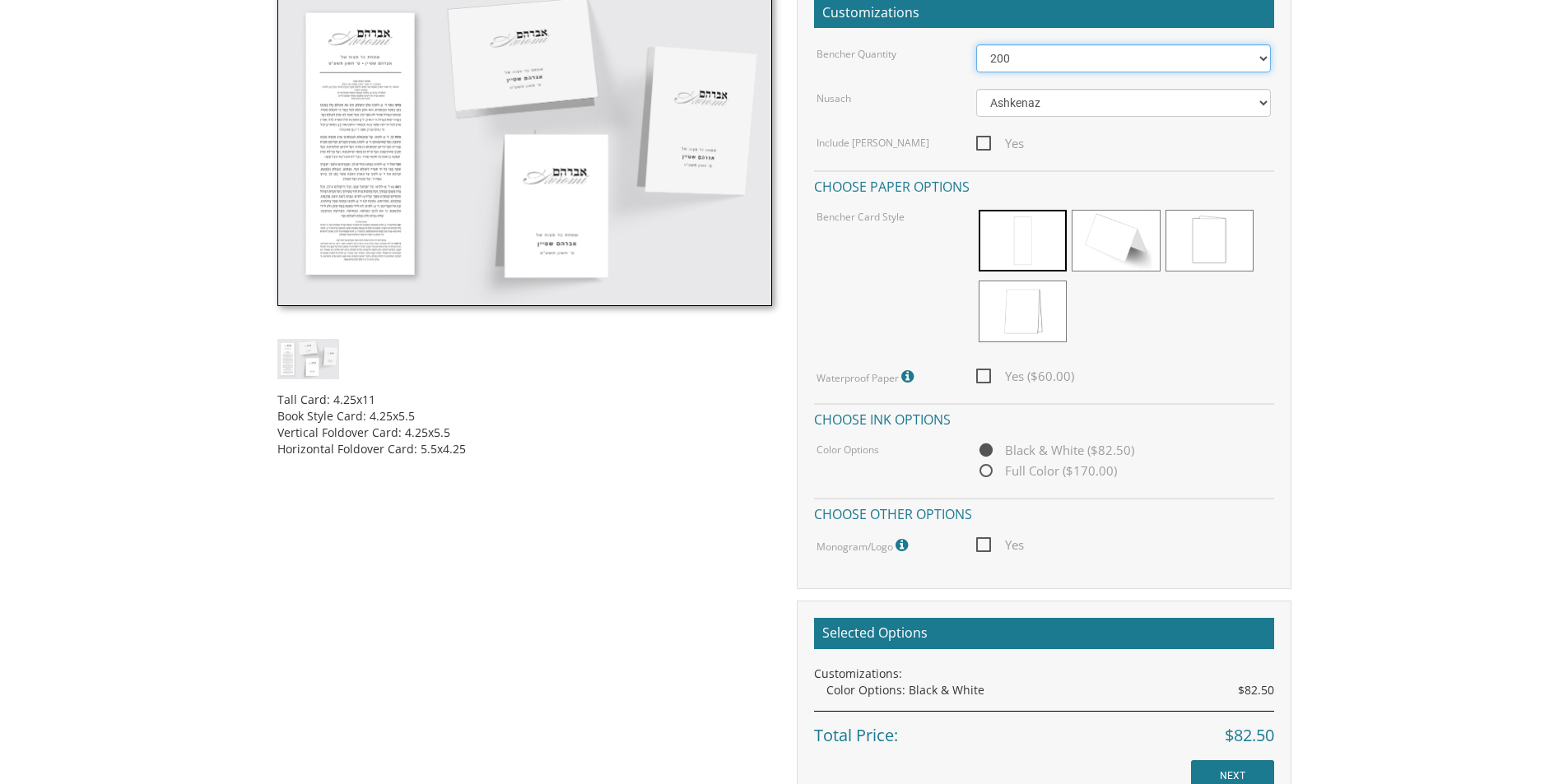
scroll to position [493, 0]
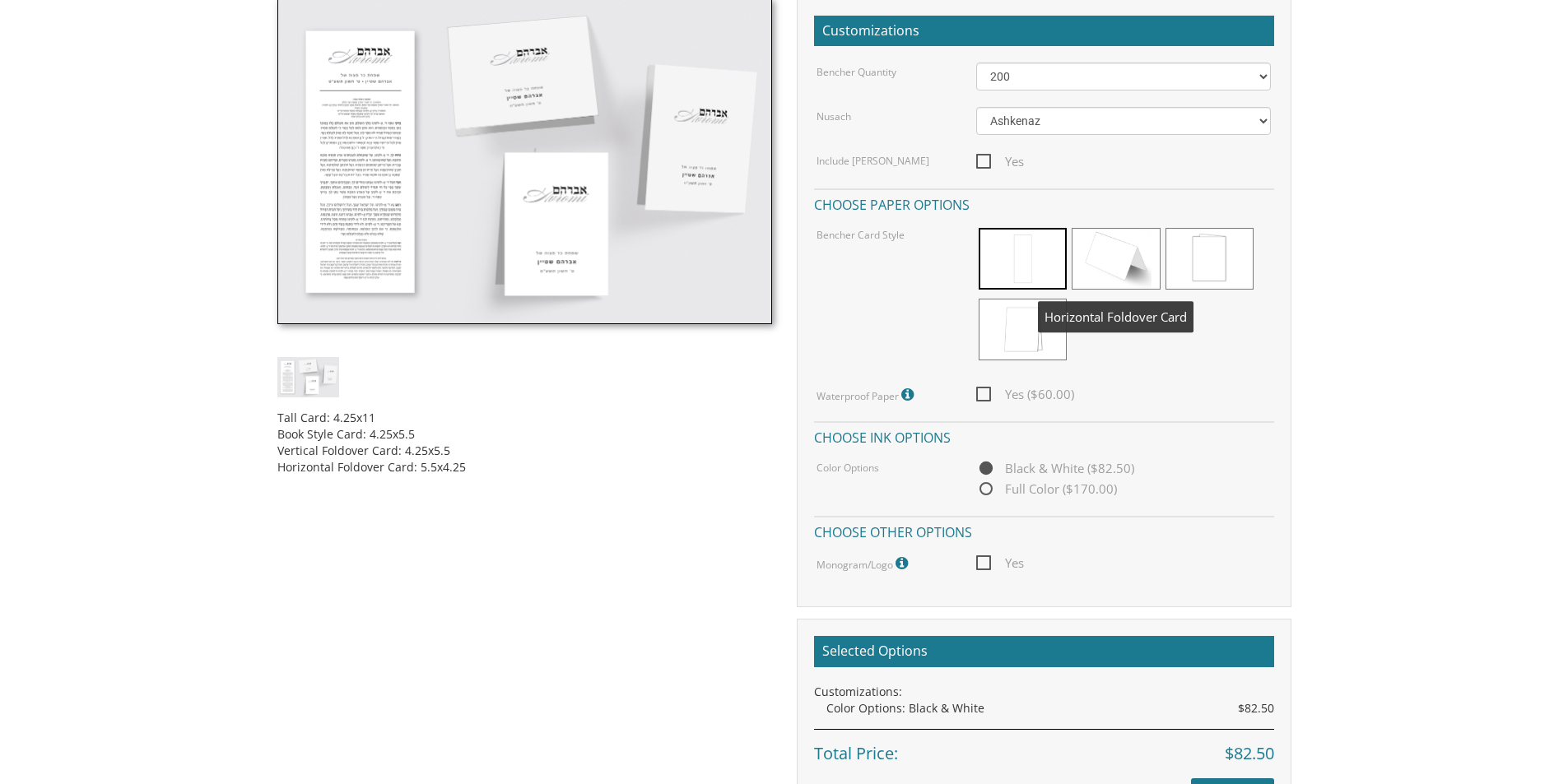
click at [1100, 278] on span at bounding box center [1116, 258] width 88 height 62
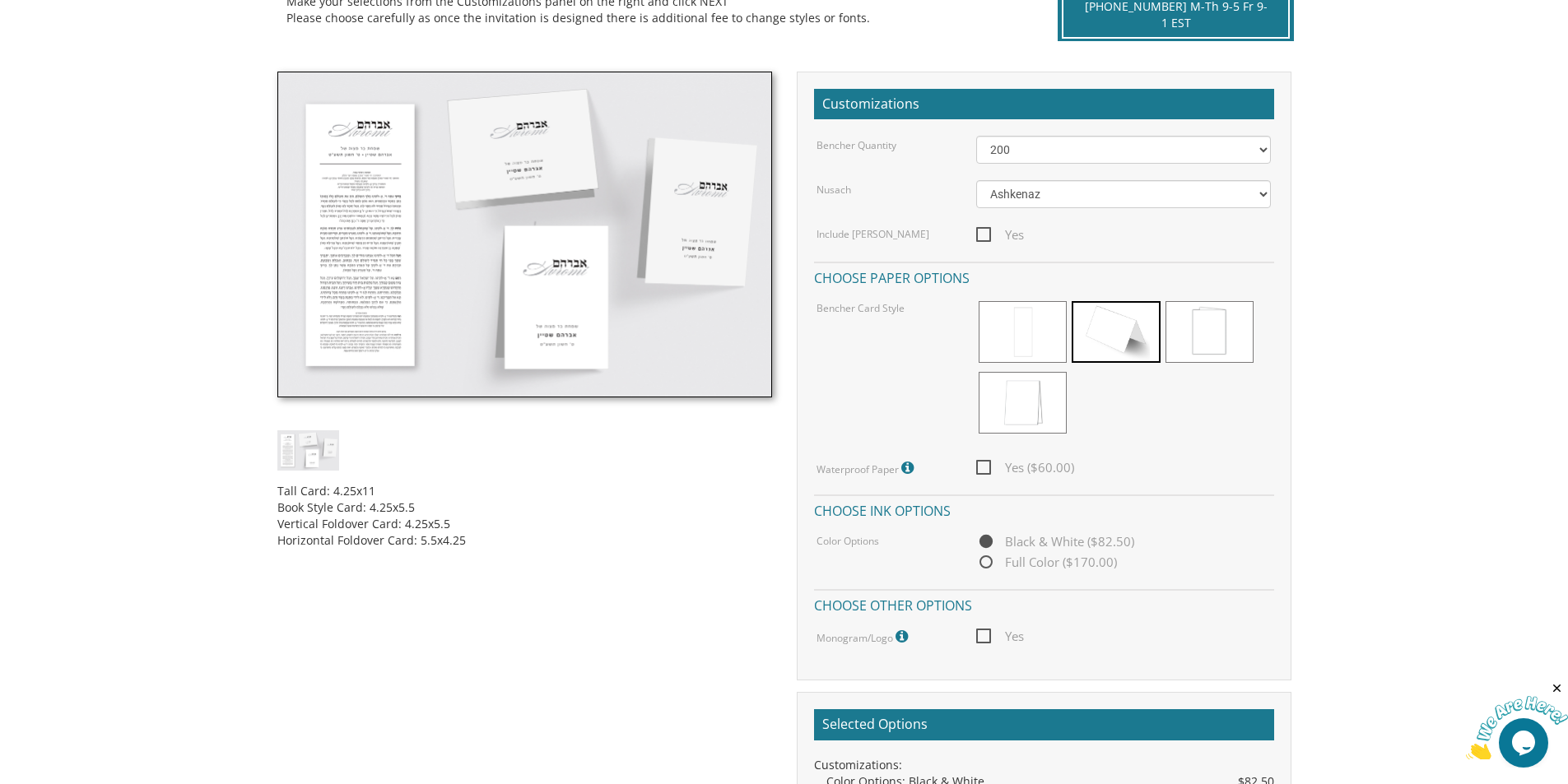
scroll to position [412, 0]
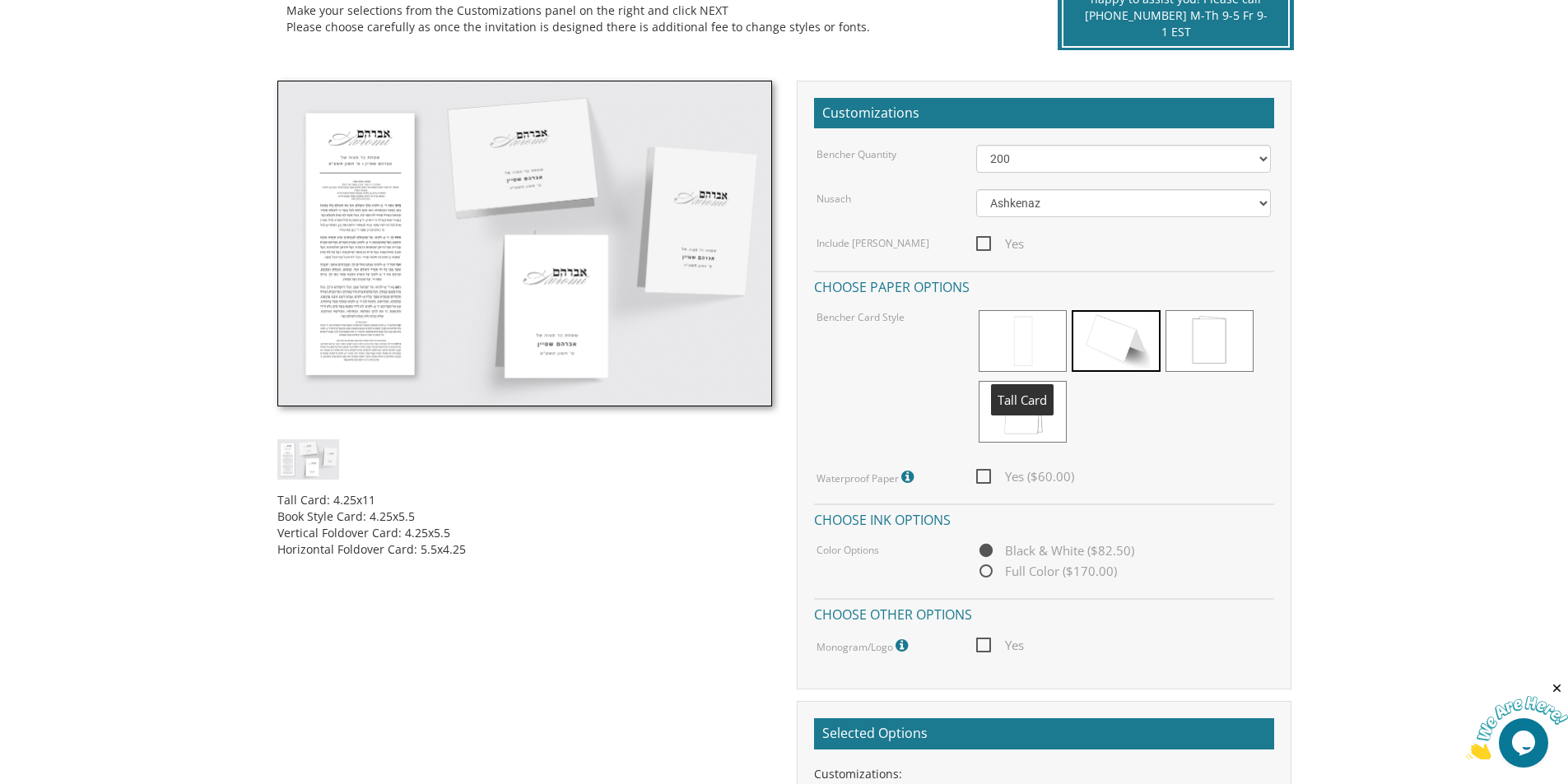
click at [1024, 335] on span at bounding box center [1022, 341] width 88 height 62
click at [1122, 354] on span at bounding box center [1116, 341] width 88 height 62
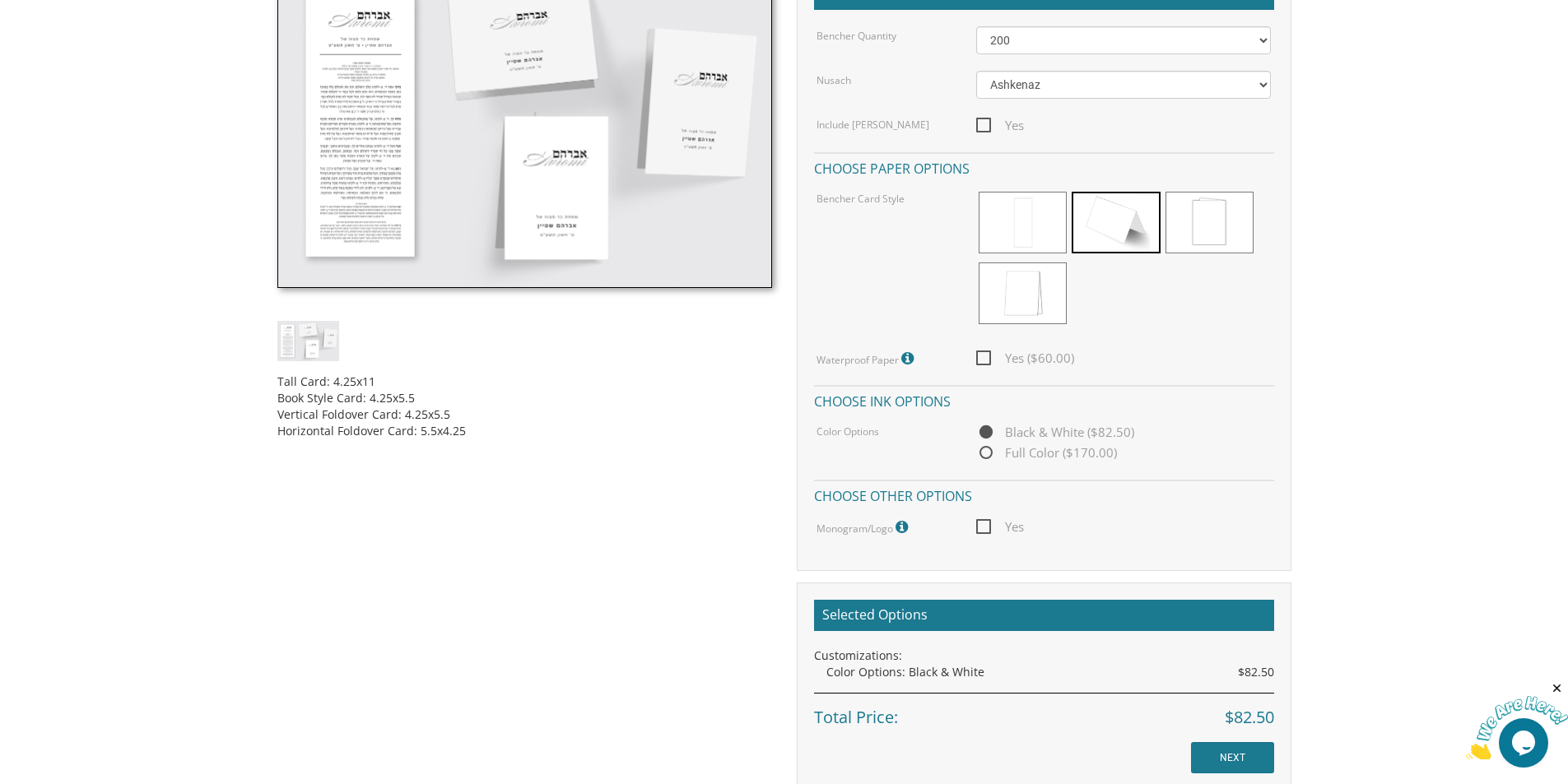
scroll to position [493, 0]
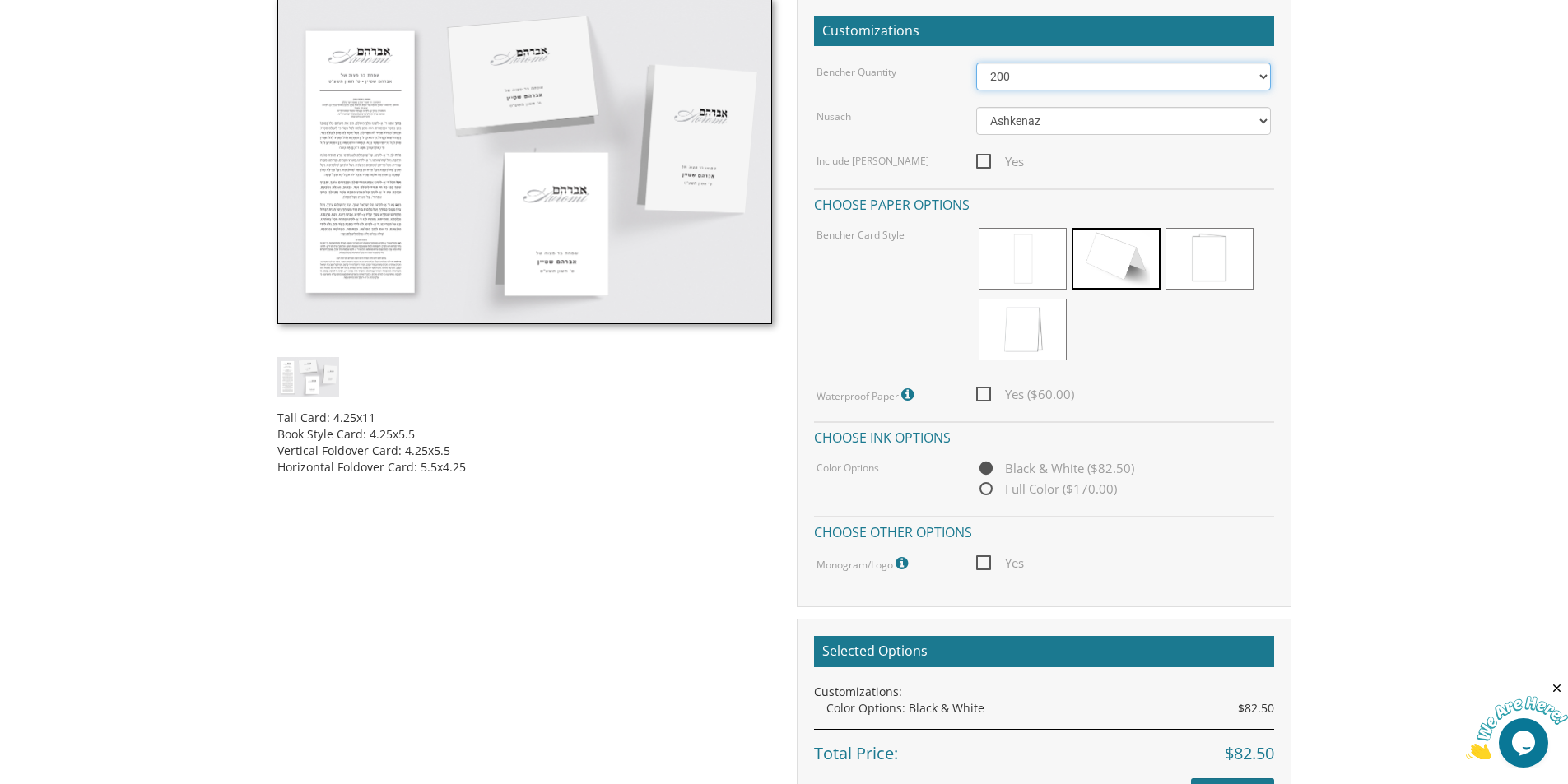
click at [1052, 81] on select "50 60 70 80 90 100 125 150 175 200 225 250 275 300 325 350 375 400 425 450 475 …" at bounding box center [1123, 76] width 294 height 28
click at [976, 63] on select "50 60 70 80 90 100 125 150 175 200 225 250 275 300 325 350 375 400 425 450 475 …" at bounding box center [1123, 76] width 294 height 28
click at [1478, 412] on body "My Cart {{shoppingcart.totalQuantityDisplay}} Total: {{shoppingcart.subtotal}} …" at bounding box center [784, 473] width 1568 height 1935
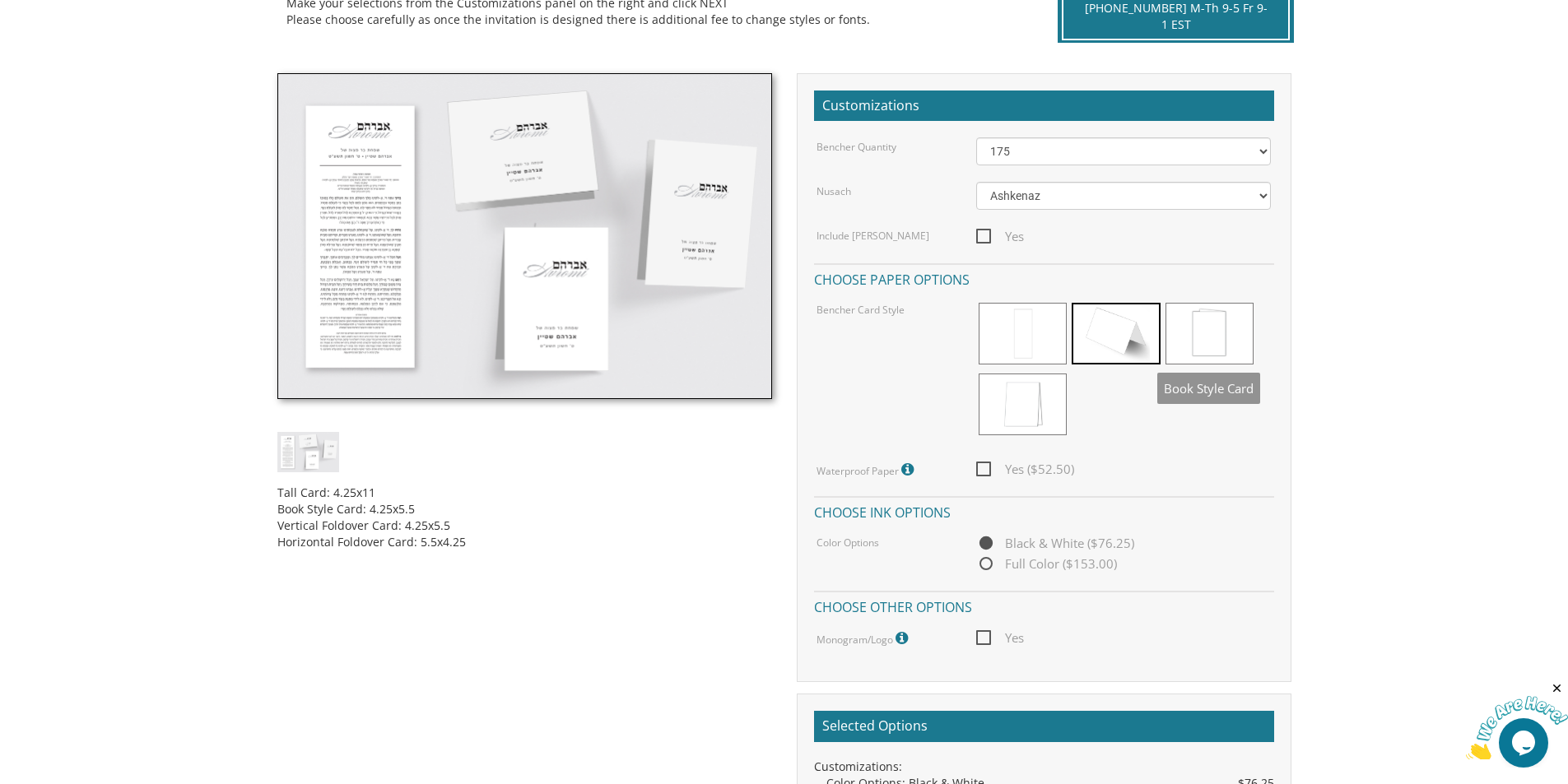
scroll to position [412, 0]
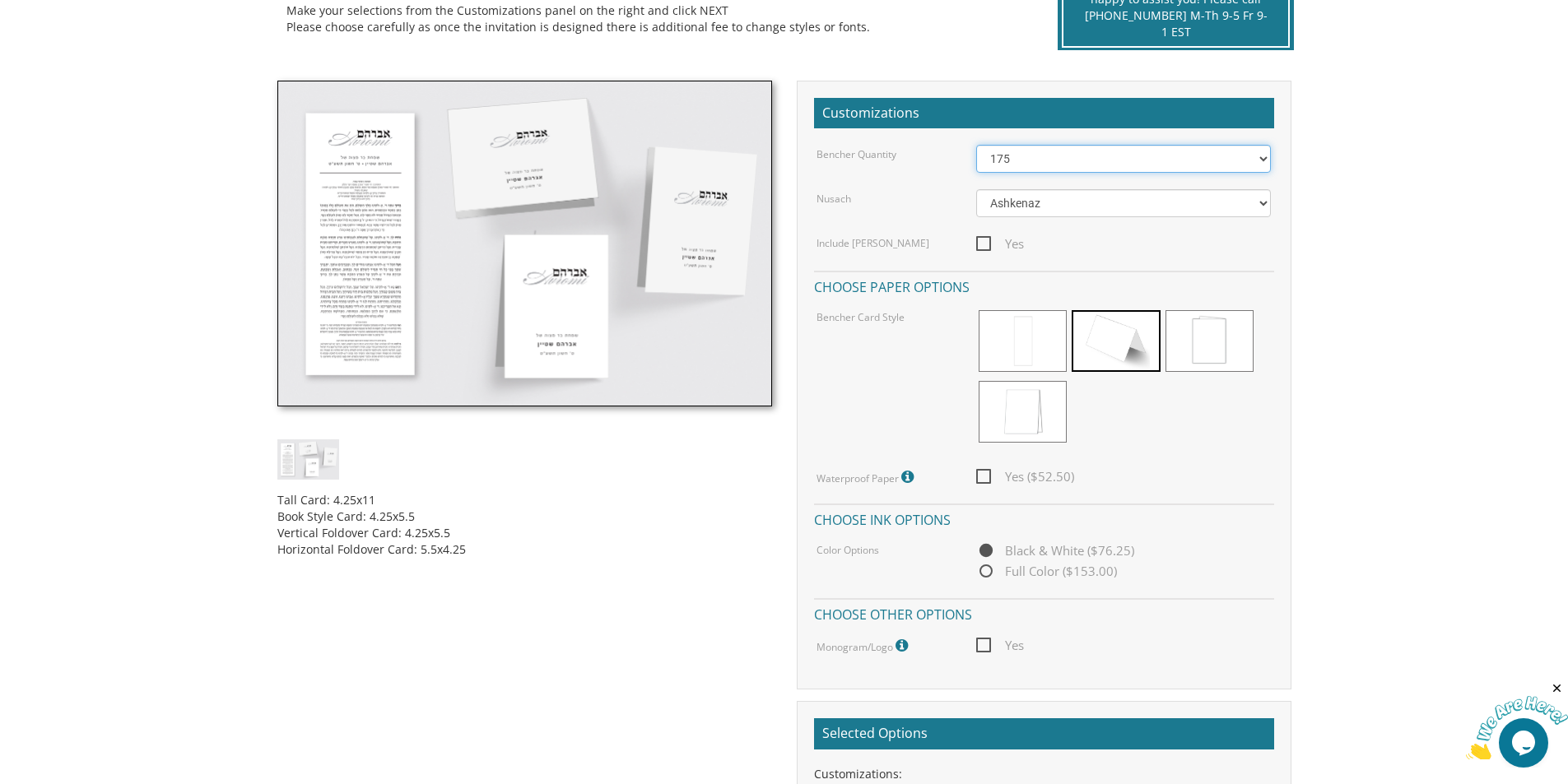
click at [1110, 167] on select "50 60 70 80 90 100 125 150 175 200 225 250 275 300 325 350 375 400 425 450 475 …" at bounding box center [1123, 158] width 294 height 28
select select "150"
click at [976, 145] on select "50 60 70 80 90 100 125 150 175 200 225 250 275 300 325 350 375 400 425 450 475 …" at bounding box center [1123, 158] width 294 height 28
click at [1360, 416] on body "My Cart {{shoppingcart.totalQuantityDisplay}} Total: {{shoppingcart.subtotal}} …" at bounding box center [784, 555] width 1568 height 1935
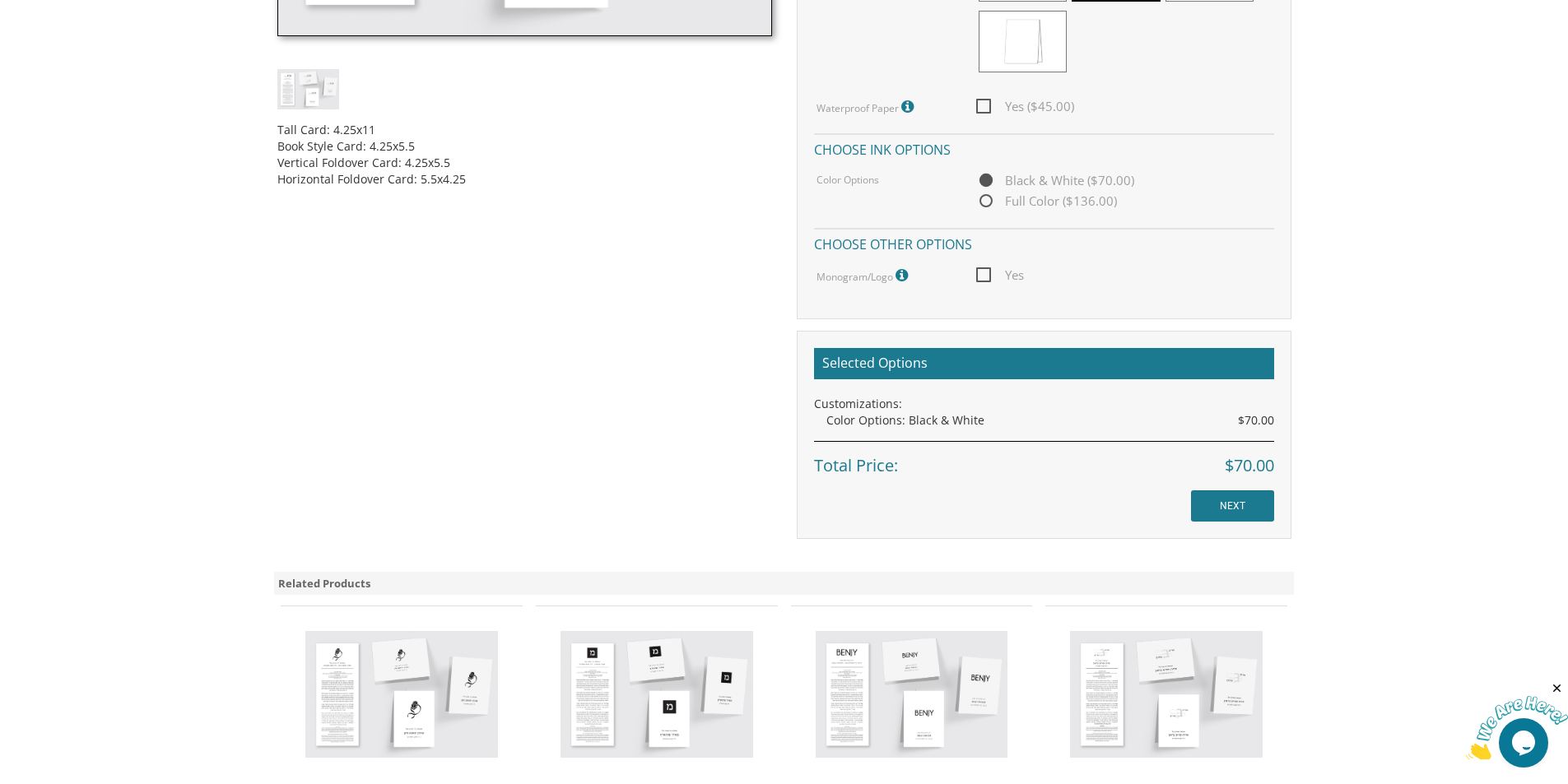
scroll to position [823, 0]
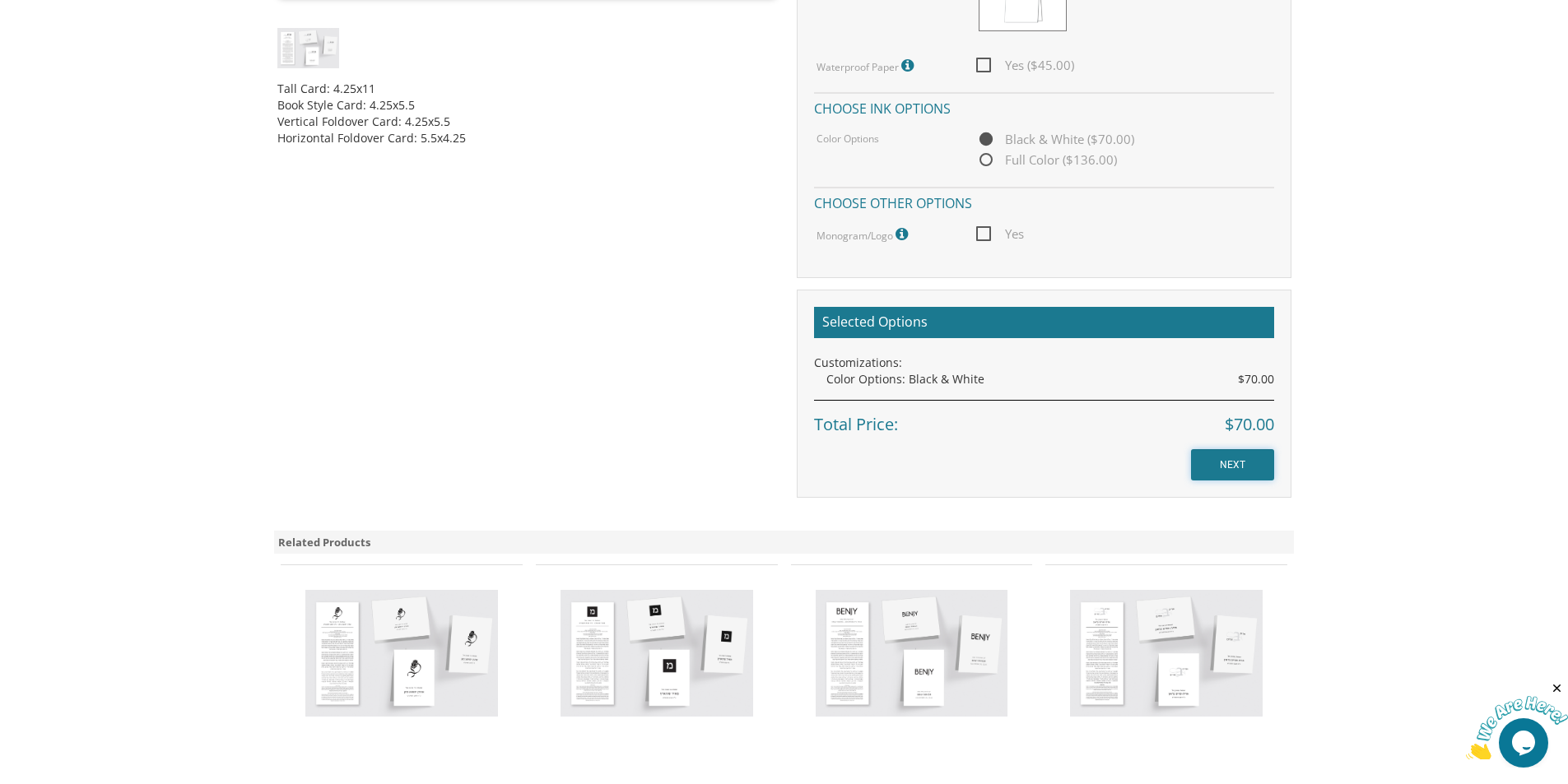
click at [1251, 468] on input "NEXT" at bounding box center [1232, 465] width 83 height 31
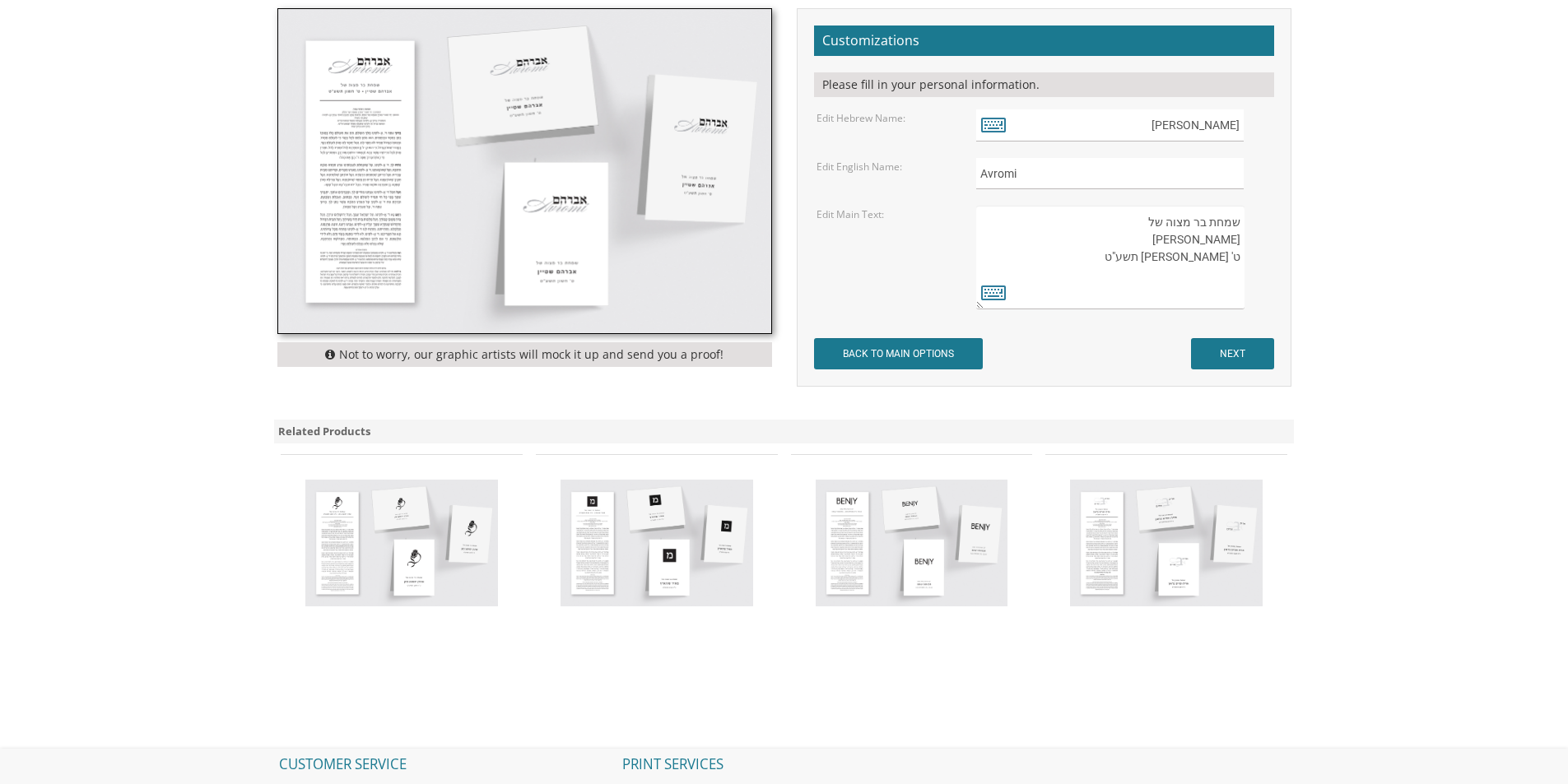
scroll to position [476, 0]
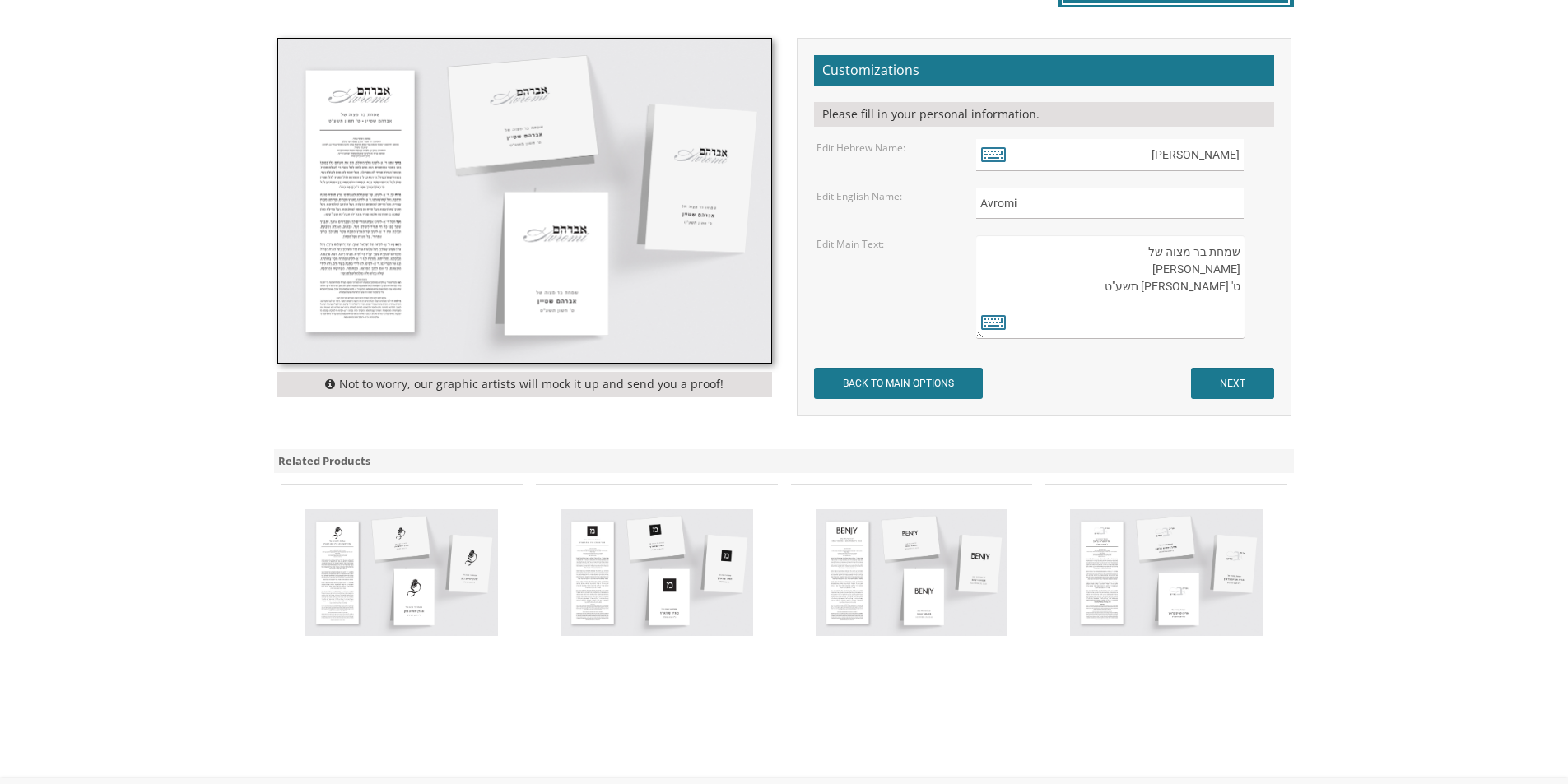
drag, startPoint x: 1173, startPoint y: 274, endPoint x: 1238, endPoint y: 276, distance: 65.0
click at [1238, 276] on textarea "שמחת בר מצוה של [PERSON_NAME] ט' [PERSON_NAME] תשע"ט" at bounding box center [1110, 287] width 268 height 104
click at [1228, 151] on input "[PERSON_NAME]" at bounding box center [1110, 155] width 268 height 32
type input "[PERSON_NAME]"
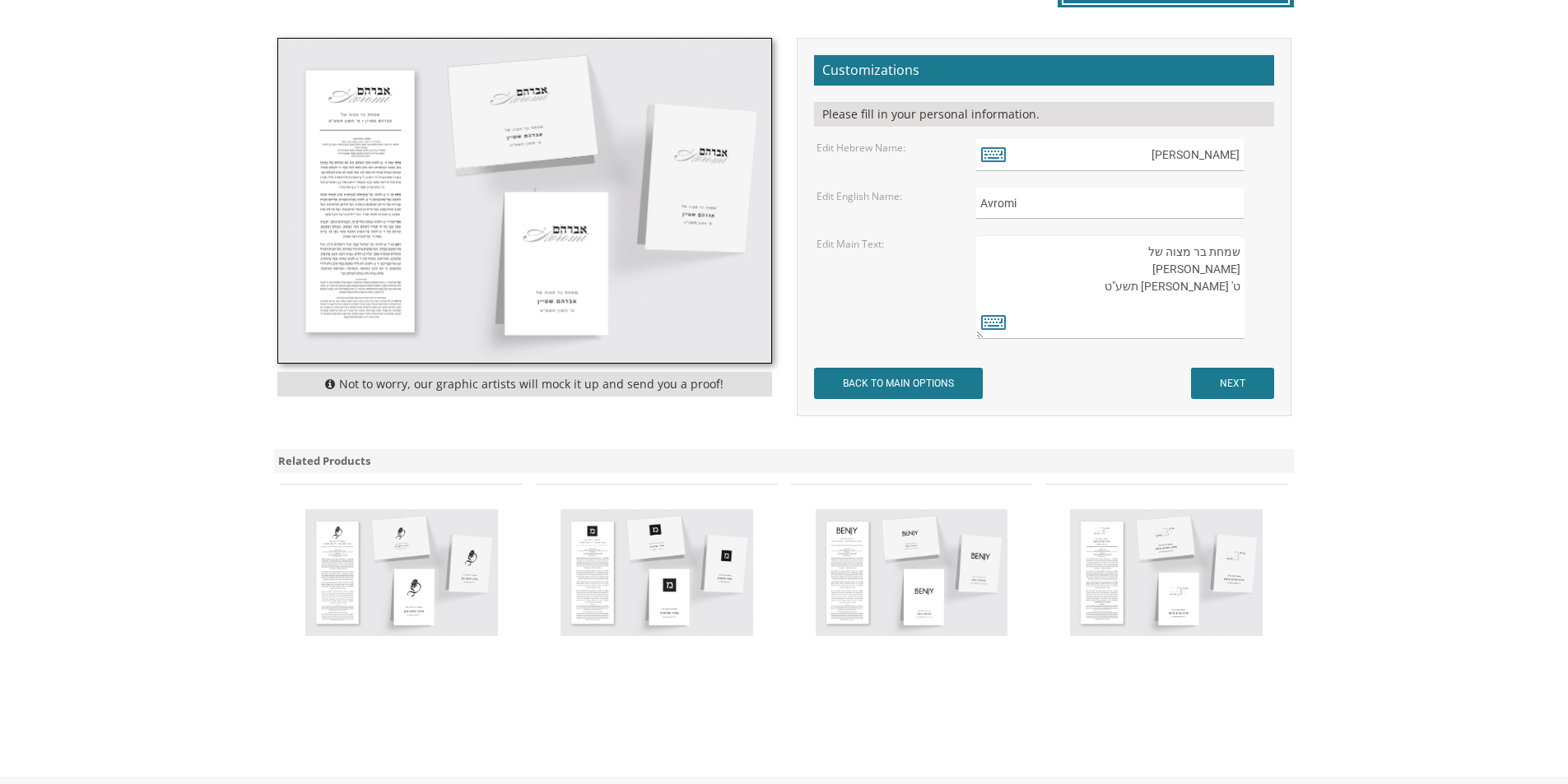
click at [1224, 275] on textarea "שמחת בר מצוה של [PERSON_NAME] ט' [PERSON_NAME] תשע"ט" at bounding box center [1110, 287] width 268 height 104
type textarea "שמחת בר מצוה של [PERSON_NAME] ט' כסלו תשפ"ו"
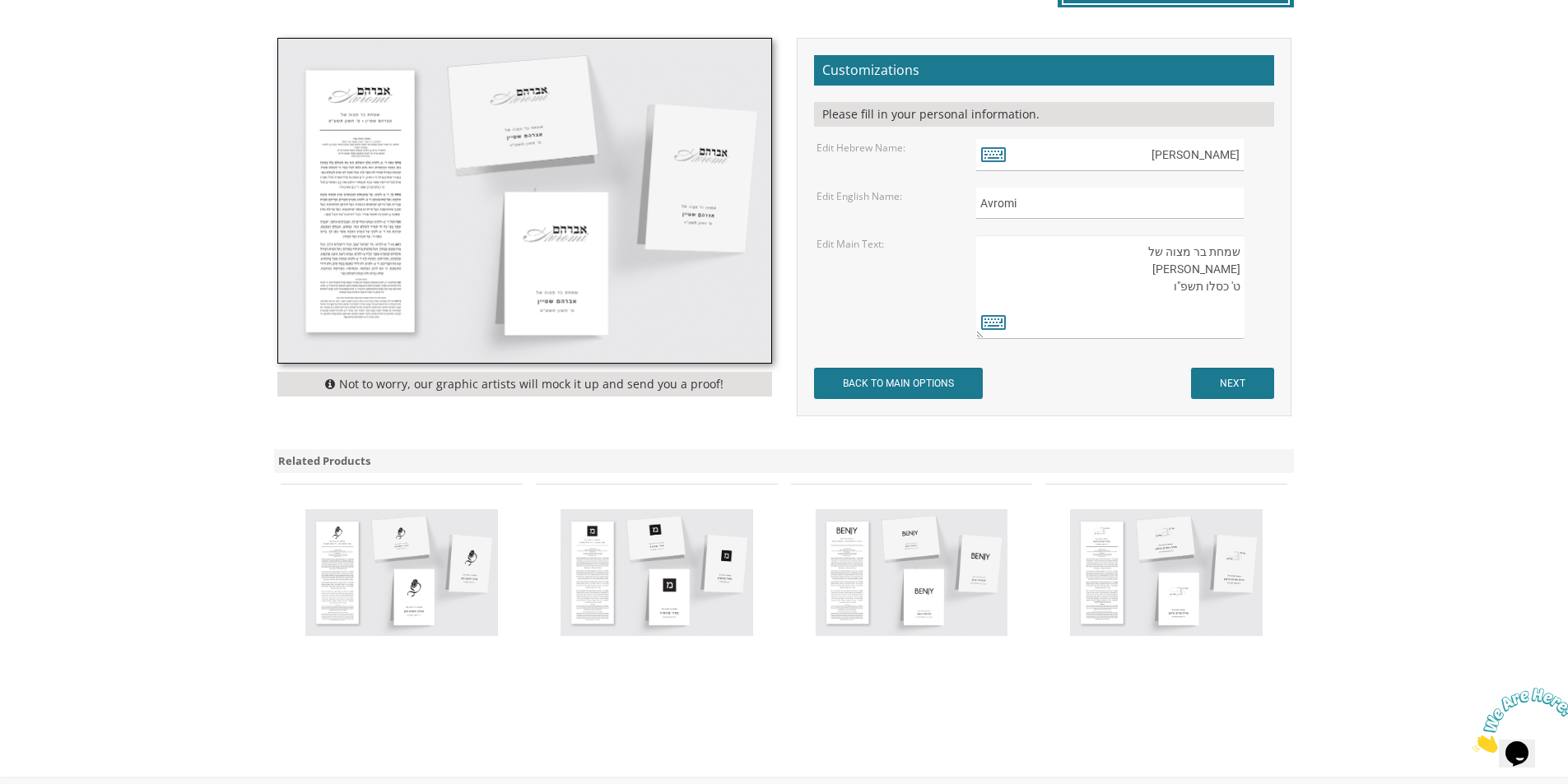
click at [1233, 410] on div "Customizations Please fill in your personal information. Edit Hebrew Name: [PER…" at bounding box center [1043, 228] width 494 height 379
click at [1245, 383] on input "NEXT" at bounding box center [1232, 383] width 83 height 31
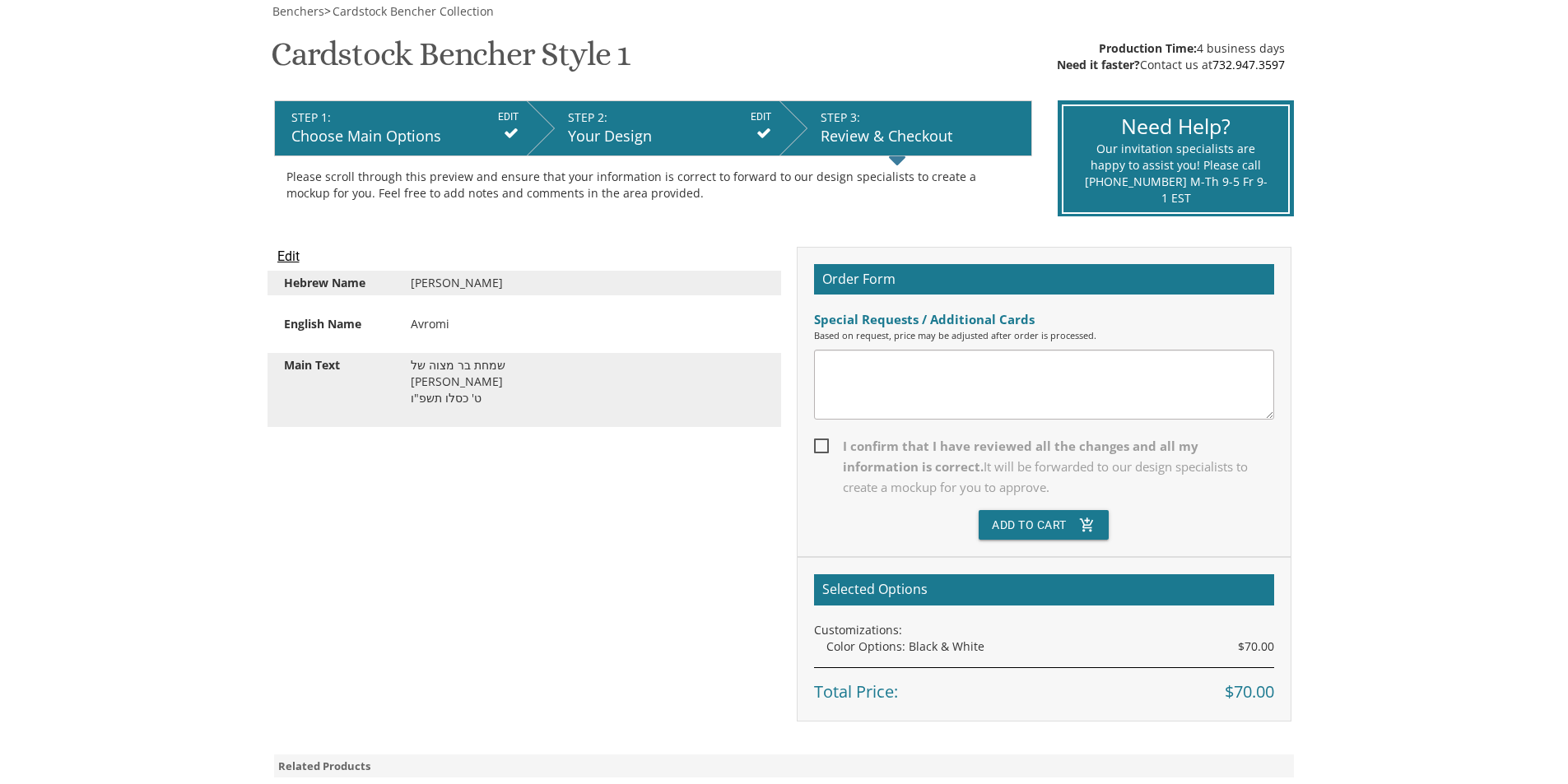
scroll to position [247, 0]
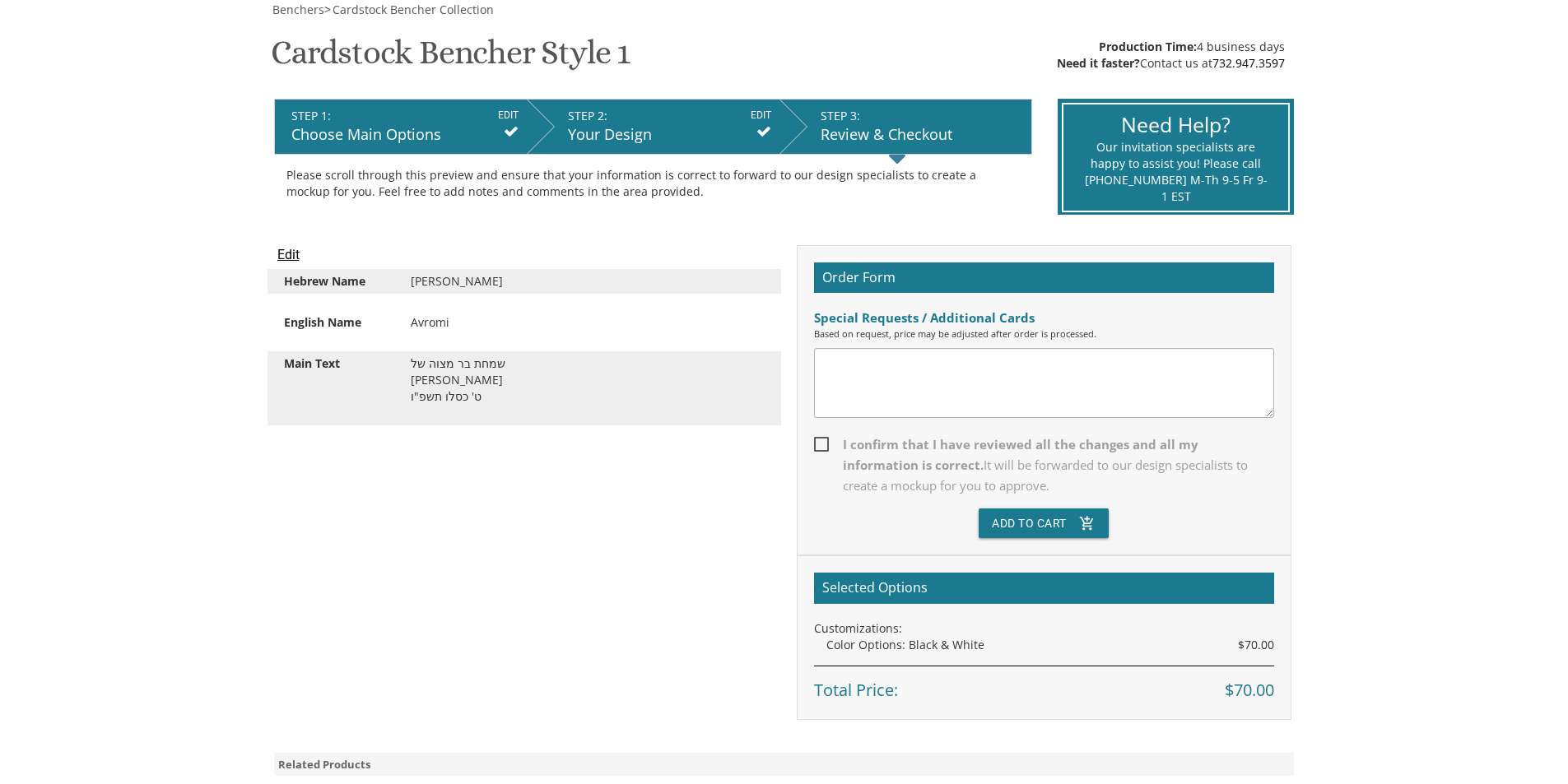
click at [424, 328] on div "Avromi" at bounding box center [587, 322] width 378 height 16
click at [287, 258] on input "Edit" at bounding box center [288, 254] width 22 height 20
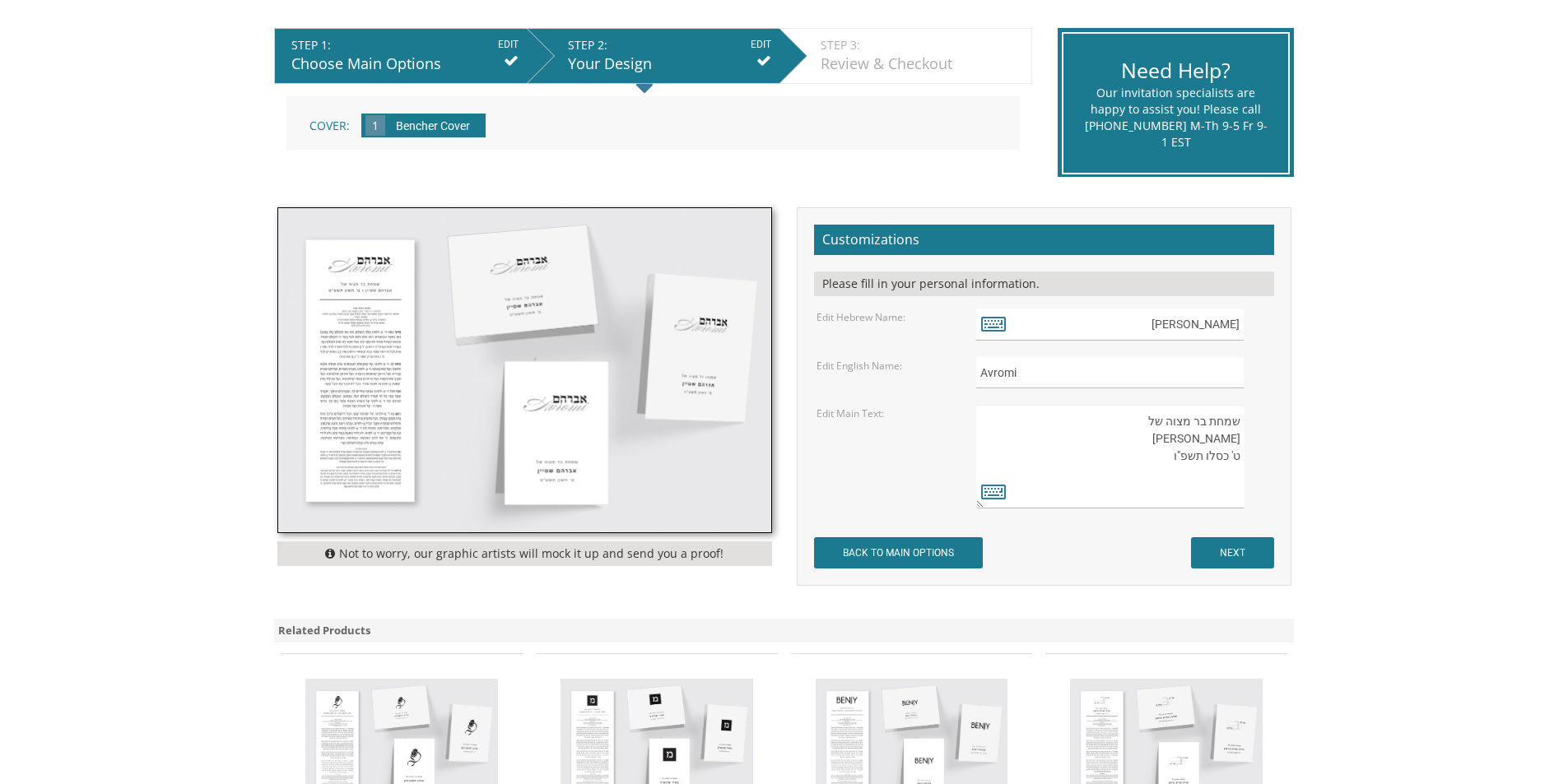
scroll to position [412, 0]
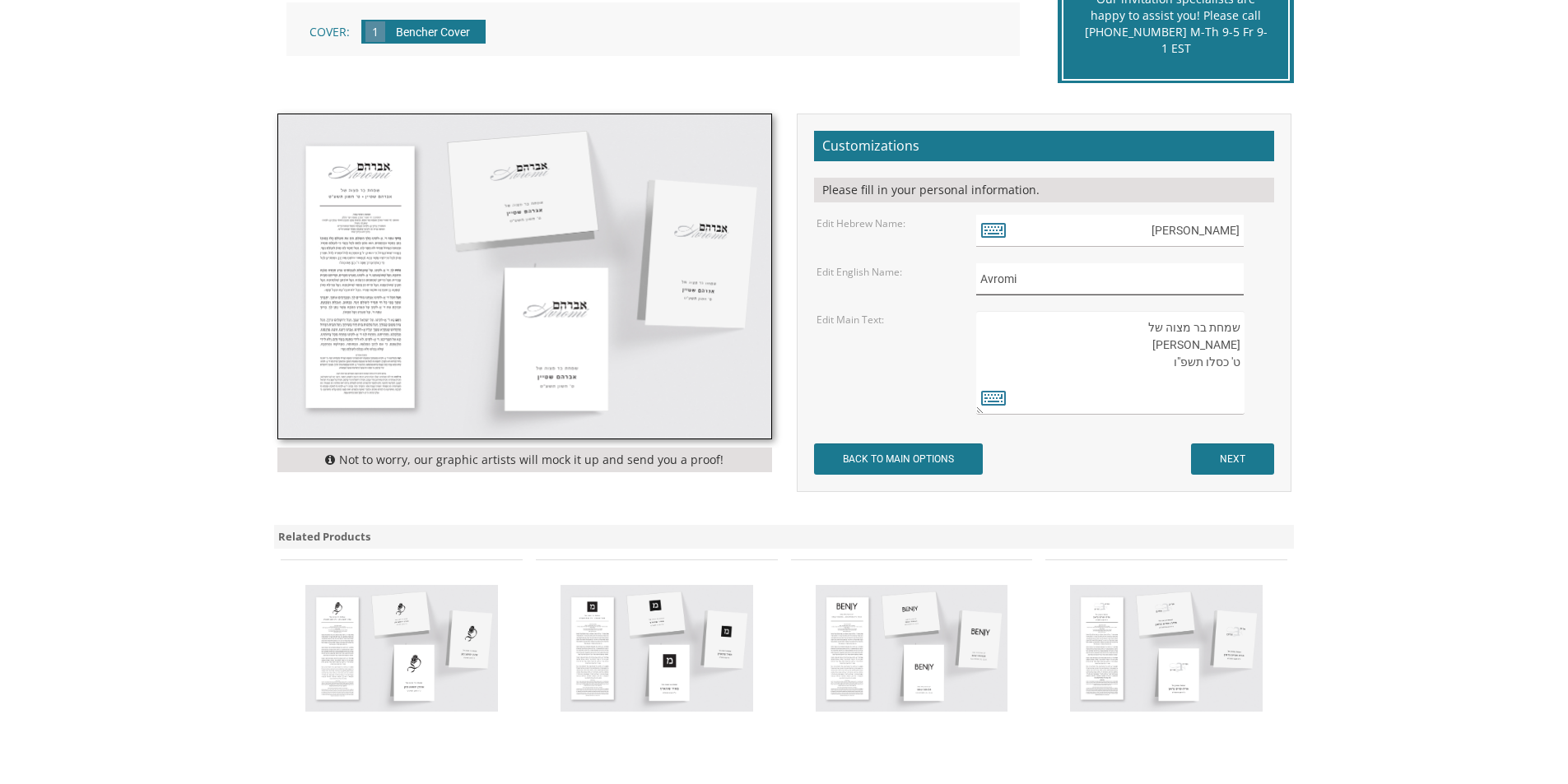
drag, startPoint x: 1113, startPoint y: 278, endPoint x: 928, endPoint y: 273, distance: 185.1
click at [928, 273] on div "Edit English Name: Avromi" at bounding box center [1043, 279] width 479 height 32
type input "Moshe"
click at [1127, 224] on input "משה" at bounding box center [1110, 231] width 268 height 32
type input "[PERSON_NAME]"
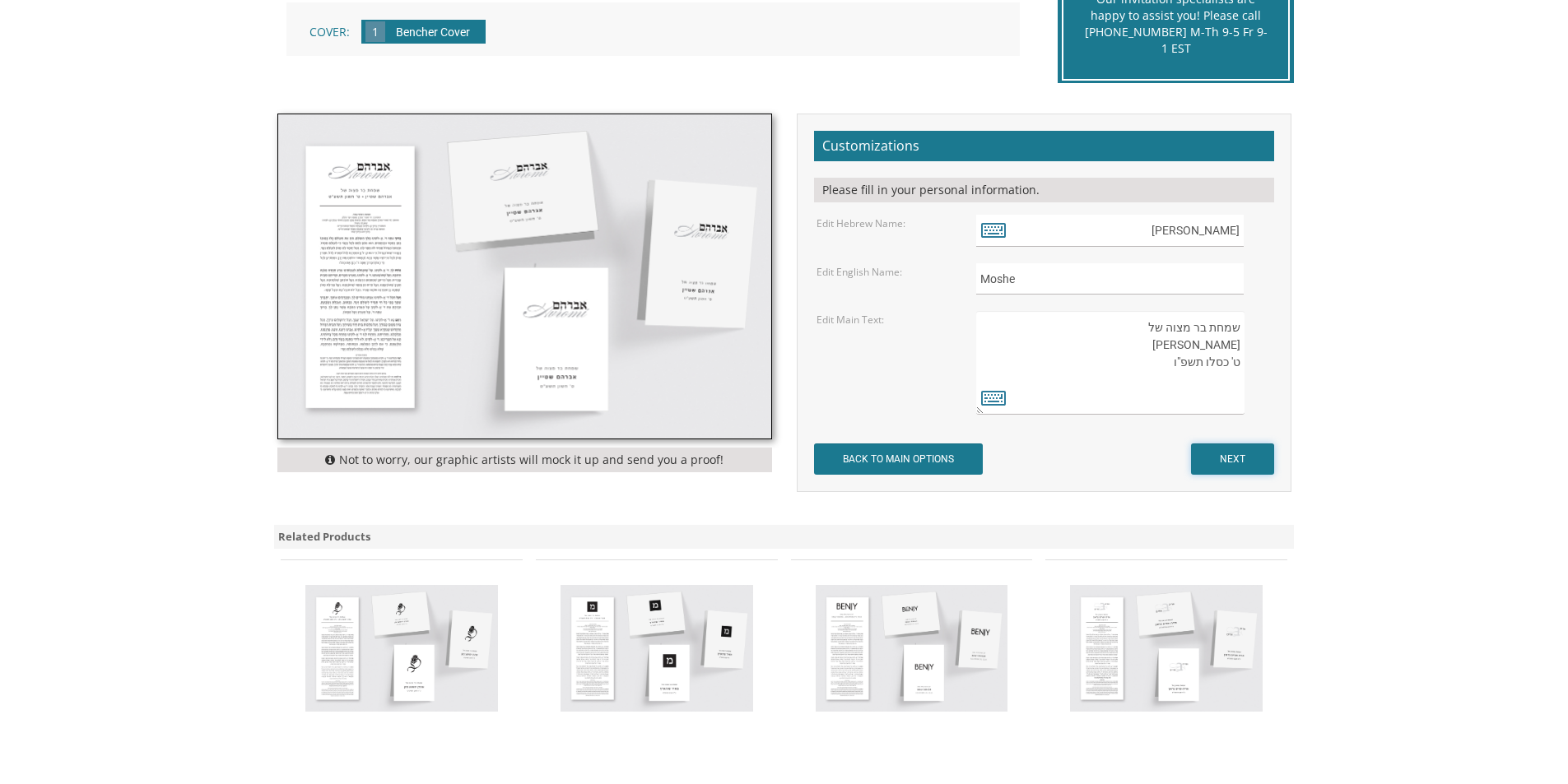
click at [1249, 452] on input "NEXT" at bounding box center [1232, 459] width 83 height 31
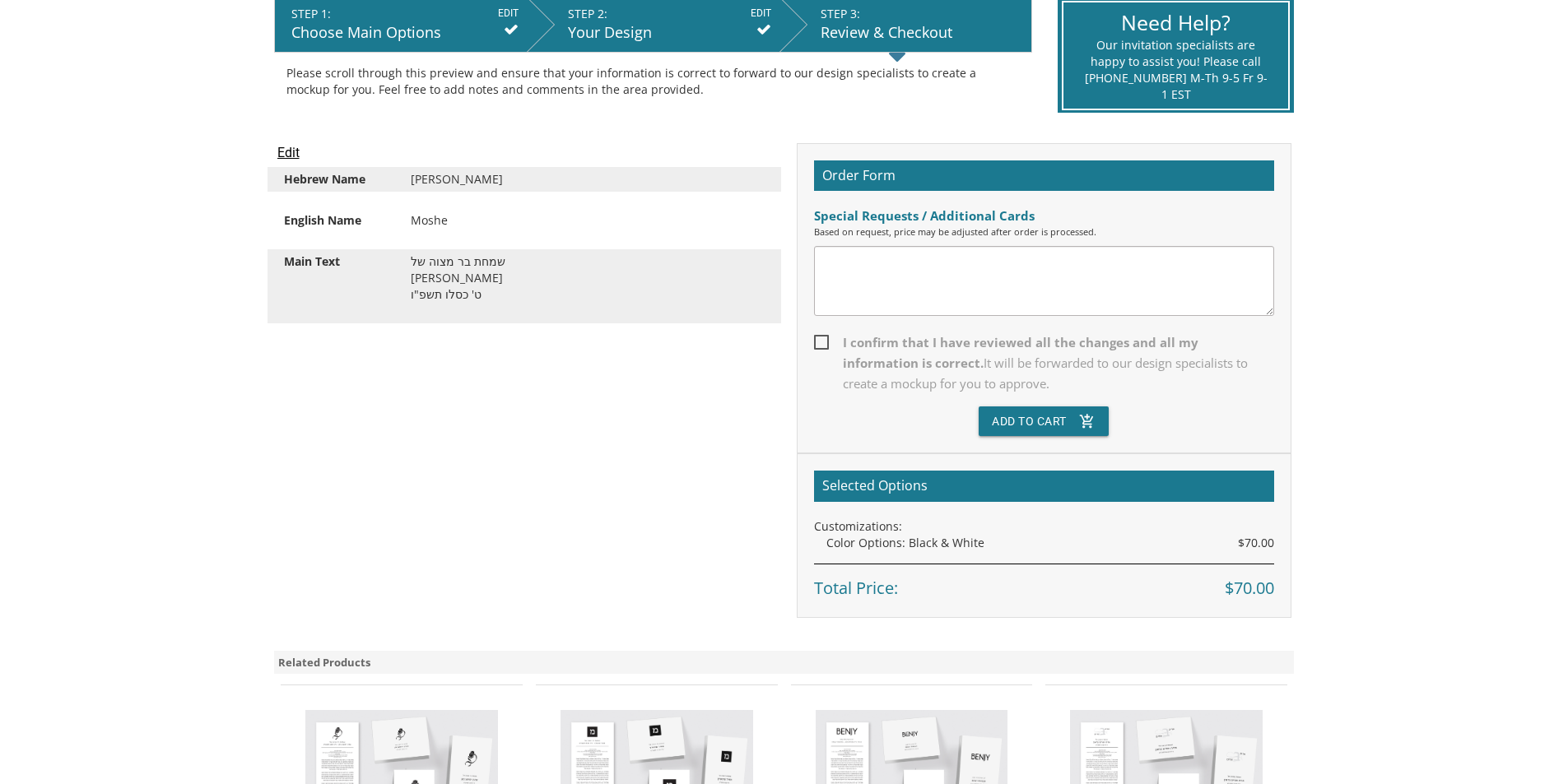
scroll to position [412, 0]
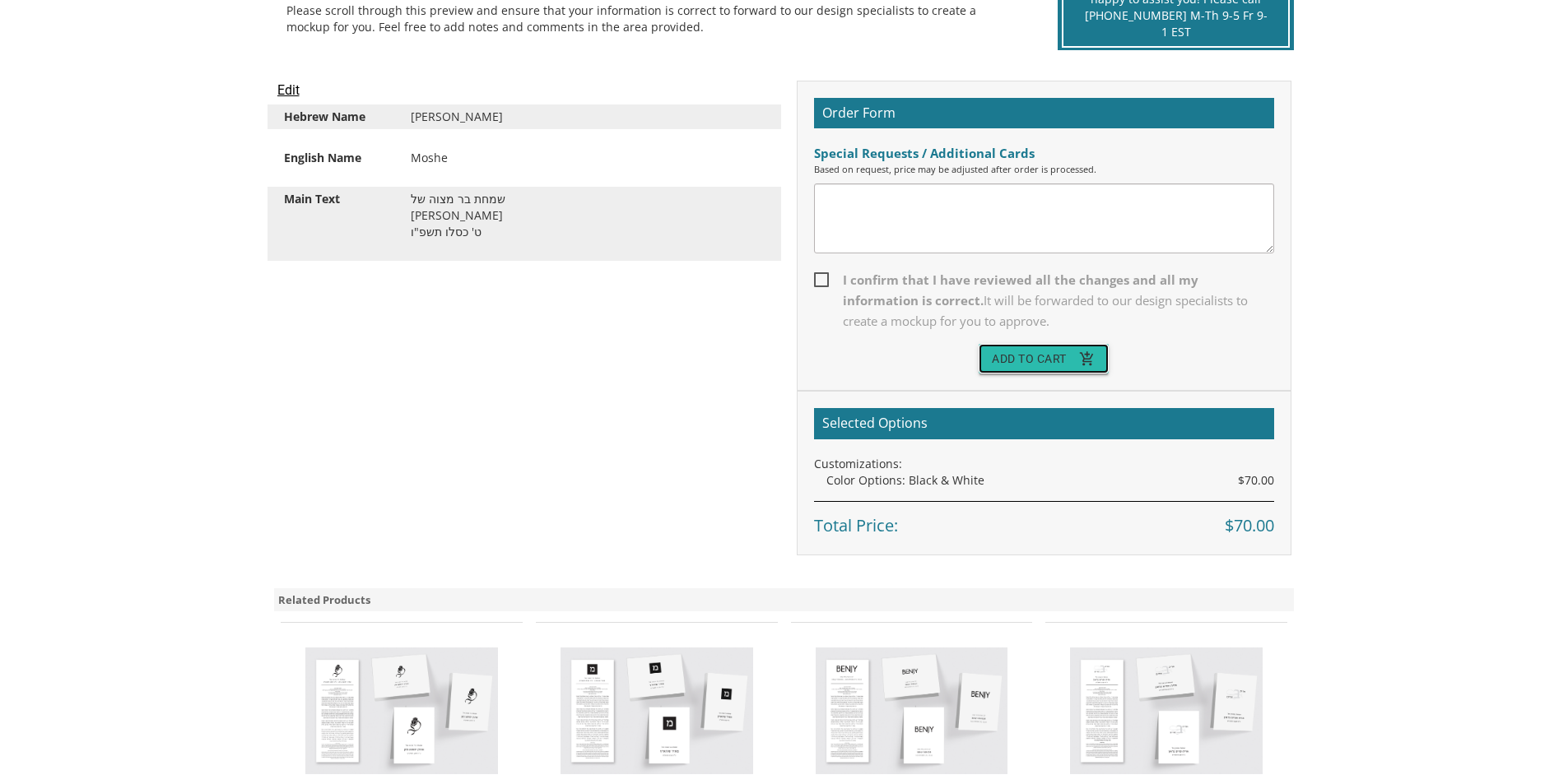
click at [1048, 365] on button "Add To Cart add_shopping_cart" at bounding box center [1043, 358] width 130 height 30
click at [823, 280] on span "I confirm that I have reviewed all the changes and all my information is correc…" at bounding box center [1043, 300] width 460 height 62
click at [823, 280] on input "I confirm that I have reviewed all the changes and all my information is correc…" at bounding box center [818, 278] width 10 height 10
checkbox input "true"
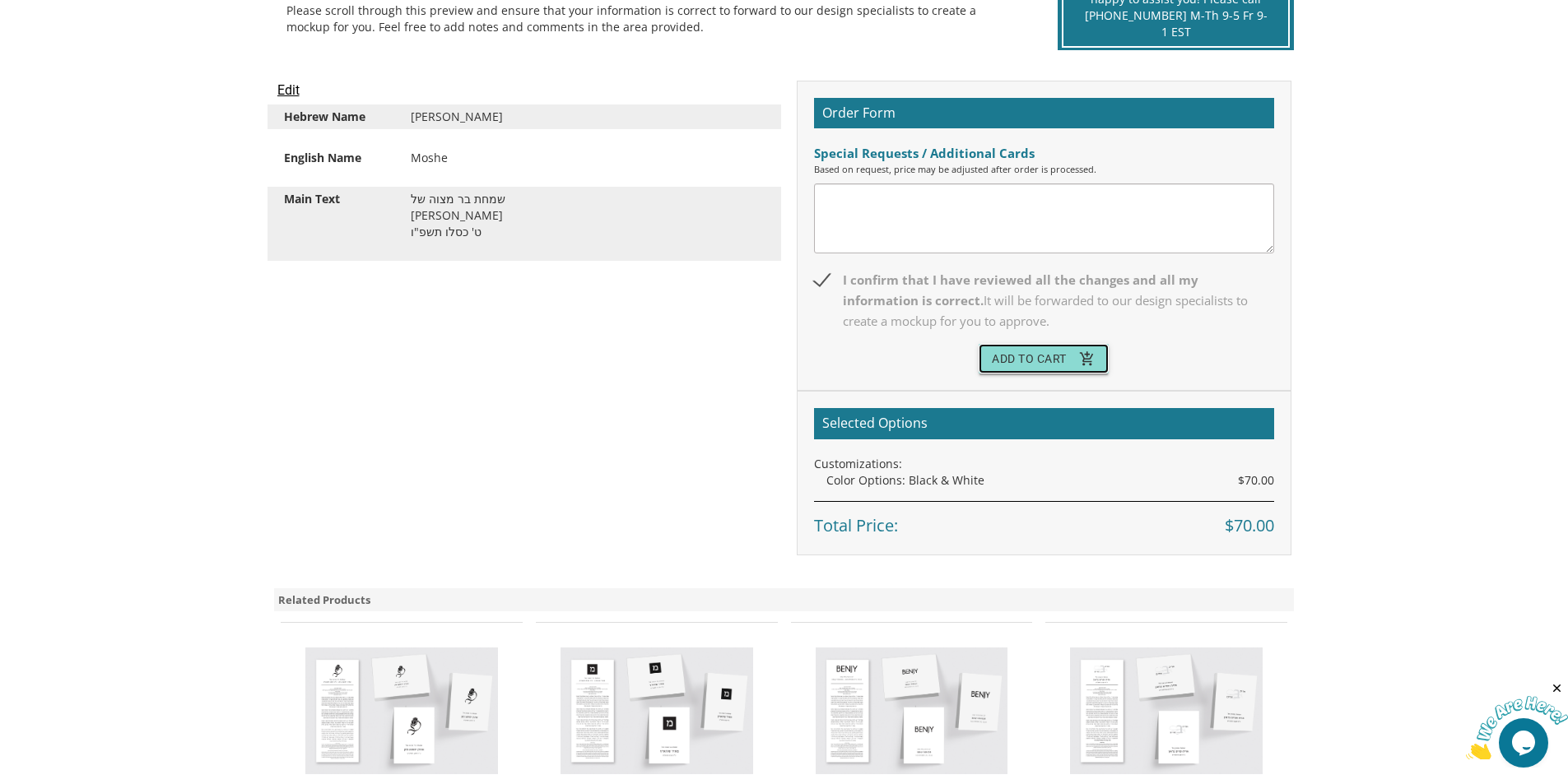
click at [1031, 352] on button "Add To Cart add_shopping_cart" at bounding box center [1043, 358] width 130 height 30
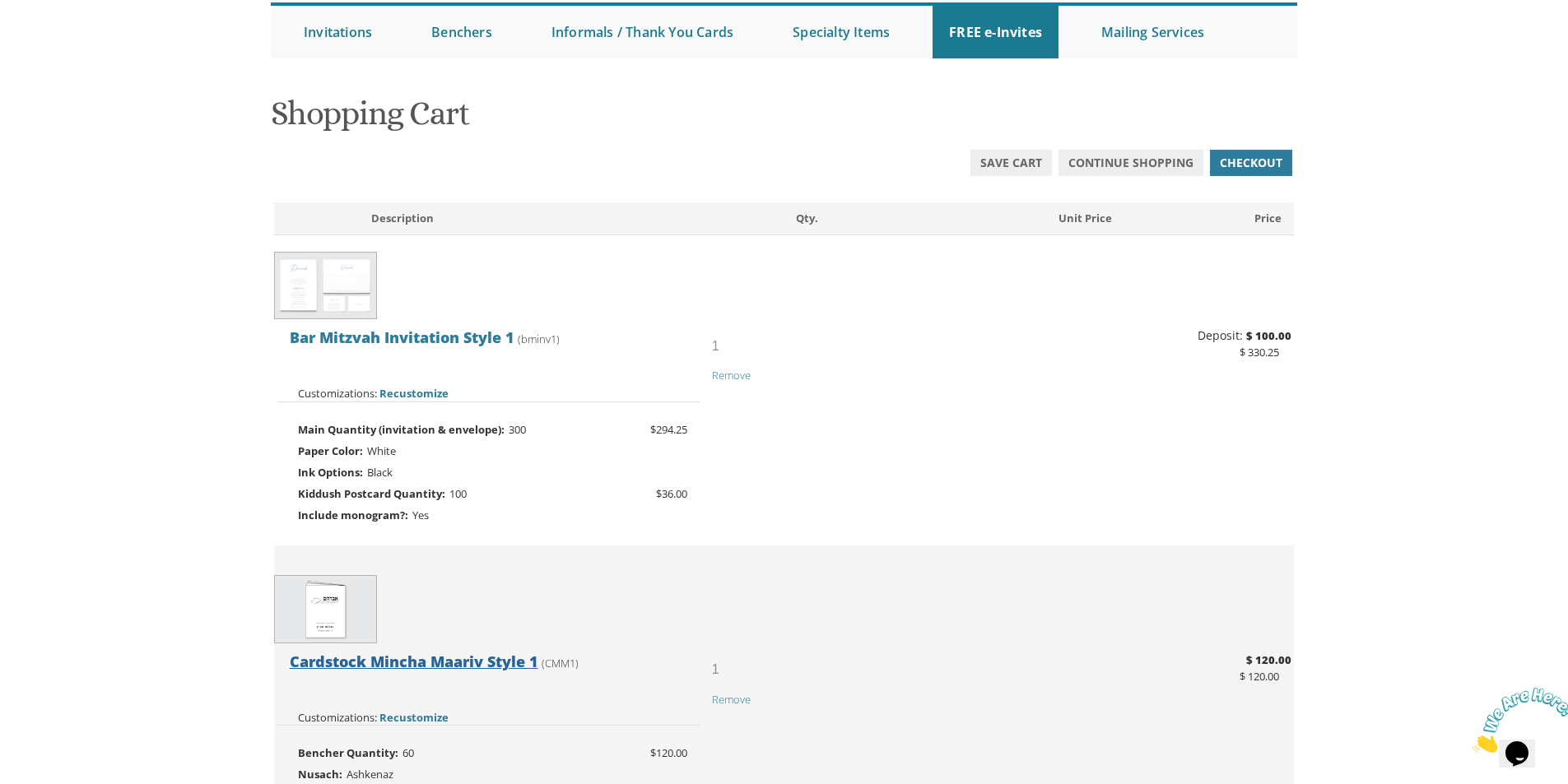
scroll to position [165, 0]
click at [346, 319] on img at bounding box center [326, 288] width 103 height 69
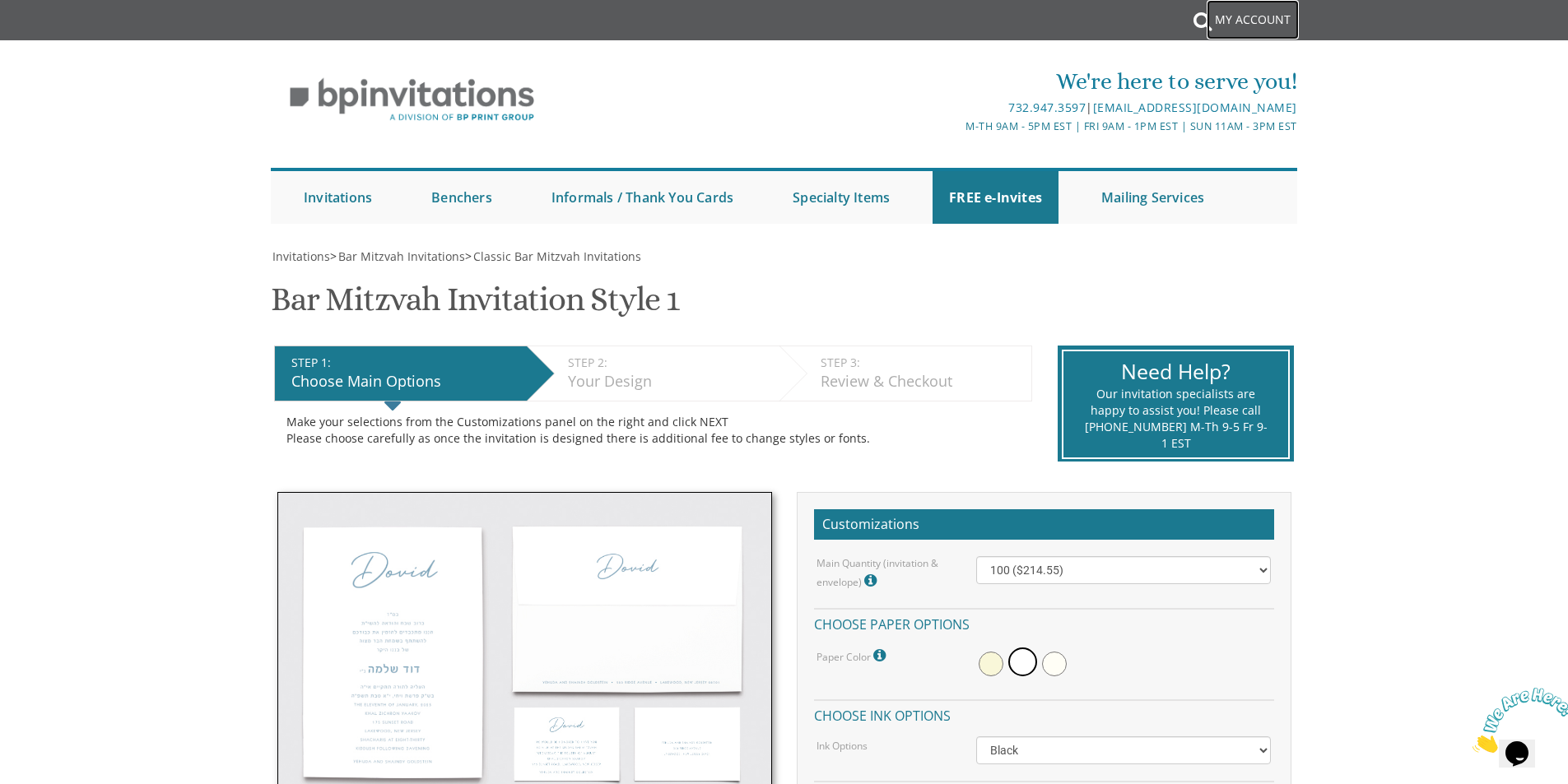
click at [1232, 21] on link "My Account" at bounding box center [1252, 19] width 92 height 39
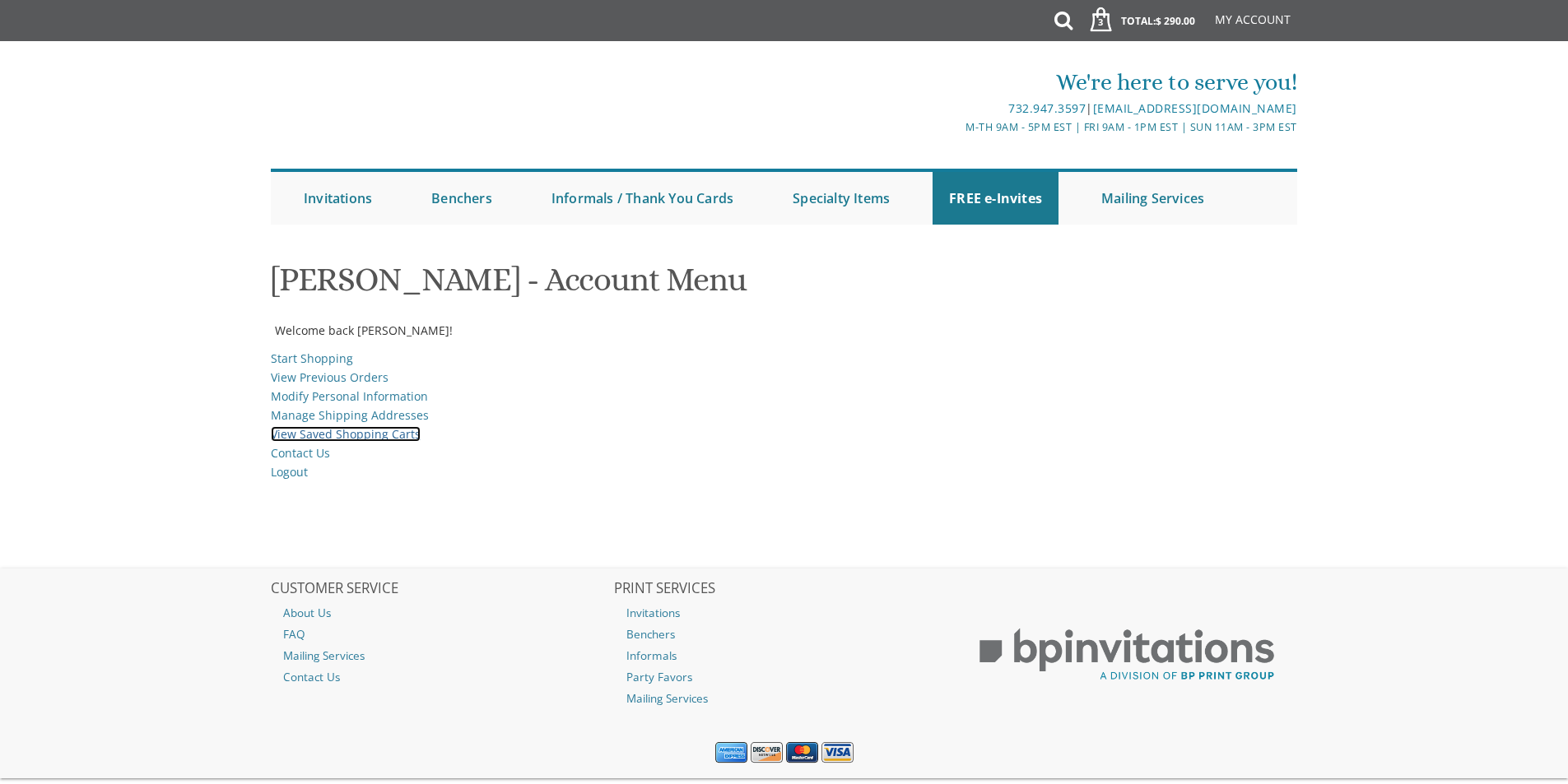
click at [335, 440] on link "View Saved Shopping Carts" at bounding box center [345, 434] width 150 height 15
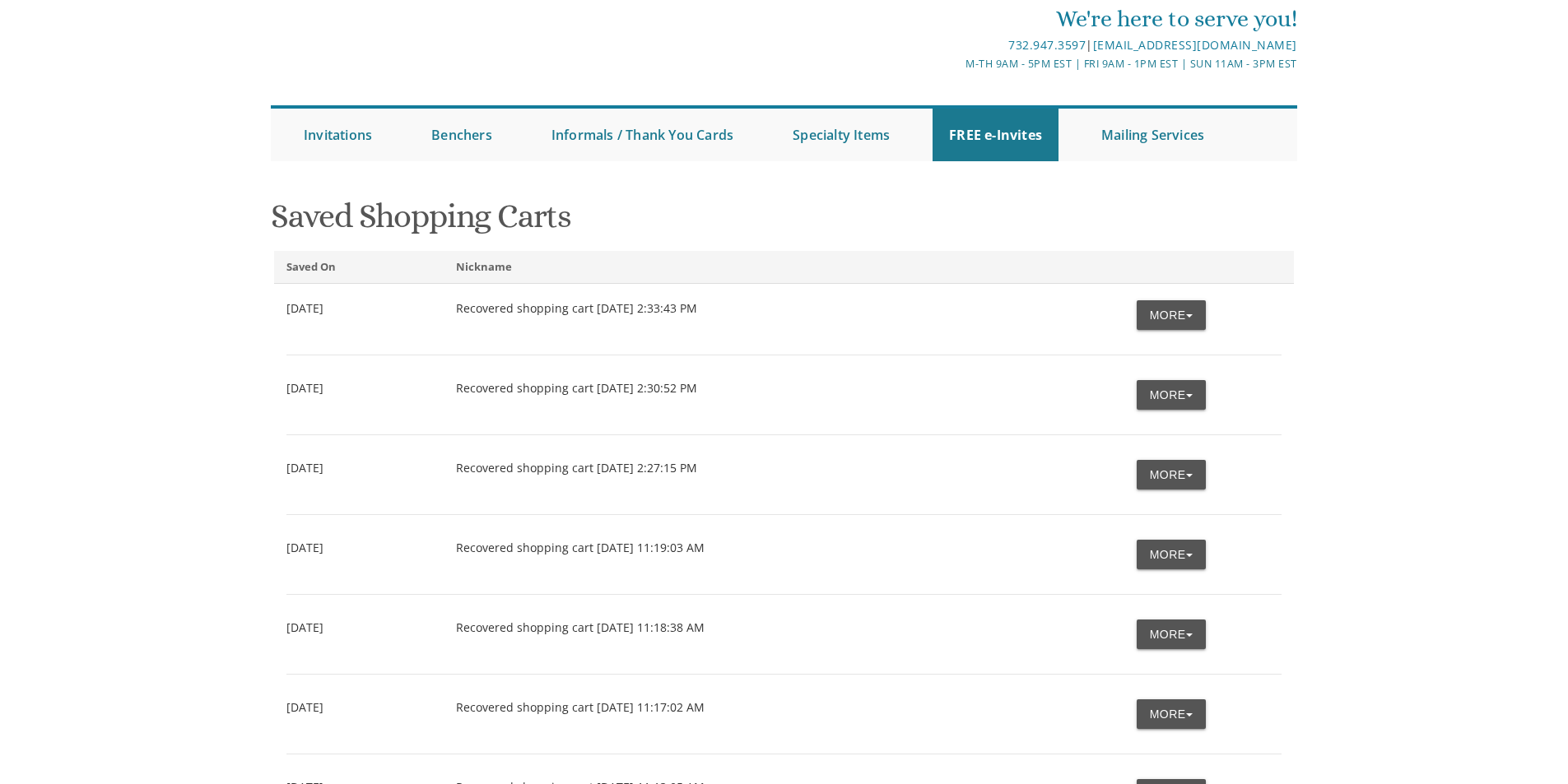
scroll to position [165, 0]
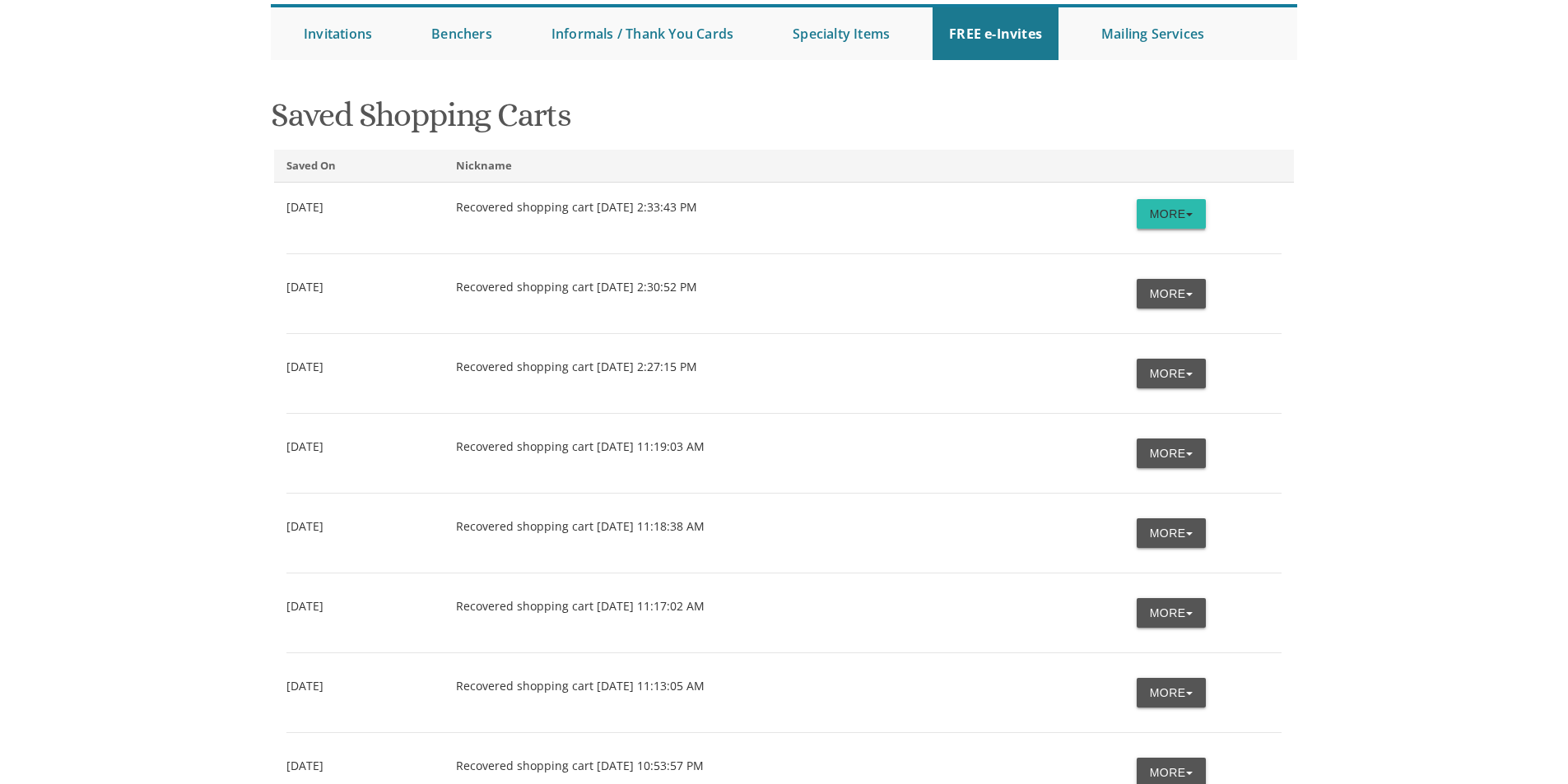
click at [1173, 218] on button "More" at bounding box center [1171, 213] width 70 height 30
click at [1134, 251] on link "Restore" at bounding box center [1139, 246] width 130 height 21
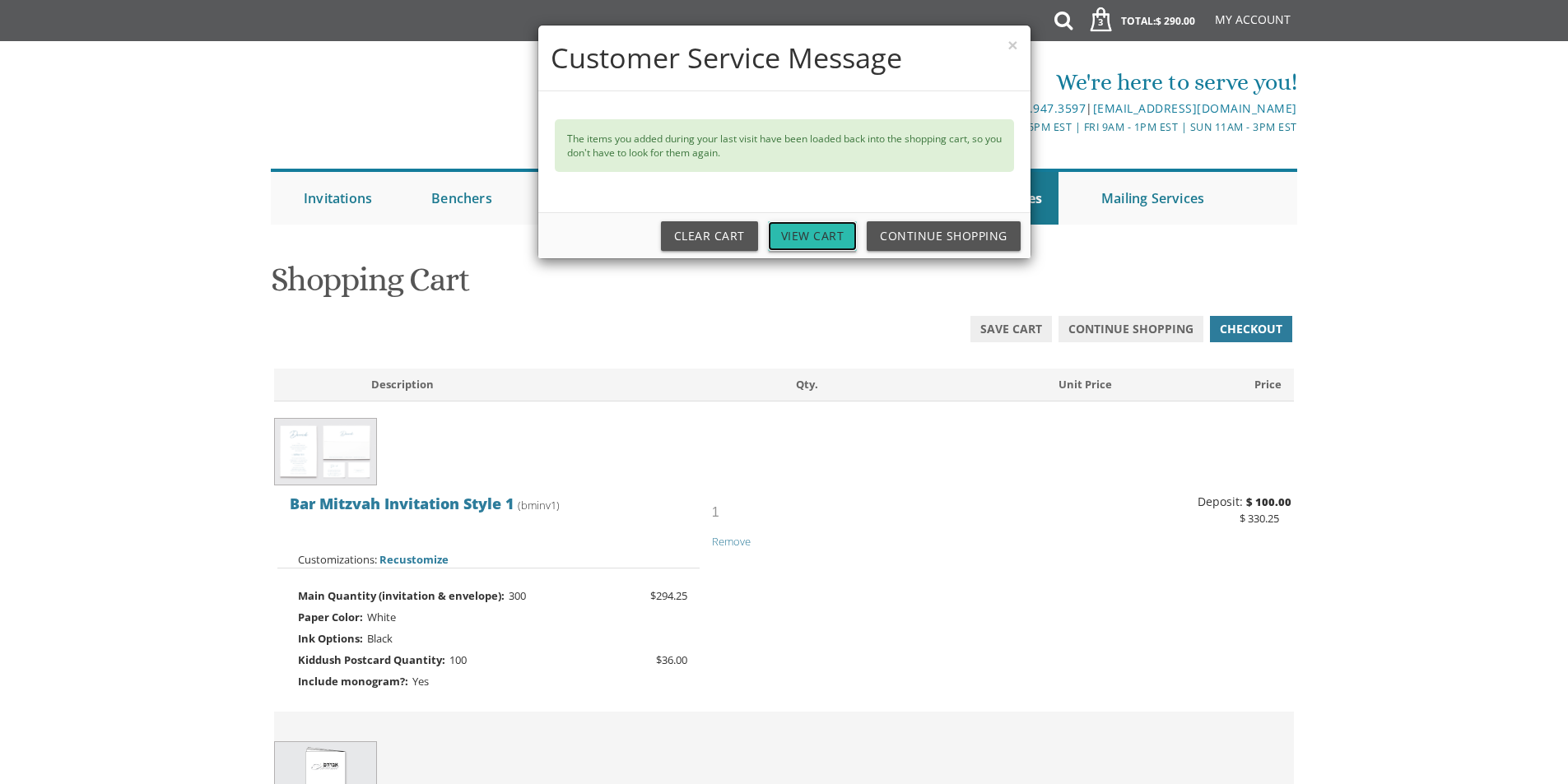
click at [830, 239] on link "View Cart" at bounding box center [813, 235] width 90 height 30
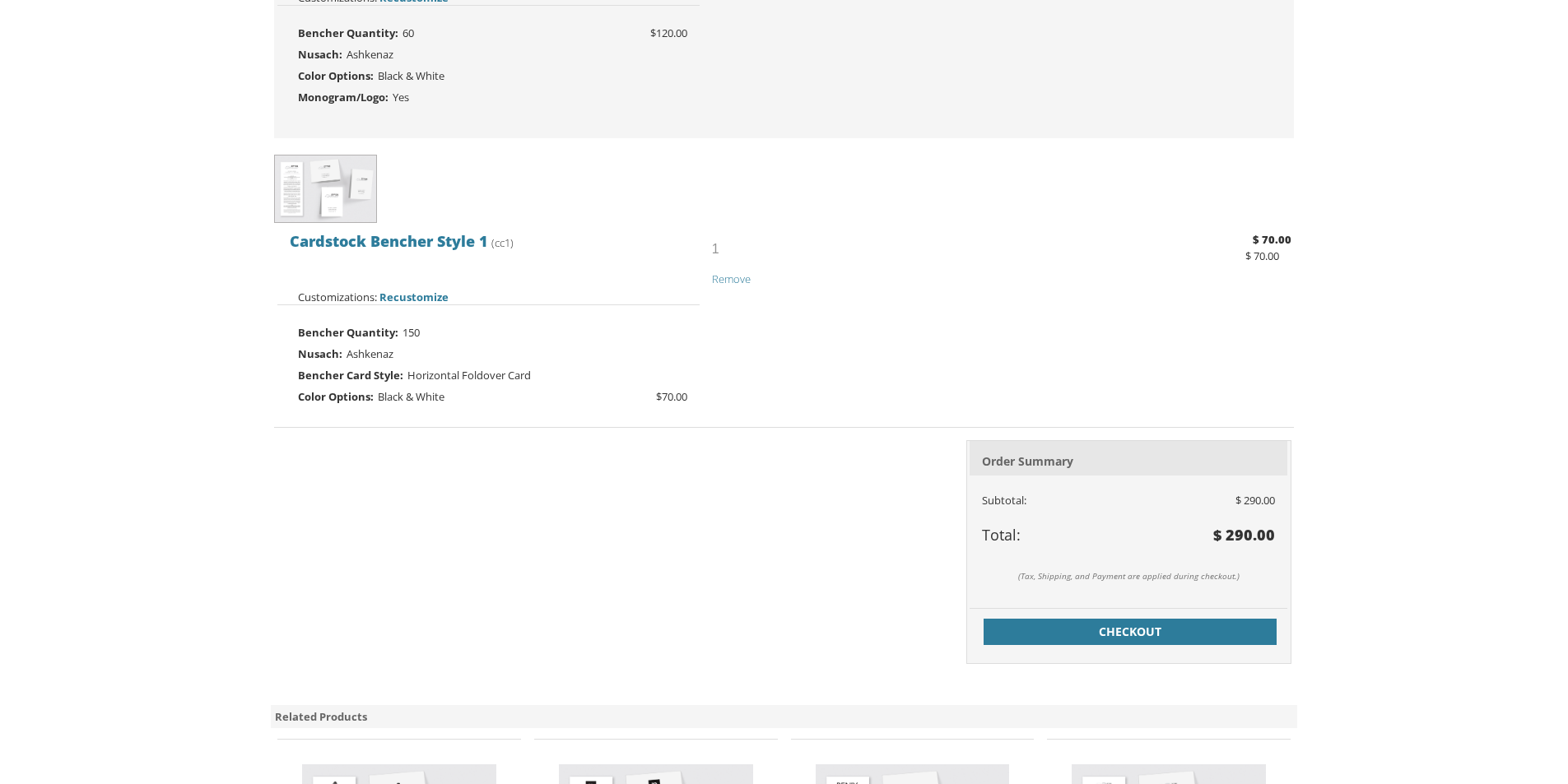
scroll to position [988, 0]
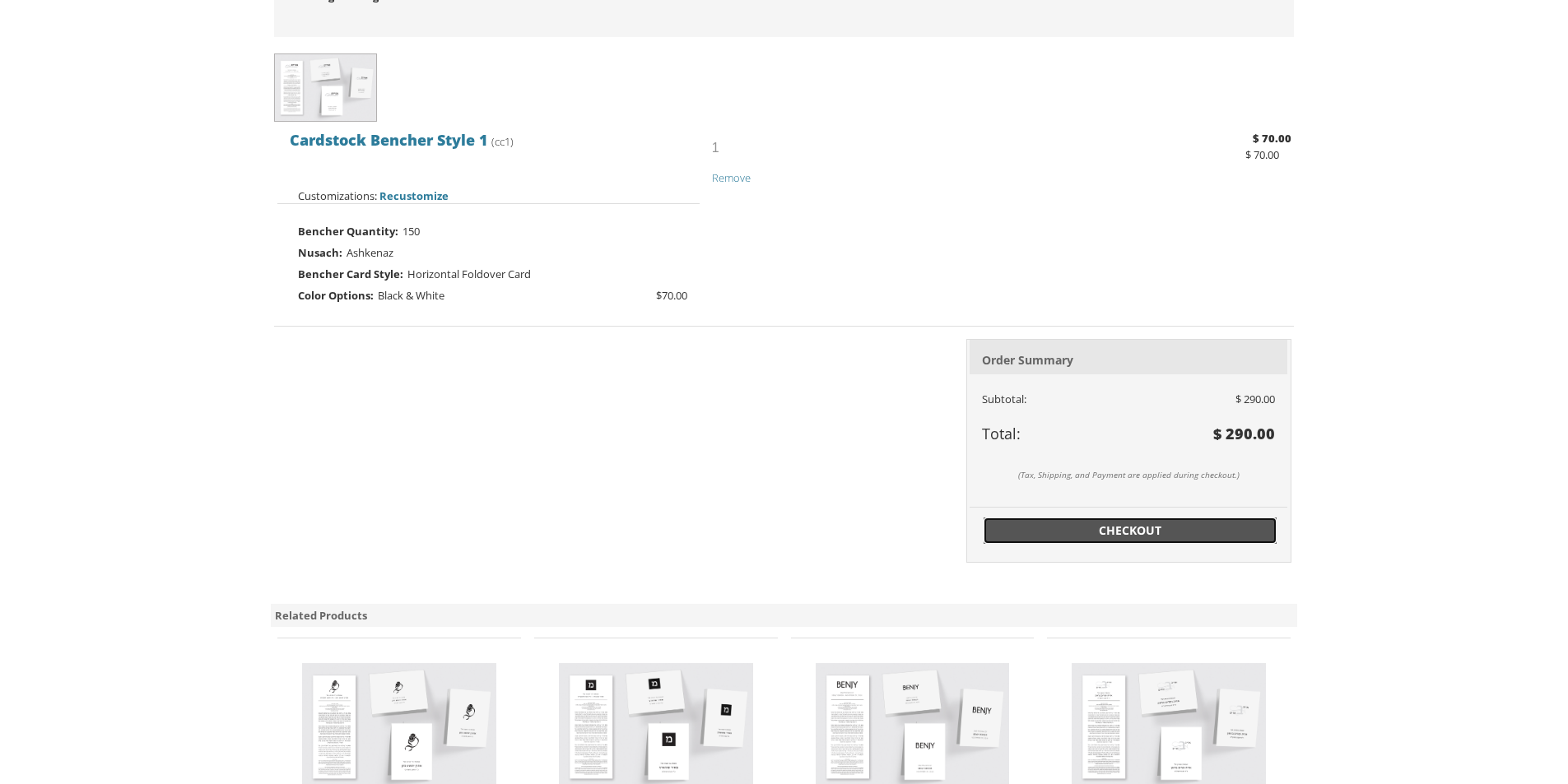
click at [1178, 528] on span "Checkout" at bounding box center [1130, 531] width 273 height 16
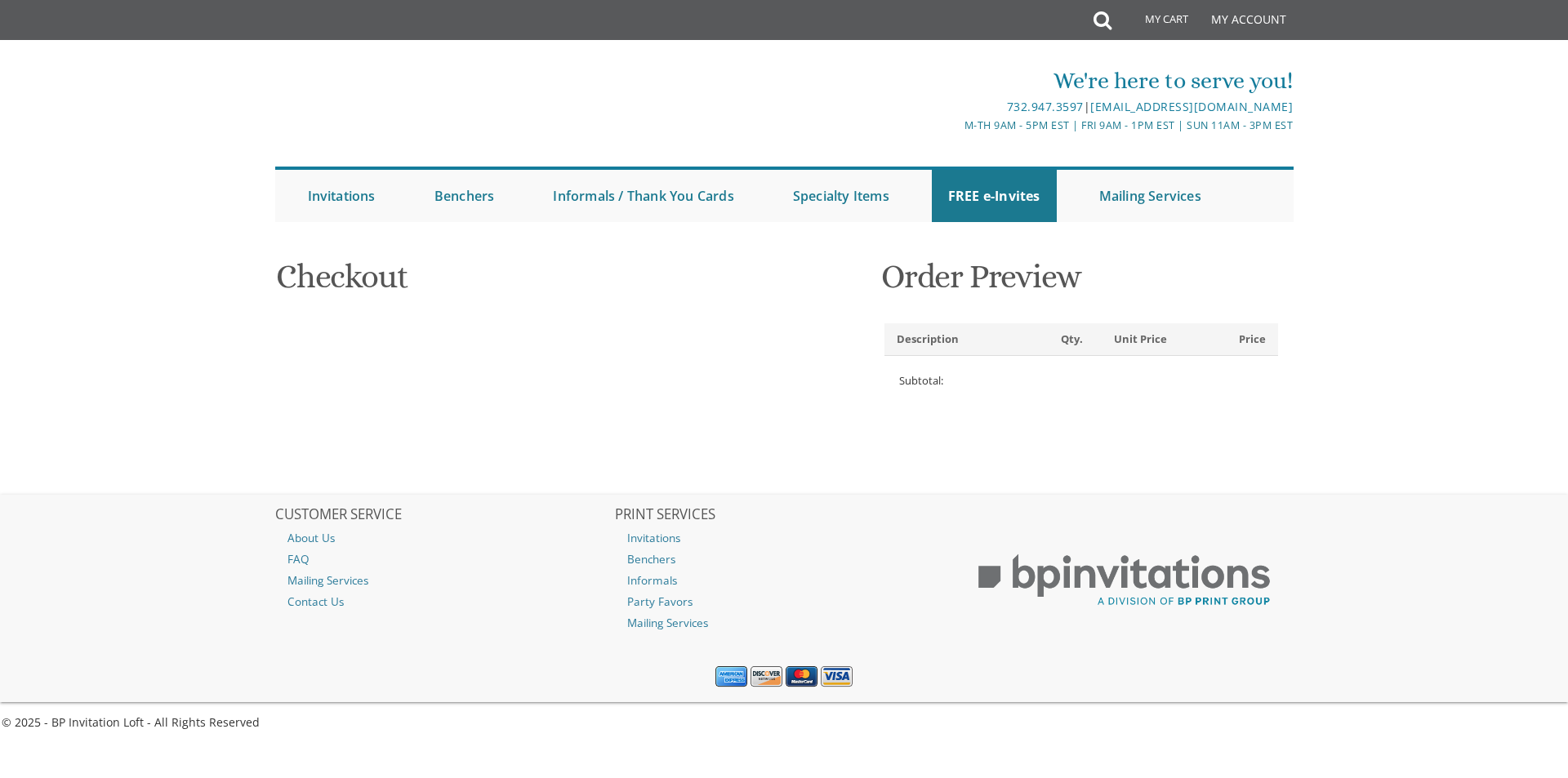
select select
type input "Meira"
type input "[PERSON_NAME]"
type input "[STREET_ADDRESS]"
type input "[GEOGRAPHIC_DATA]"
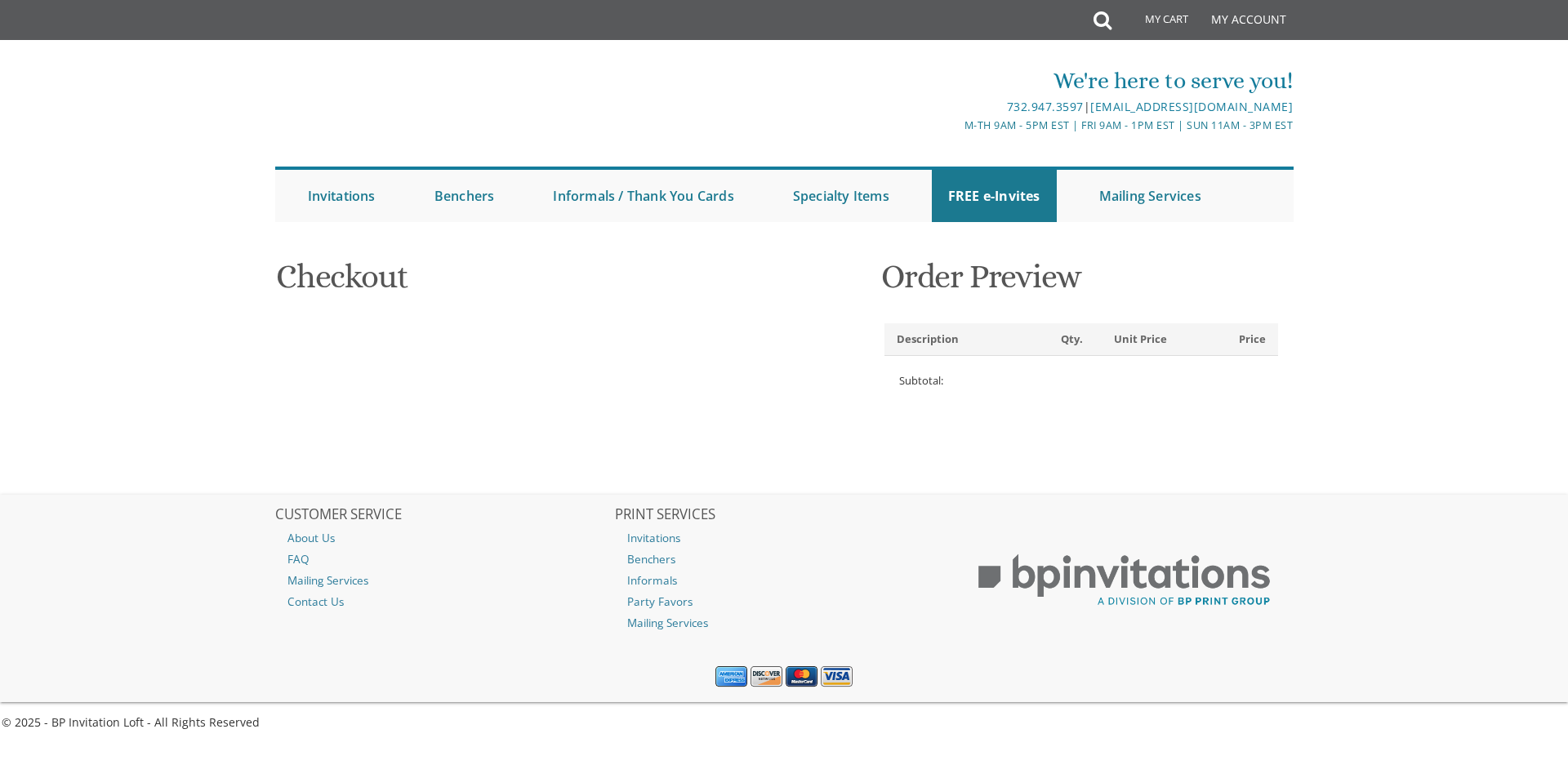
type input "21209"
select select "US"
select select "MD"
type input "3107174536"
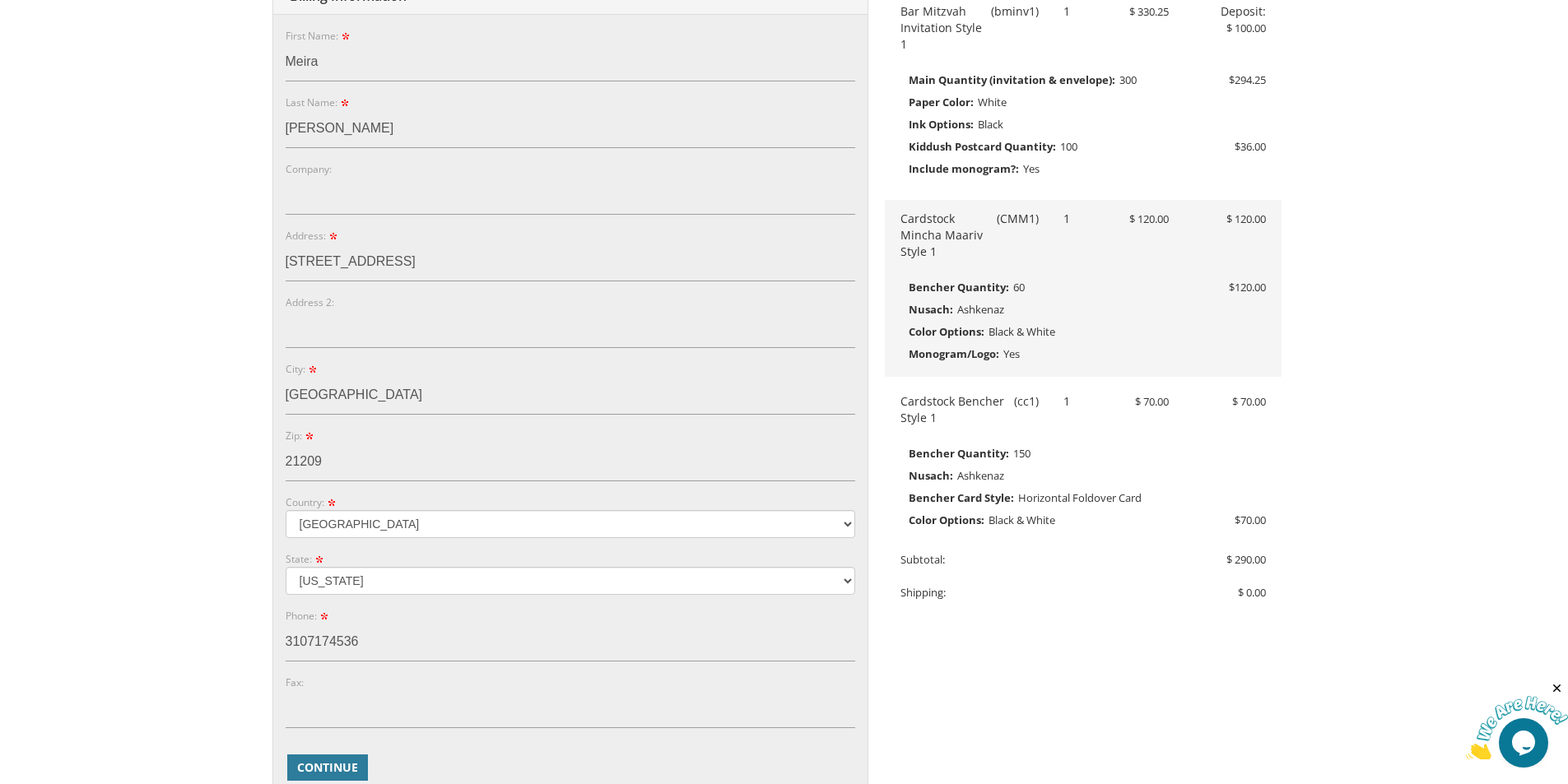
scroll to position [412, 0]
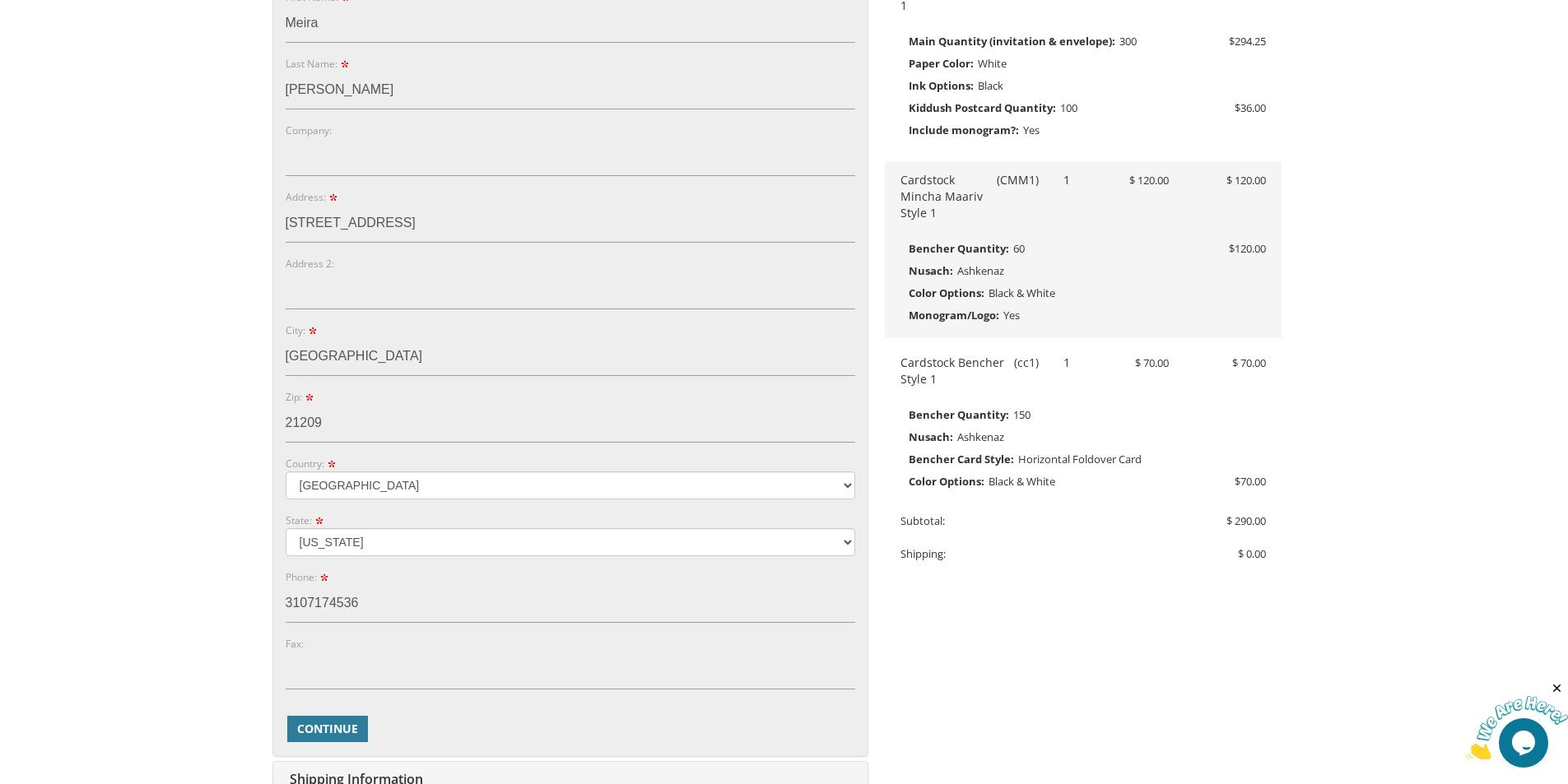
click at [1067, 401] on div "Cardstock Bencher Style 1 (cc1) 1 $ 70.00 $ 70.00 Bencher Quantity: 150 Nusach:" at bounding box center [1083, 423] width 396 height 138
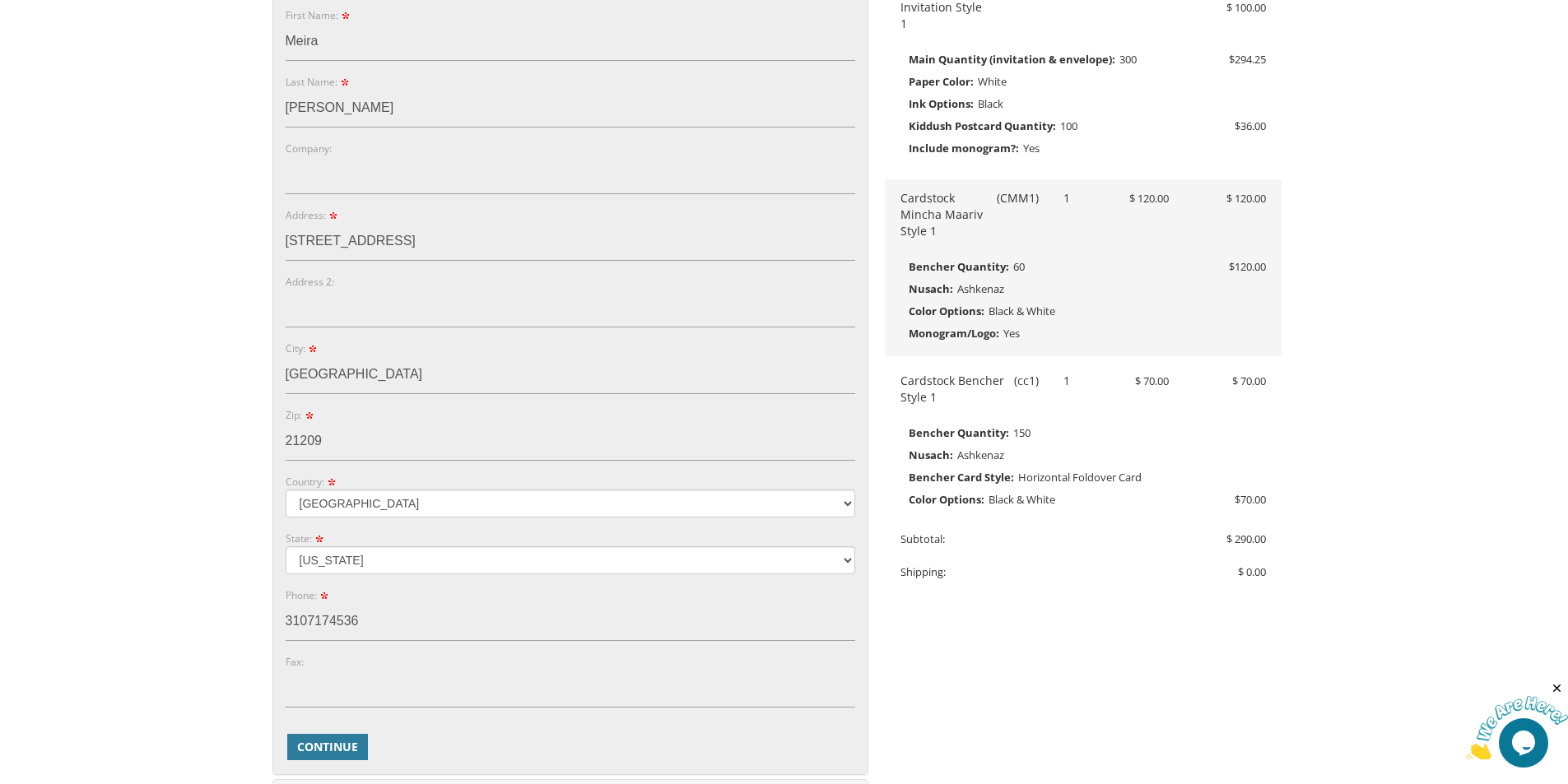
scroll to position [247, 0]
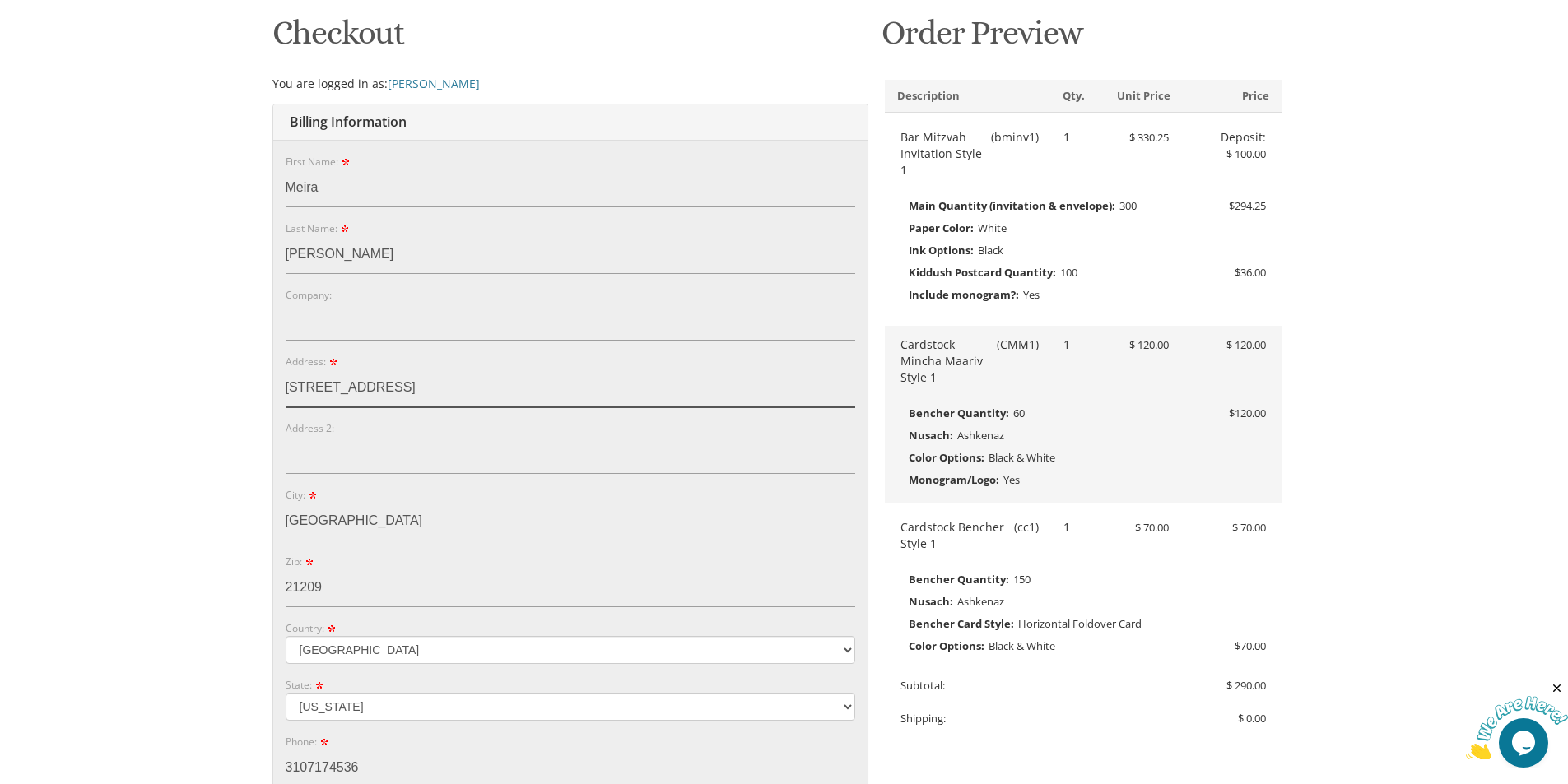
click at [312, 390] on input "6609 Pebble Brooke Rd" at bounding box center [571, 389] width 570 height 38
drag, startPoint x: 315, startPoint y: 393, endPoint x: 302, endPoint y: 389, distance: 13.6
click at [302, 389] on input "6609 Pebble Brooke Rd" at bounding box center [571, 389] width 570 height 38
type input "[STREET_ADDRESS]"
click at [408, 456] on input "Address 2:" at bounding box center [571, 455] width 570 height 38
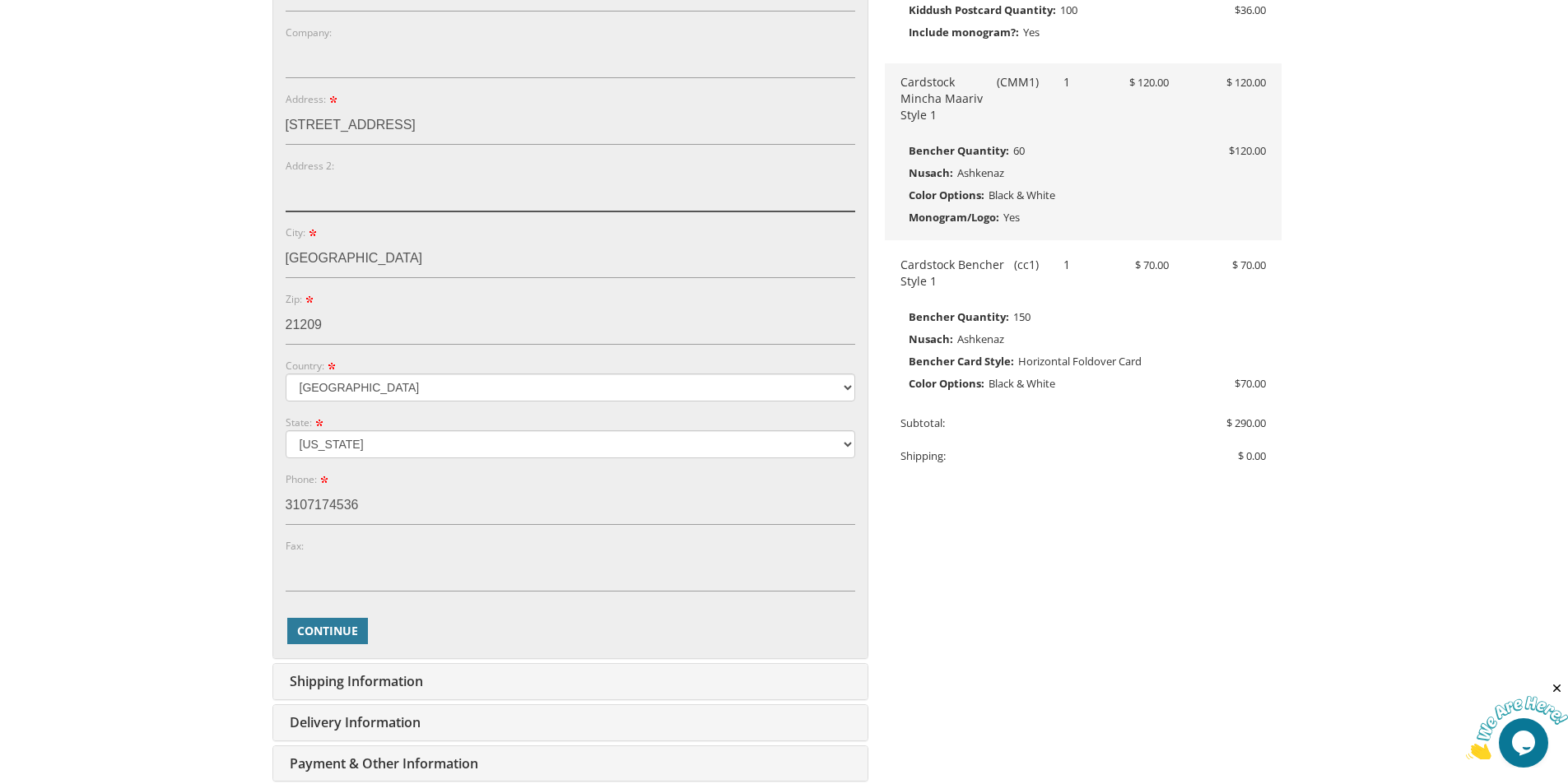
scroll to position [576, 0]
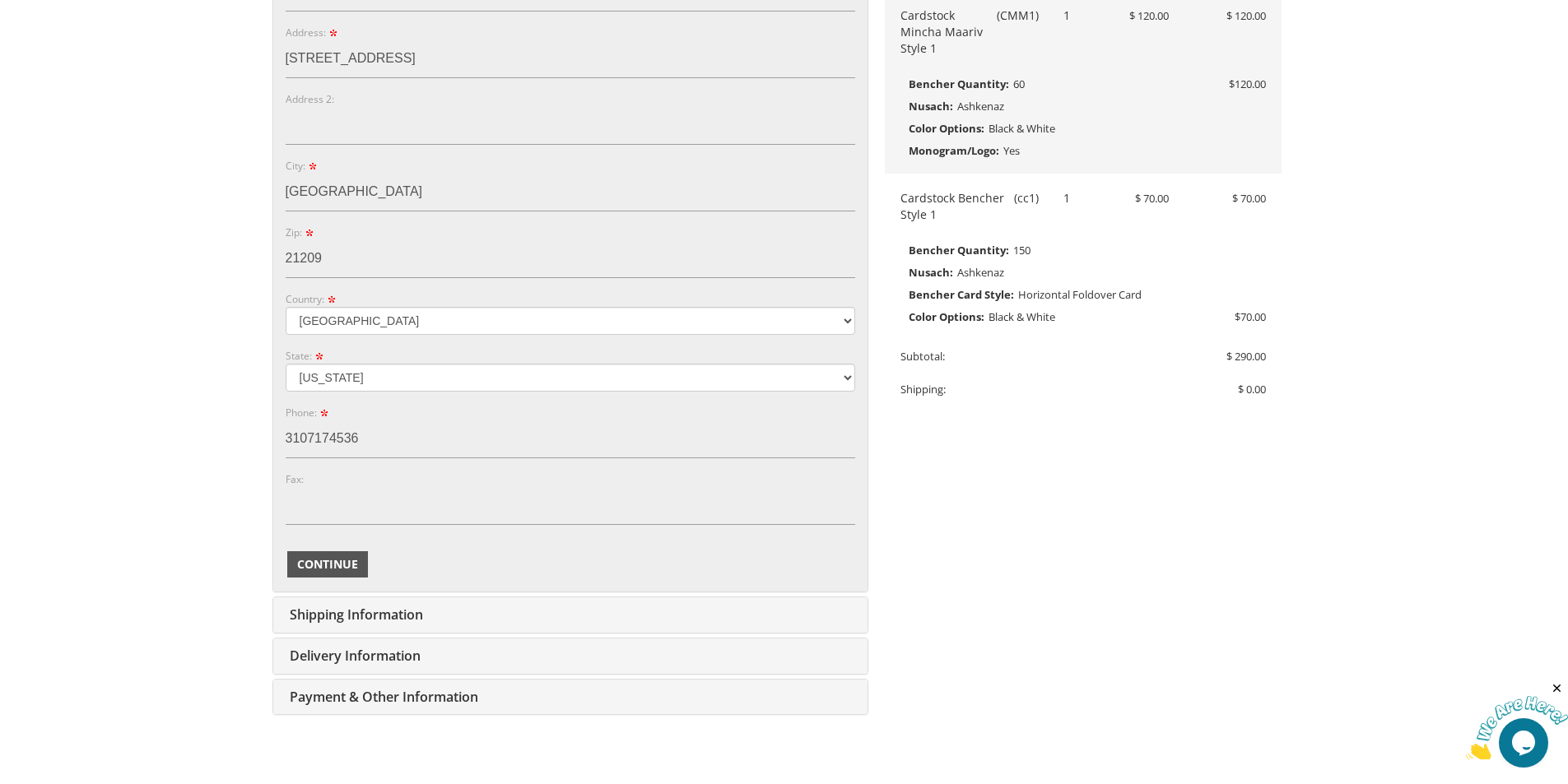
click at [336, 564] on span "Continue" at bounding box center [328, 564] width 61 height 16
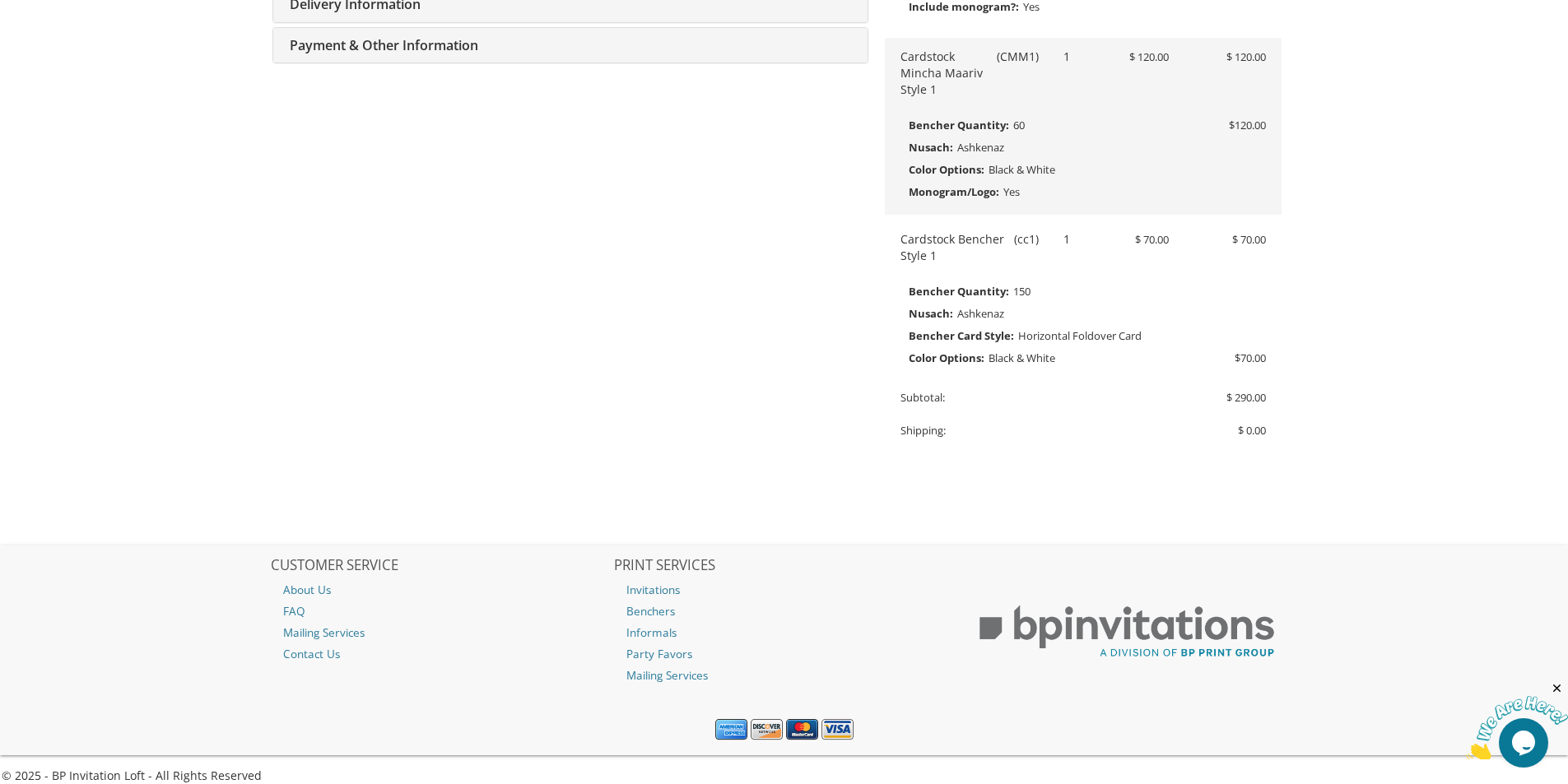
type input "meiraportnoy@gmail.com"
type input "6609 Pebble Brooke Rd"
type input "Baltimore"
type input "21209"
select select "US"
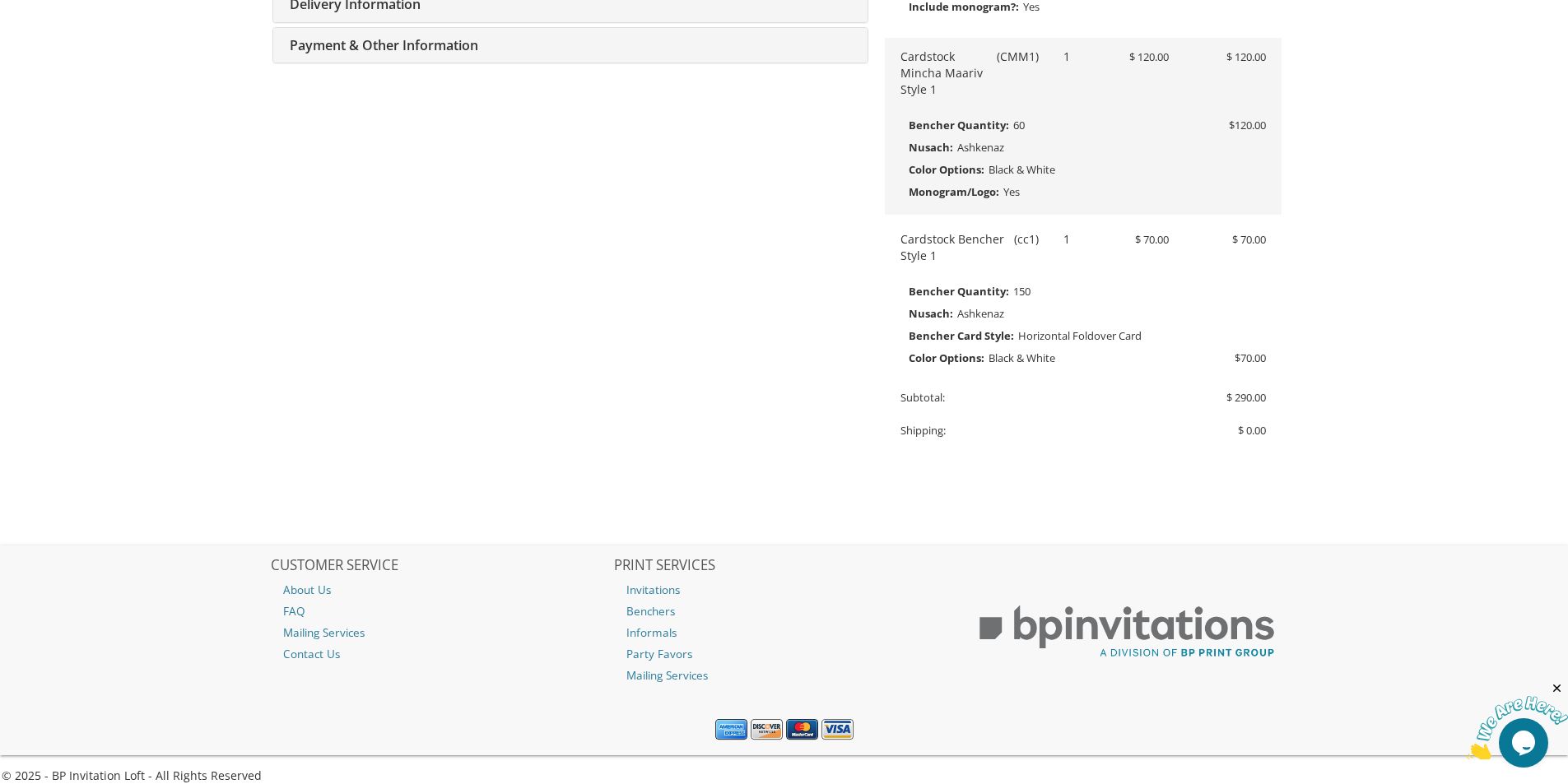
type input "3107174536"
select select "MD"
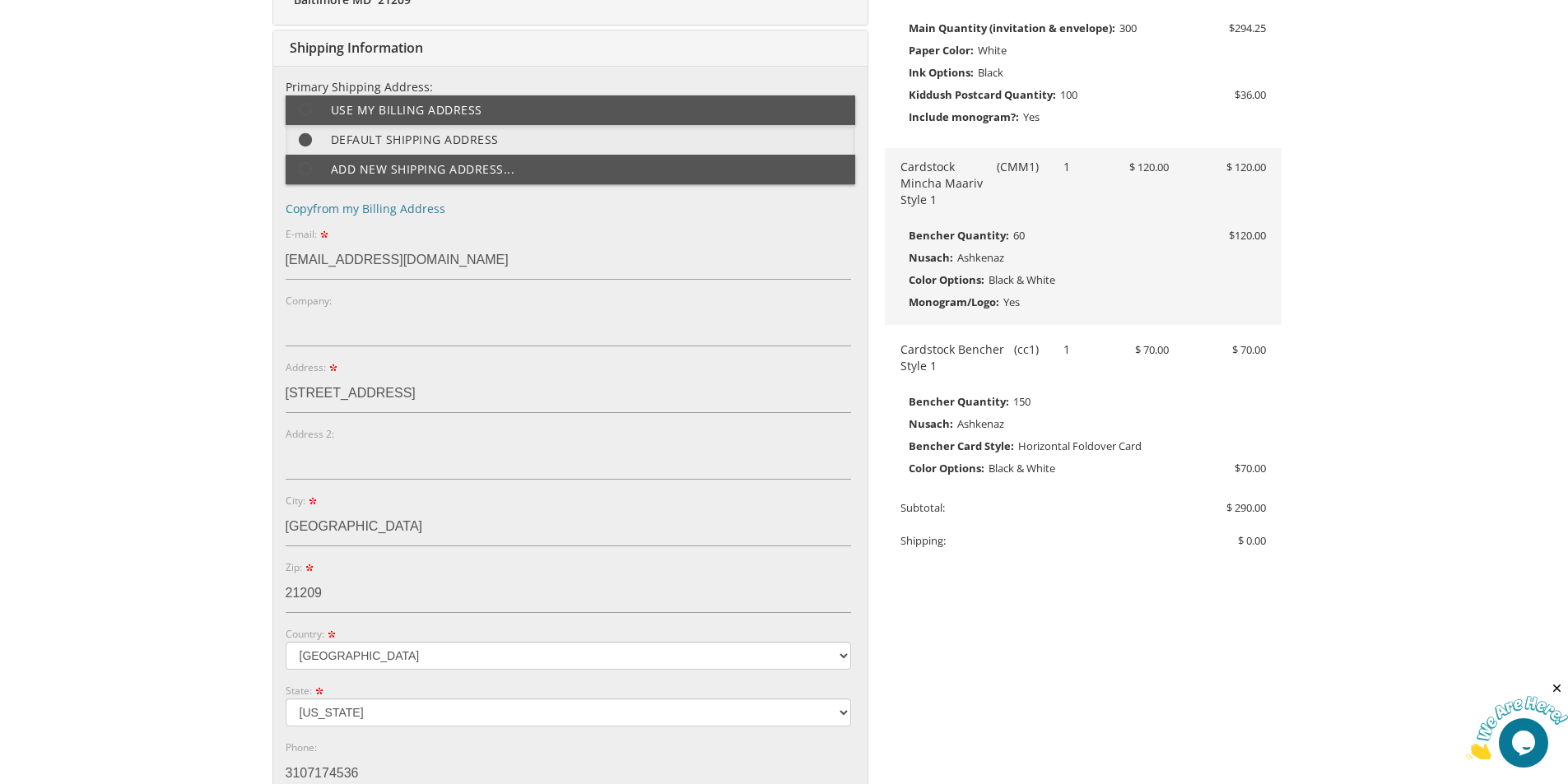
scroll to position [342, 0]
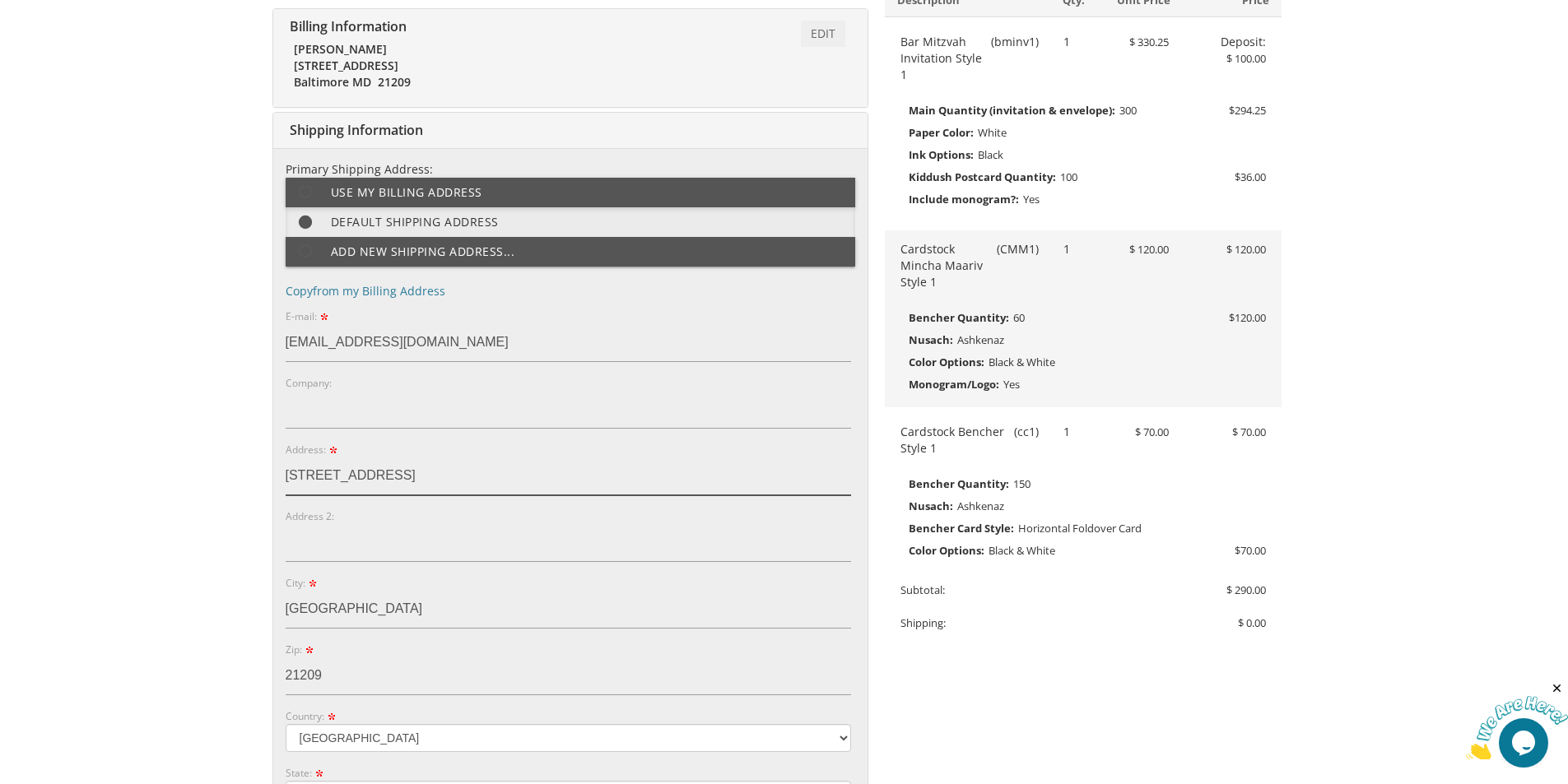
click at [306, 479] on input "6609 Pebble Brooke Rd" at bounding box center [569, 476] width 566 height 38
drag, startPoint x: 313, startPoint y: 478, endPoint x: 302, endPoint y: 478, distance: 11.0
click at [302, 478] on input "6609 Pebble Brooke Rd" at bounding box center [569, 476] width 566 height 38
type input "6611 Pebble Brooke Rd"
click at [357, 546] on input "Address 2:" at bounding box center [569, 543] width 566 height 38
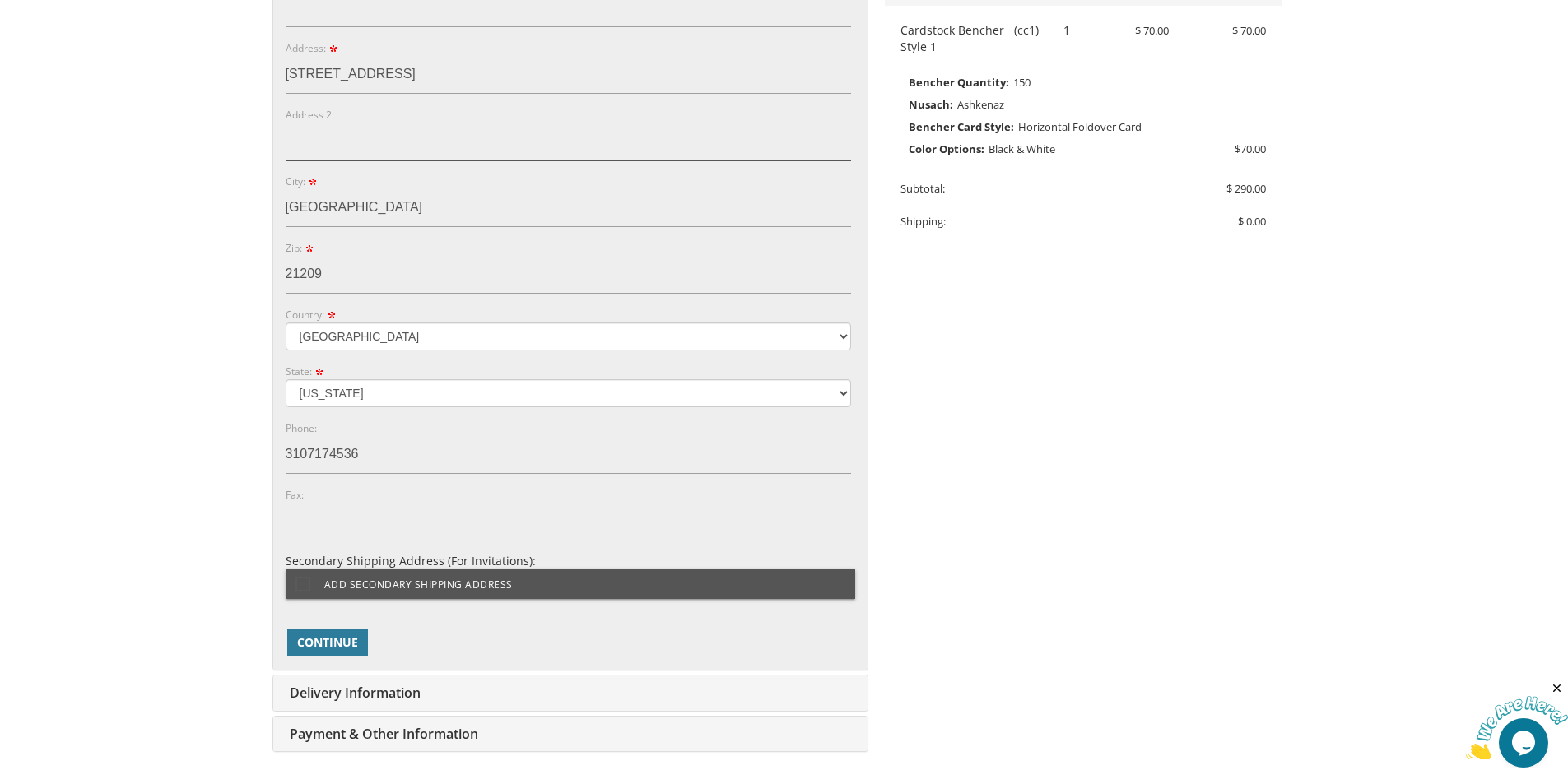
scroll to position [754, 0]
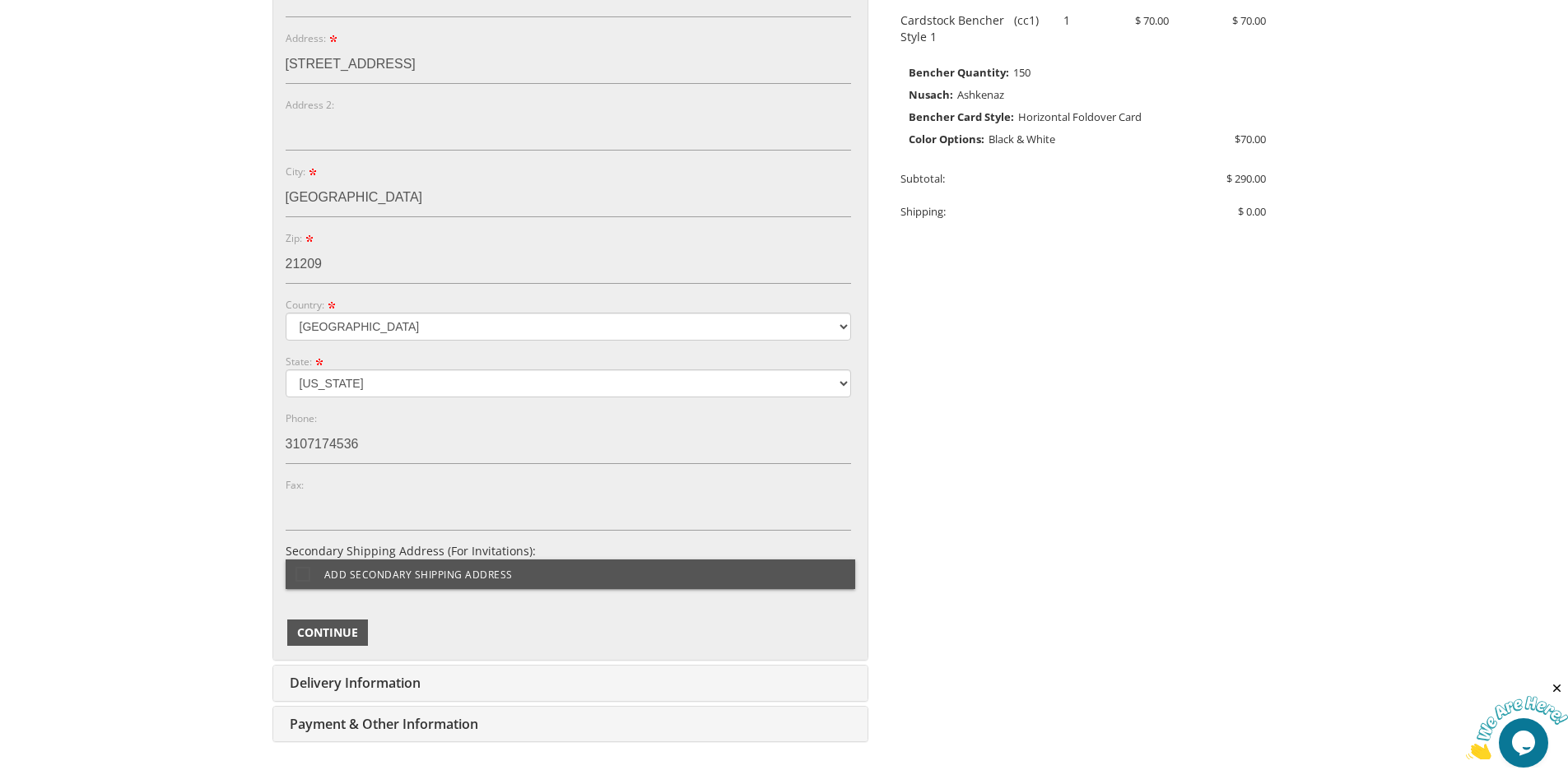
click at [330, 634] on span "Continue" at bounding box center [328, 633] width 61 height 16
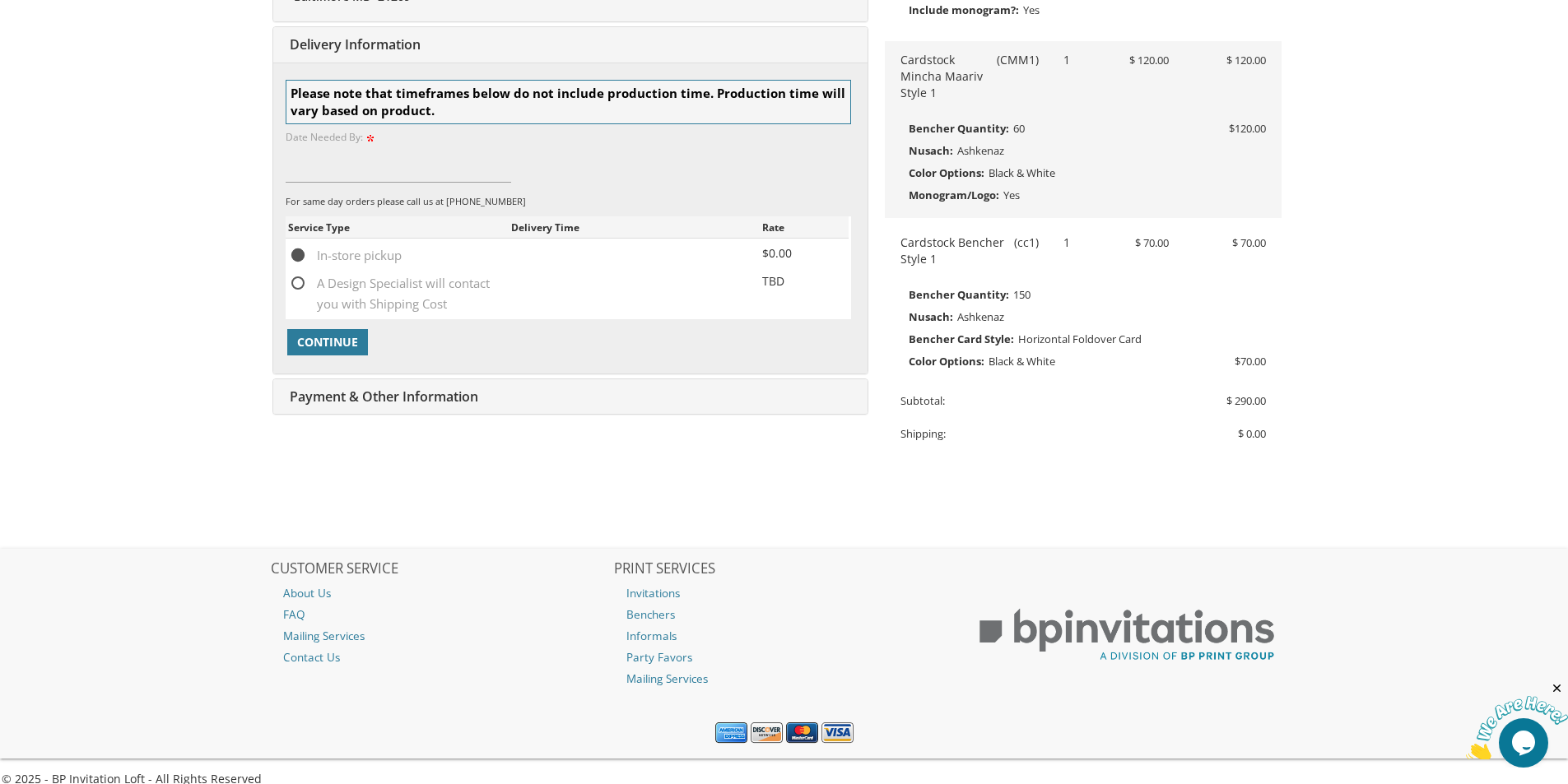
scroll to position [529, 0]
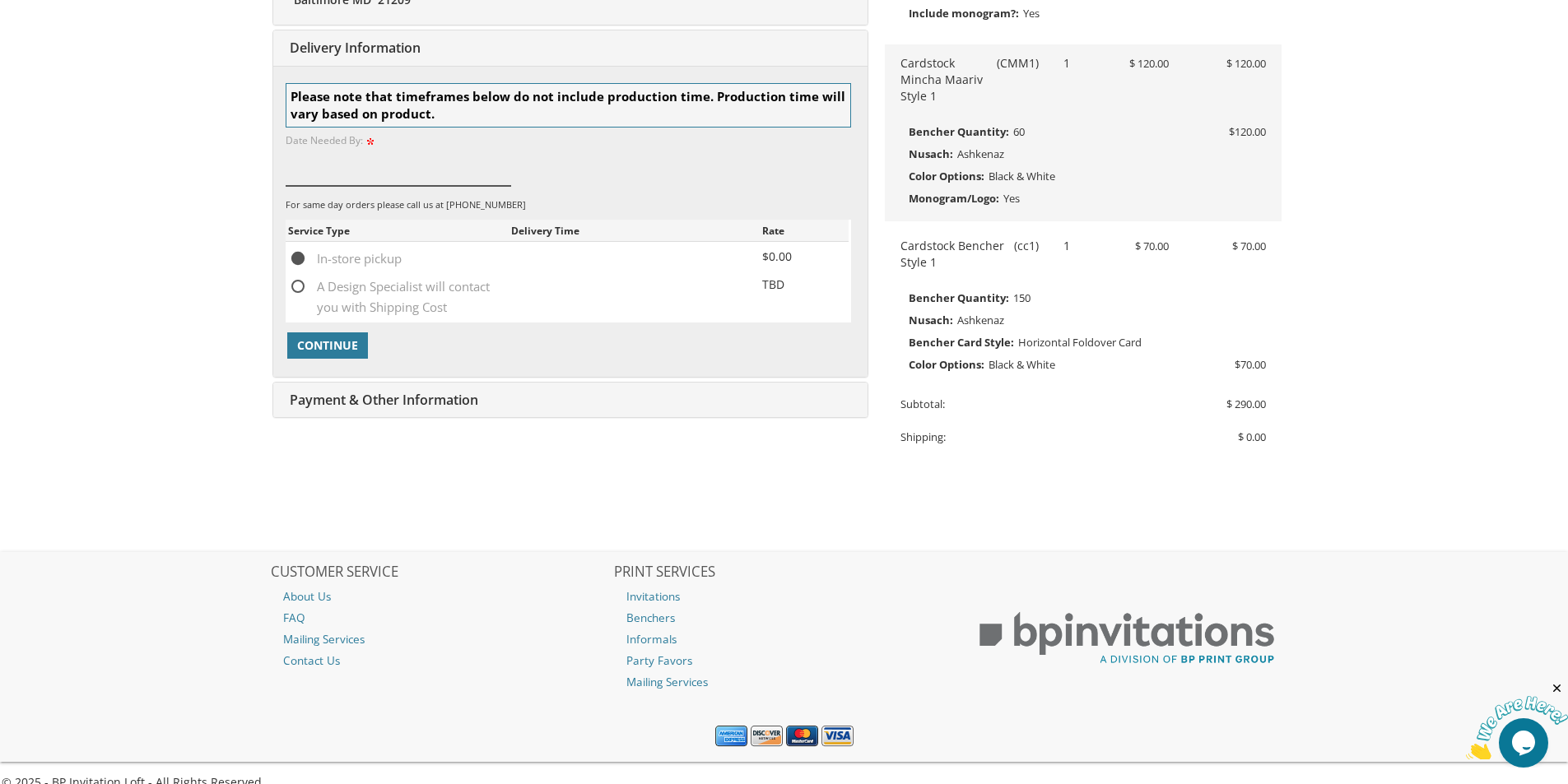
click at [432, 176] on input at bounding box center [399, 168] width 227 height 38
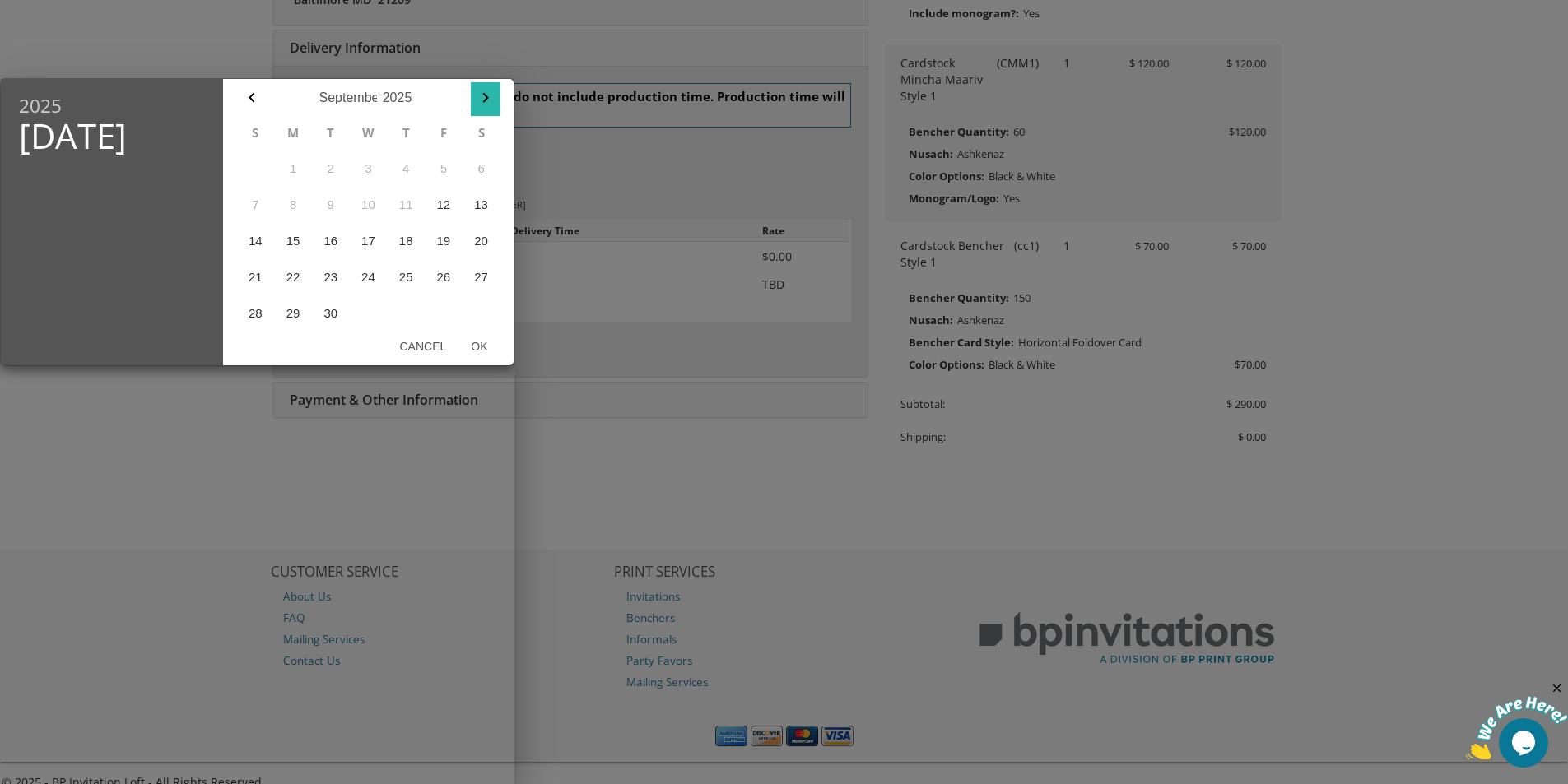
click at [487, 98] on icon "button" at bounding box center [485, 98] width 6 height 10
click at [399, 239] on button "16" at bounding box center [406, 241] width 38 height 36
drag, startPoint x: 476, startPoint y: 367, endPoint x: 478, endPoint y: 353, distance: 14.1
click at [476, 366] on div "2025 Thu, Oct 16 October January February March April May June July August Sept…" at bounding box center [257, 431] width 514 height 706
click at [478, 349] on button "Ok" at bounding box center [478, 346] width 41 height 30
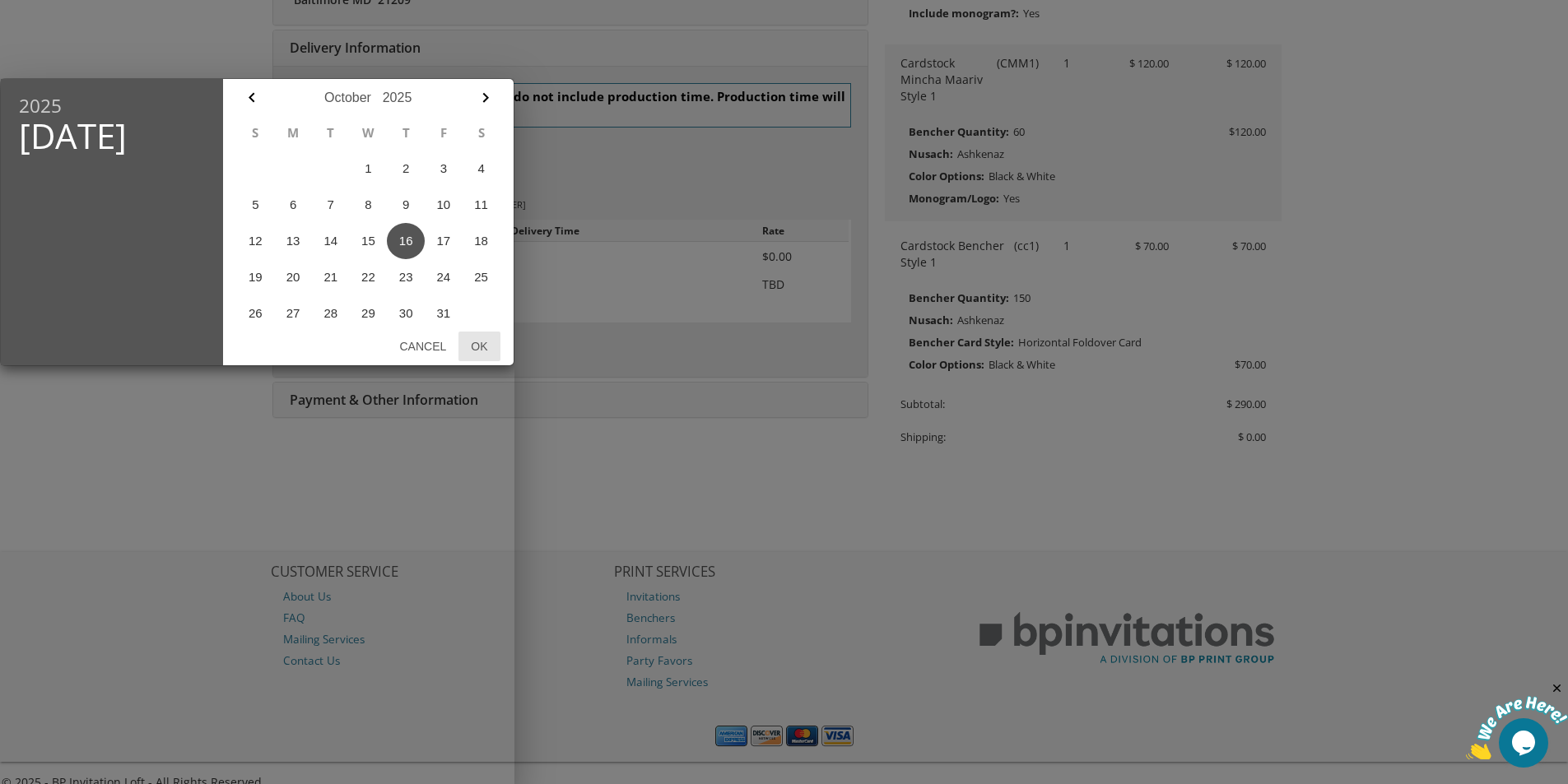
type input "Oct 16, 2025"
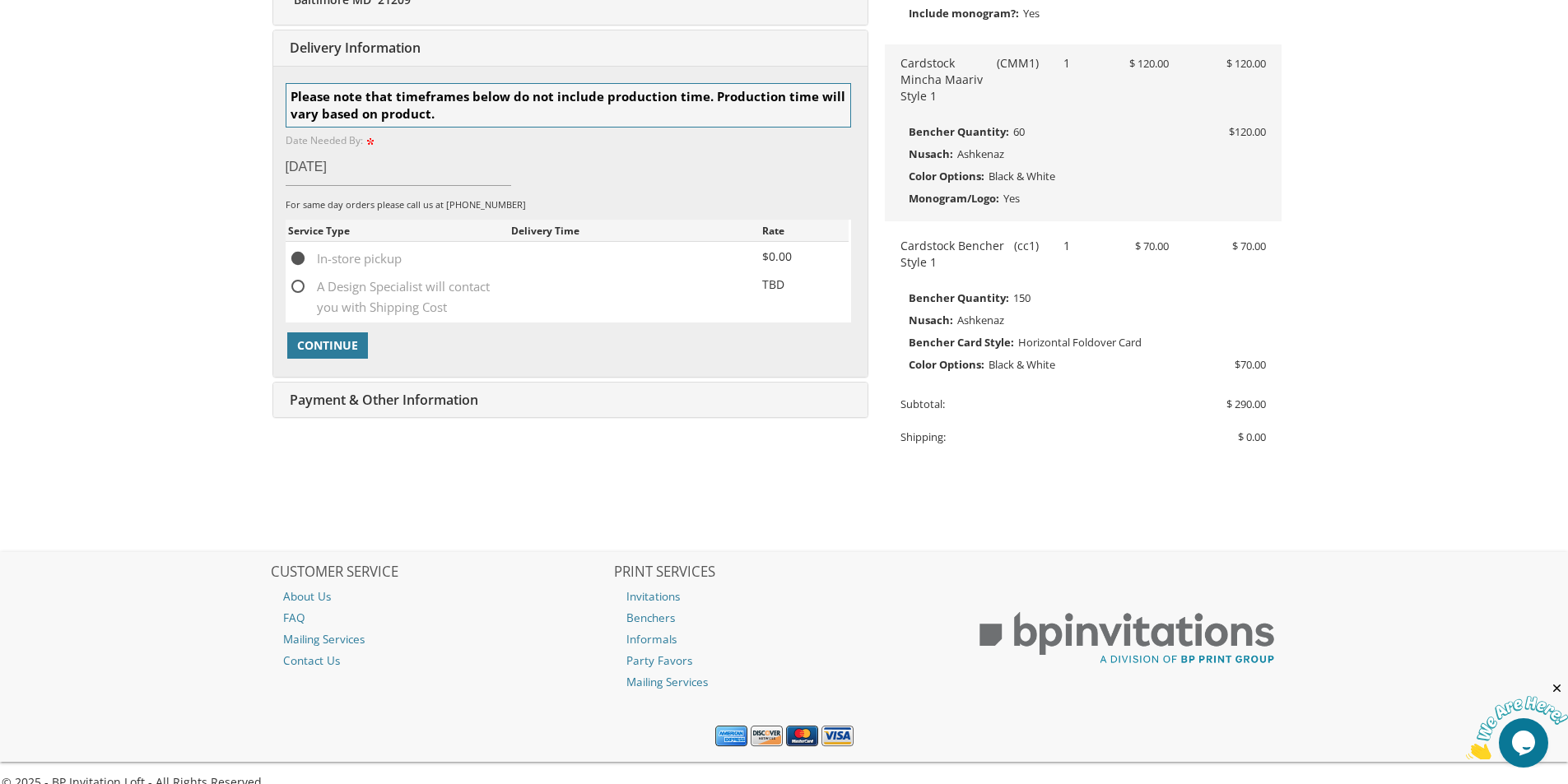
click at [308, 288] on span "A Design Specialist will contact you with Shipping Cost" at bounding box center [399, 287] width 223 height 21
click at [299, 288] on input "A Design Specialist will contact you with Shipping Cost" at bounding box center [292, 285] width 10 height 10
radio input "true"
click at [346, 262] on span "In-store pickup" at bounding box center [344, 259] width 113 height 21
click at [299, 262] on input "In-store pickup" at bounding box center [292, 256] width 10 height 10
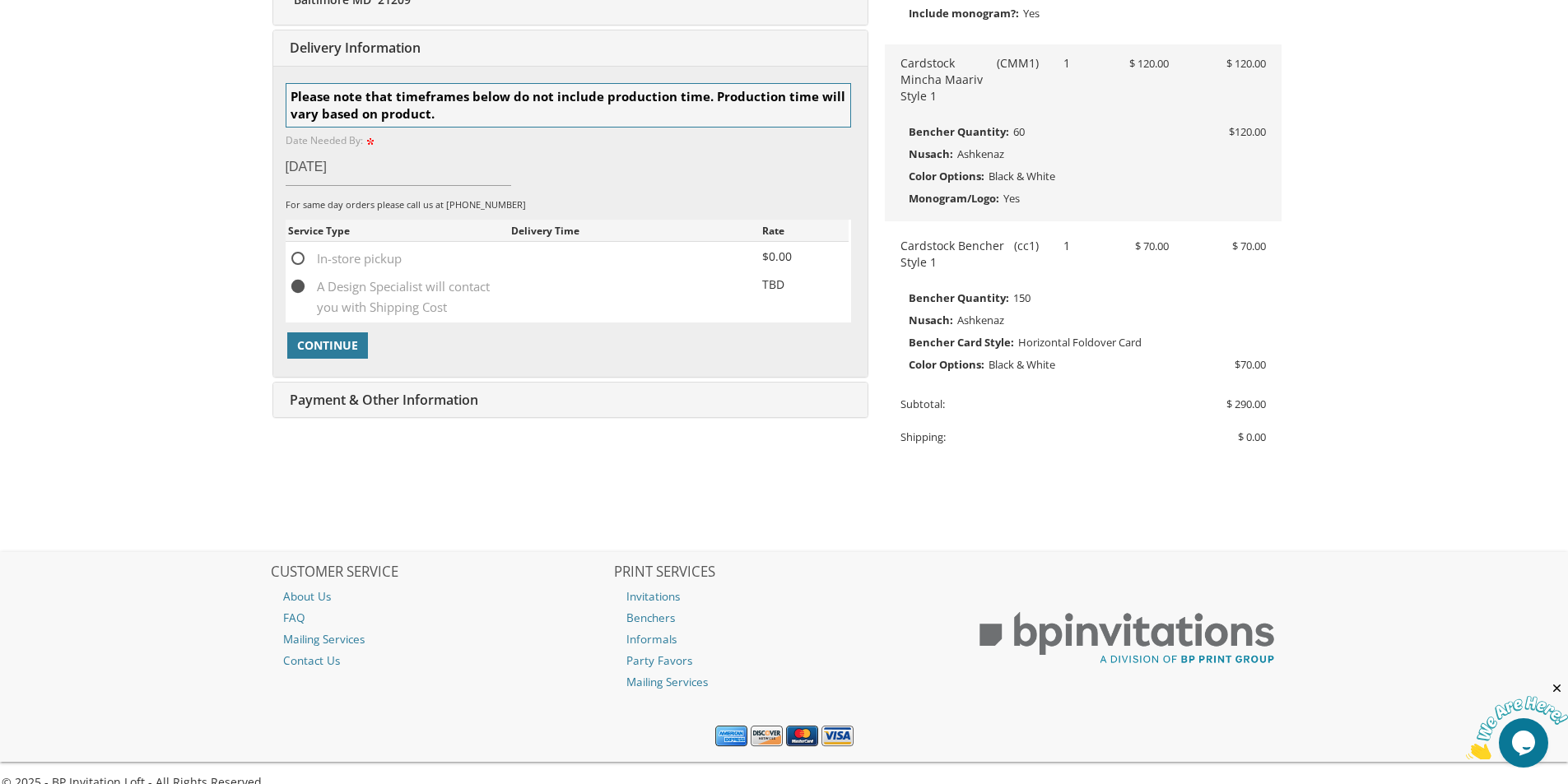
radio input "true"
click at [351, 342] on span "Continue" at bounding box center [328, 345] width 61 height 16
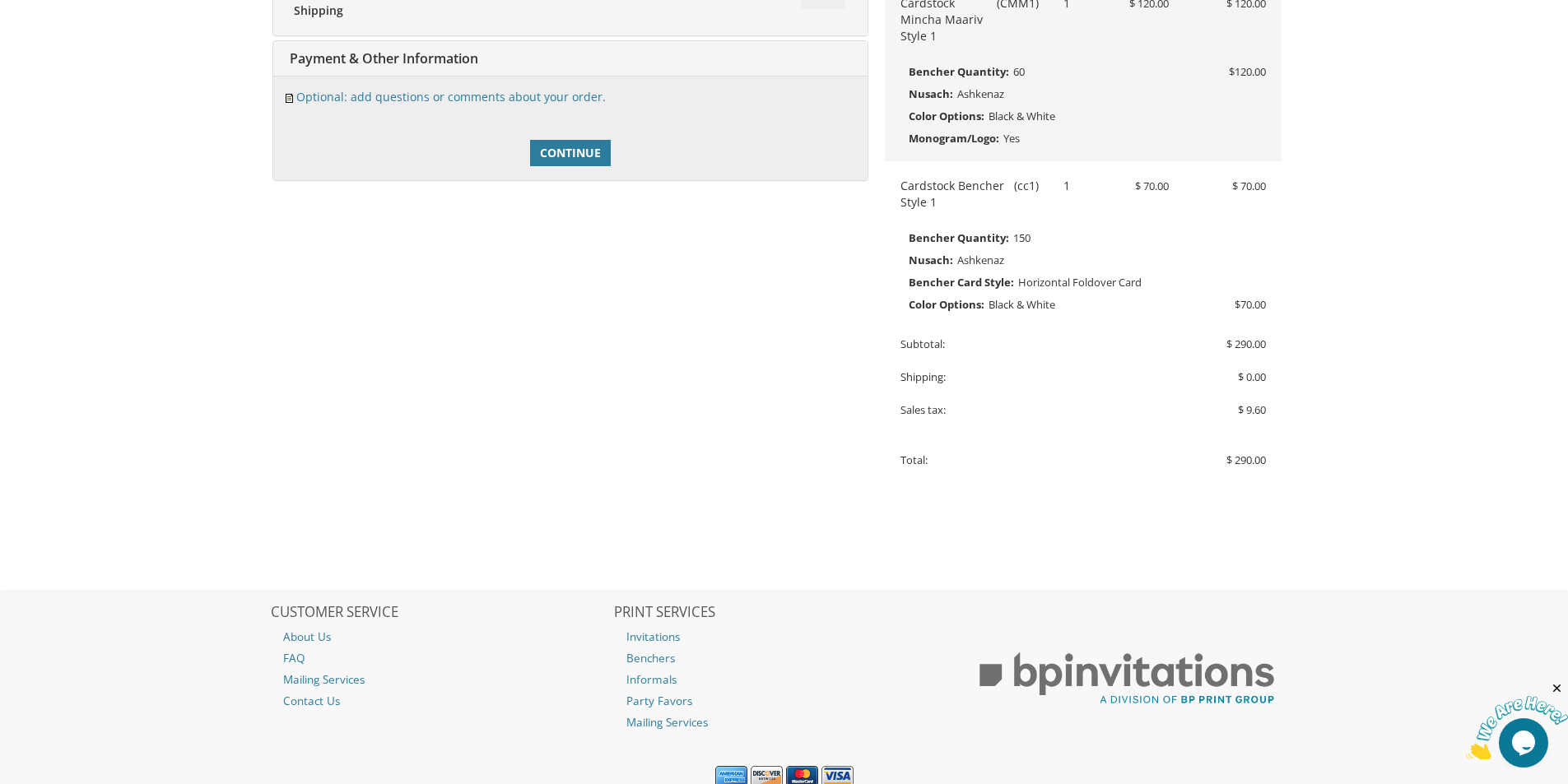
scroll to position [598, 0]
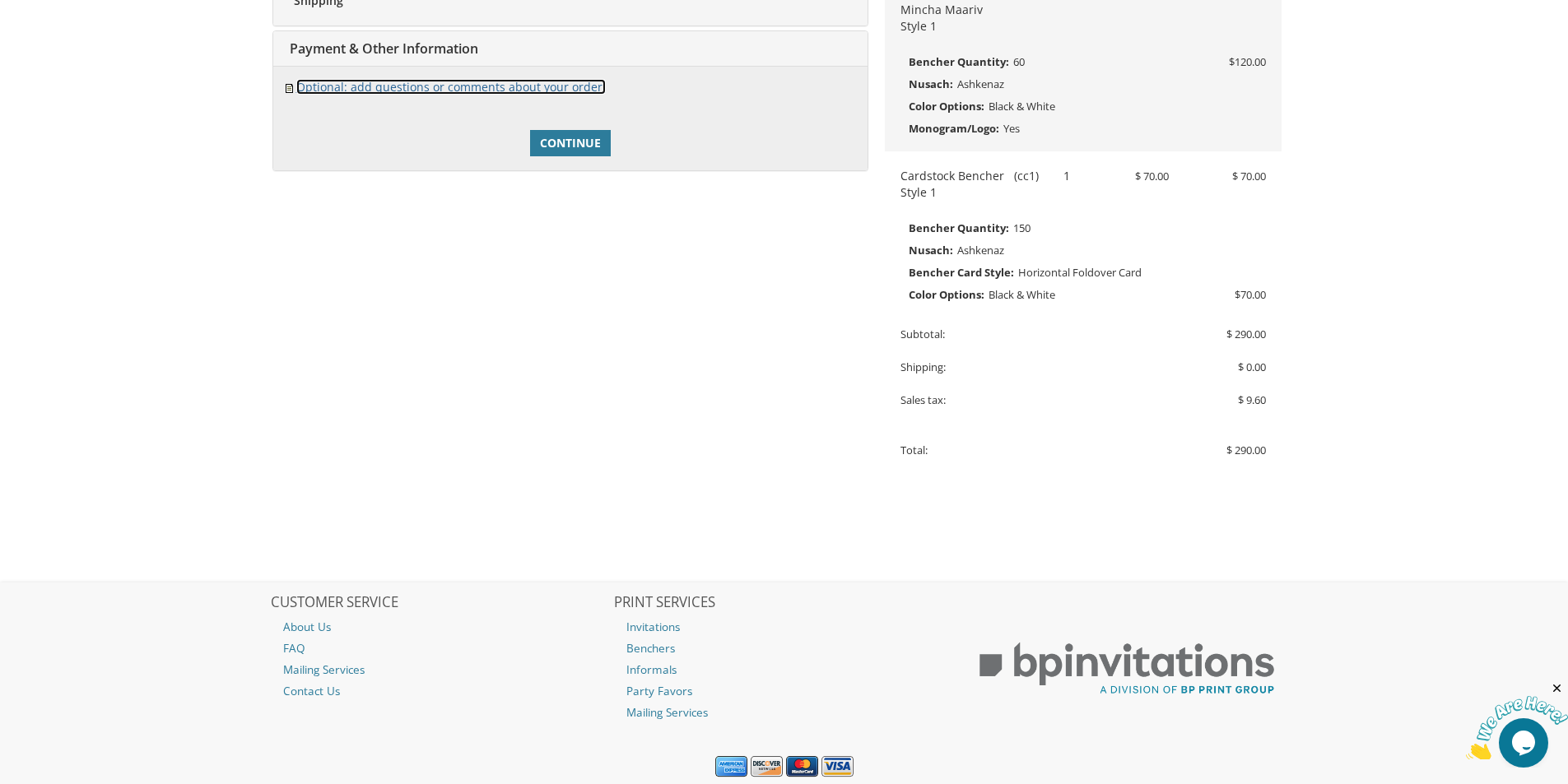
click at [499, 90] on link "Optional: add questions or comments about your order." at bounding box center [451, 87] width 310 height 15
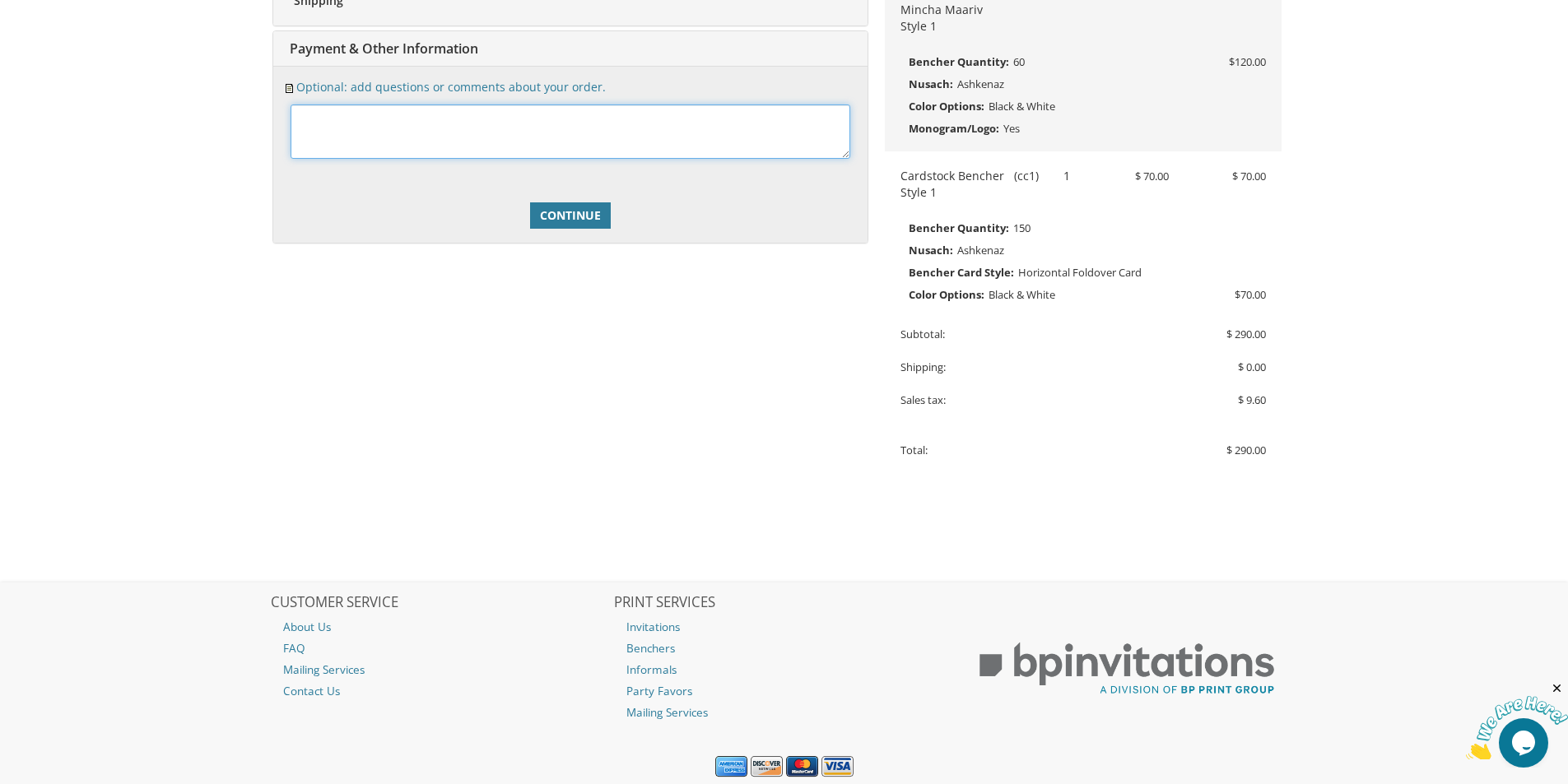
click at [499, 112] on textarea at bounding box center [570, 131] width 559 height 54
click at [558, 205] on link "Continue" at bounding box center [570, 216] width 81 height 27
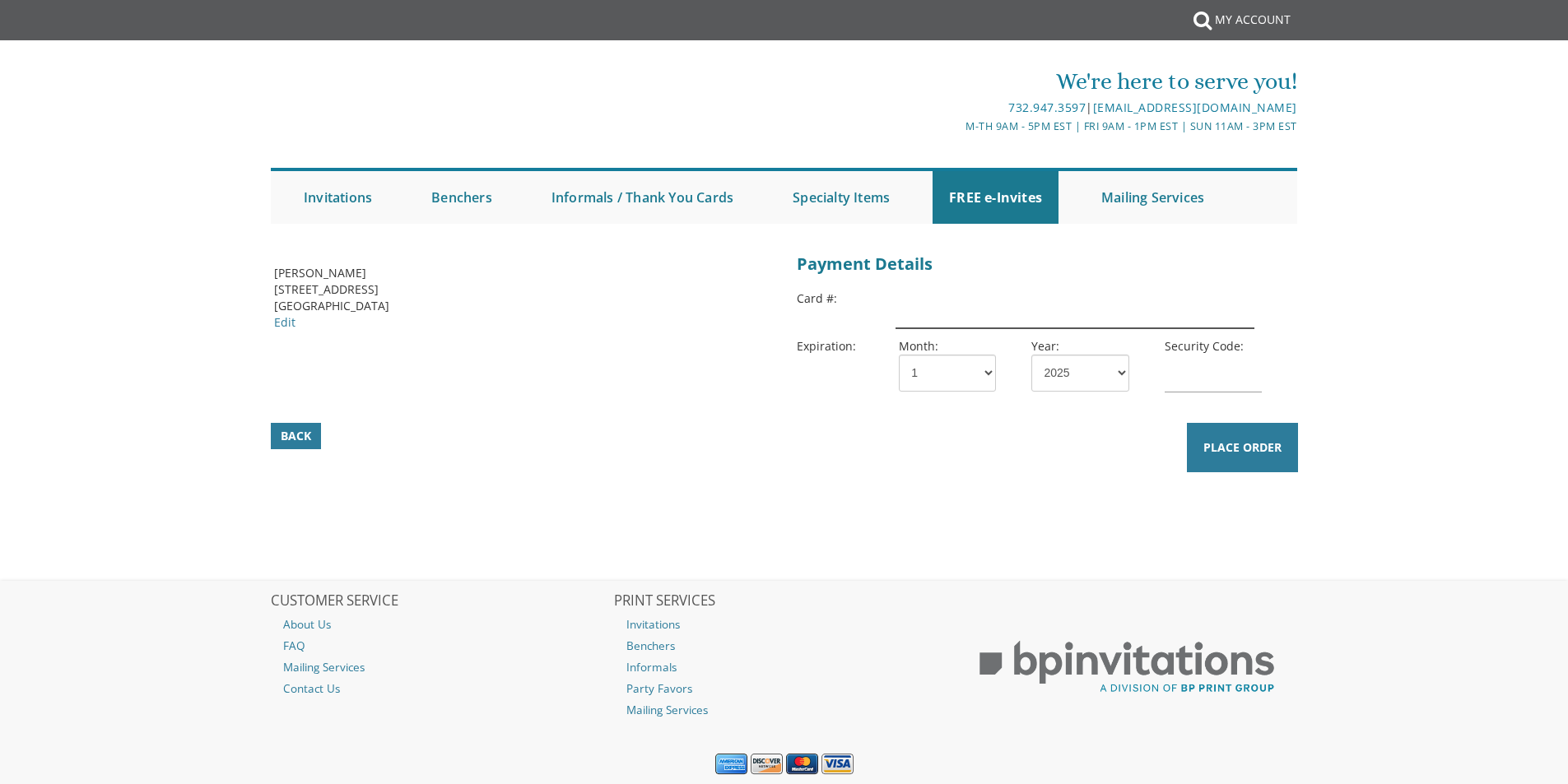
click at [937, 307] on input "text" at bounding box center [1075, 310] width 358 height 38
type input "[CREDIT_CARD_NUMBER]"
select select "07"
select select "28"
click at [1187, 379] on input "text" at bounding box center [1213, 373] width 97 height 38
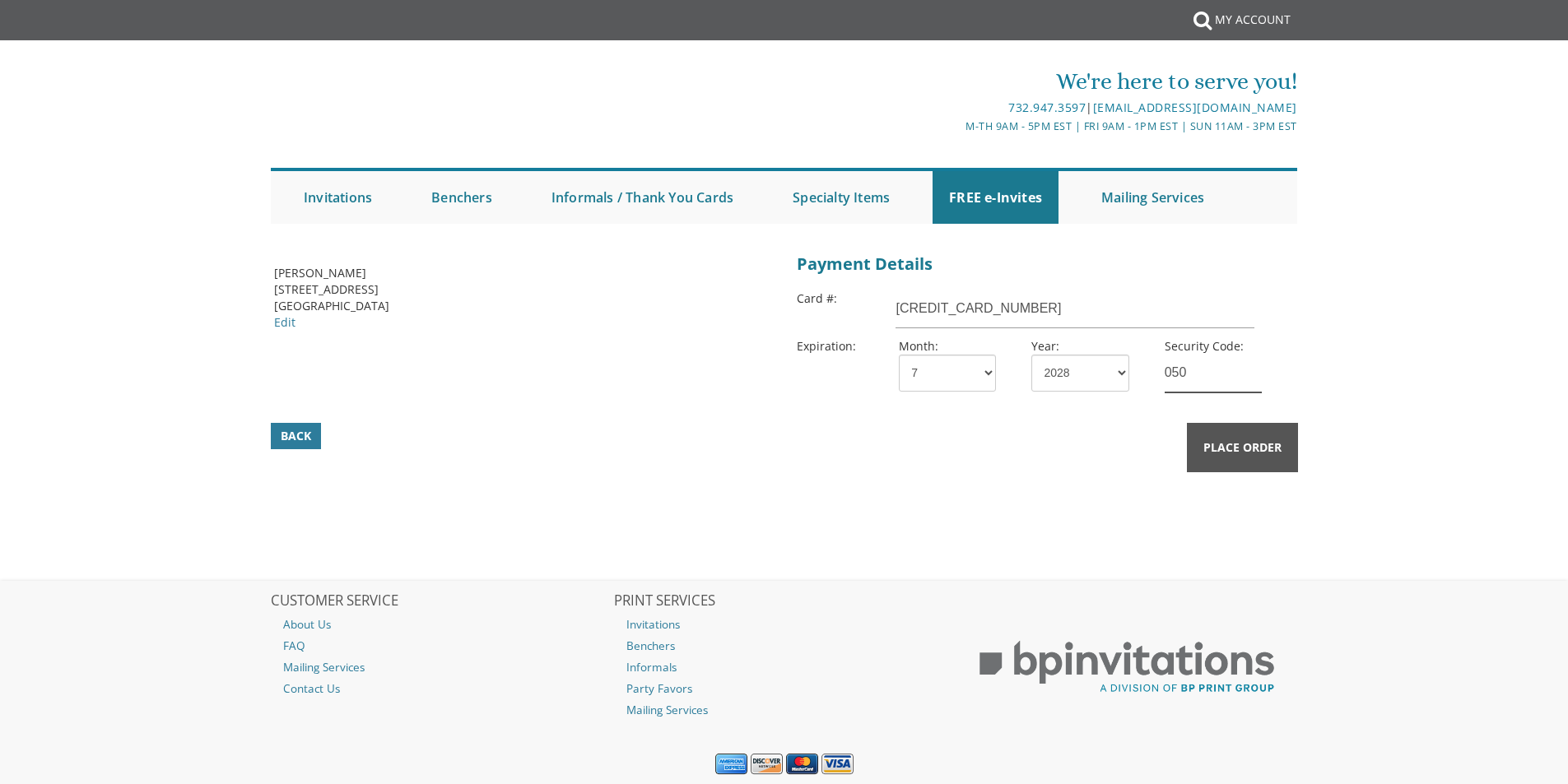
type input "050"
click at [1225, 469] on button "Place Order" at bounding box center [1242, 448] width 111 height 50
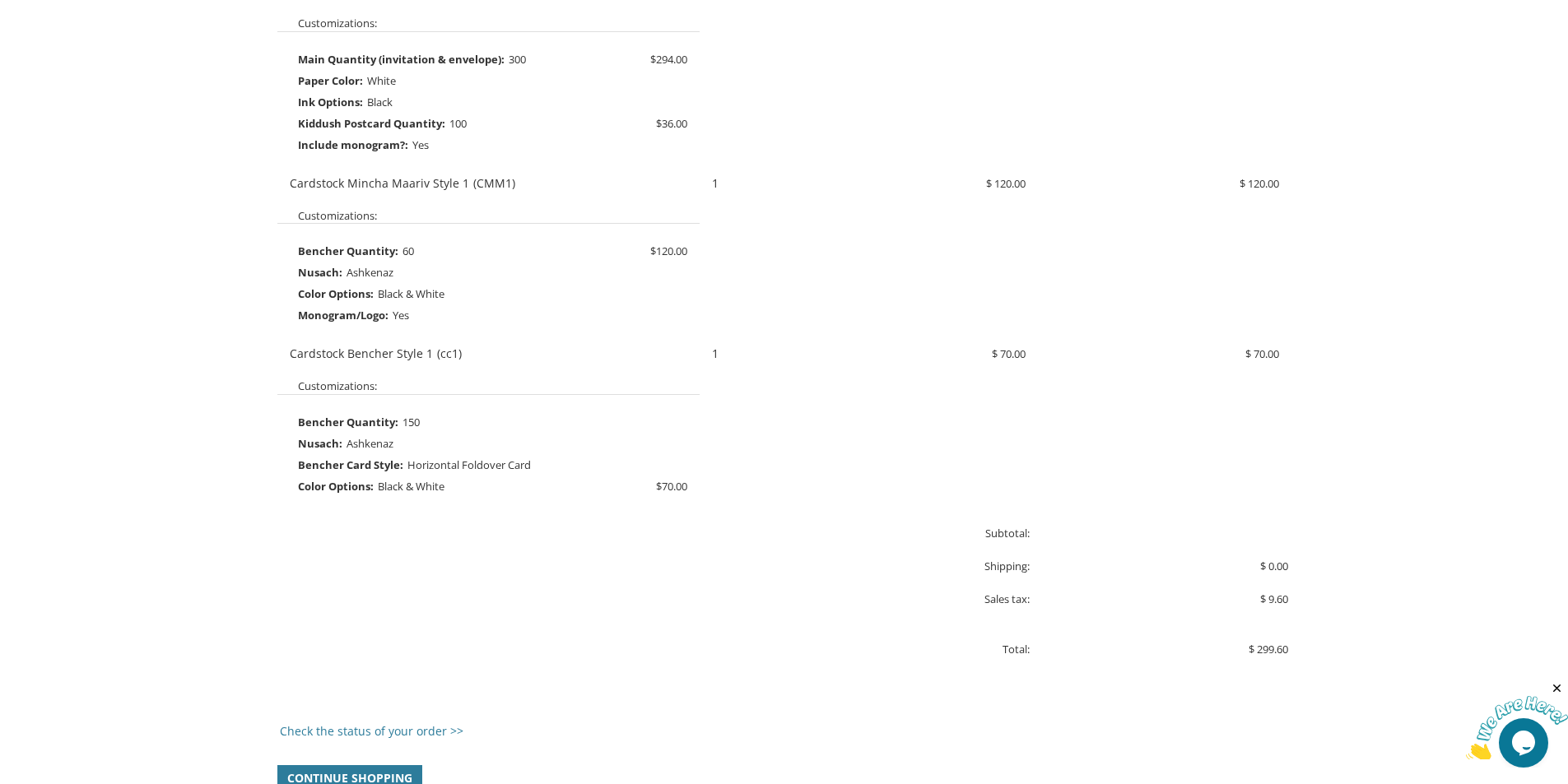
scroll to position [1302, 0]
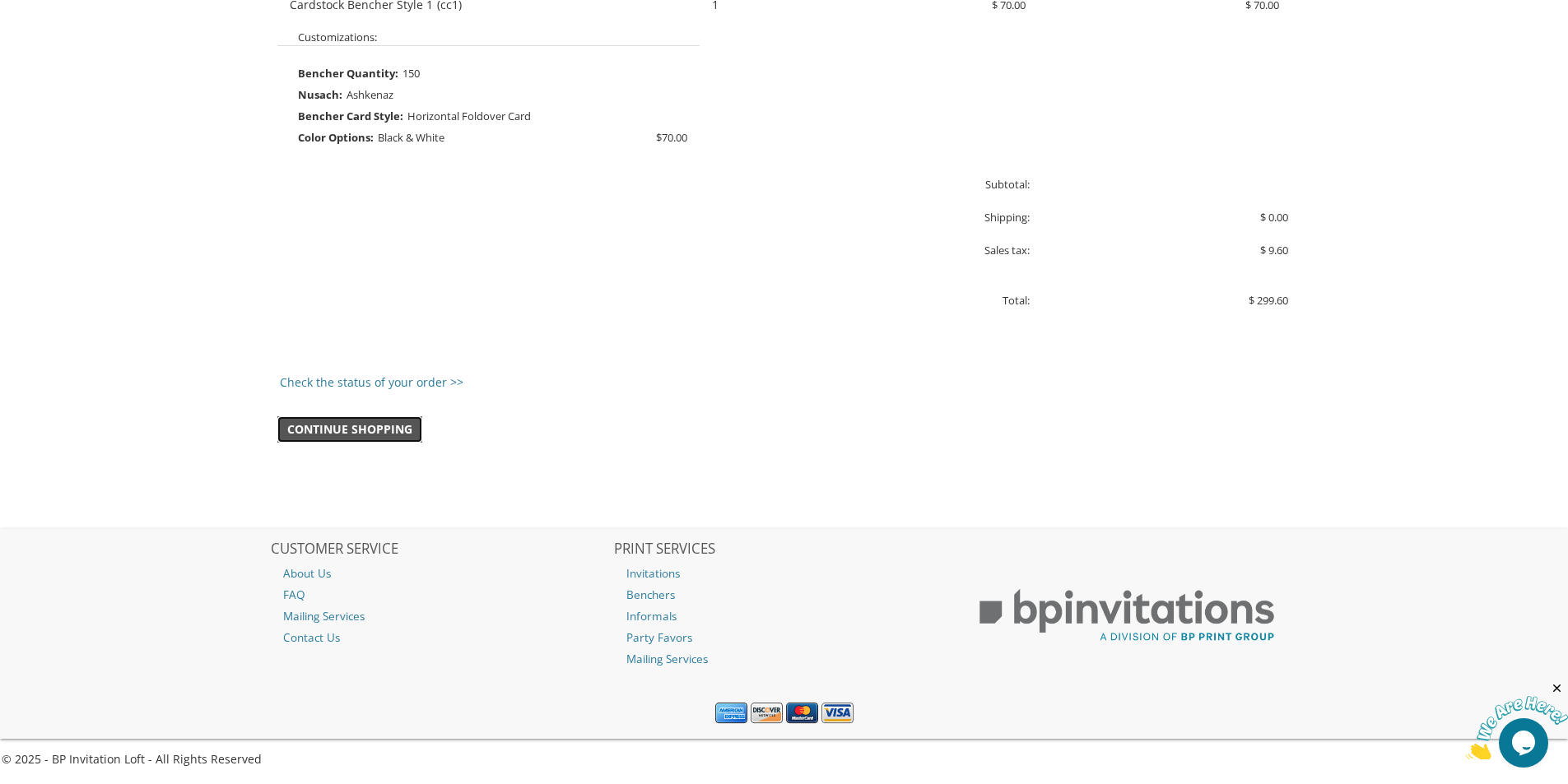
click at [377, 432] on span "Continue Shopping" at bounding box center [350, 429] width 125 height 16
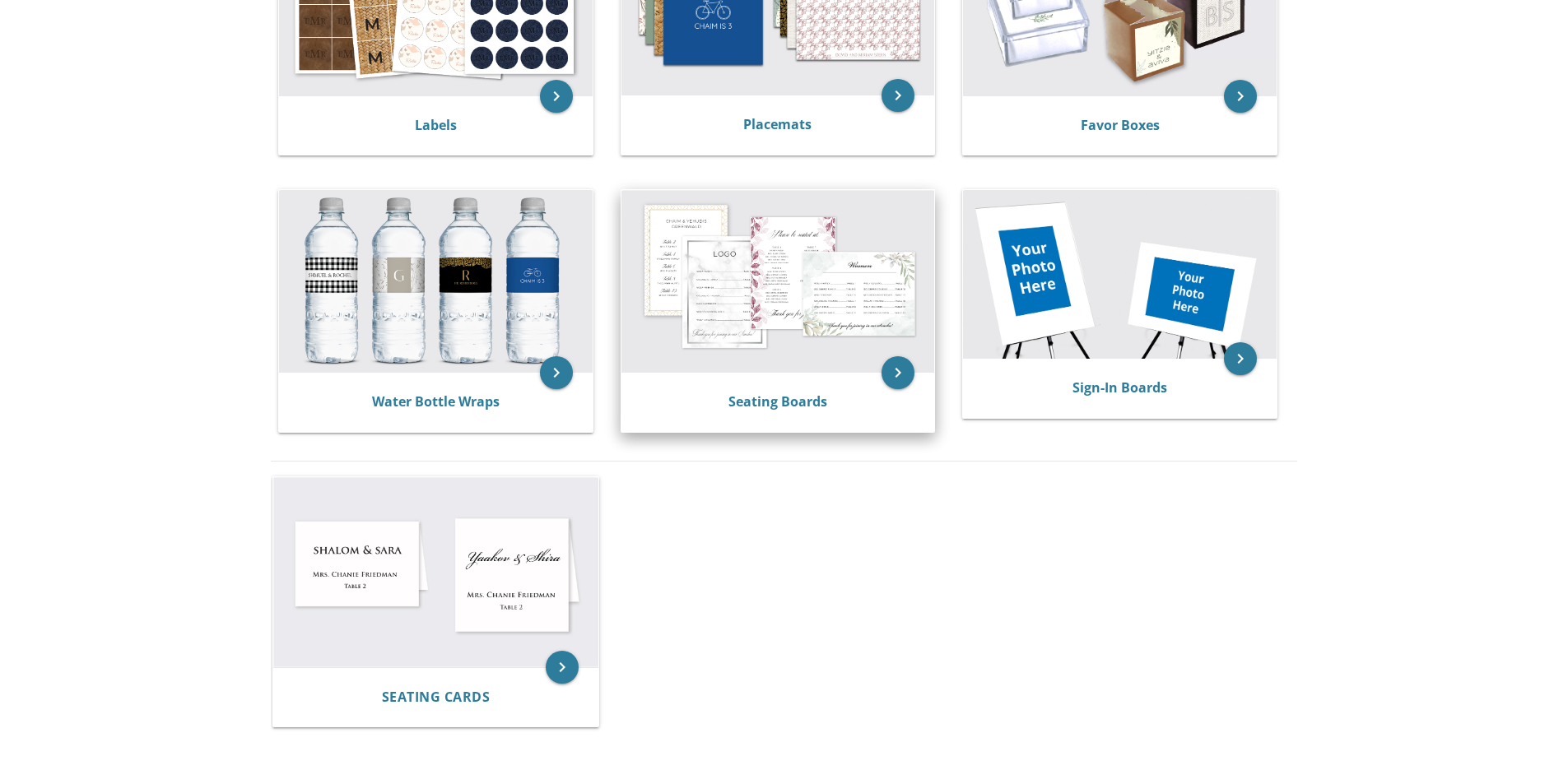
scroll to position [741, 0]
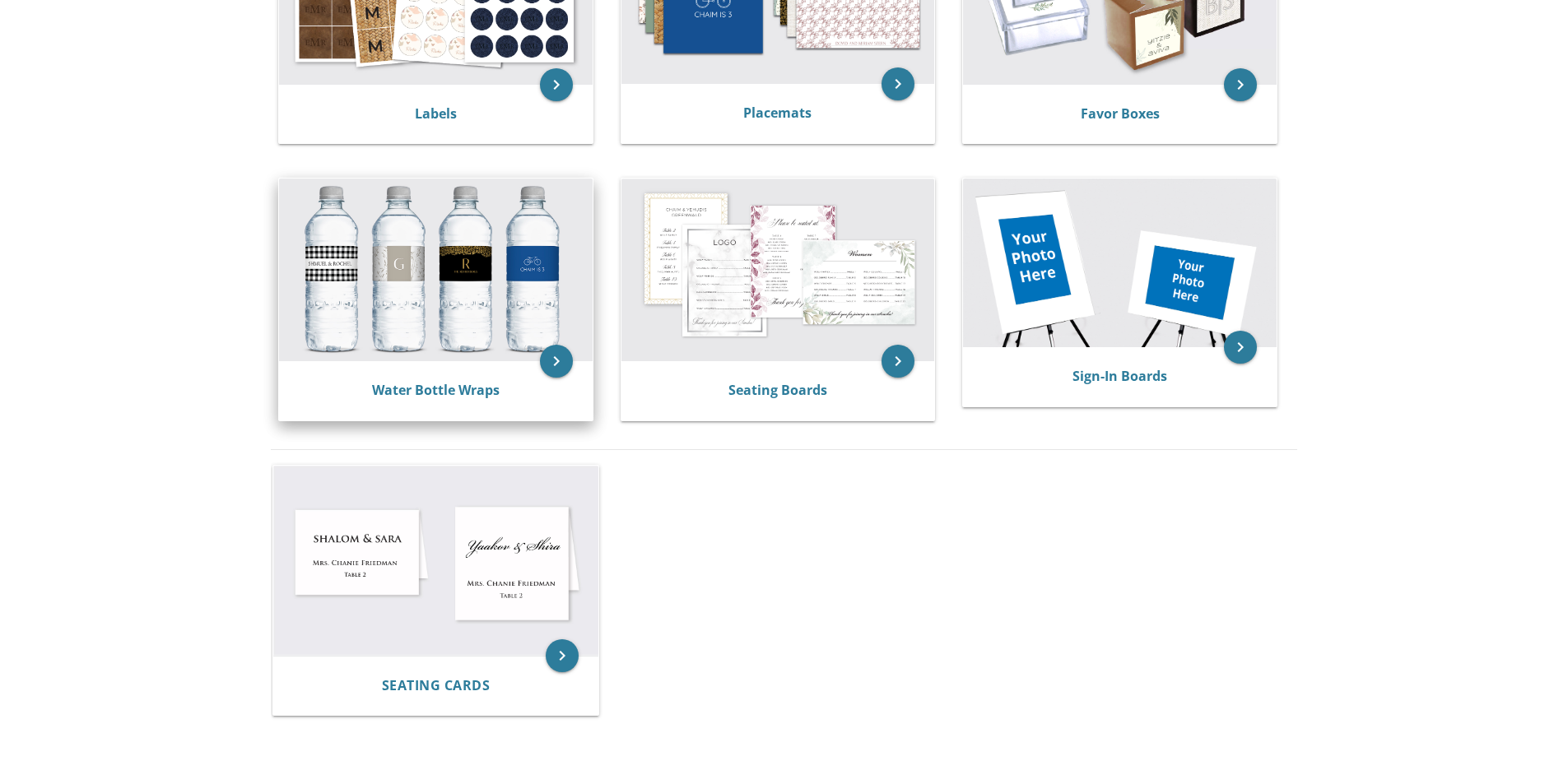
click at [493, 315] on img at bounding box center [435, 270] width 313 height 183
click at [485, 391] on link "Water Bottle Wraps" at bounding box center [435, 390] width 128 height 18
click at [553, 364] on icon "keyboard_arrow_right" at bounding box center [556, 361] width 33 height 33
click at [462, 293] on img at bounding box center [435, 270] width 313 height 183
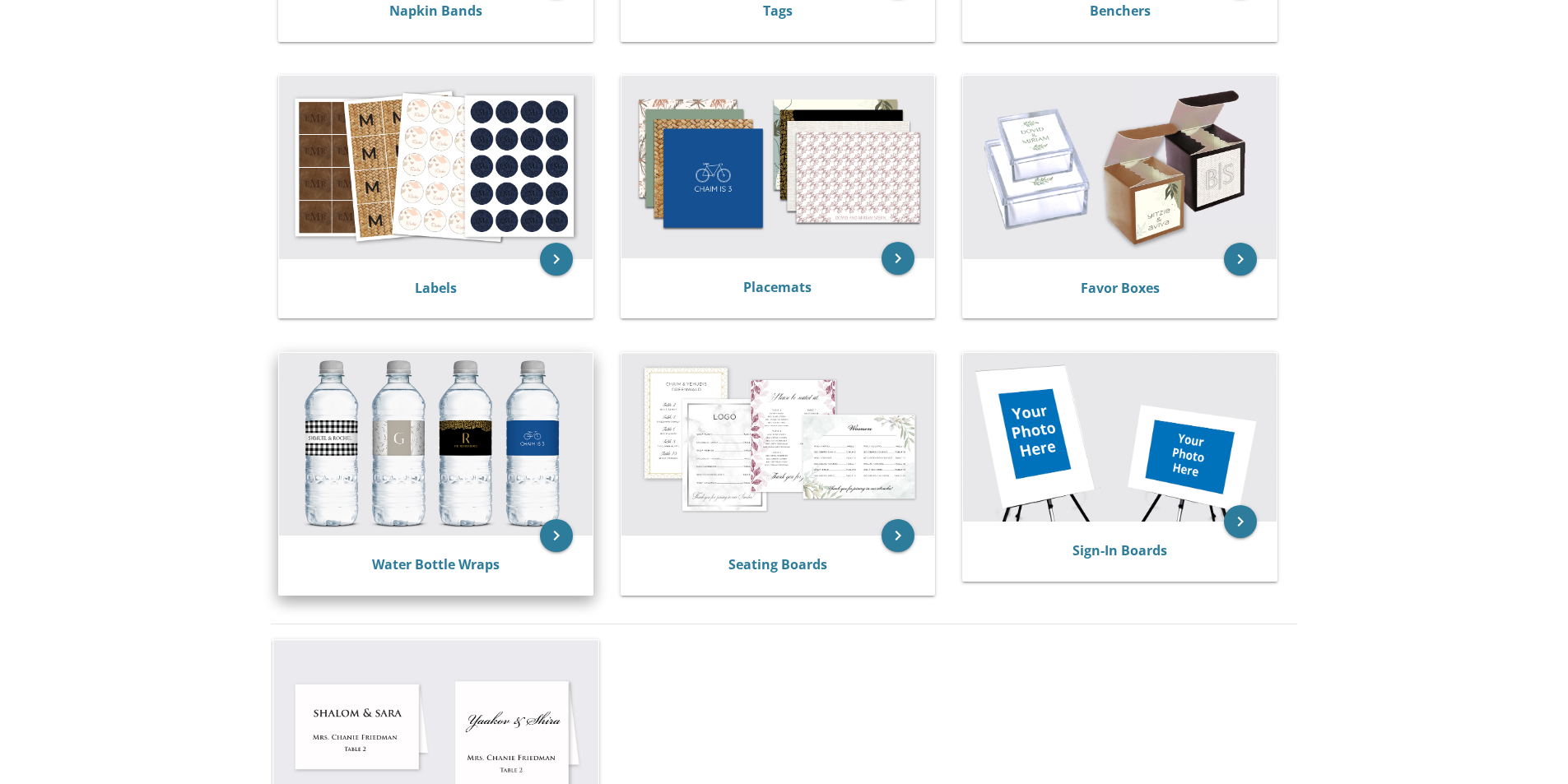
scroll to position [576, 0]
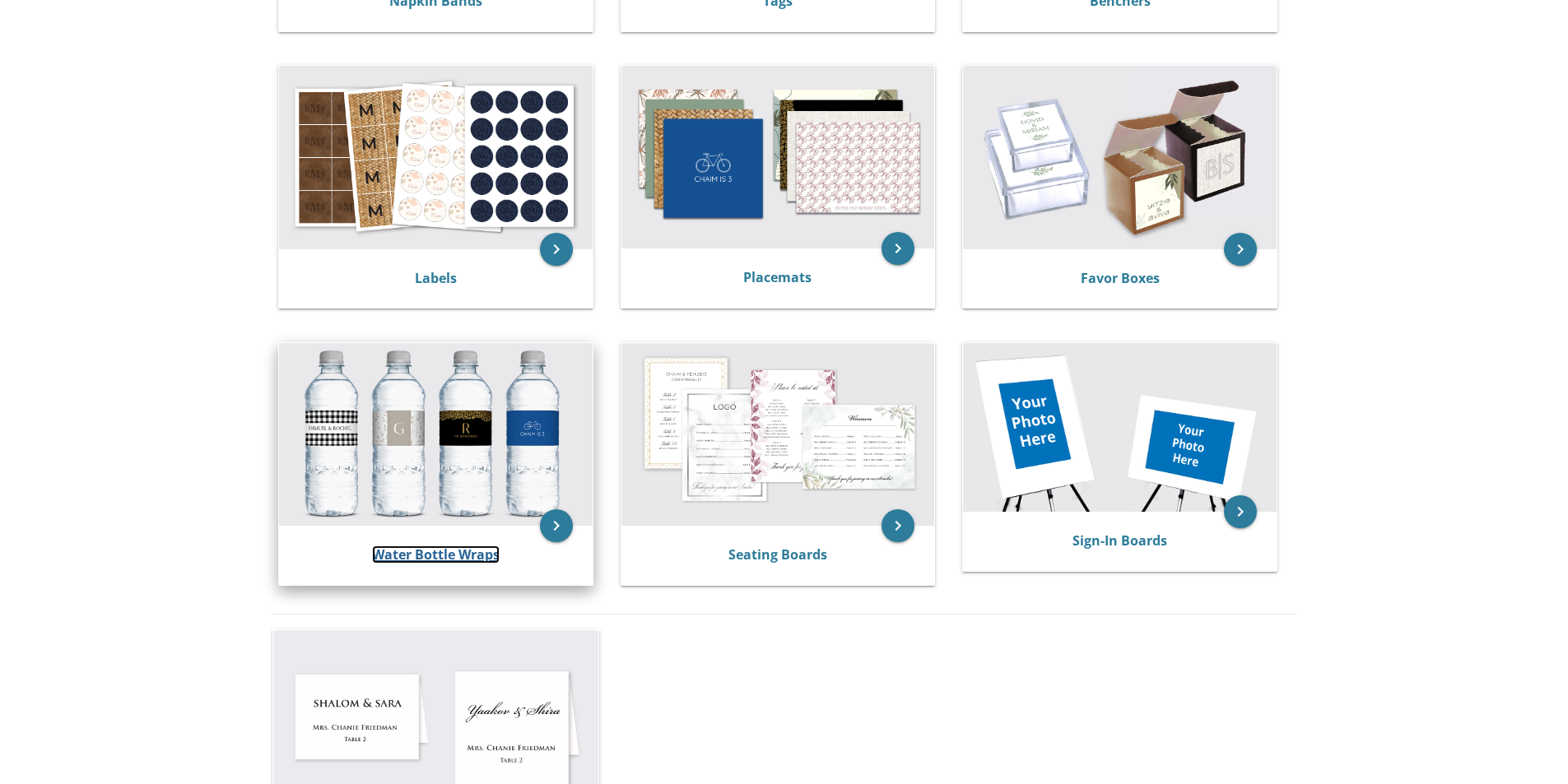
click at [441, 550] on link "Water Bottle Wraps" at bounding box center [435, 554] width 128 height 18
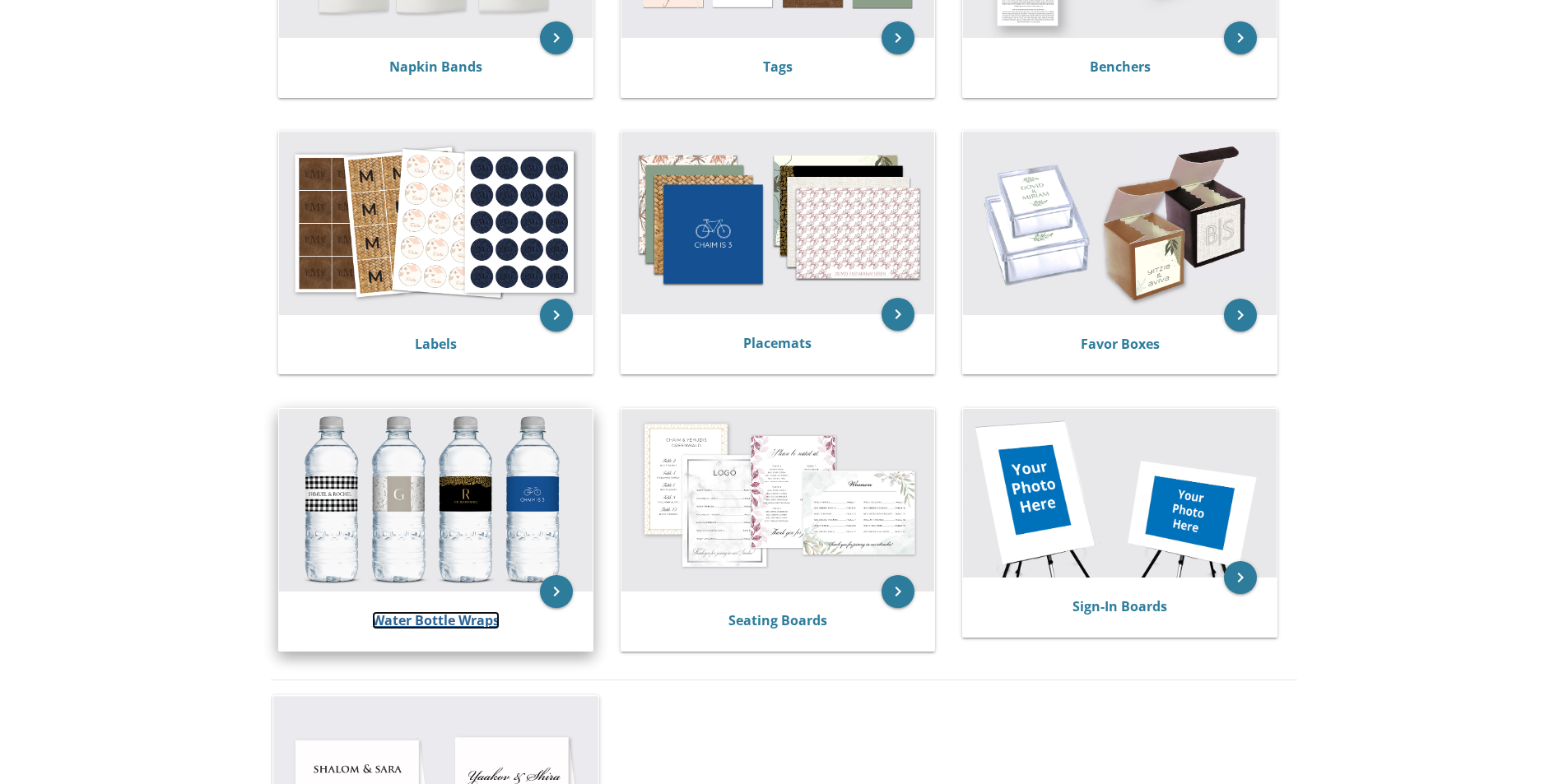
scroll to position [450, 0]
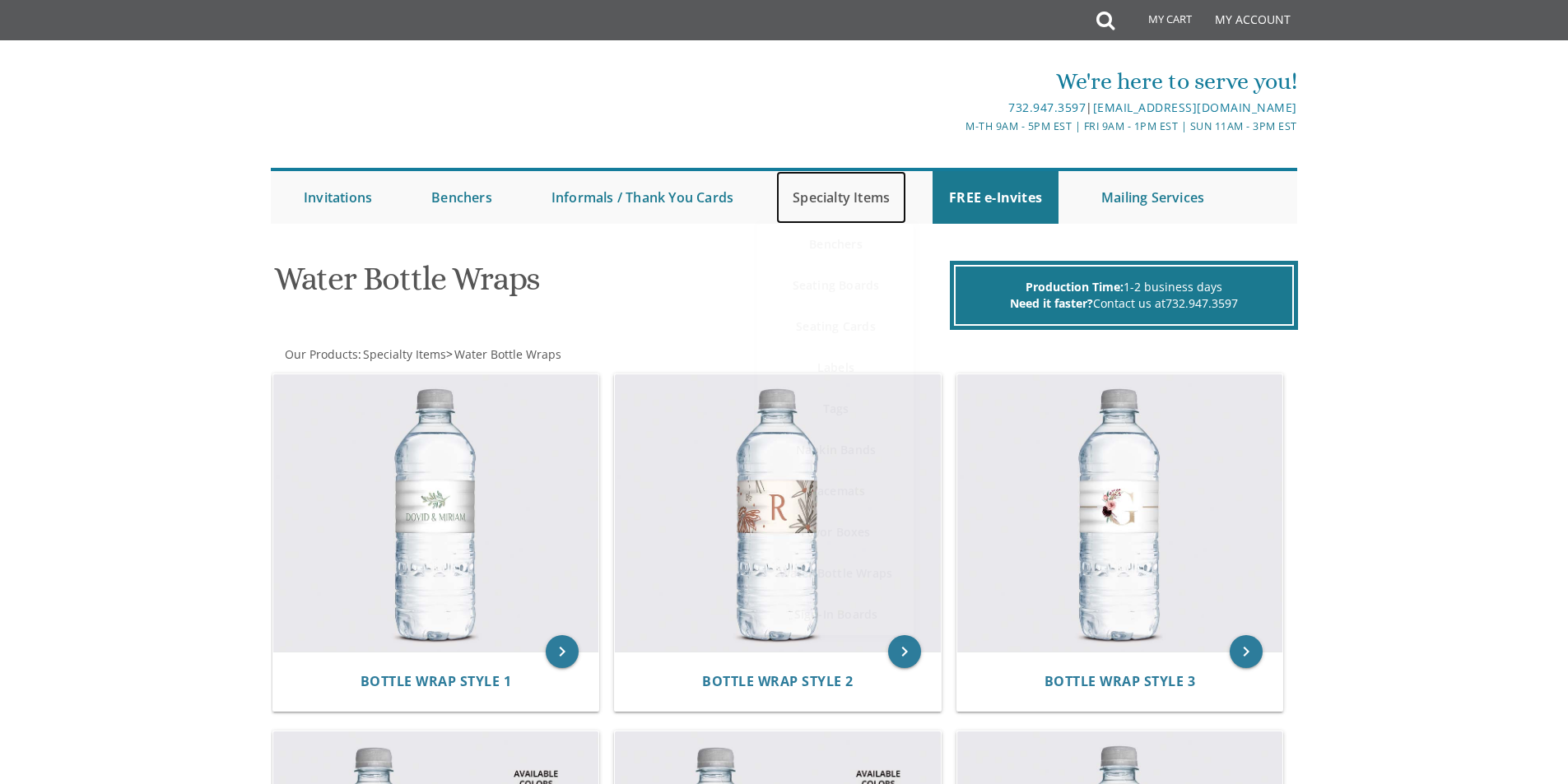
click at [821, 207] on link "Specialty Items" at bounding box center [841, 197] width 130 height 52
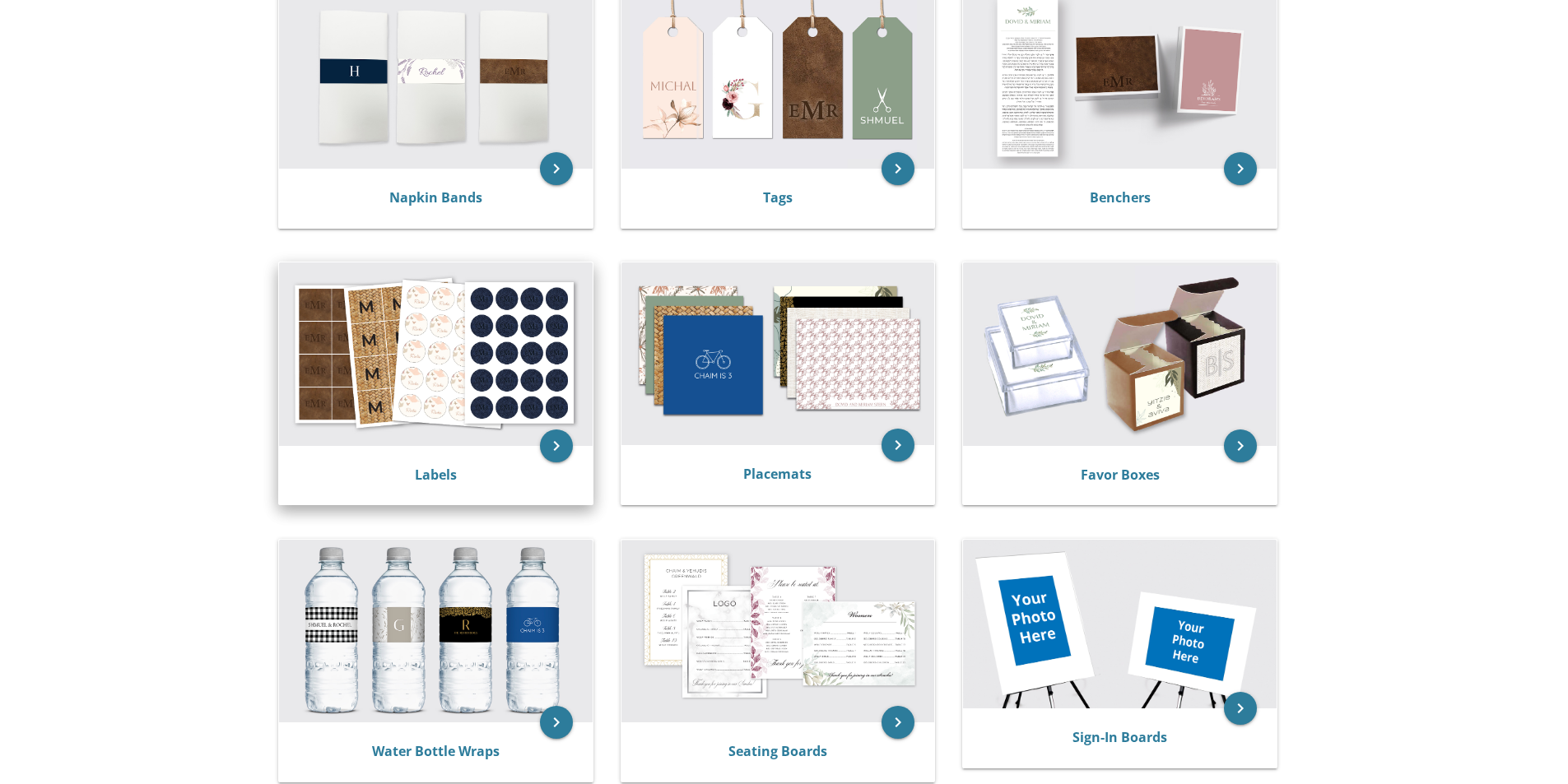
scroll to position [412, 0]
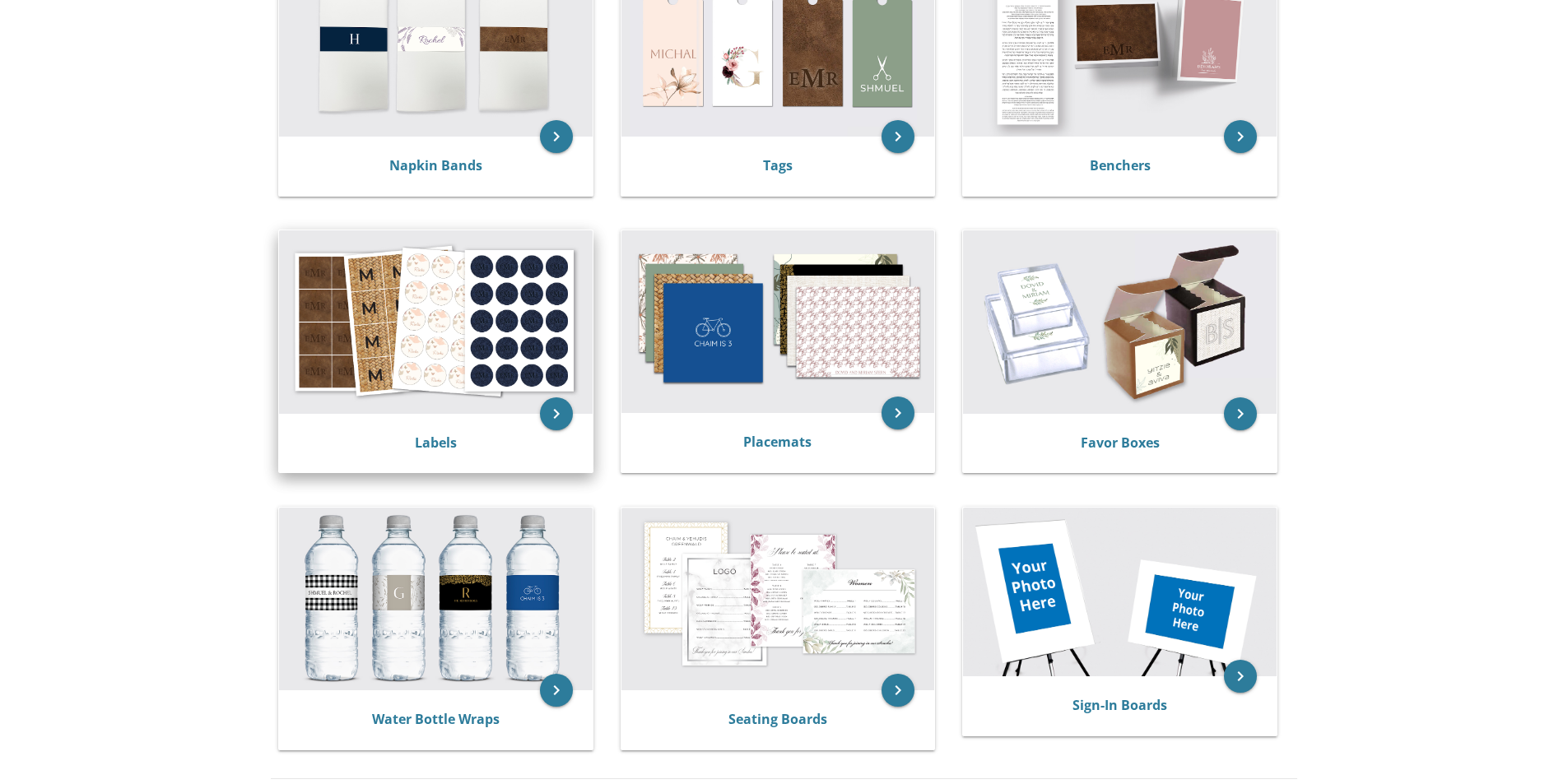
click at [475, 373] on img at bounding box center [435, 322] width 313 height 183
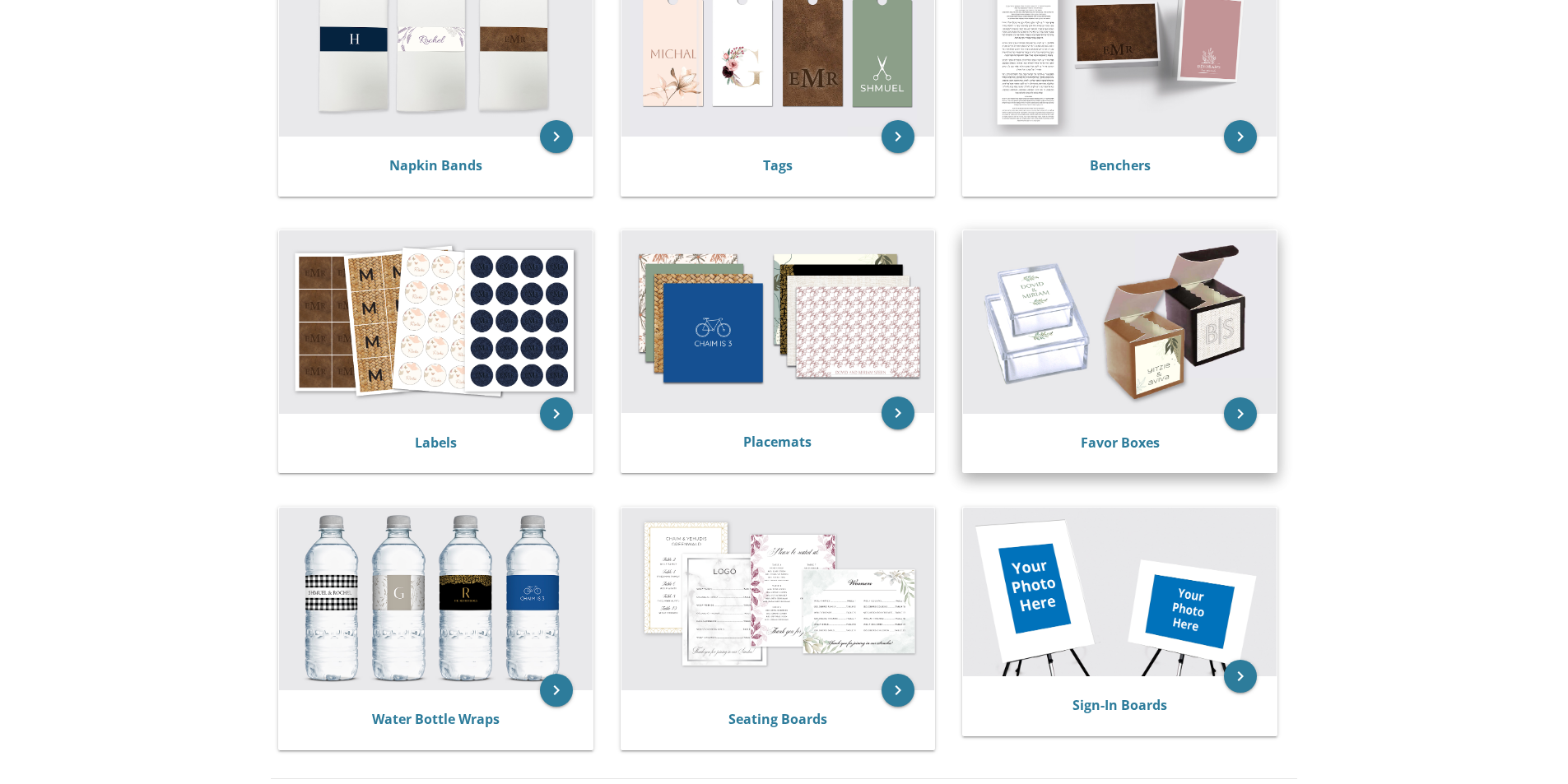
click at [1121, 391] on img at bounding box center [1119, 322] width 313 height 183
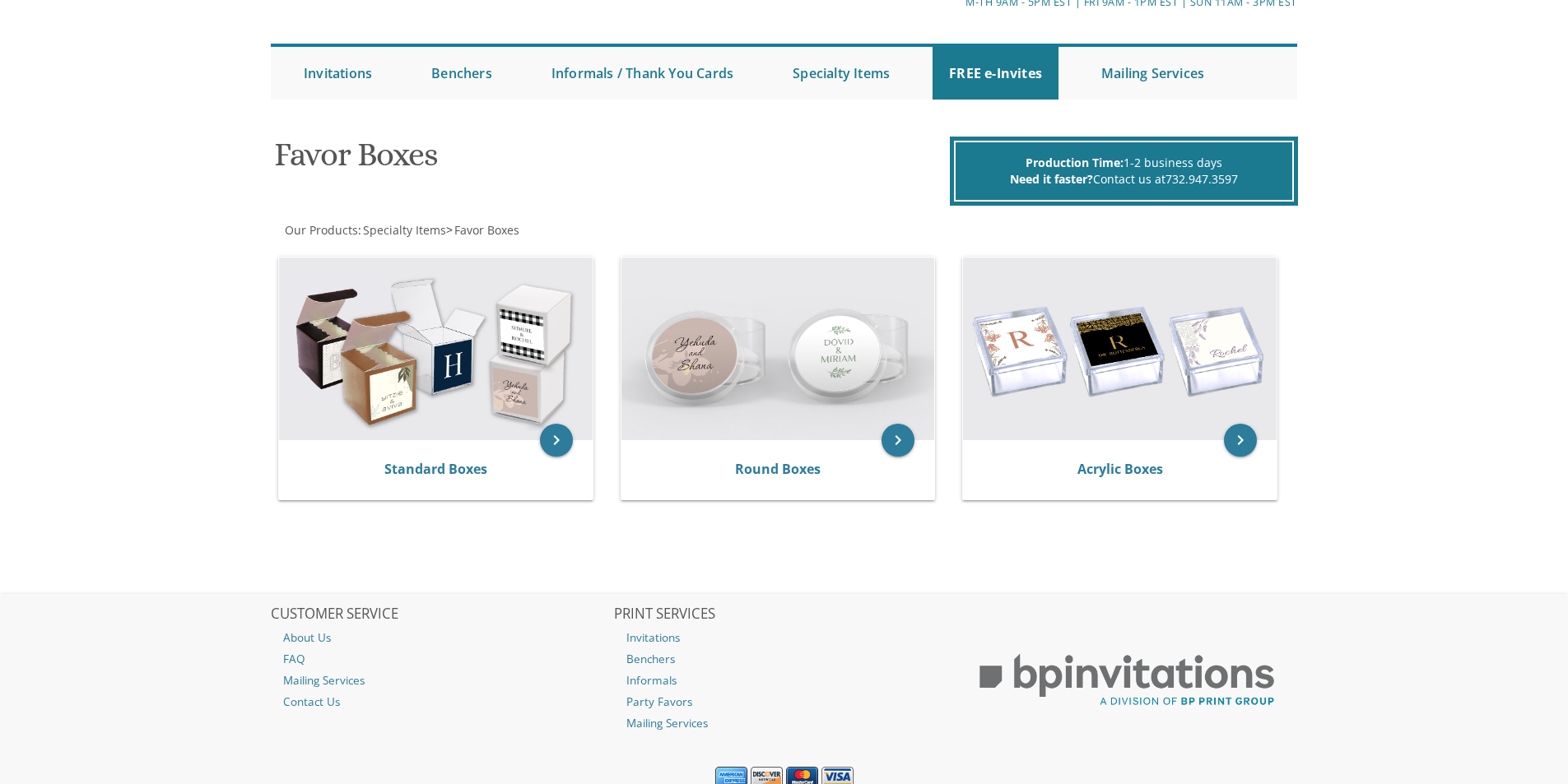
scroll to position [165, 0]
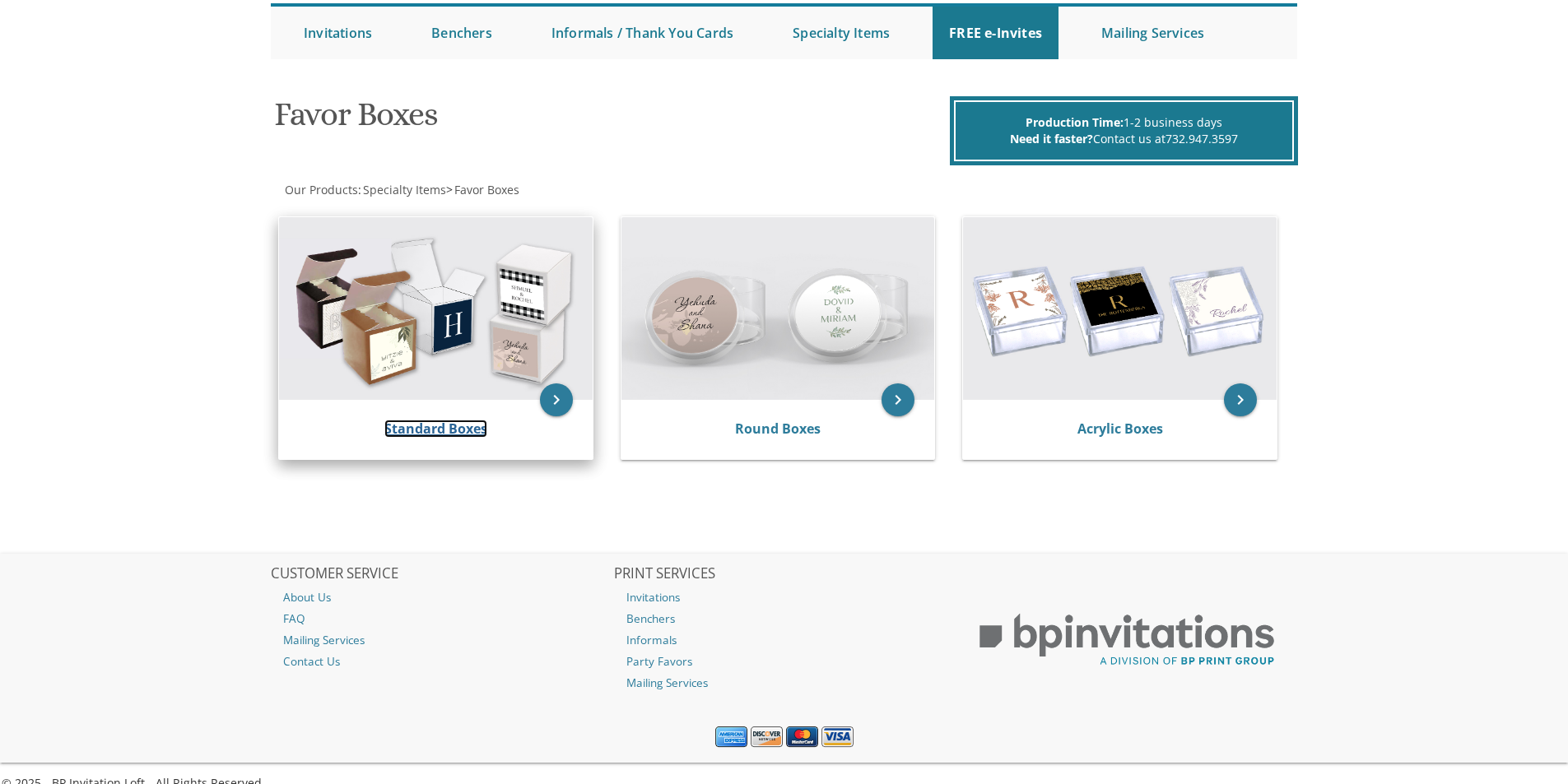
click at [444, 434] on link "Standard Boxes" at bounding box center [435, 429] width 103 height 18
click at [479, 360] on img at bounding box center [435, 309] width 313 height 183
click at [460, 428] on link "Standard Boxes" at bounding box center [435, 429] width 103 height 18
click at [562, 408] on icon "keyboard_arrow_right" at bounding box center [556, 400] width 33 height 33
click at [448, 427] on link "Standard Boxes" at bounding box center [435, 429] width 103 height 18
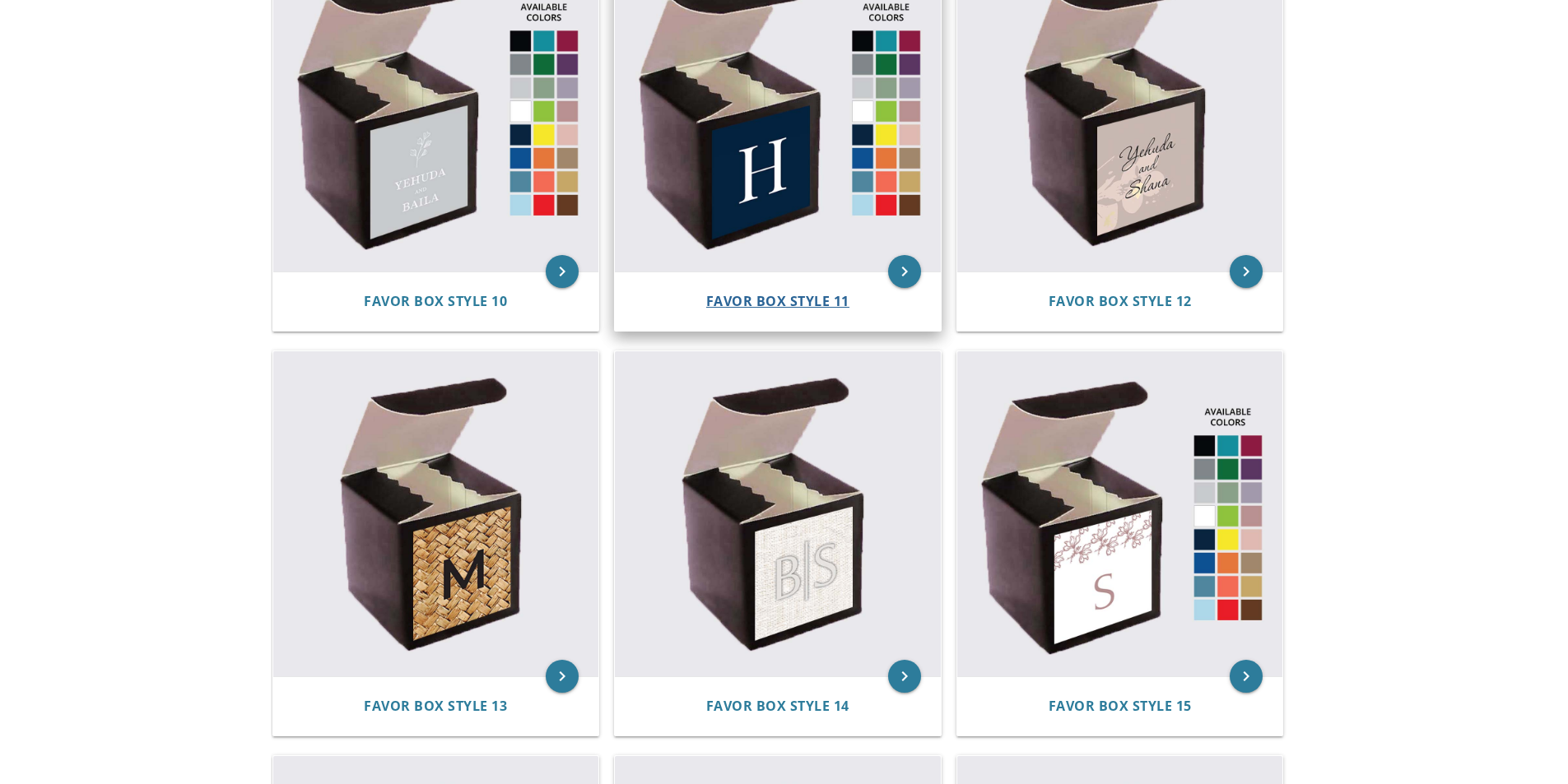
scroll to position [1646, 0]
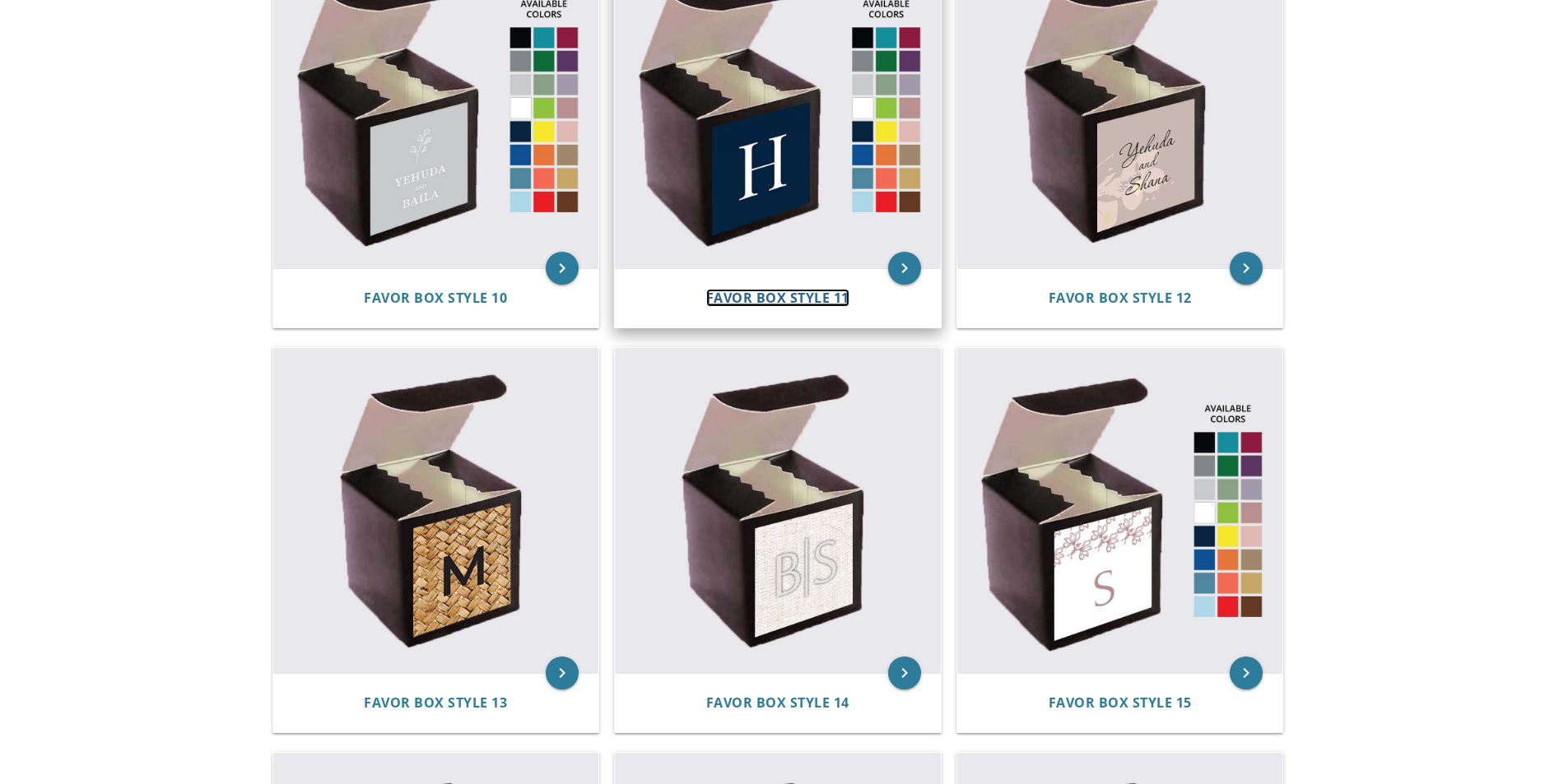
click at [799, 299] on span "Favor Box Style 11" at bounding box center [777, 297] width 143 height 18
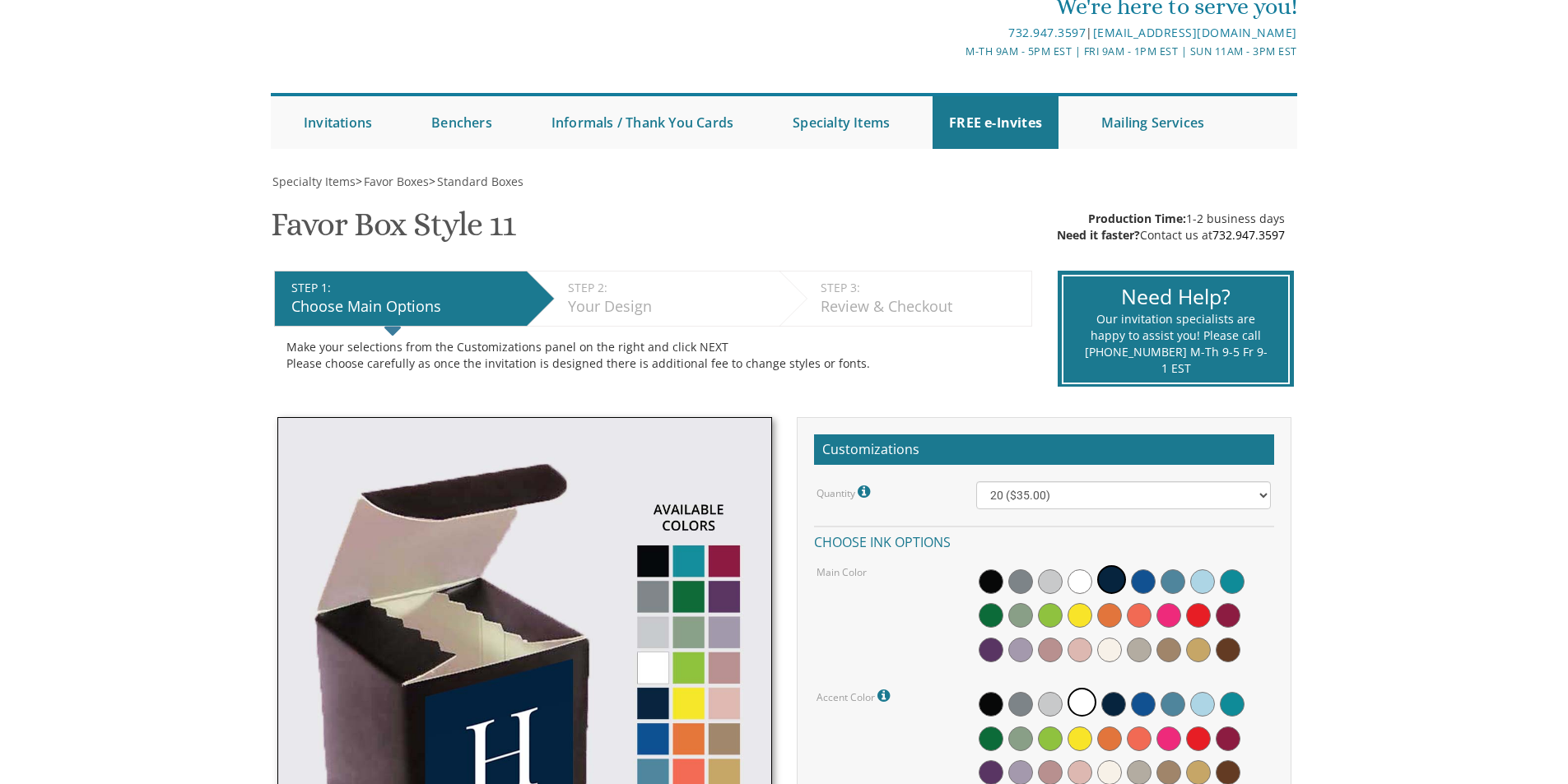
scroll to position [165, 0]
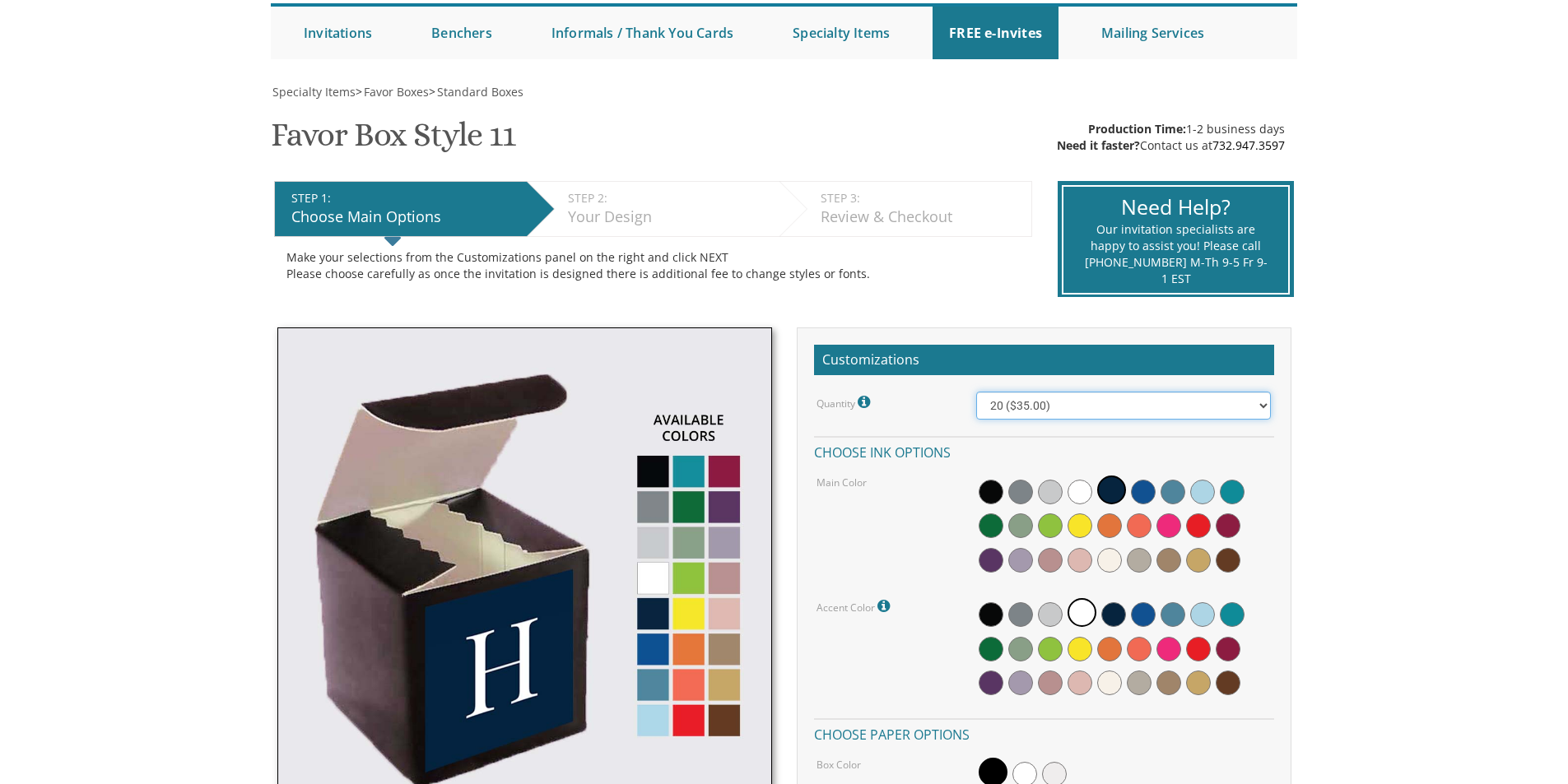
click at [1023, 406] on select "20 ($35.00) 40 ($53.00) 60 ($65.00) 80 ($75.00) 100 ($85.00)" at bounding box center [1123, 405] width 294 height 28
select select "40"
click at [976, 392] on select "20 ($35.00) 40 ($53.00) 60 ($65.00) 80 ($75.00) 100 ($85.00)" at bounding box center [1123, 405] width 294 height 28
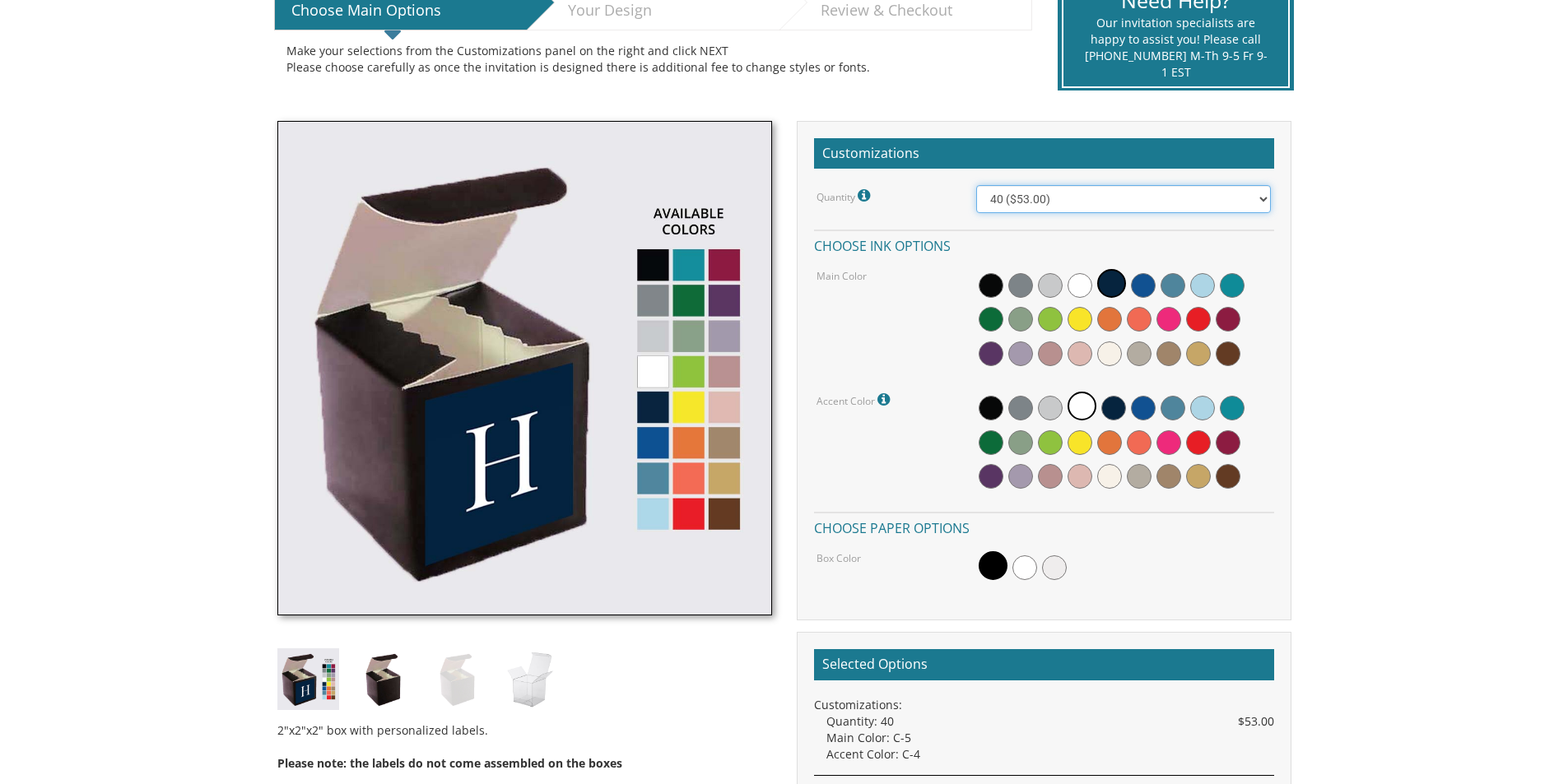
scroll to position [412, 0]
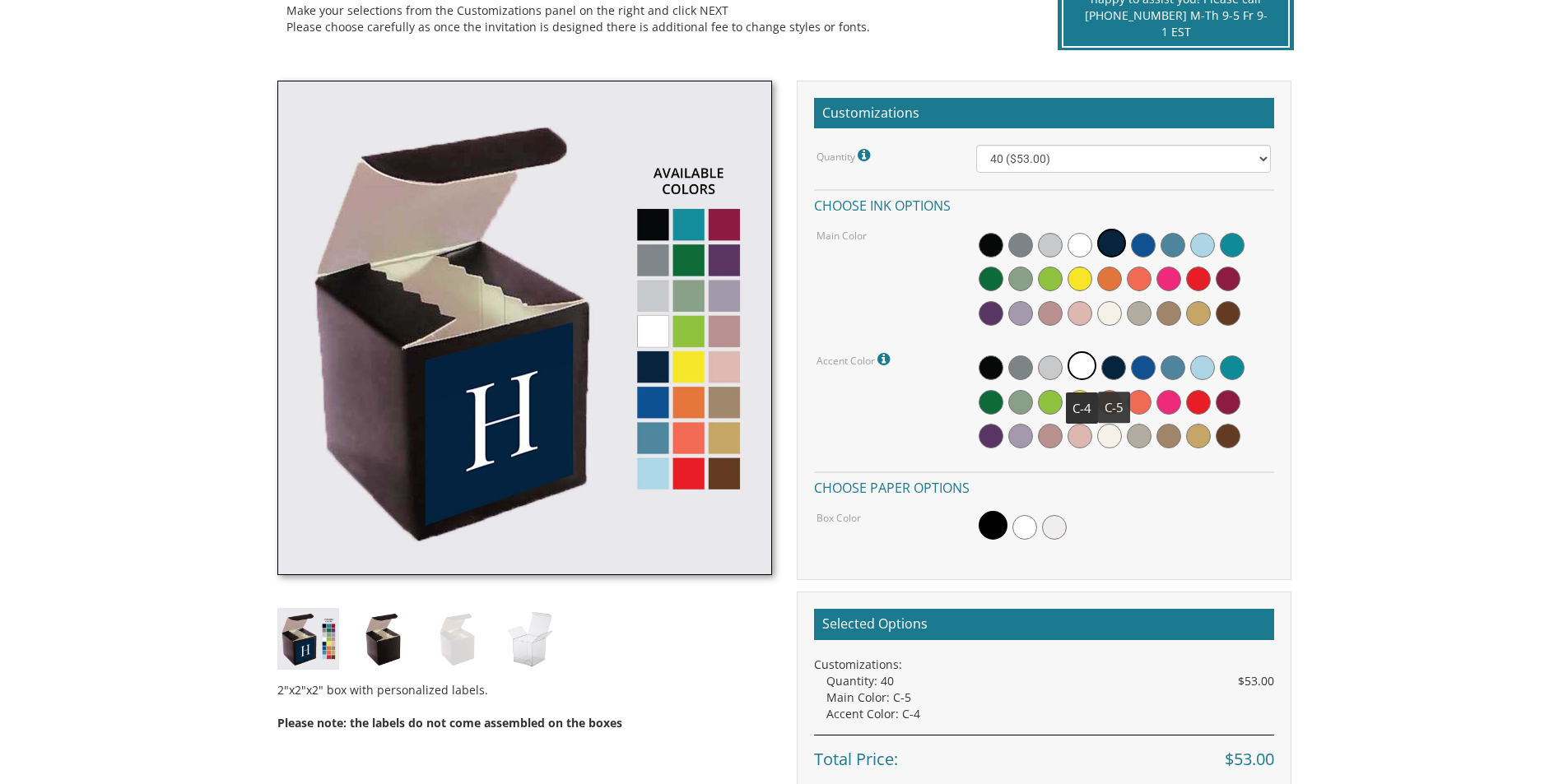
click at [1113, 370] on span at bounding box center [1114, 368] width 25 height 25
click at [1080, 370] on span at bounding box center [1079, 368] width 25 height 25
click at [1143, 239] on span at bounding box center [1143, 245] width 25 height 25
click at [1023, 526] on span at bounding box center [1025, 528] width 25 height 25
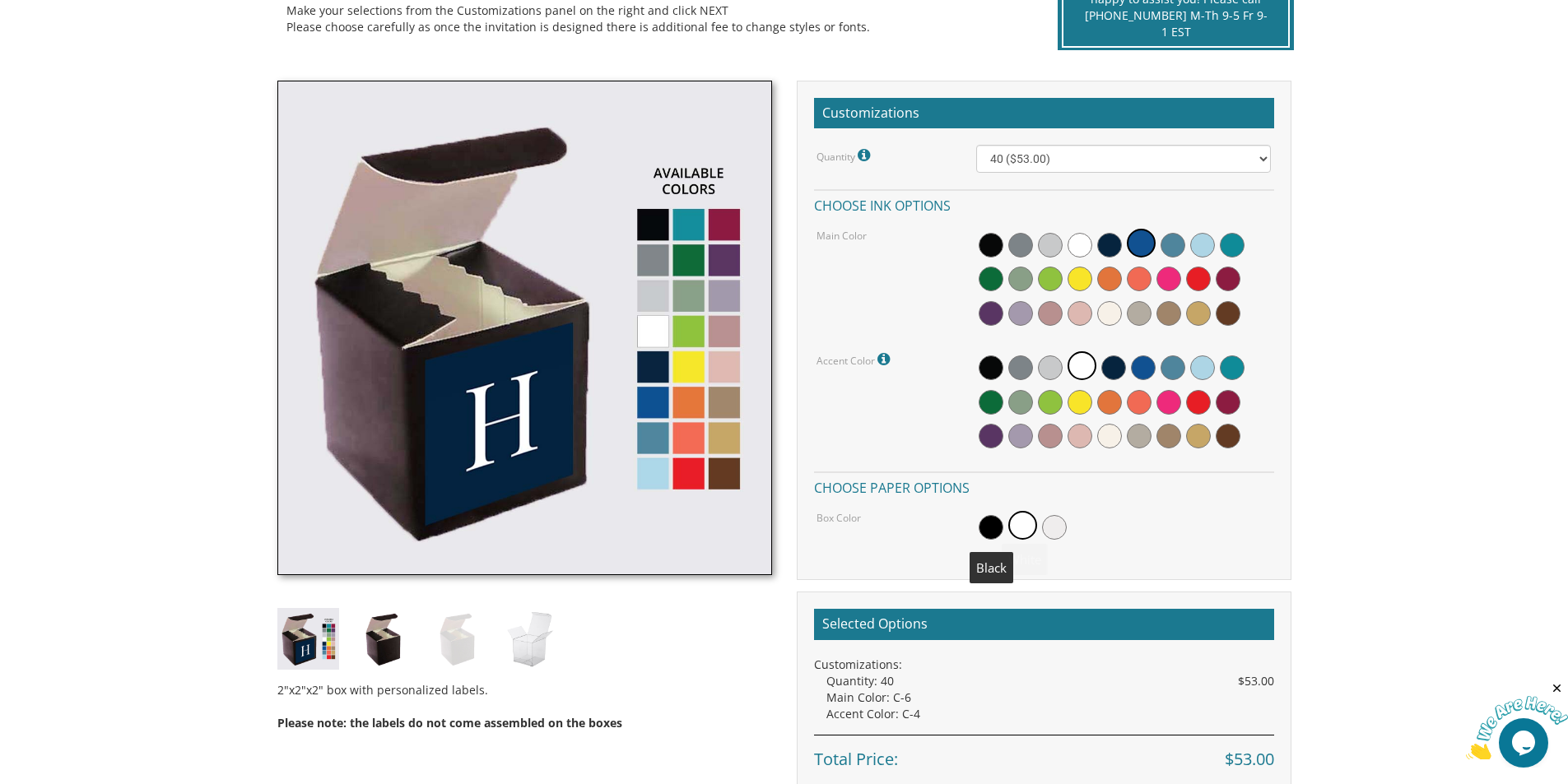
click at [990, 528] on span at bounding box center [991, 528] width 25 height 25
click at [1103, 245] on span at bounding box center [1110, 245] width 25 height 25
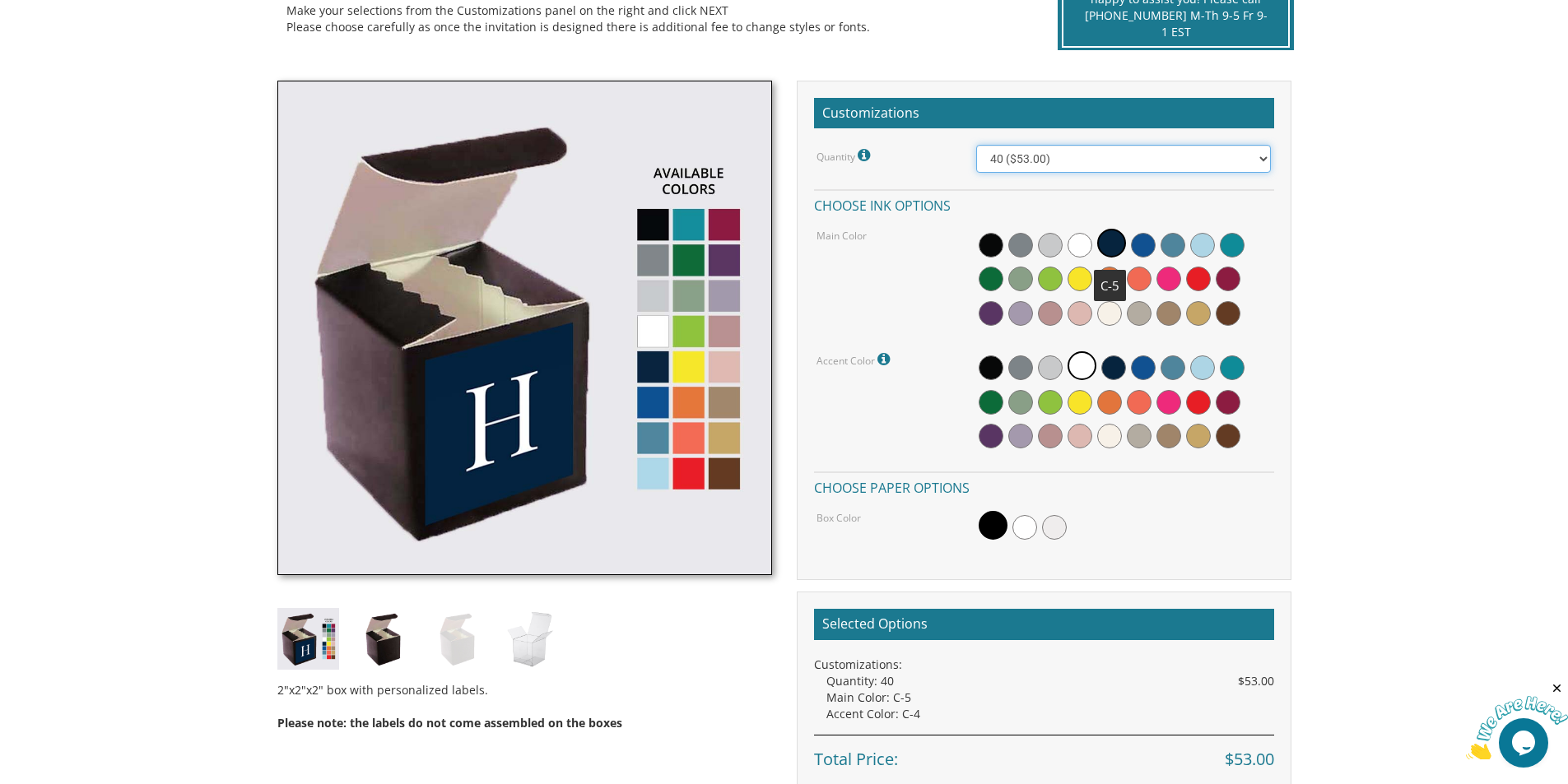
click at [1035, 157] on select "20 ($35.00) 40 ($53.00) 60 ($65.00) 80 ($75.00) 100 ($85.00)" at bounding box center [1123, 158] width 294 height 28
click at [976, 145] on select "20 ($35.00) 40 ($53.00) 60 ($65.00) 80 ($75.00) 100 ($85.00)" at bounding box center [1123, 158] width 294 height 28
click at [927, 547] on div "Customizations Quantity Please note: Quantities may be modified after order com…" at bounding box center [1043, 331] width 494 height 500
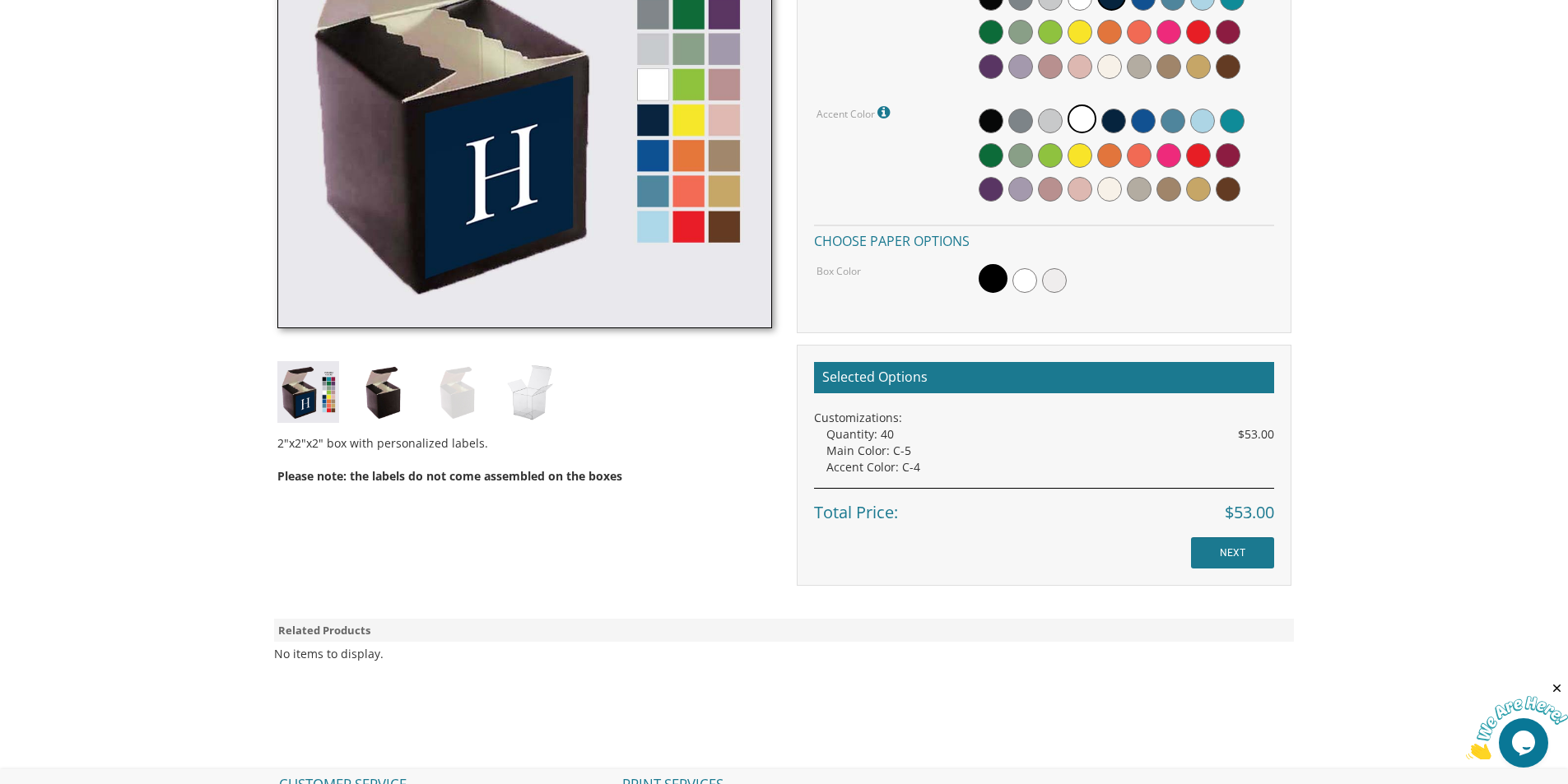
scroll to position [576, 0]
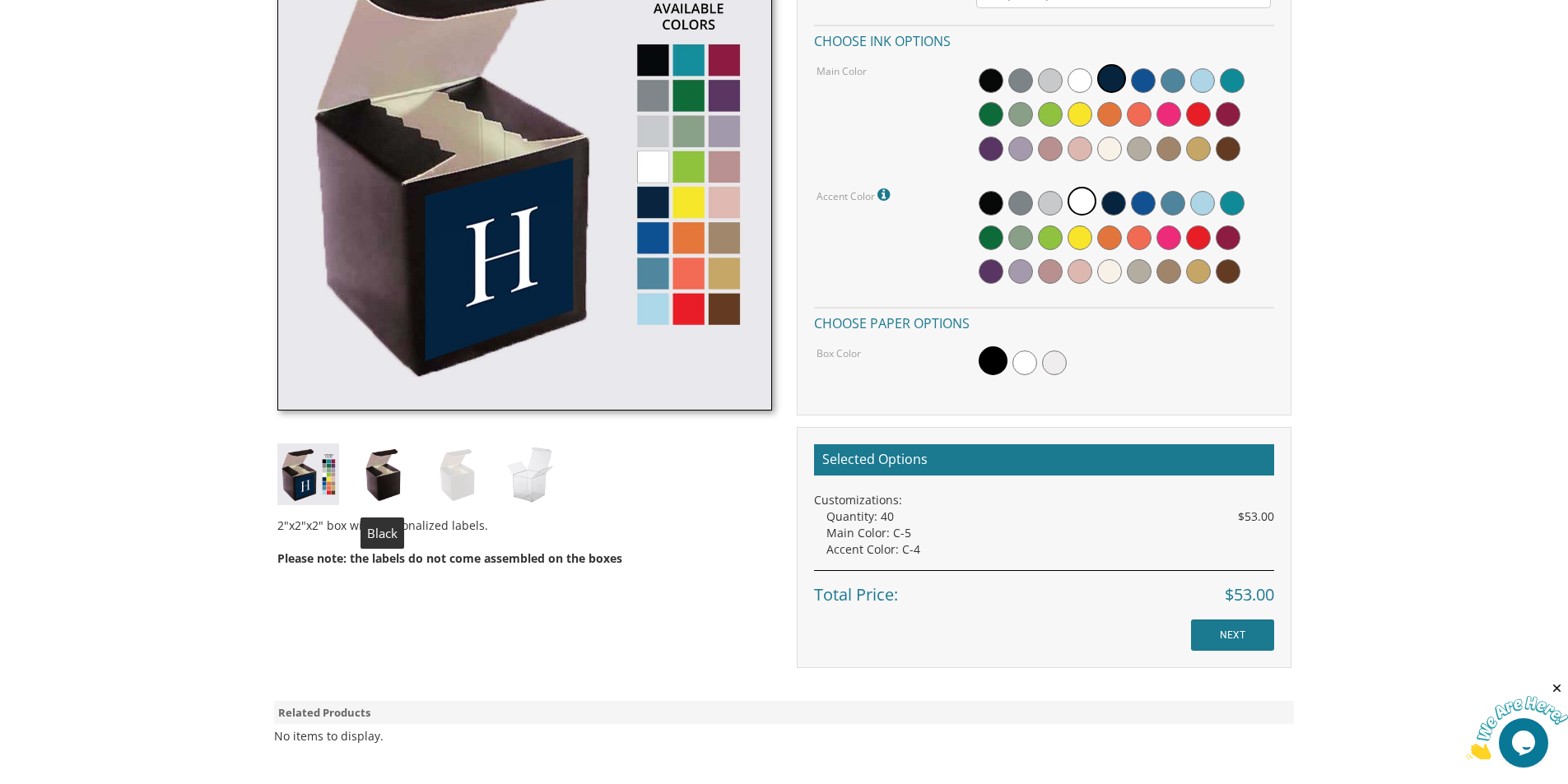
click at [390, 493] on img at bounding box center [382, 474] width 62 height 62
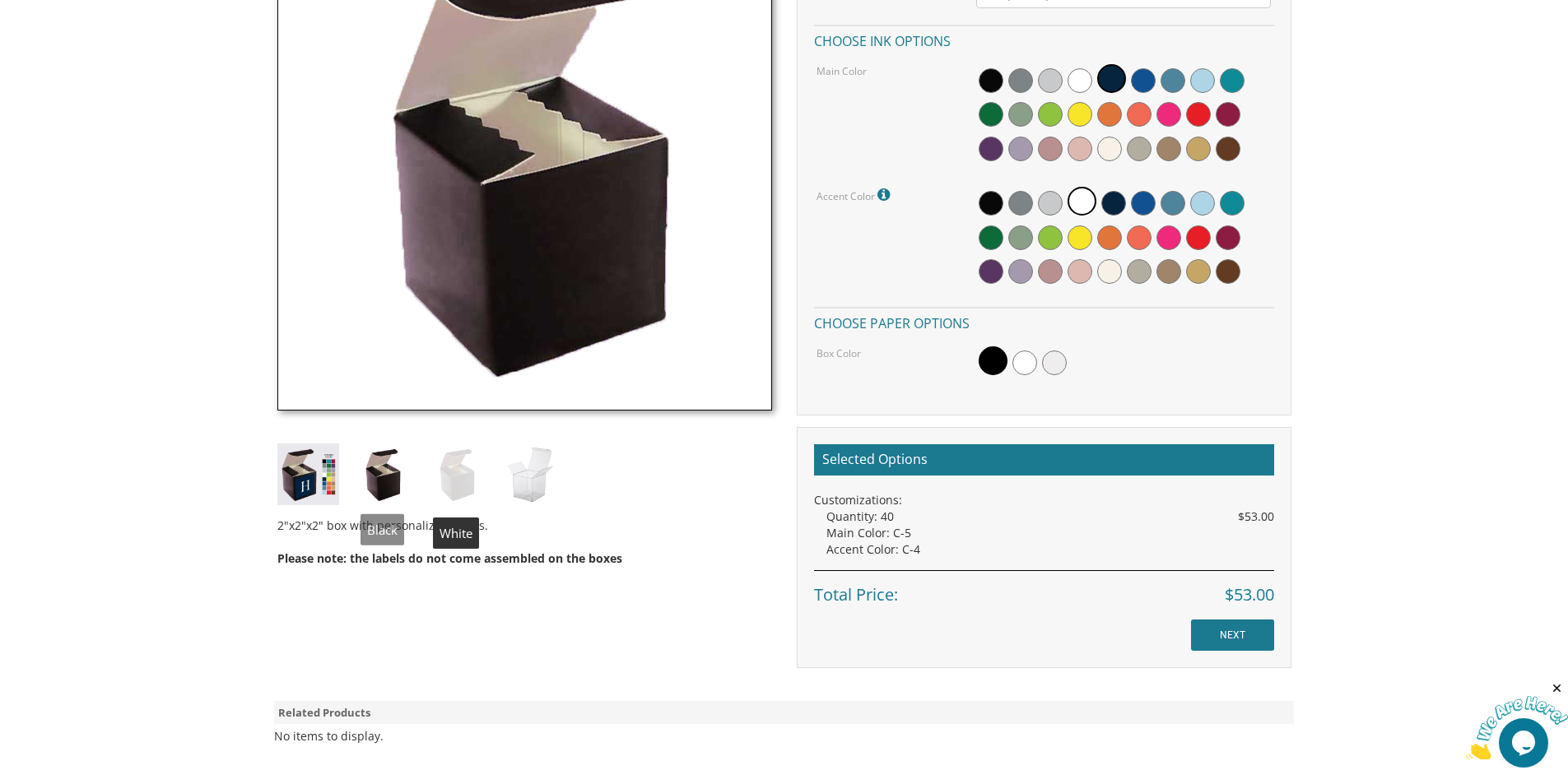
click at [475, 487] on img at bounding box center [456, 474] width 62 height 62
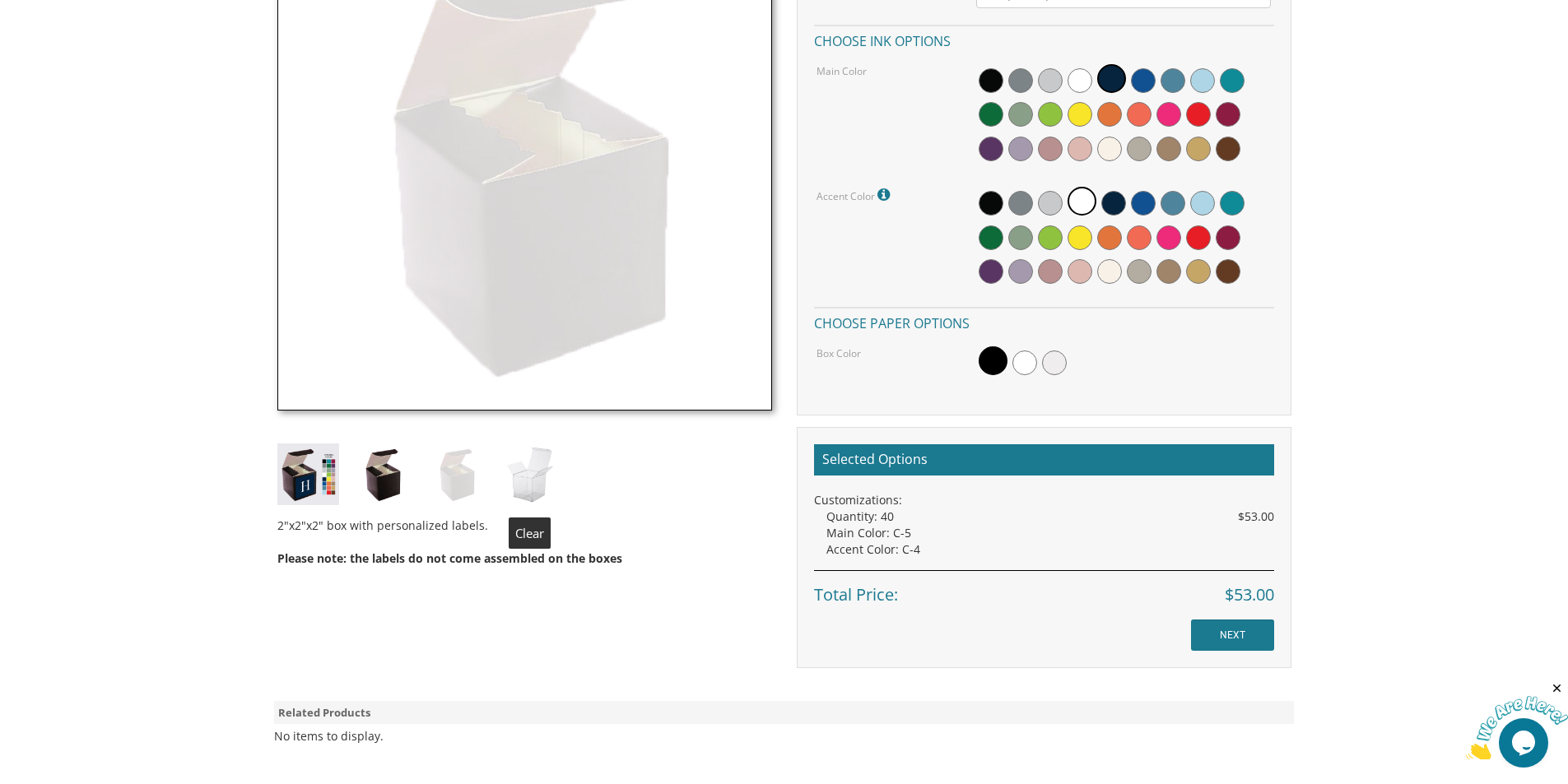
click at [543, 479] on img at bounding box center [530, 474] width 62 height 62
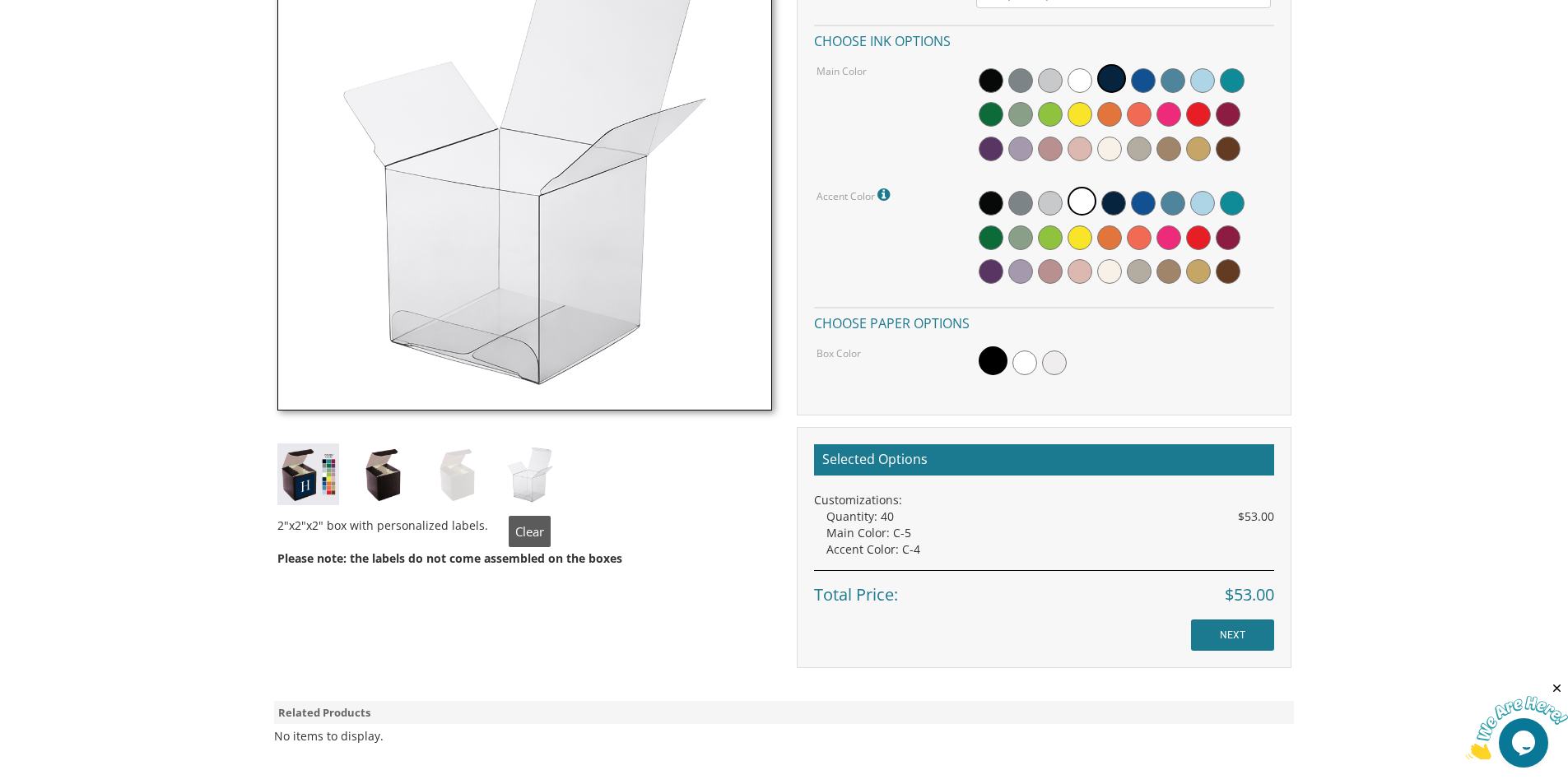
click at [537, 500] on img at bounding box center [530, 474] width 62 height 62
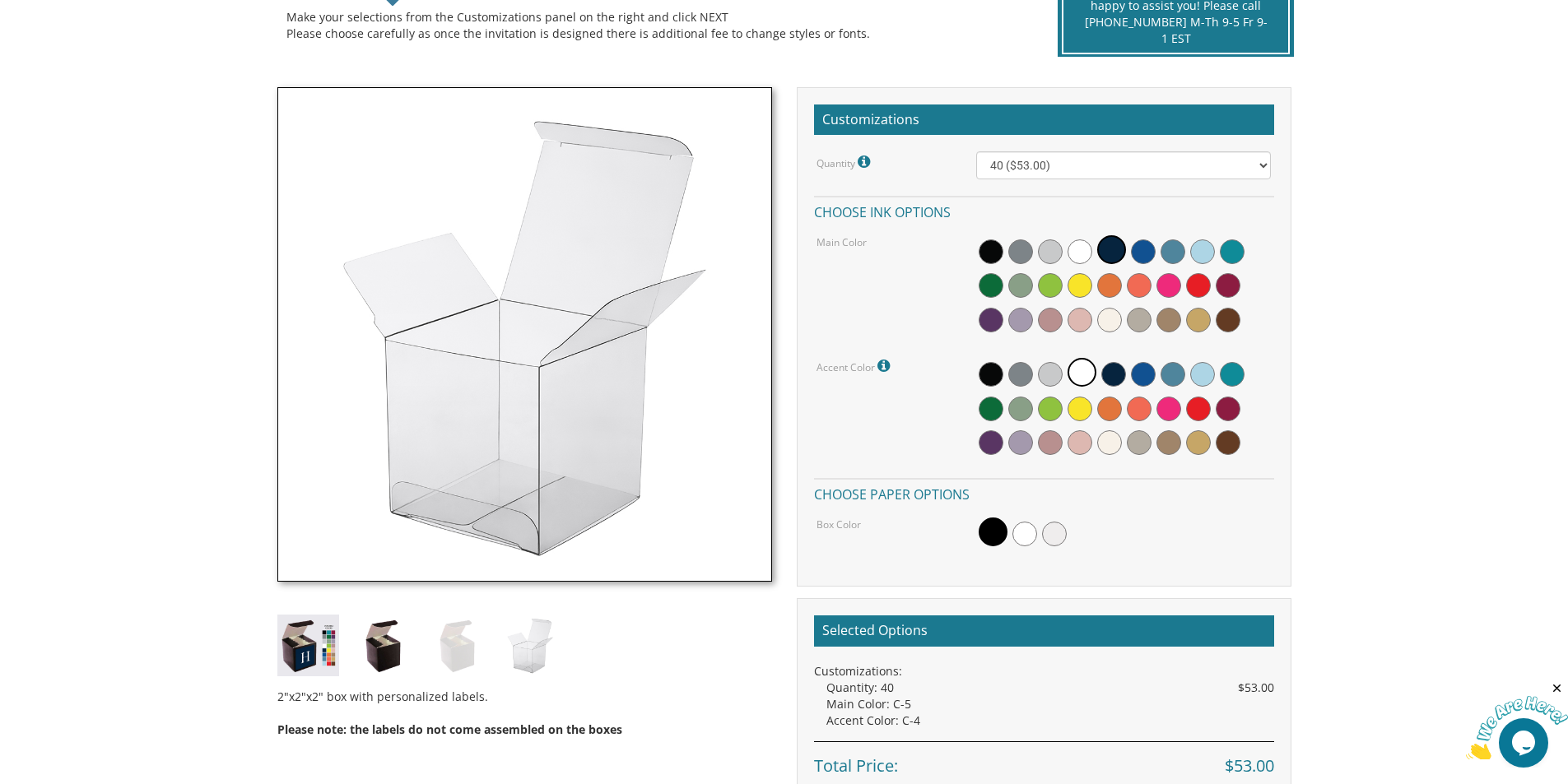
scroll to position [658, 0]
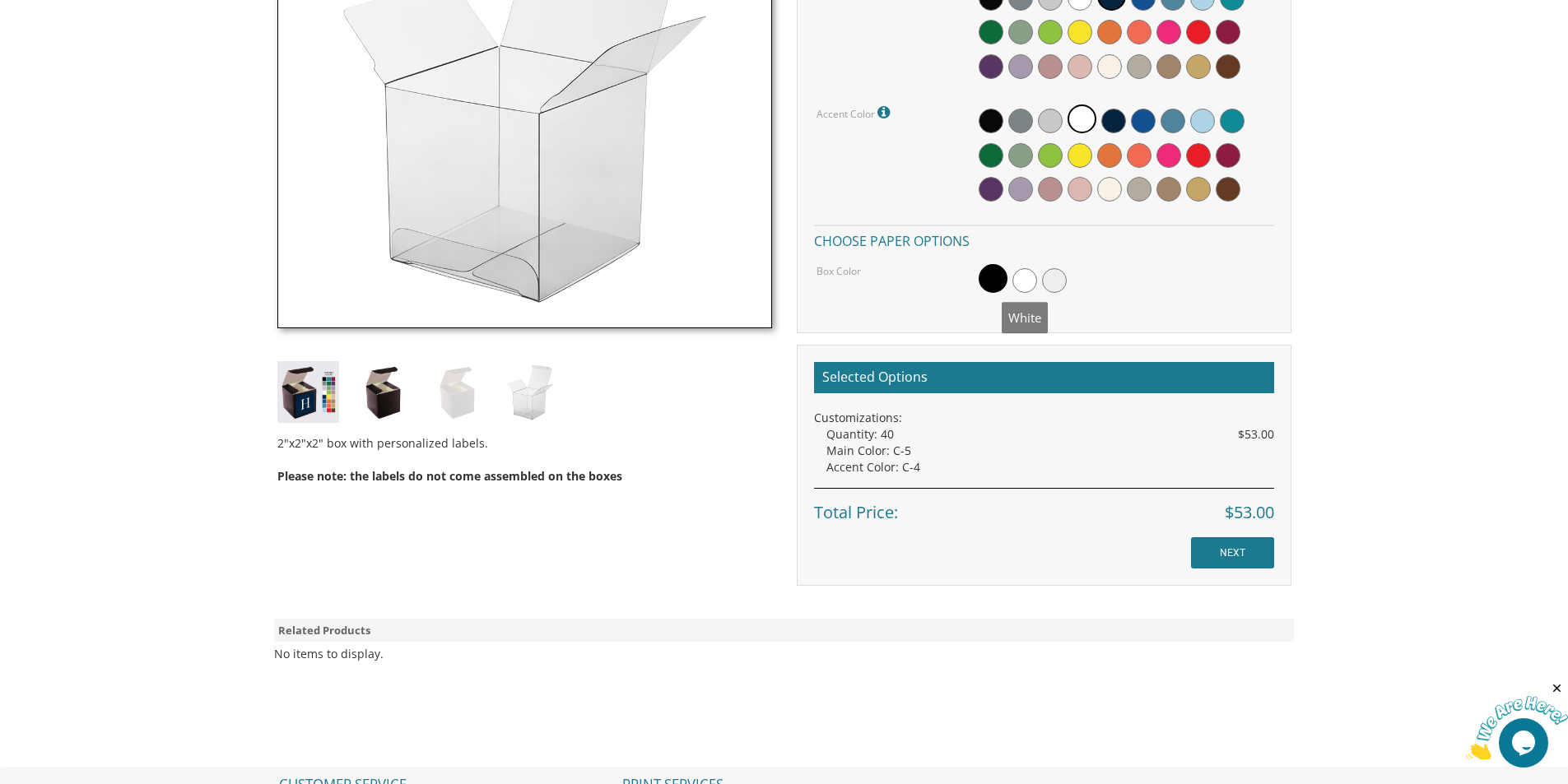
click at [1031, 278] on span at bounding box center [1025, 281] width 25 height 25
click at [988, 281] on span at bounding box center [991, 281] width 25 height 25
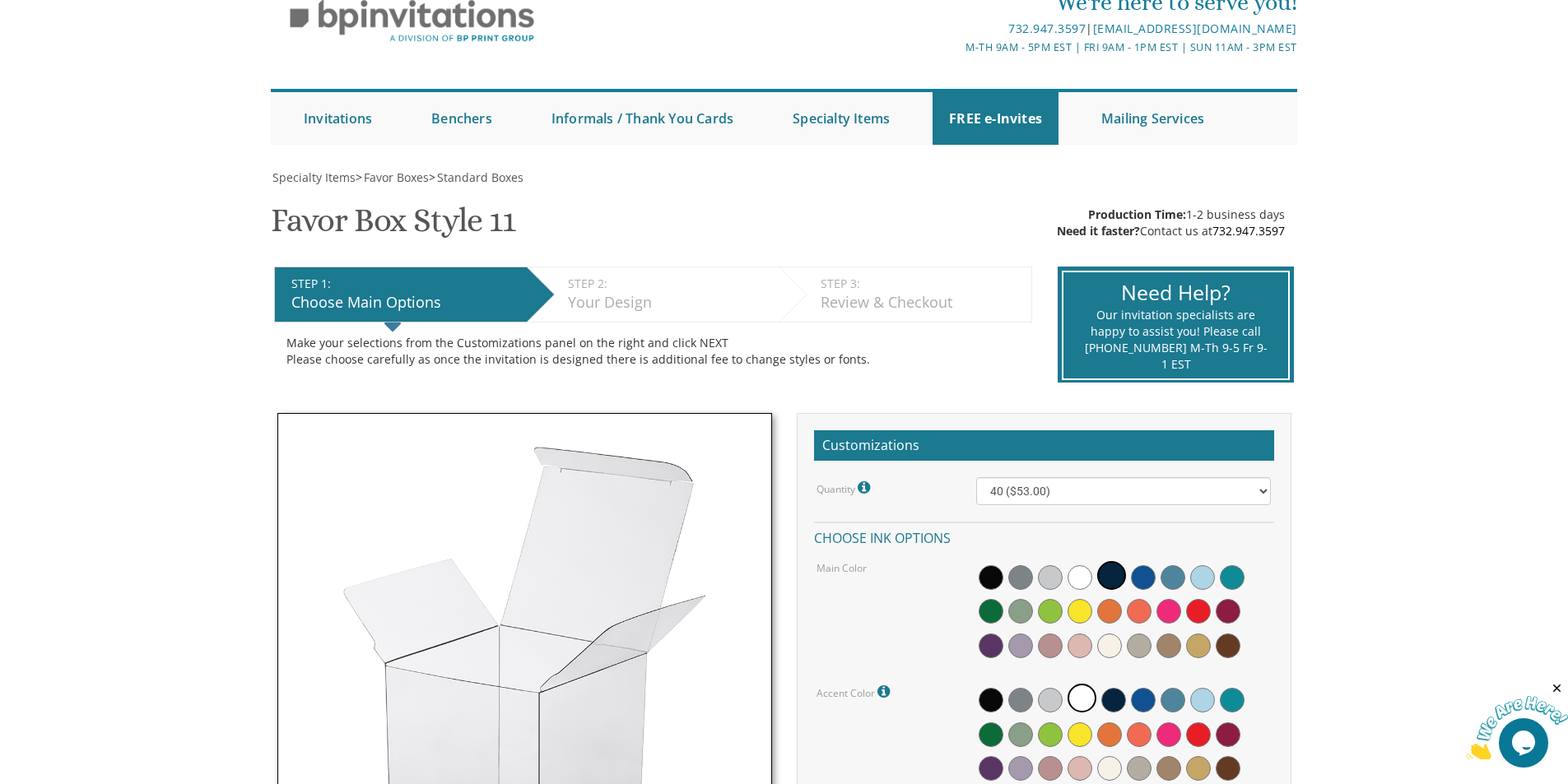
scroll to position [0, 0]
